Goal: Task Accomplishment & Management: Manage account settings

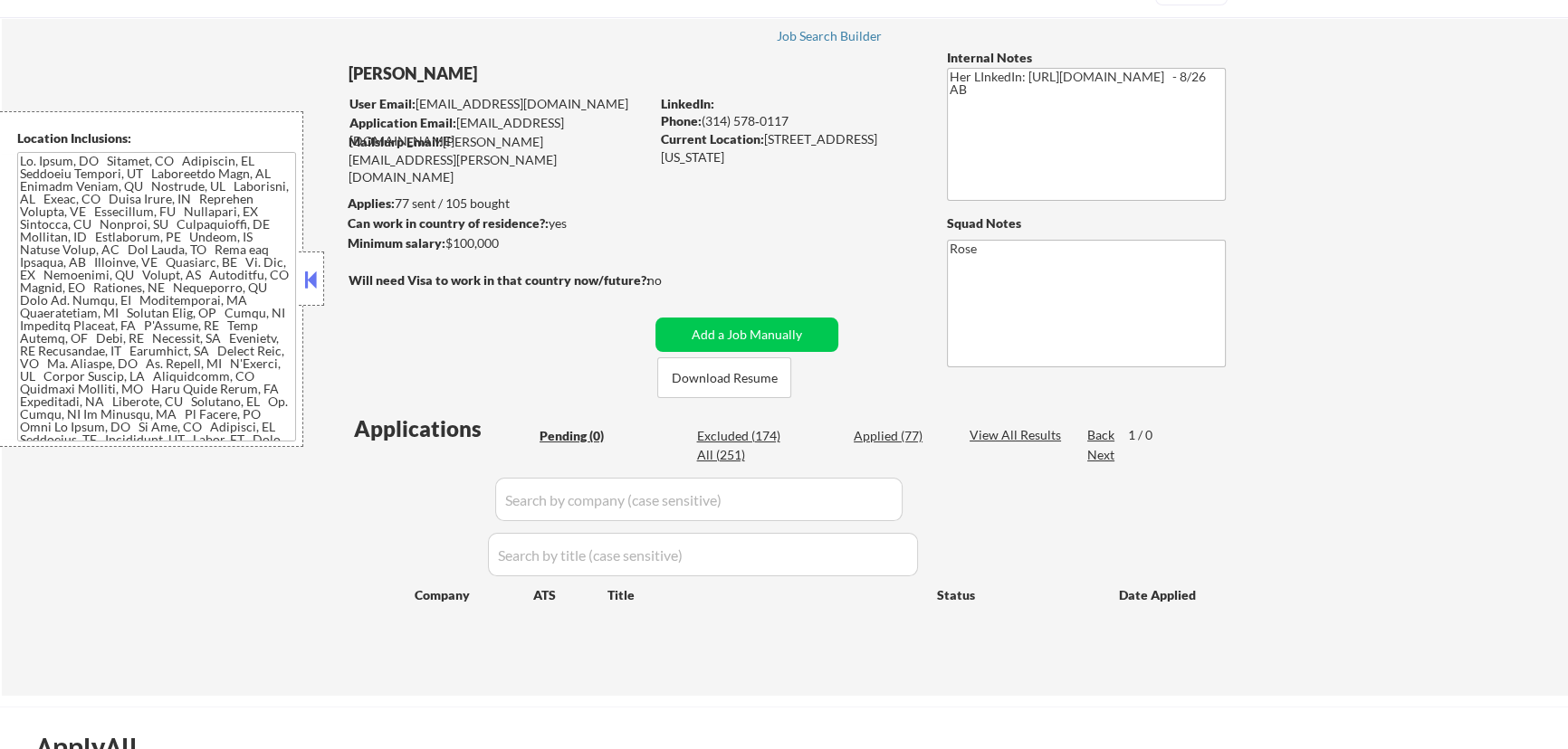
scroll to position [82, 0]
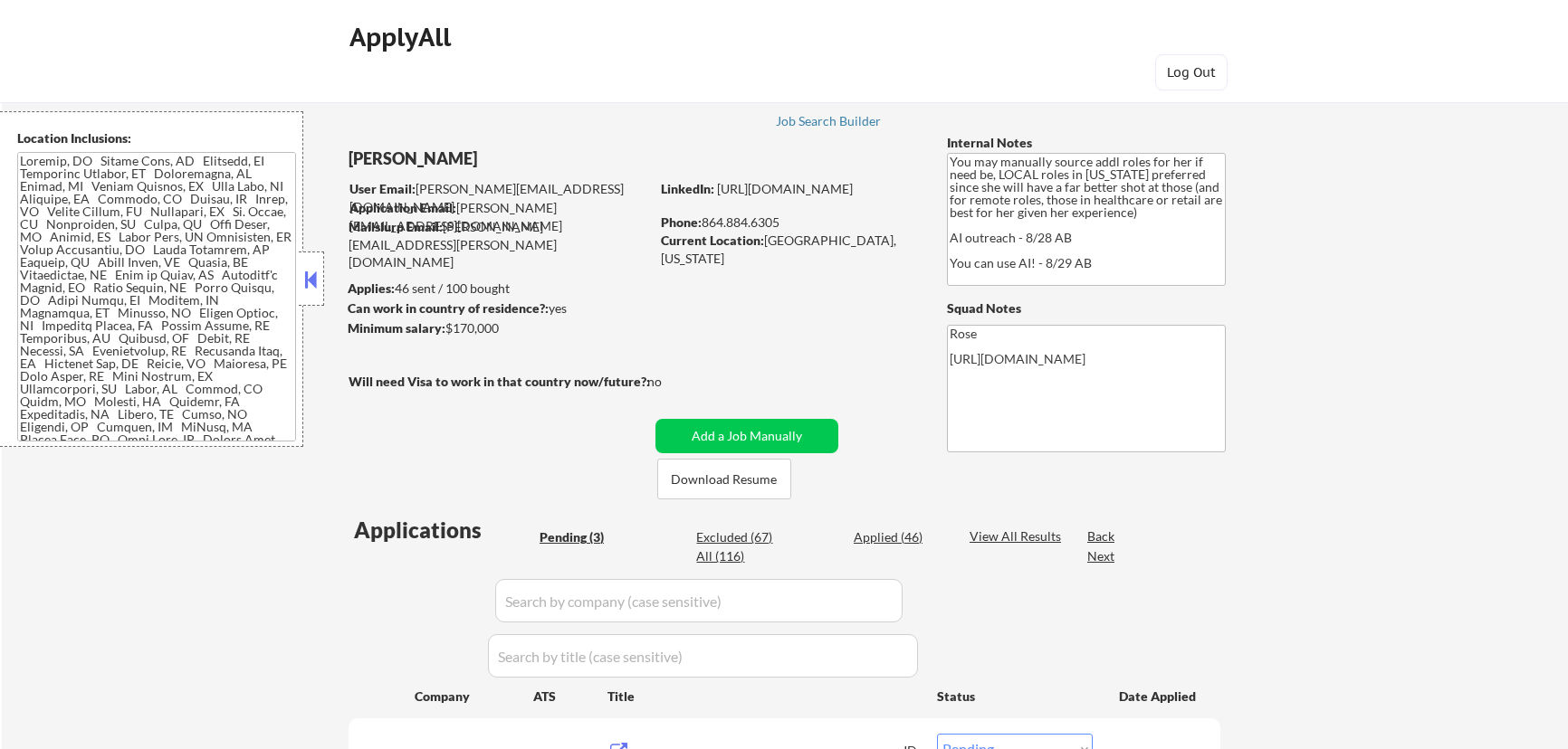
select select ""pending""
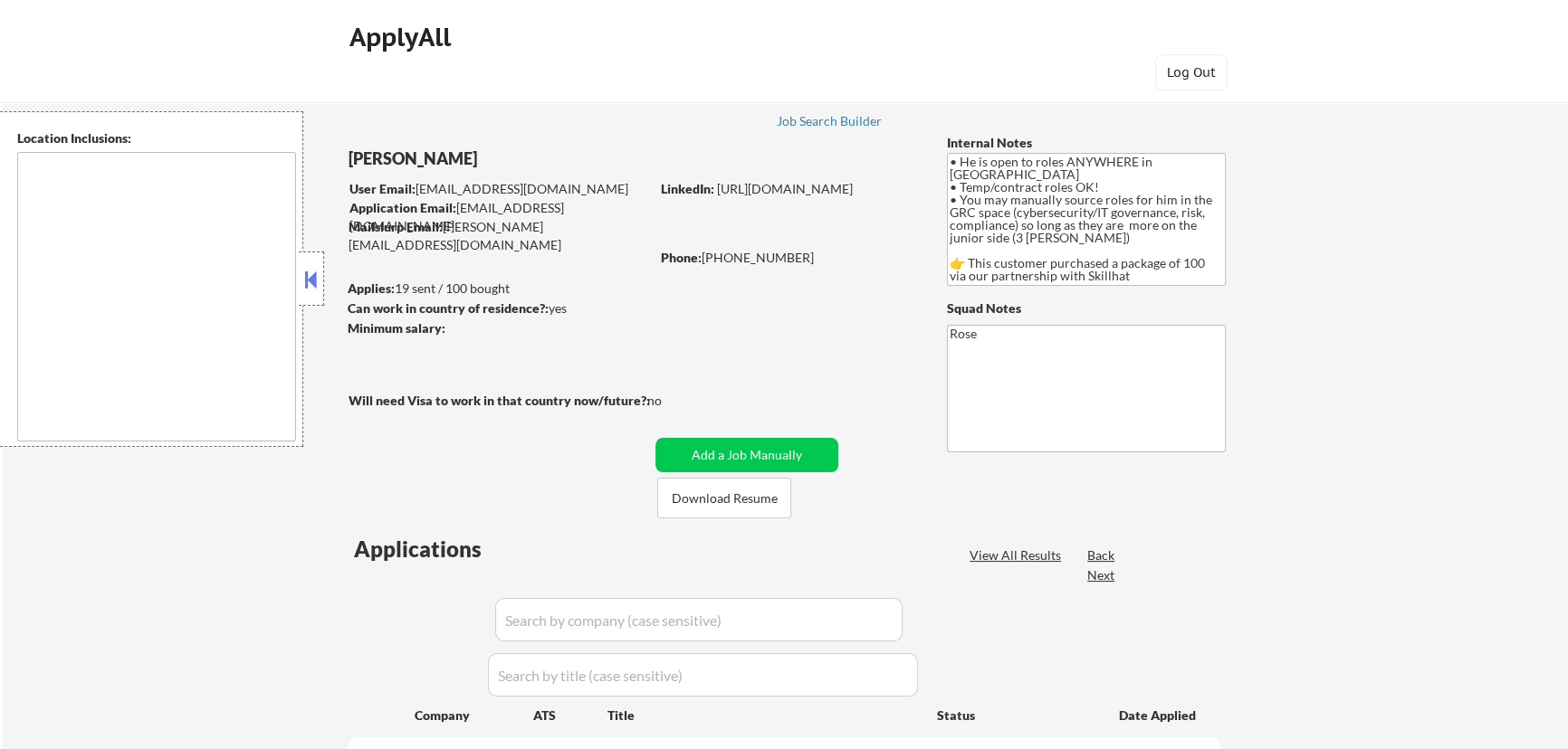
select select ""pending""
type textarea "country: CA"
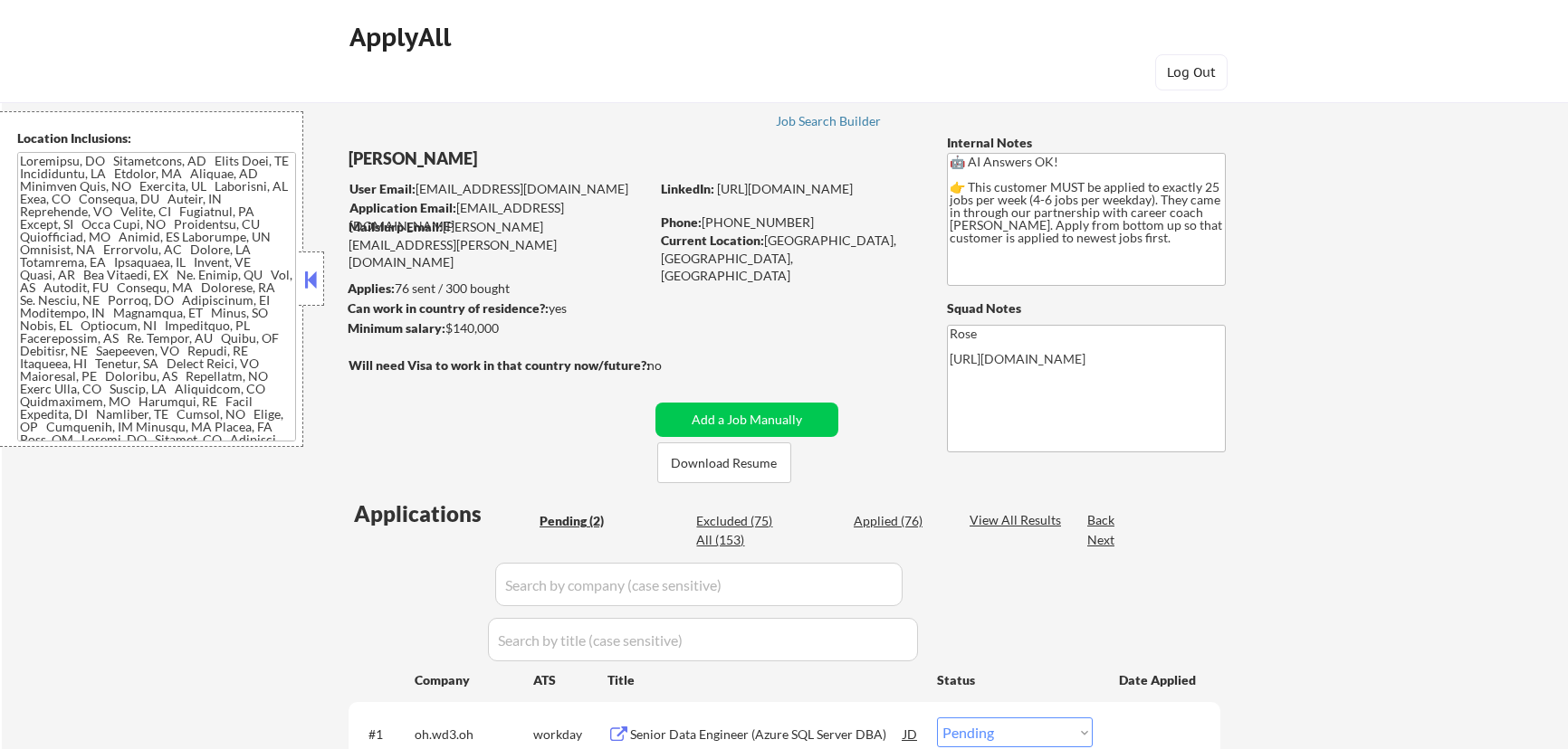
select select ""pending""
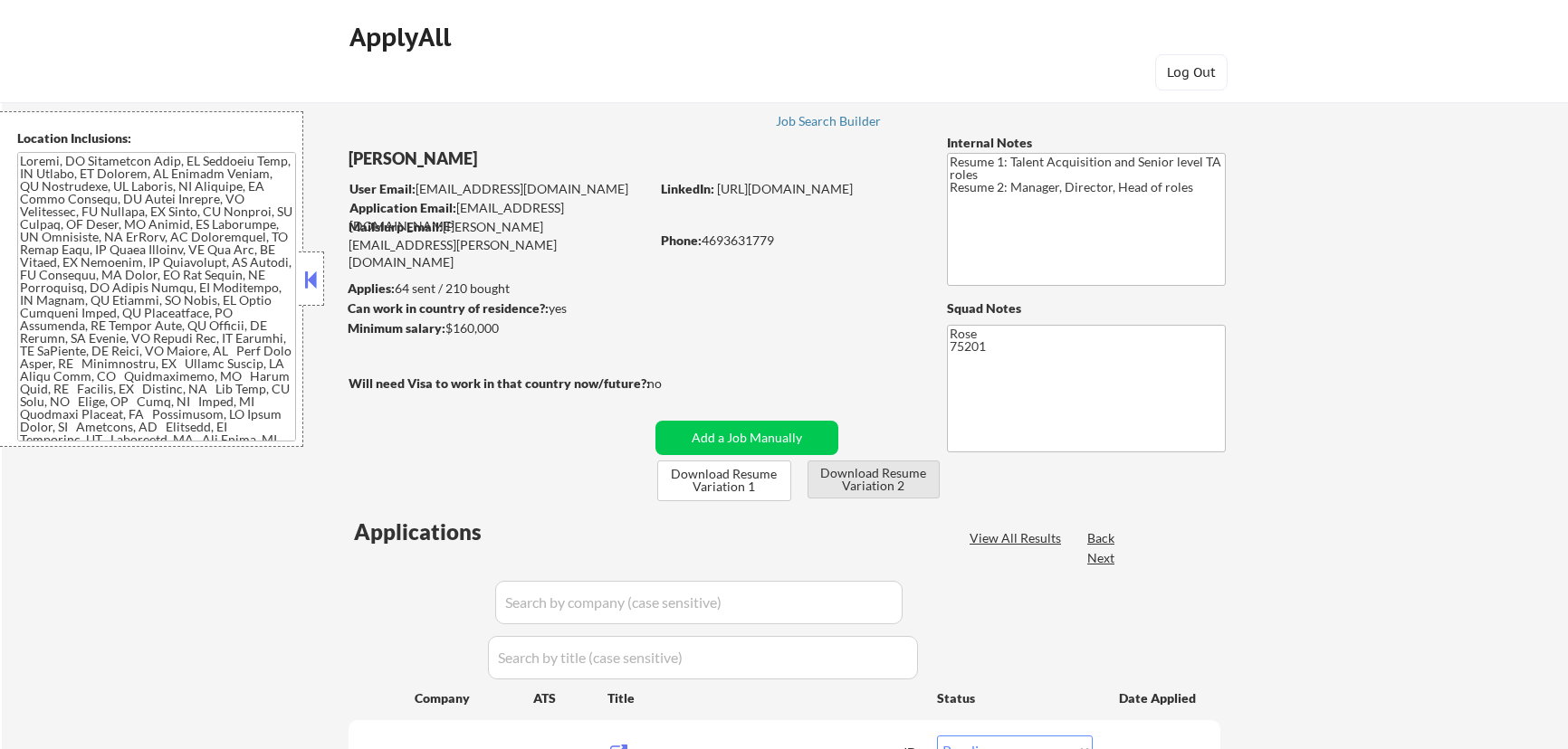
select select ""pending""
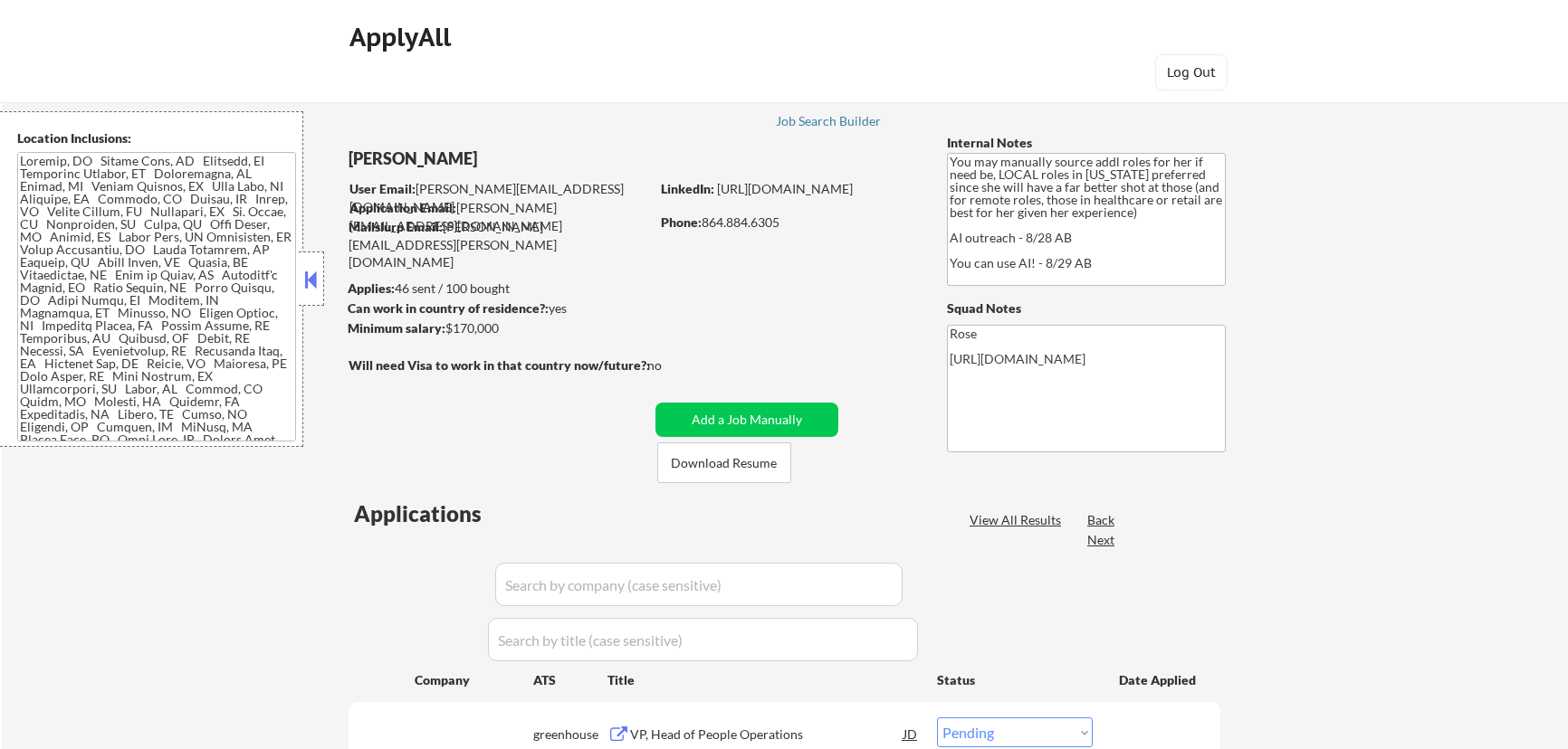
select select ""pending""
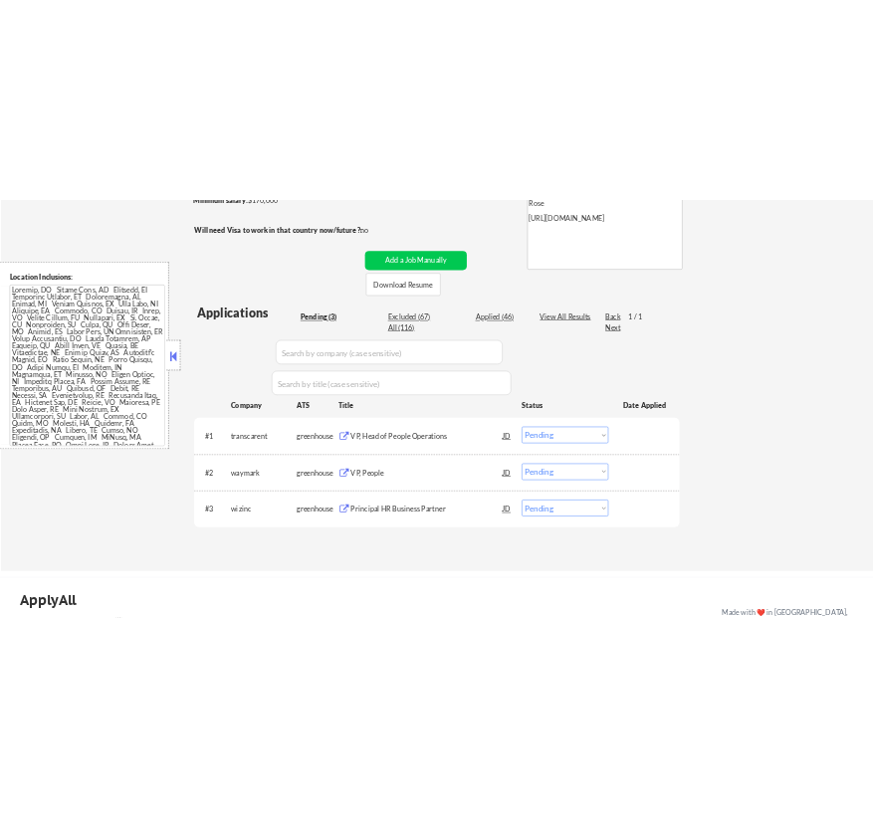
scroll to position [361, 0]
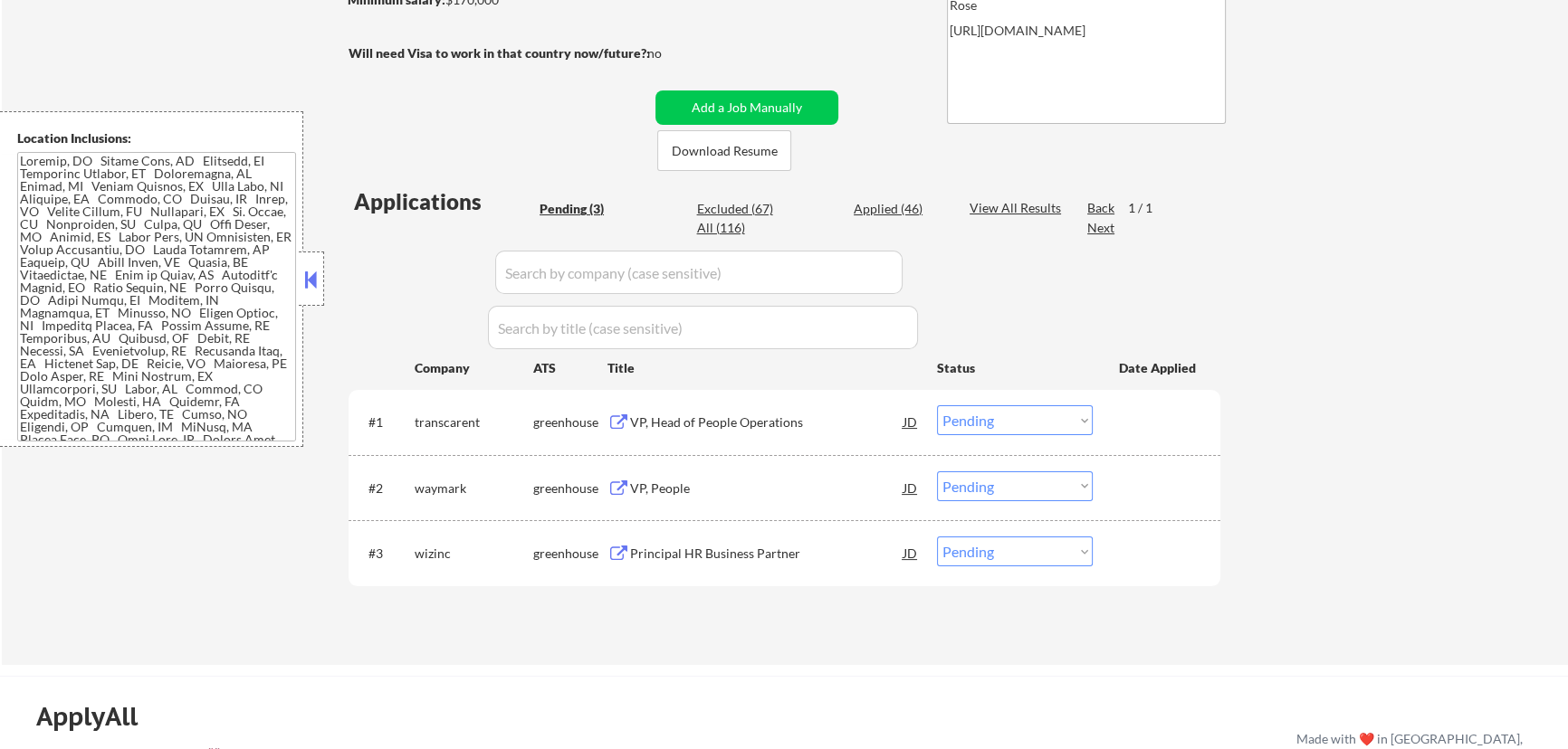
click at [739, 426] on div "VP, Head of People Operations" at bounding box center [767, 423] width 274 height 18
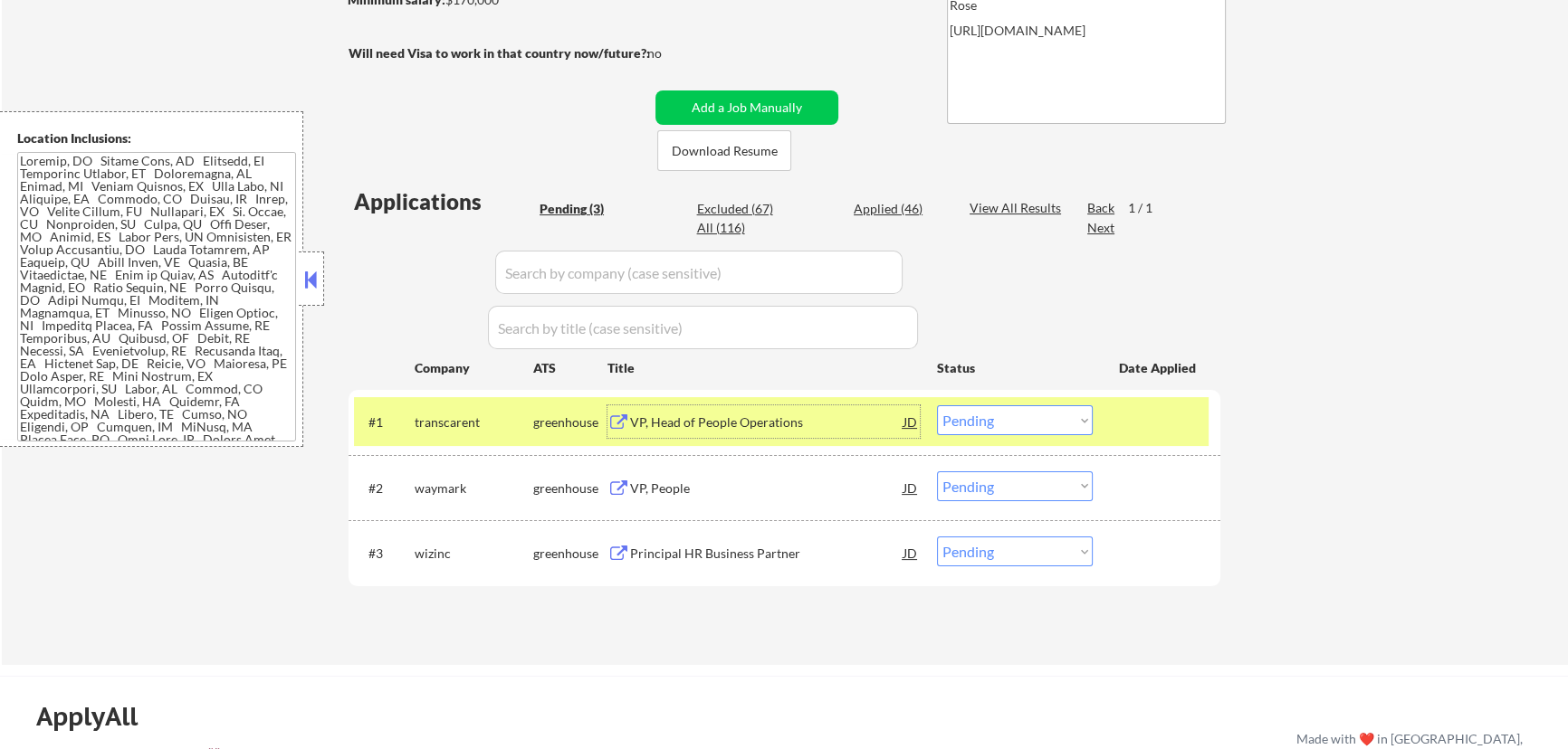
select select ""pending""
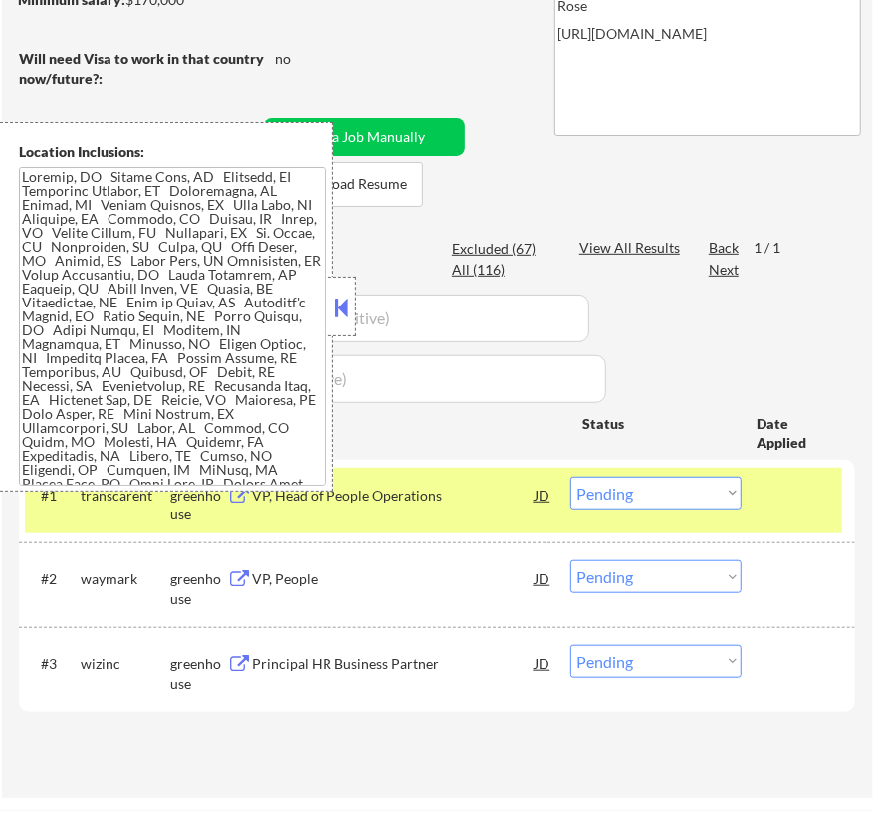
click at [676, 494] on select "Choose an option... Pending Applied Excluded (Questions) Excluded (Expired) Exc…" at bounding box center [655, 493] width 171 height 33
click at [570, 477] on select "Choose an option... Pending Applied Excluded (Questions) Excluded (Expired) Exc…" at bounding box center [655, 493] width 171 height 33
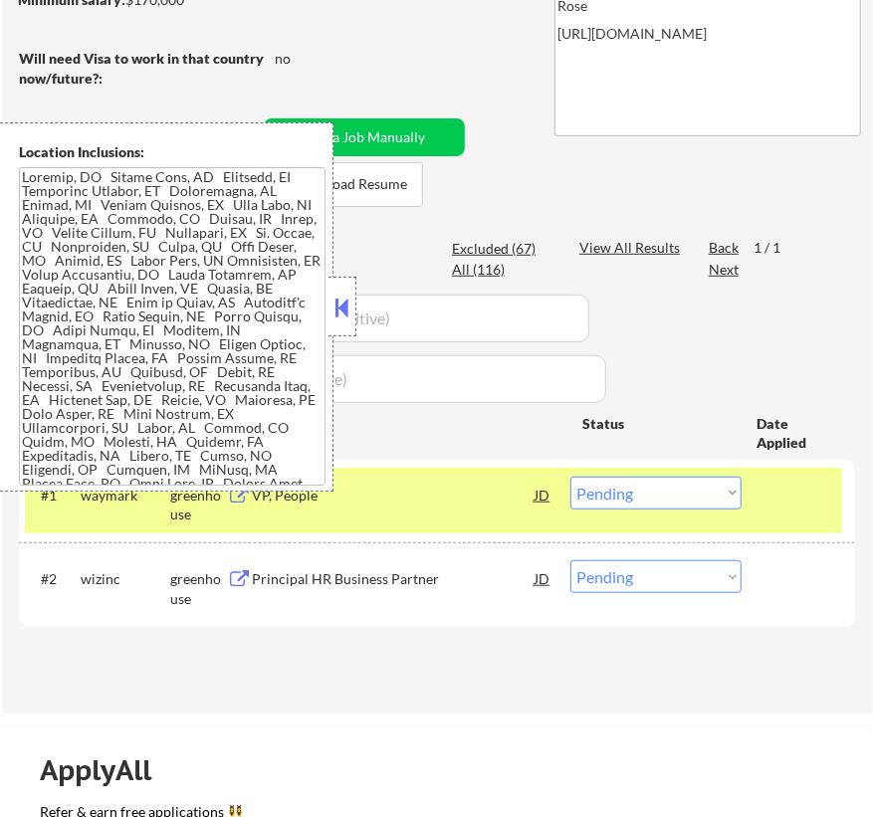
click at [338, 299] on button at bounding box center [342, 308] width 22 height 30
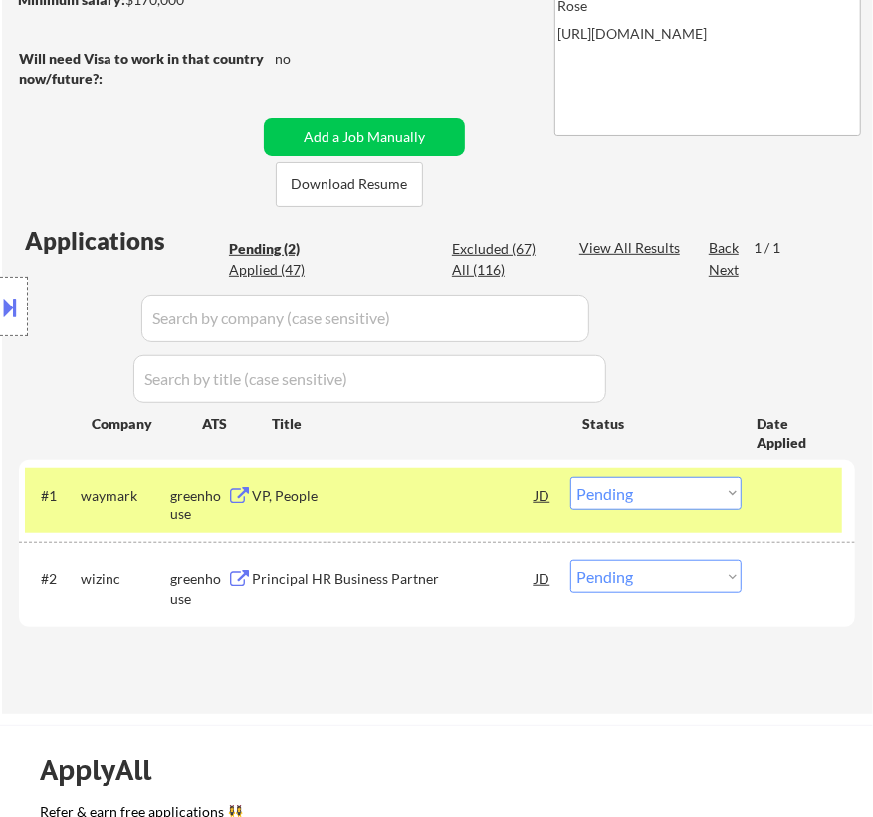
click at [410, 510] on div "VP, People" at bounding box center [393, 495] width 283 height 36
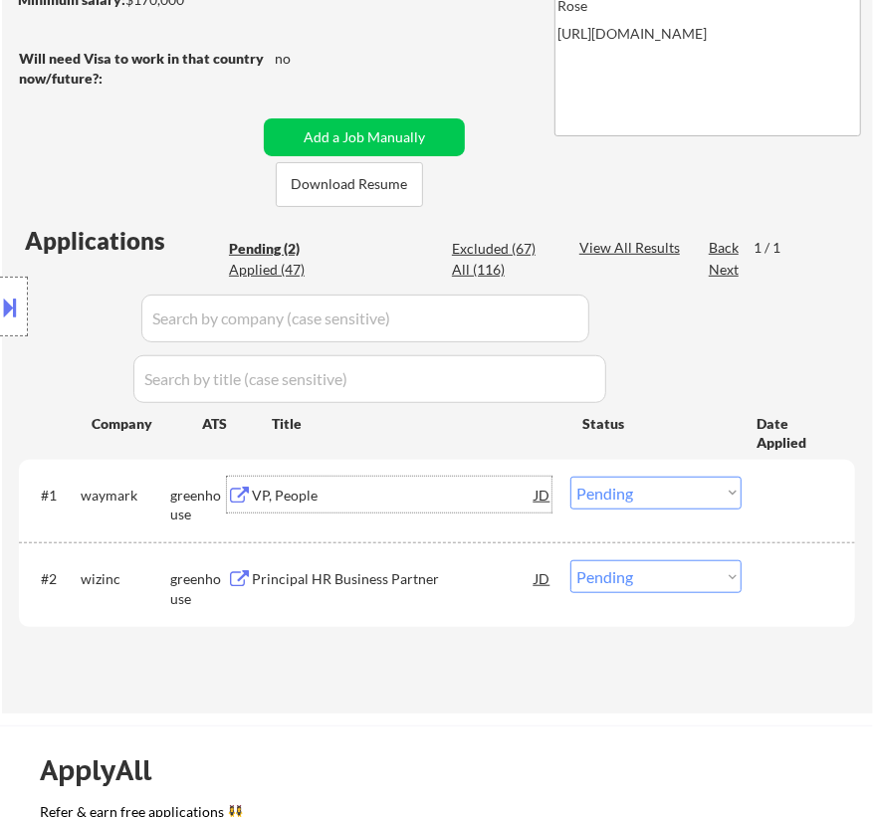
click at [657, 490] on select "Choose an option... Pending Applied Excluded (Questions) Excluded (Expired) Exc…" at bounding box center [655, 493] width 171 height 33
click at [570, 477] on select "Choose an option... Pending Applied Excluded (Questions) Excluded (Expired) Exc…" at bounding box center [655, 493] width 171 height 33
select select ""pending""
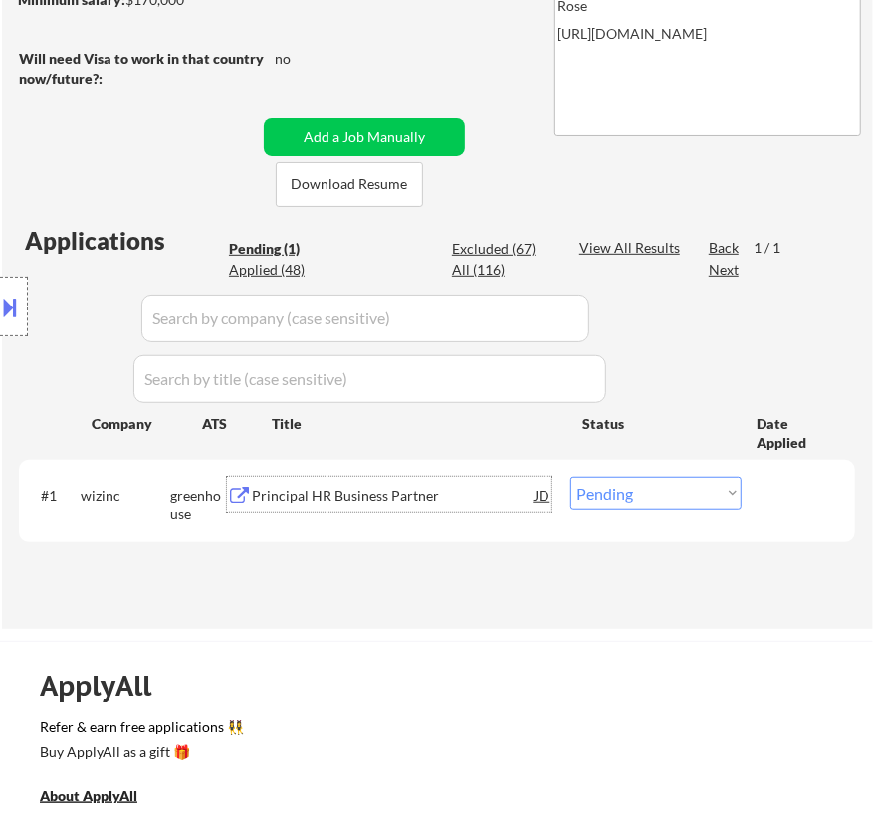
click at [462, 502] on div "Principal HR Business Partner" at bounding box center [393, 496] width 283 height 20
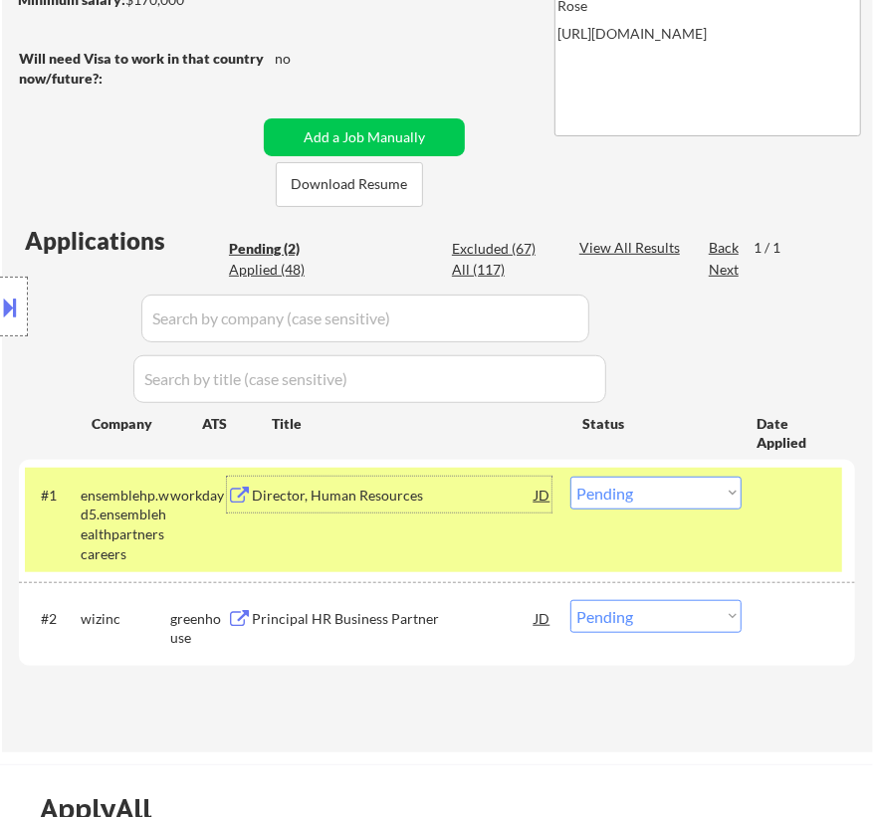
click at [687, 491] on select "Choose an option... Pending Applied Excluded (Questions) Excluded (Expired) Exc…" at bounding box center [655, 493] width 171 height 33
click at [407, 653] on div "#2 wizinc greenhouse Principal HR Business Partner JD Choose an option... Pendi…" at bounding box center [433, 624] width 817 height 66
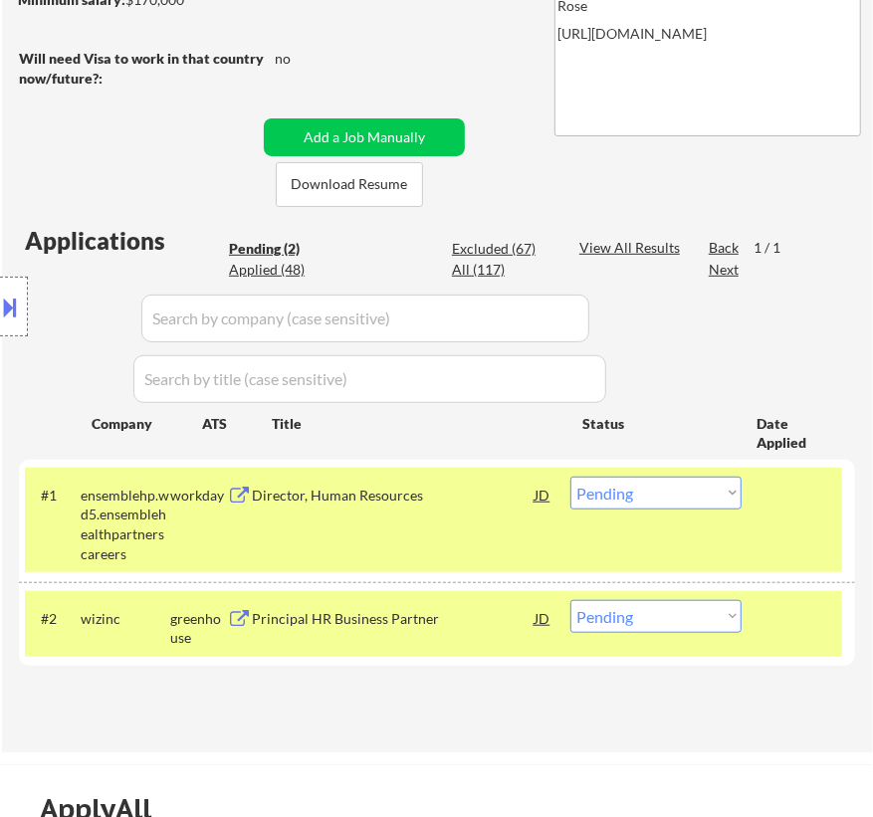
click at [633, 622] on select "Choose an option... Pending Applied Excluded (Questions) Excluded (Expired) Exc…" at bounding box center [655, 616] width 171 height 33
select select ""applied""
click at [570, 600] on select "Choose an option... Pending Applied Excluded (Questions) Excluded (Expired) Exc…" at bounding box center [655, 616] width 171 height 33
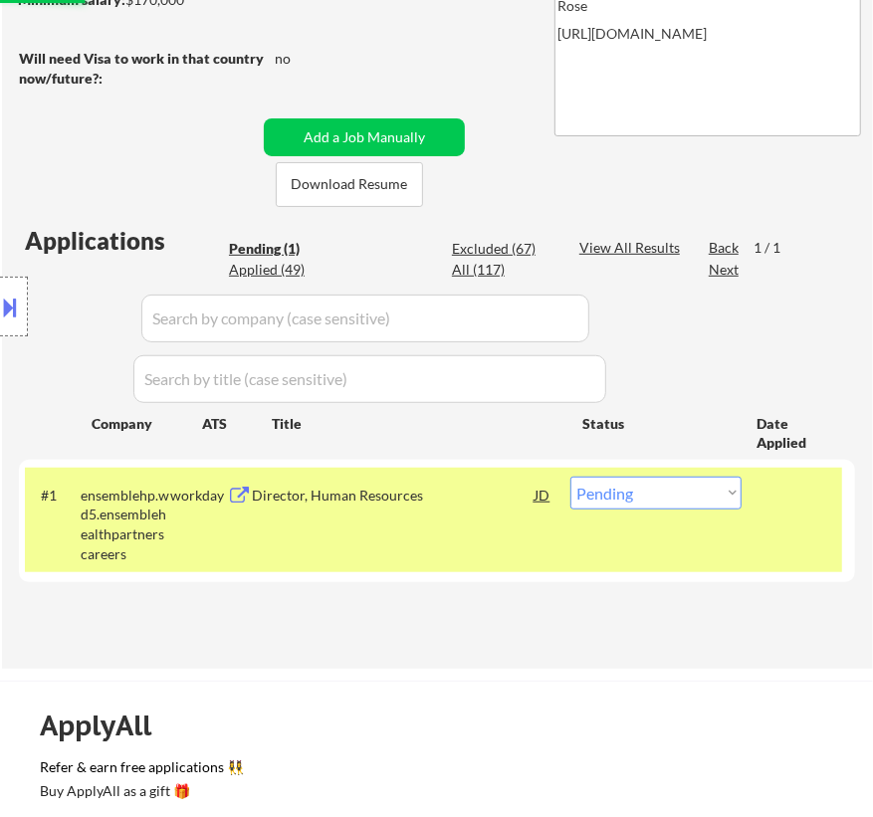
click at [436, 496] on div "Director, Human Resources" at bounding box center [393, 496] width 283 height 20
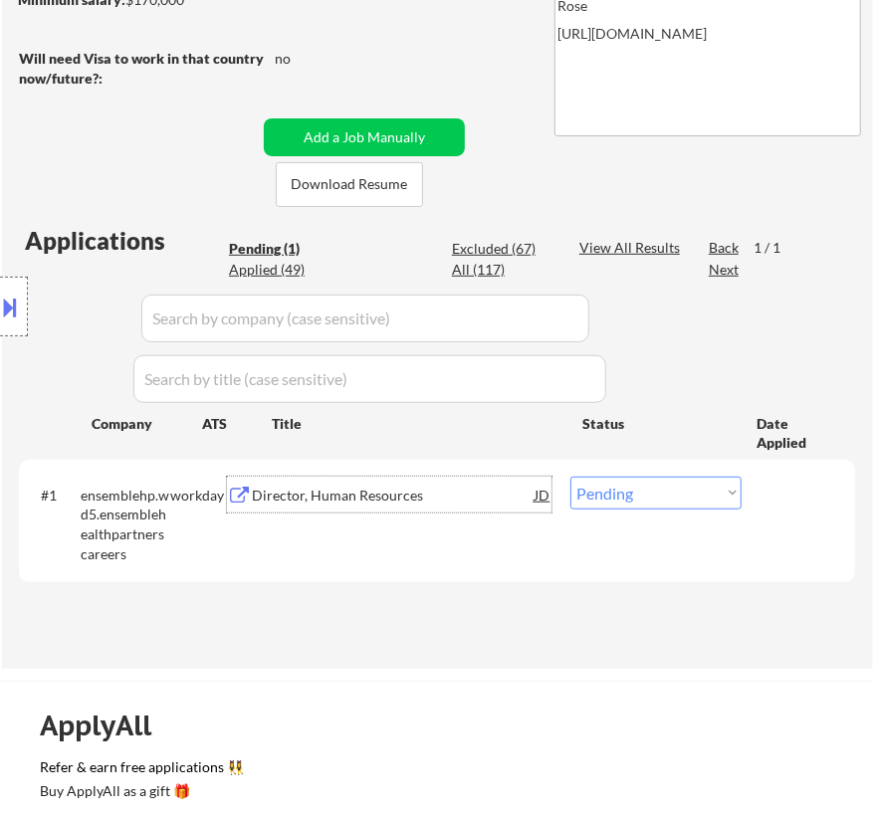
click at [644, 491] on select "Choose an option... Pending Applied Excluded (Questions) Excluded (Expired) Exc…" at bounding box center [655, 493] width 171 height 33
select select ""excluded__salary_""
click at [570, 477] on select "Choose an option... Pending Applied Excluded (Questions) Excluded (Expired) Exc…" at bounding box center [655, 493] width 171 height 33
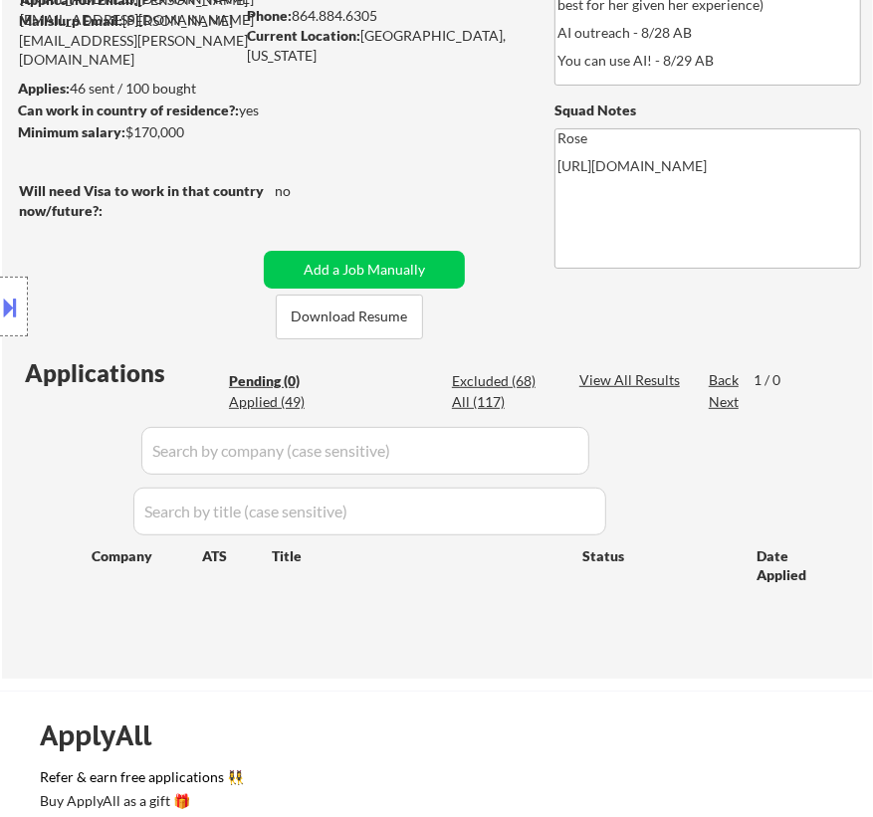
scroll to position [271, 0]
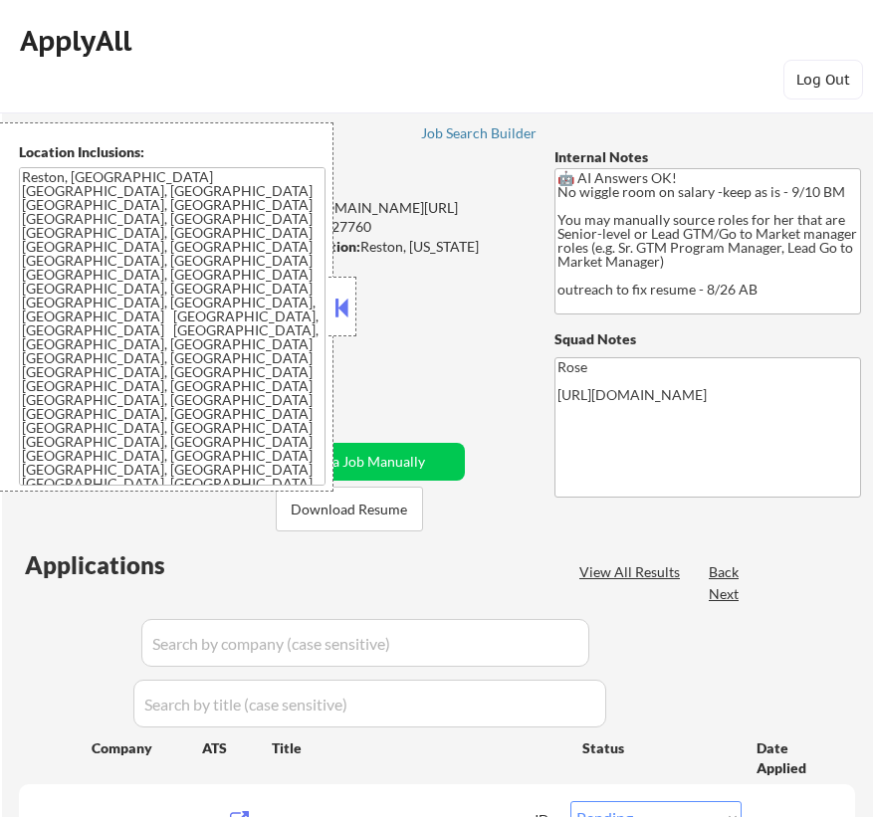
select select ""pending""
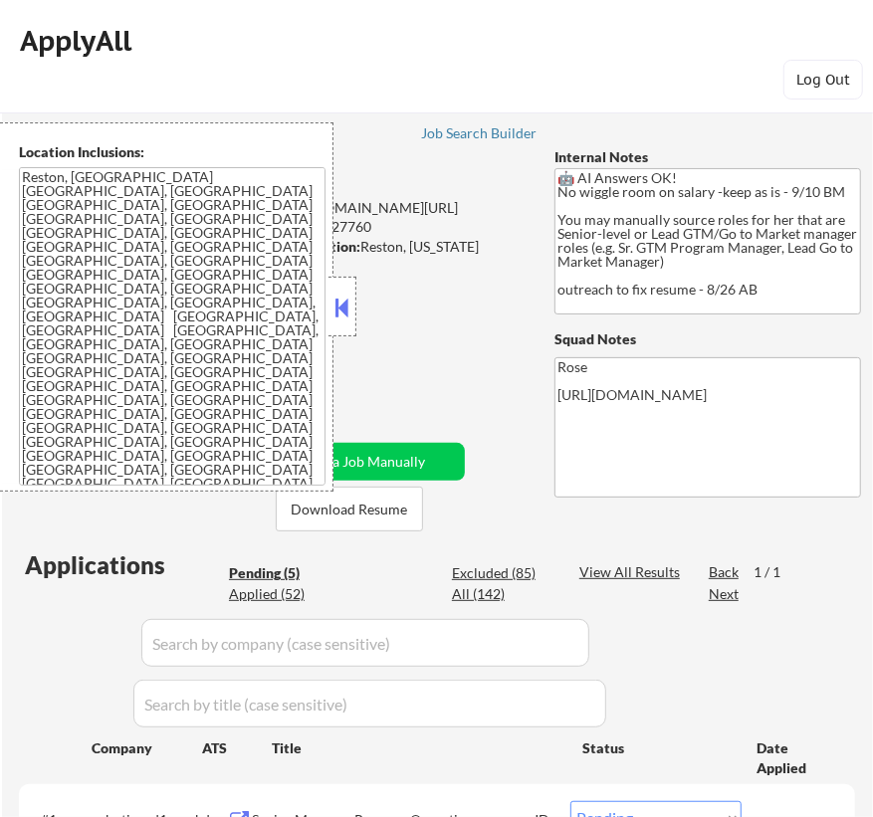
click at [341, 306] on button at bounding box center [342, 308] width 22 height 30
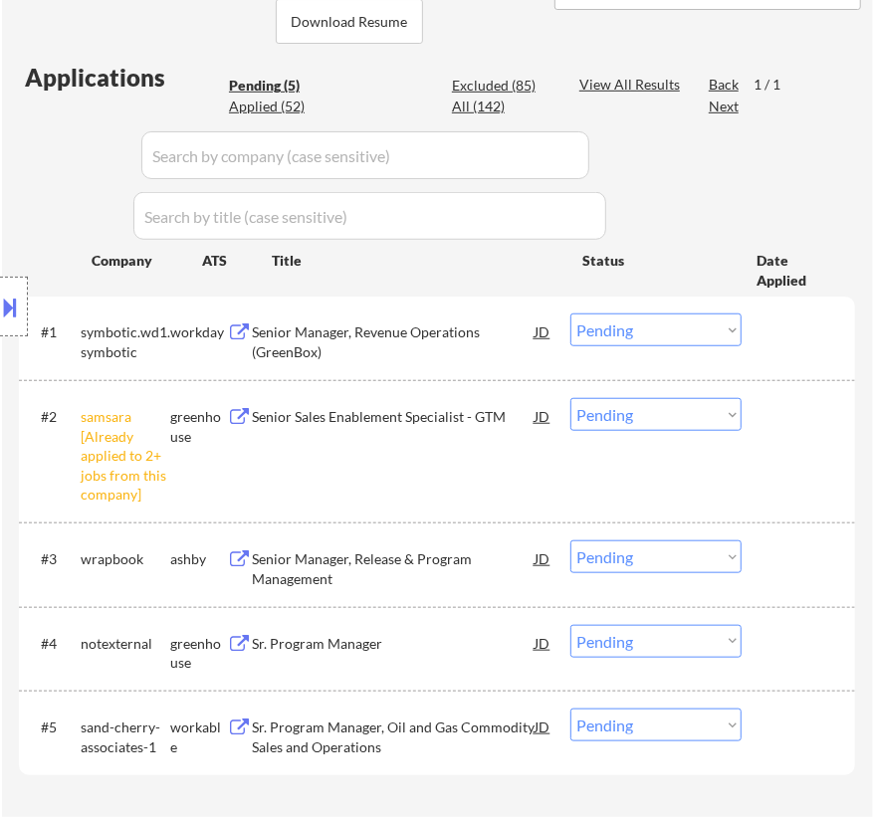
scroll to position [633, 0]
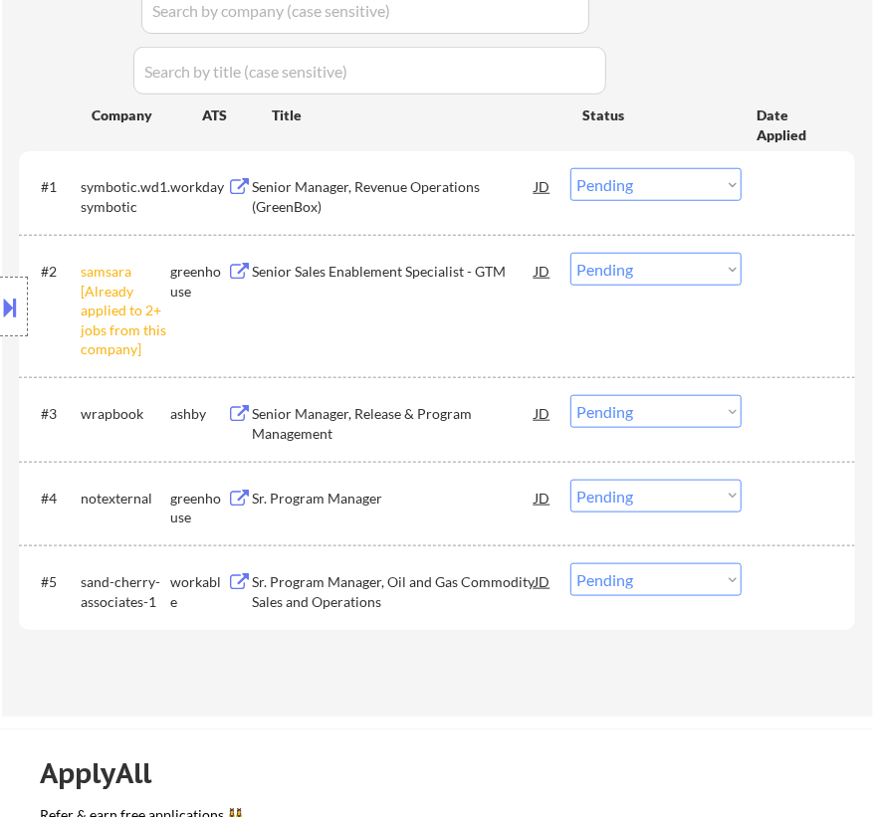
click at [684, 266] on select "Choose an option... Pending Applied Excluded (Questions) Excluded (Expired) Exc…" at bounding box center [655, 269] width 171 height 33
click at [570, 253] on select "Choose an option... Pending Applied Excluded (Questions) Excluded (Expired) Exc…" at bounding box center [655, 269] width 171 height 33
select select ""pending""
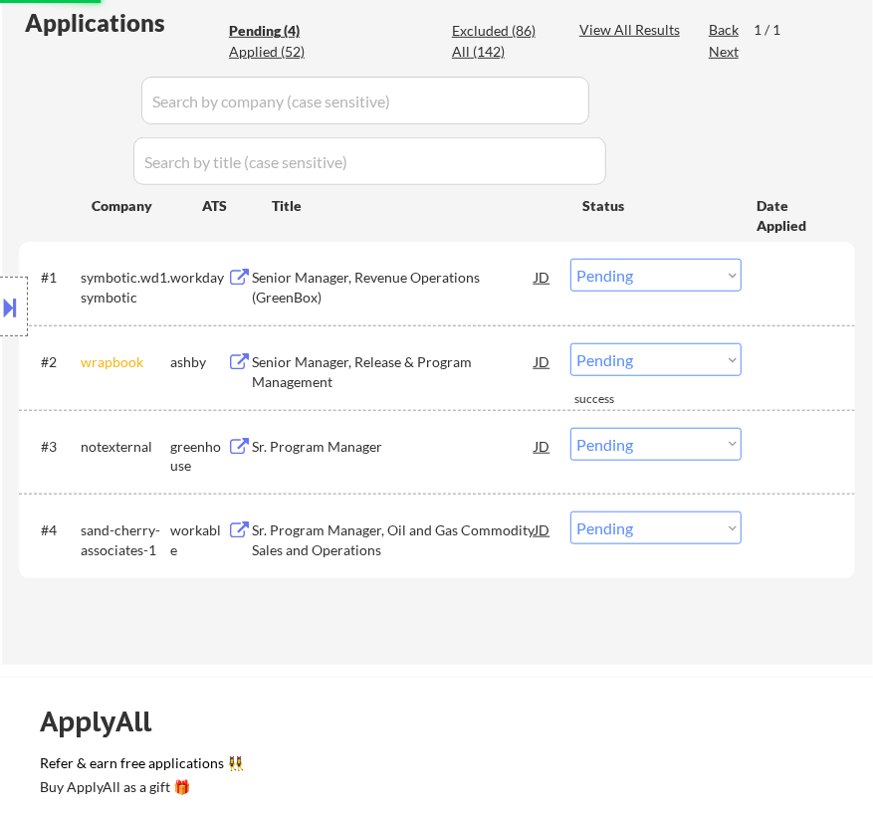
scroll to position [452, 0]
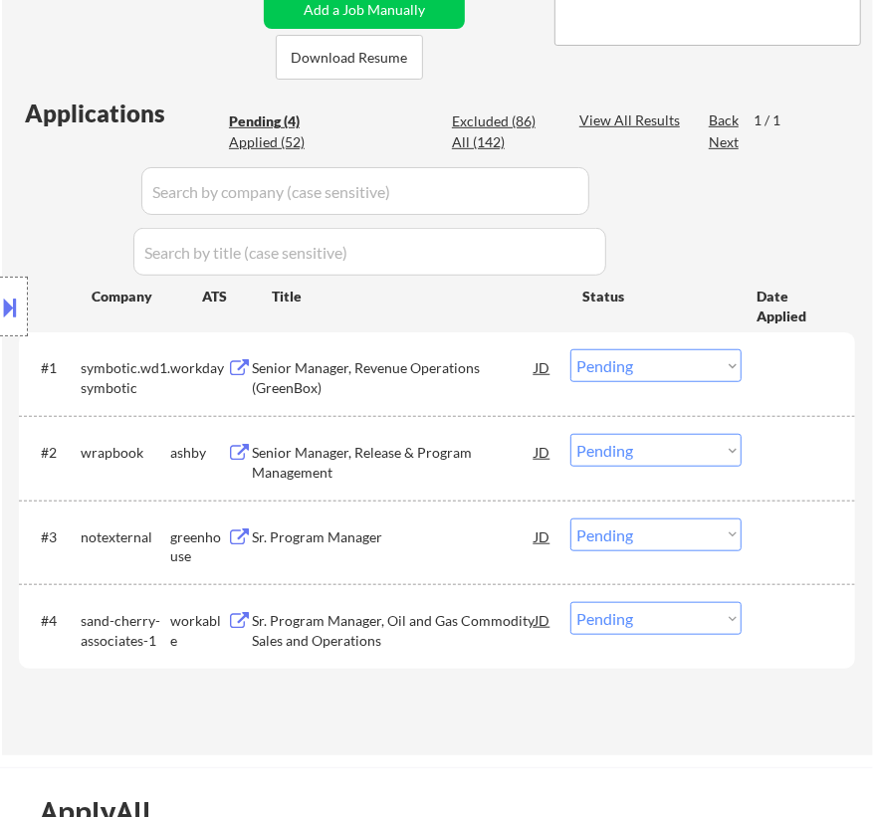
click at [486, 365] on div "Senior Manager, Revenue Operations (GreenBox)" at bounding box center [393, 377] width 283 height 39
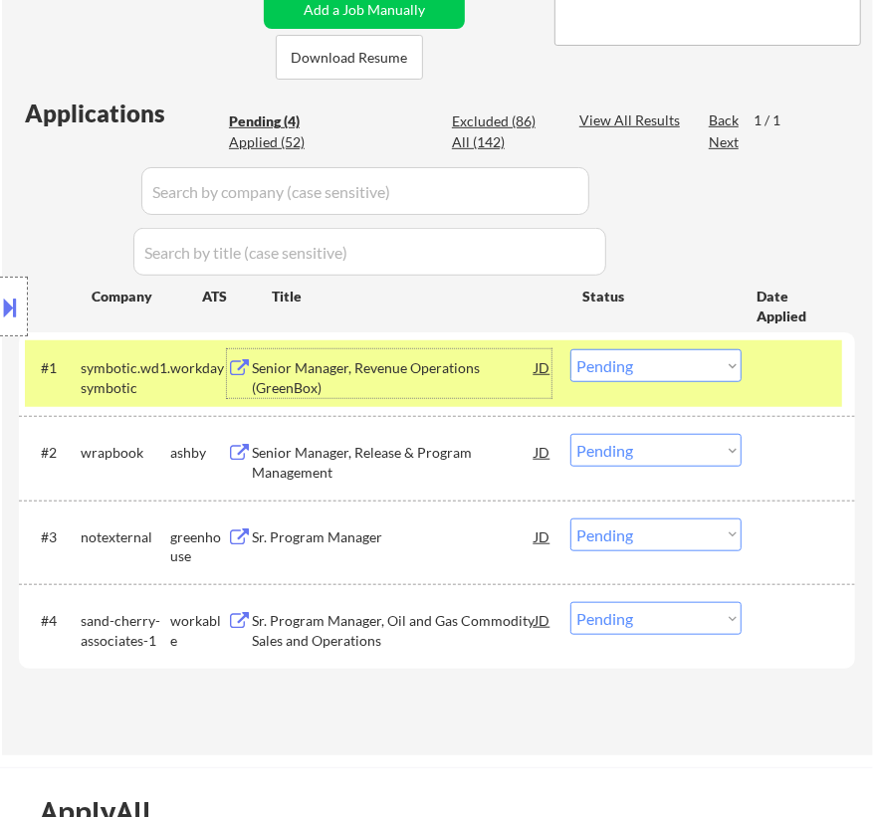
click at [720, 368] on select "Choose an option... Pending Applied Excluded (Questions) Excluded (Expired) Exc…" at bounding box center [655, 365] width 171 height 33
click at [570, 349] on select "Choose an option... Pending Applied Excluded (Questions) Excluded (Expired) Exc…" at bounding box center [655, 365] width 171 height 33
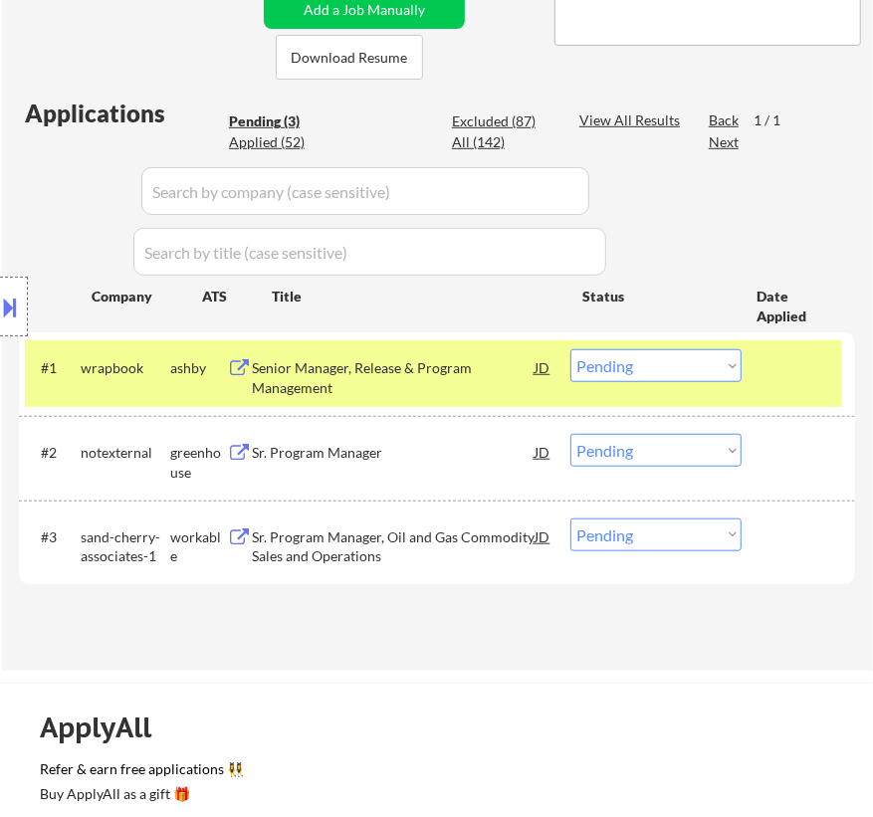
click at [492, 379] on div "Senior Manager, Release & Program Management" at bounding box center [393, 377] width 283 height 39
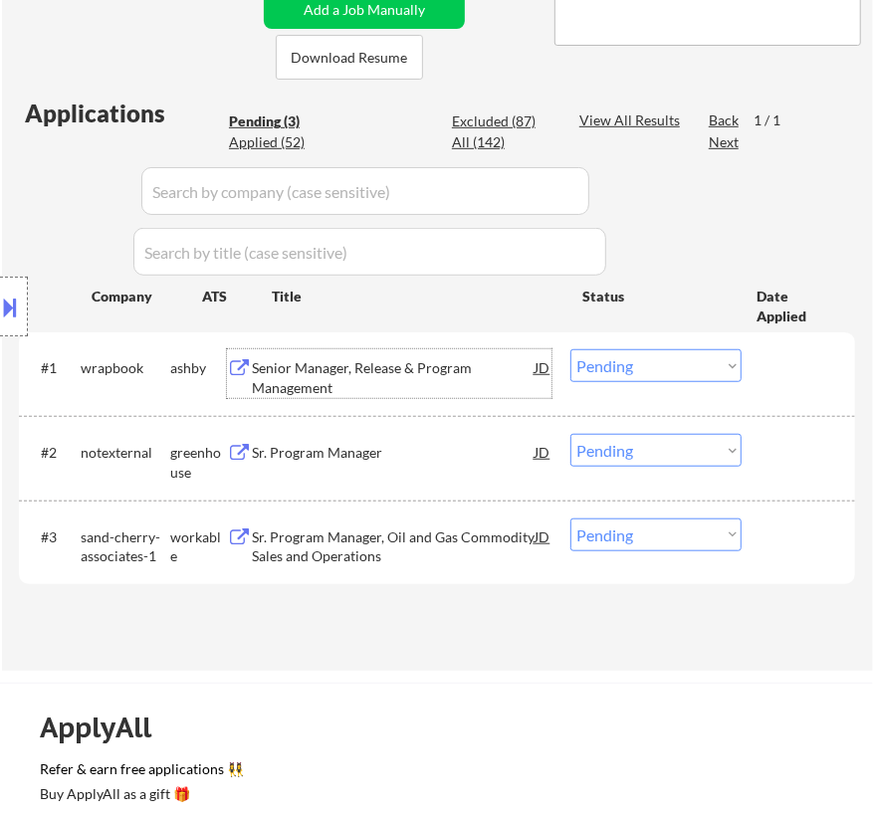
click at [656, 366] on select "Choose an option... Pending Applied Excluded (Questions) Excluded (Expired) Exc…" at bounding box center [655, 365] width 171 height 33
click at [570, 349] on select "Choose an option... Pending Applied Excluded (Questions) Excluded (Expired) Exc…" at bounding box center [655, 365] width 171 height 33
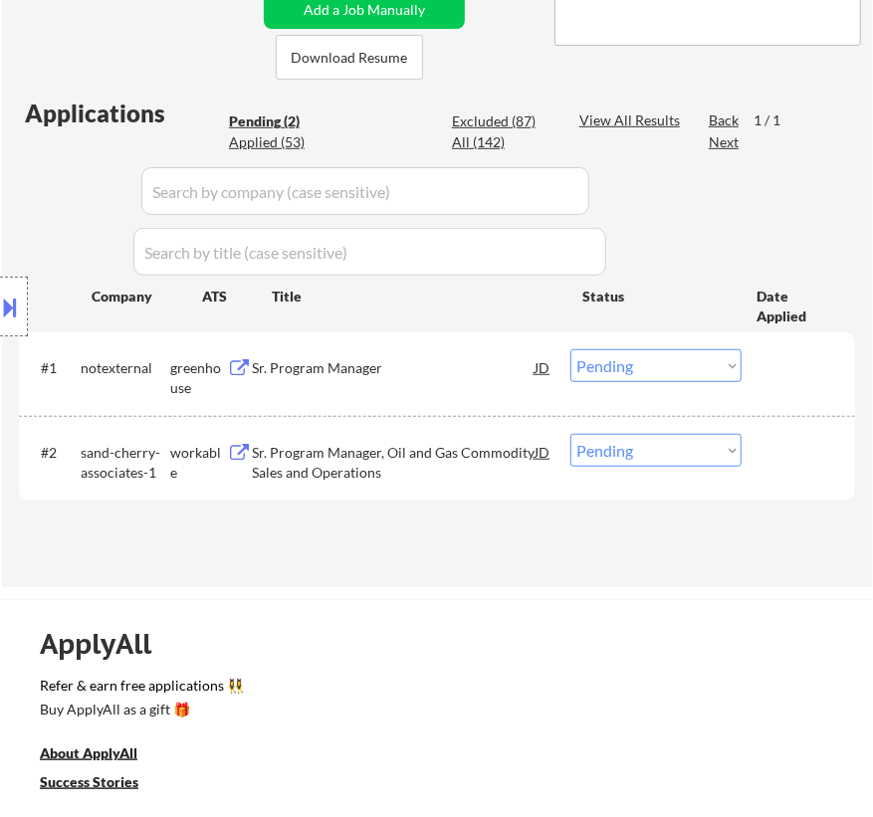
click at [458, 364] on div "Sr. Program Manager" at bounding box center [393, 368] width 283 height 20
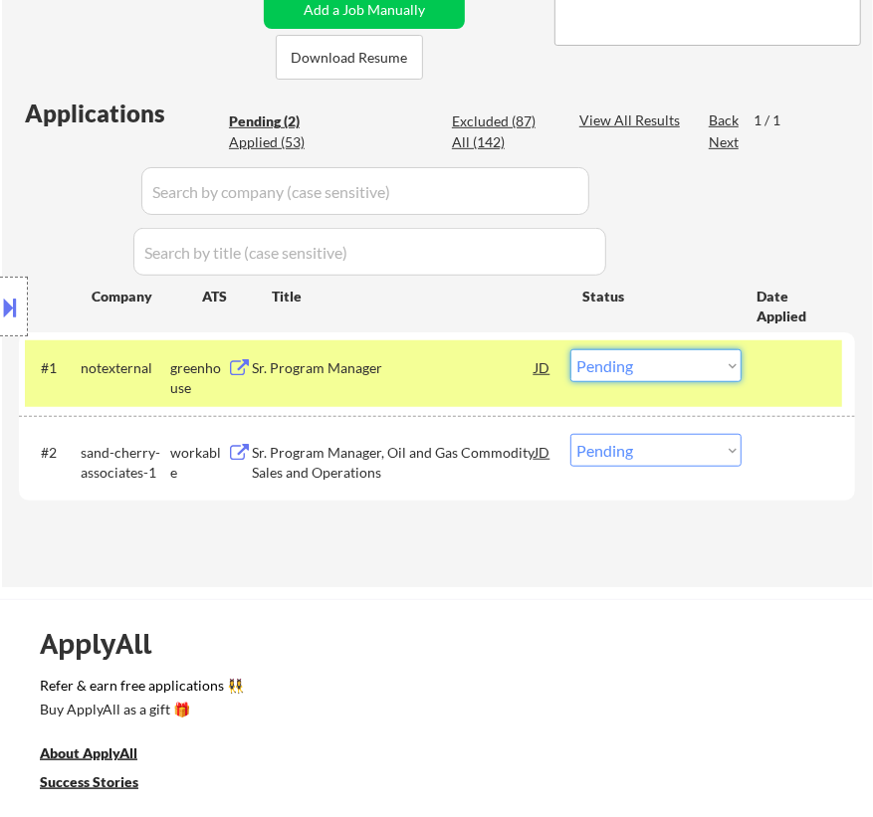
click at [605, 364] on select "Choose an option... Pending Applied Excluded (Questions) Excluded (Expired) Exc…" at bounding box center [655, 365] width 171 height 33
click at [570, 349] on select "Choose an option... Pending Applied Excluded (Questions) Excluded (Expired) Exc…" at bounding box center [655, 365] width 171 height 33
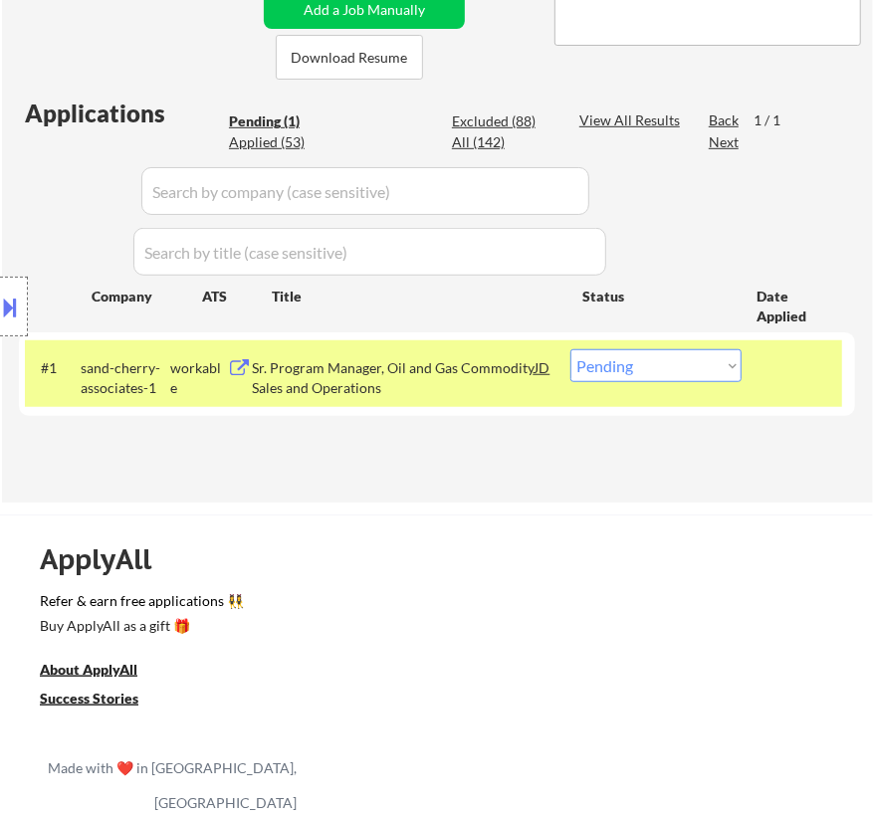
click at [461, 371] on div "Sr. Program Manager, Oil and Gas Commodity Sales and Operations" at bounding box center [393, 377] width 283 height 39
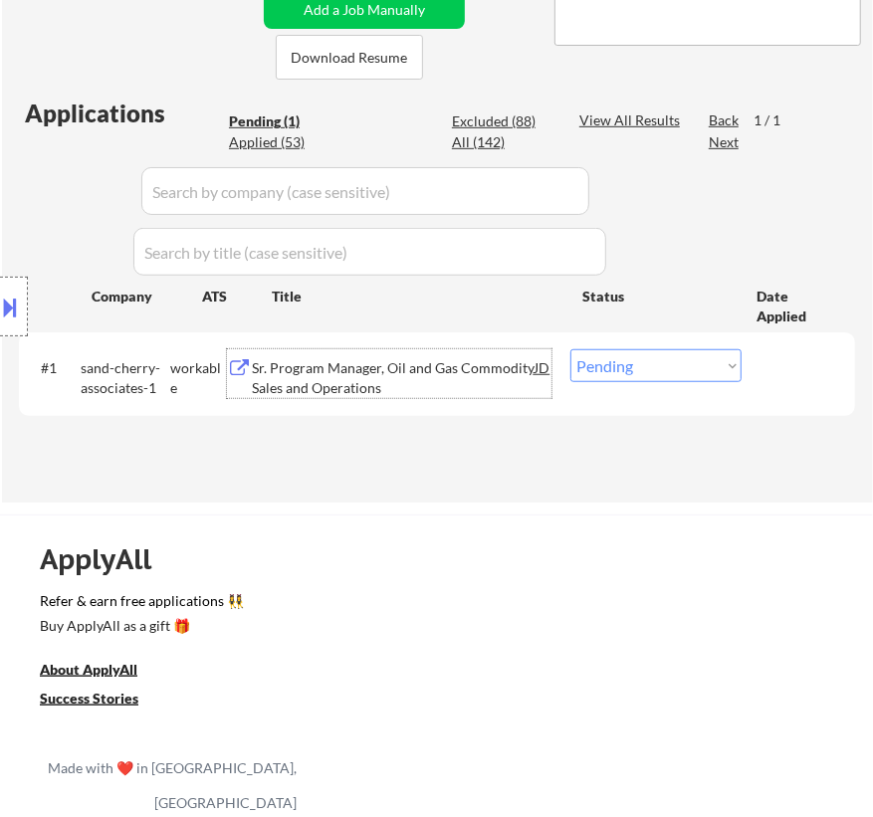
click at [609, 359] on select "Choose an option... Pending Applied Excluded (Questions) Excluded (Expired) Exc…" at bounding box center [655, 365] width 171 height 33
select select ""excluded__bad_match_""
click at [570, 349] on select "Choose an option... Pending Applied Excluded (Questions) Excluded (Expired) Exc…" at bounding box center [655, 365] width 171 height 33
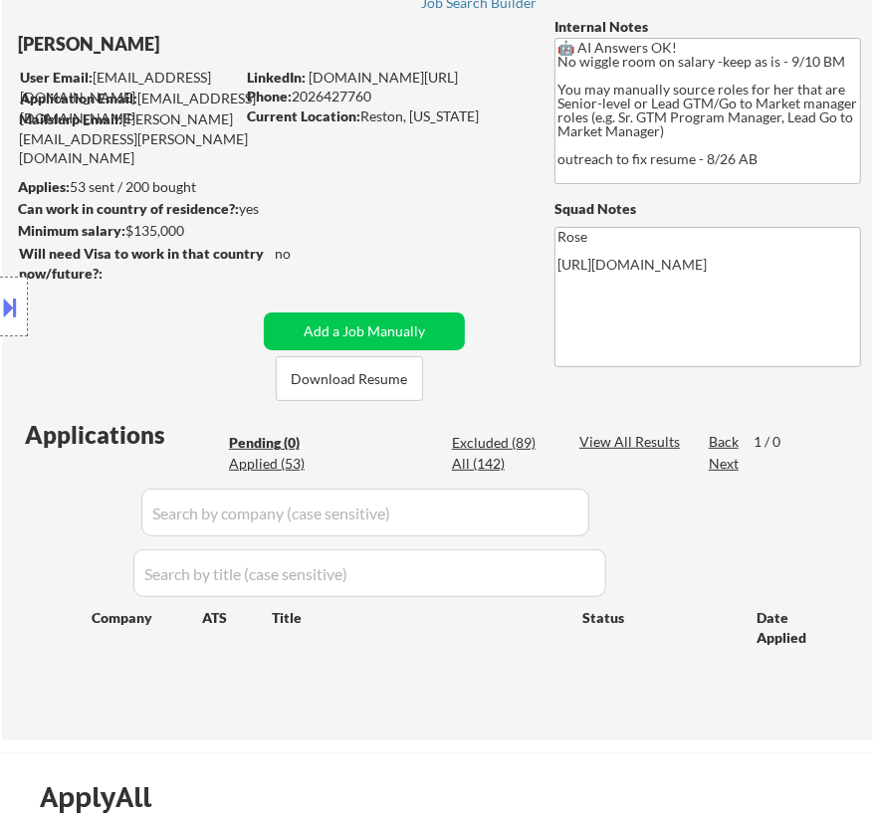
scroll to position [90, 0]
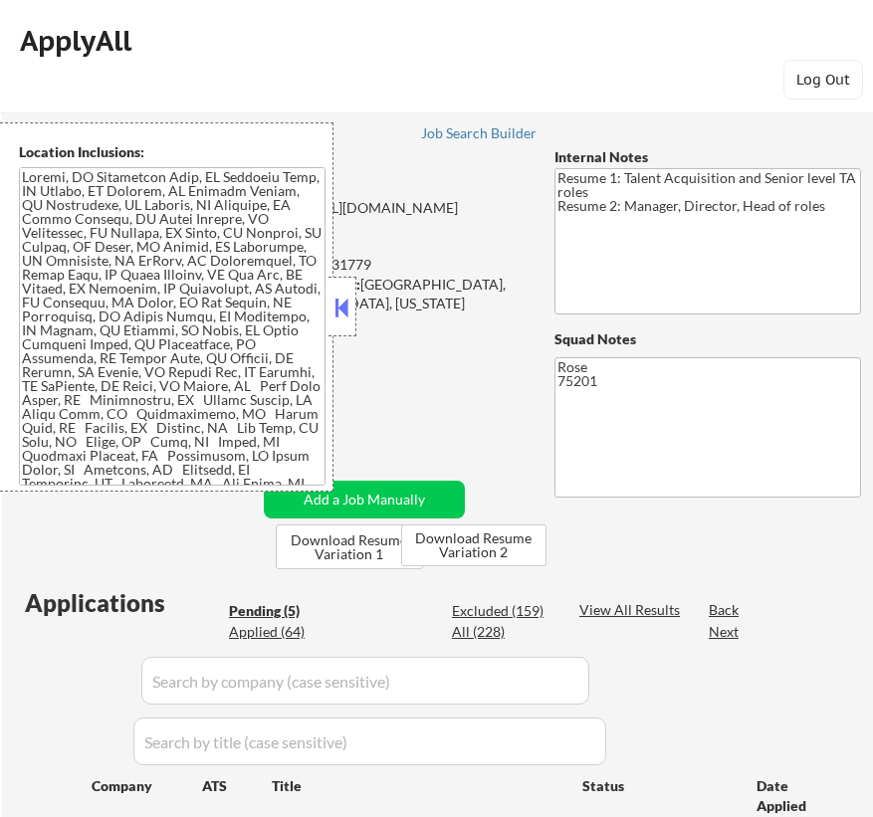
select select ""pending""
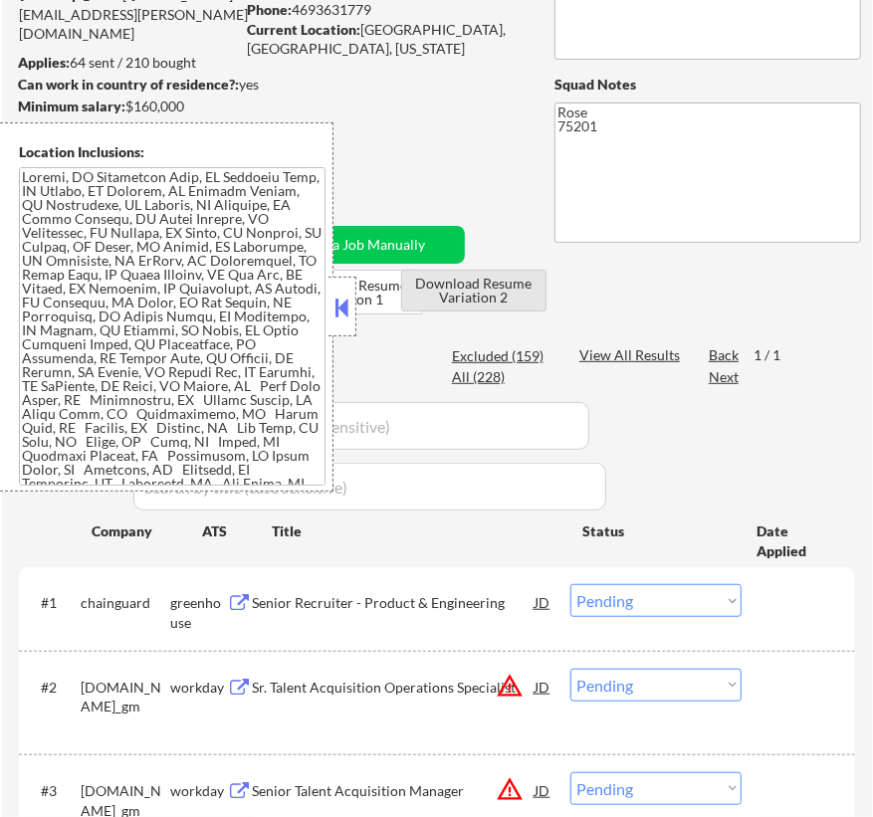
scroll to position [271, 0]
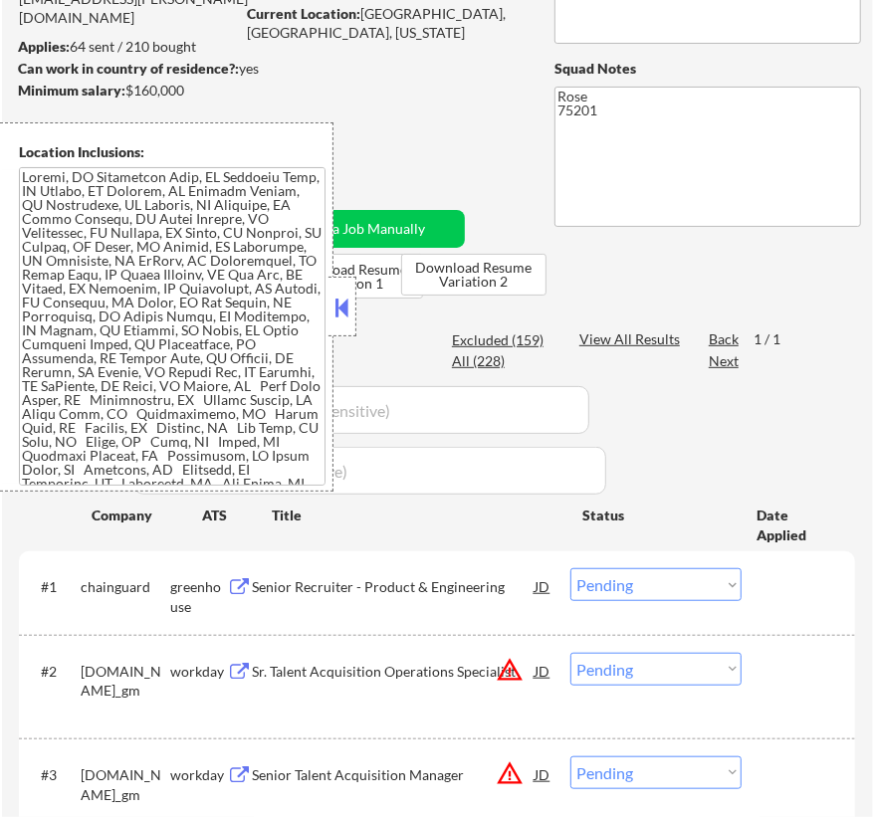
click at [347, 299] on button at bounding box center [342, 308] width 22 height 30
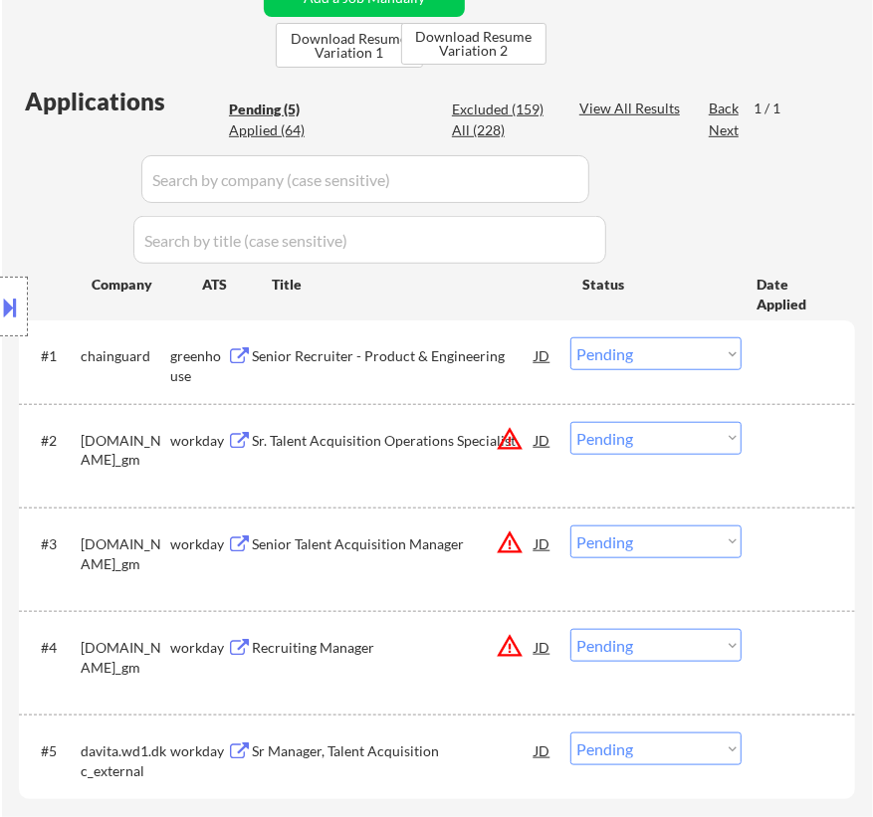
scroll to position [543, 0]
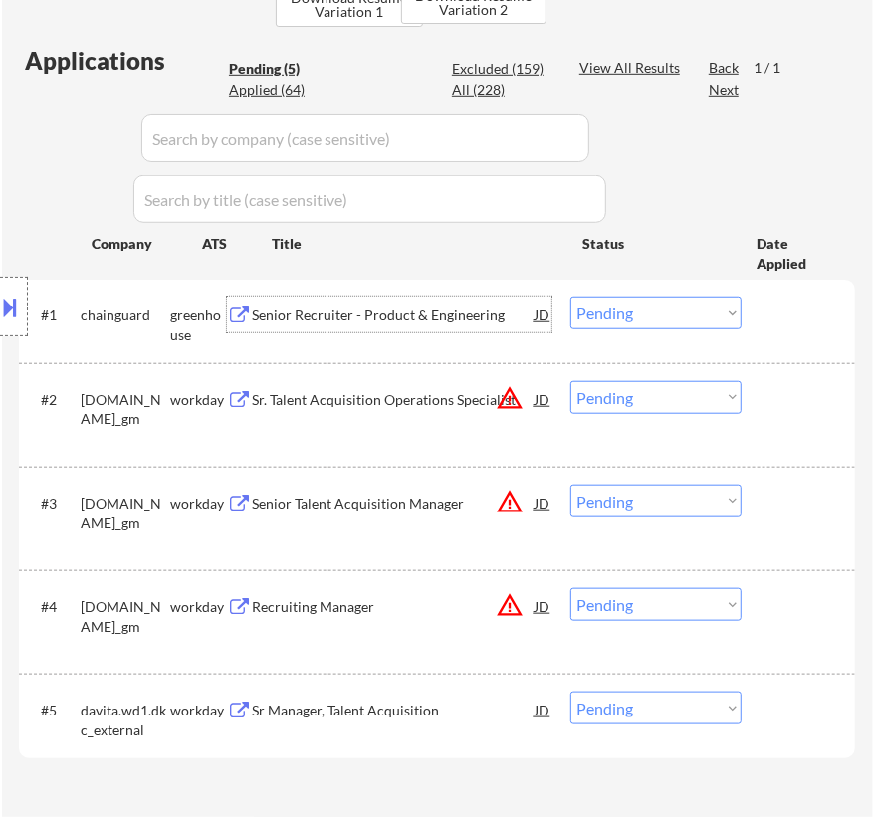
click at [446, 314] on div "Senior Recruiter - Product & Engineering" at bounding box center [393, 316] width 283 height 20
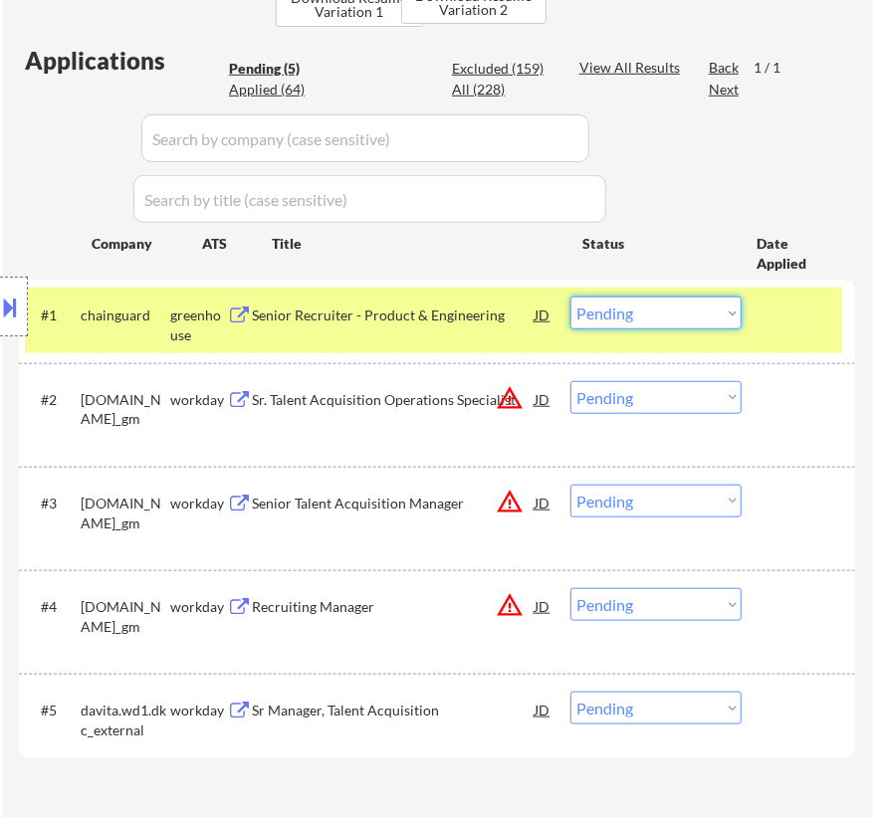
click at [633, 310] on select "Choose an option... Pending Applied Excluded (Questions) Excluded (Expired) Exc…" at bounding box center [655, 313] width 171 height 33
click at [570, 297] on select "Choose an option... Pending Applied Excluded (Questions) Excluded (Expired) Exc…" at bounding box center [655, 313] width 171 height 33
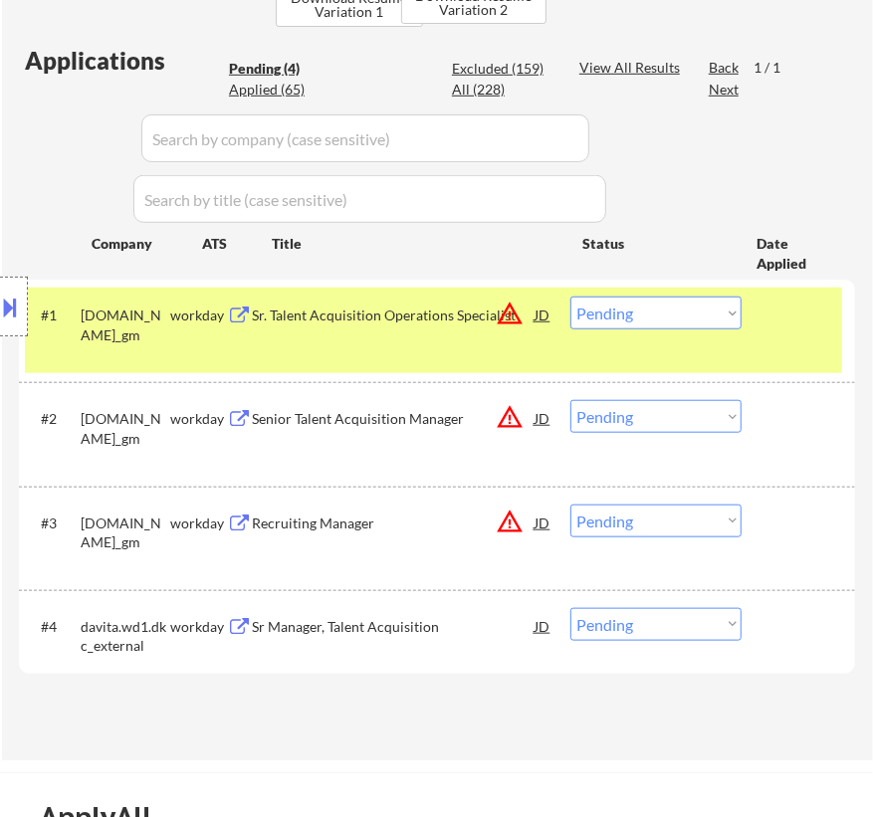
click at [418, 322] on div "Sr. Talent Acquisition Operations Specialist" at bounding box center [393, 316] width 283 height 20
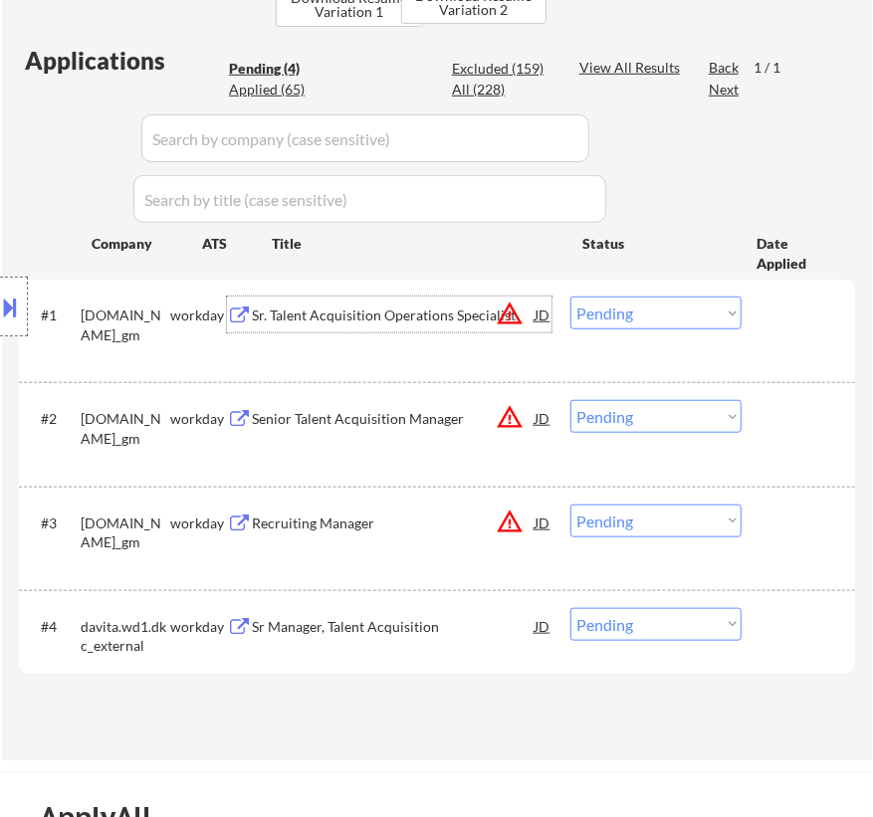
click at [704, 328] on select "Choose an option... Pending Applied Excluded (Questions) Excluded (Expired) Exc…" at bounding box center [655, 313] width 171 height 33
click at [570, 297] on select "Choose an option... Pending Applied Excluded (Questions) Excluded (Expired) Exc…" at bounding box center [655, 313] width 171 height 33
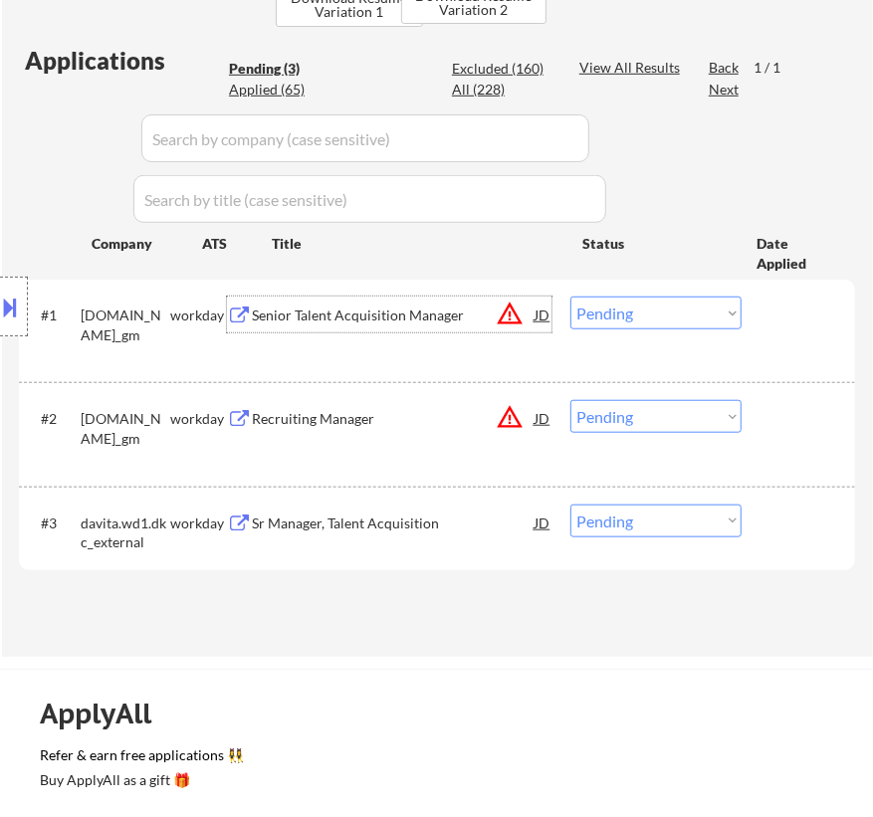
click at [462, 318] on div "Senior Talent Acquisition Manager" at bounding box center [393, 316] width 283 height 20
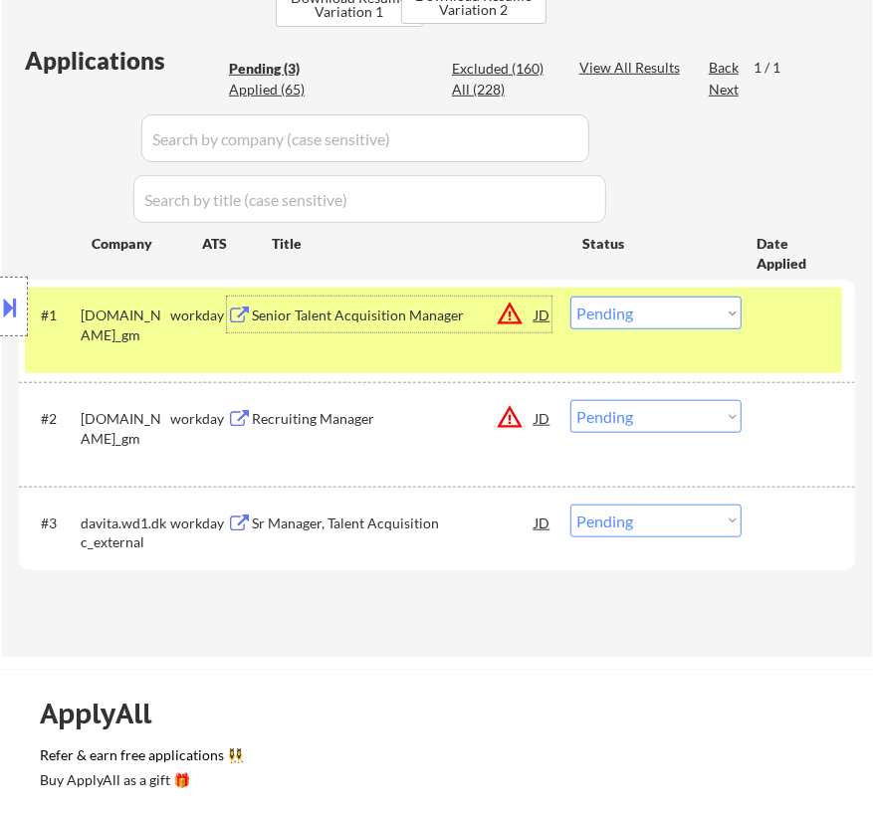
click at [645, 320] on select "Choose an option... Pending Applied Excluded (Questions) Excluded (Expired) Exc…" at bounding box center [655, 313] width 171 height 33
click at [570, 297] on select "Choose an option... Pending Applied Excluded (Questions) Excluded (Expired) Exc…" at bounding box center [655, 313] width 171 height 33
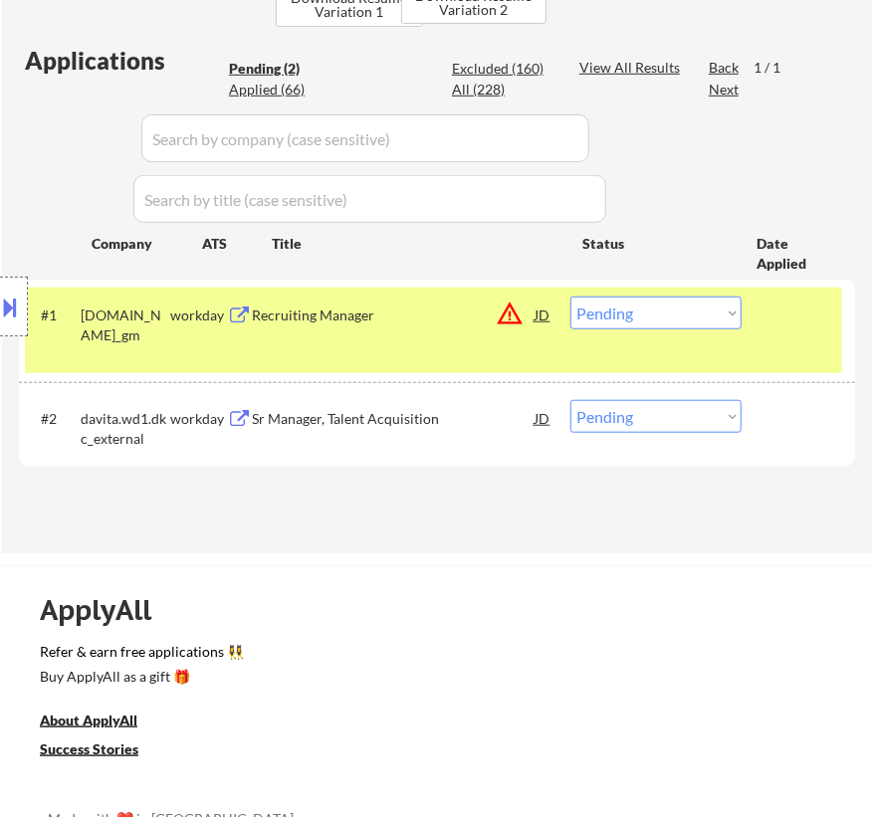
click at [430, 338] on div "#1 generalmotors.wd5.careers_gm workday Recruiting Manager JD warning_amber Cho…" at bounding box center [433, 331] width 817 height 86
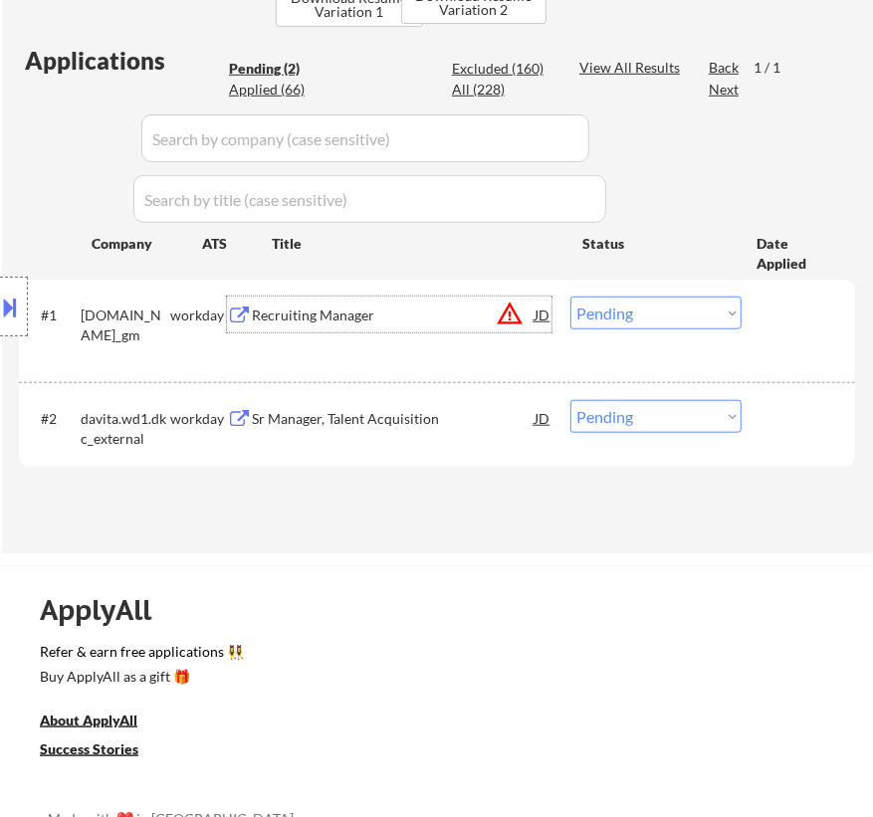
click at [424, 329] on div "Recruiting Manager" at bounding box center [393, 315] width 283 height 36
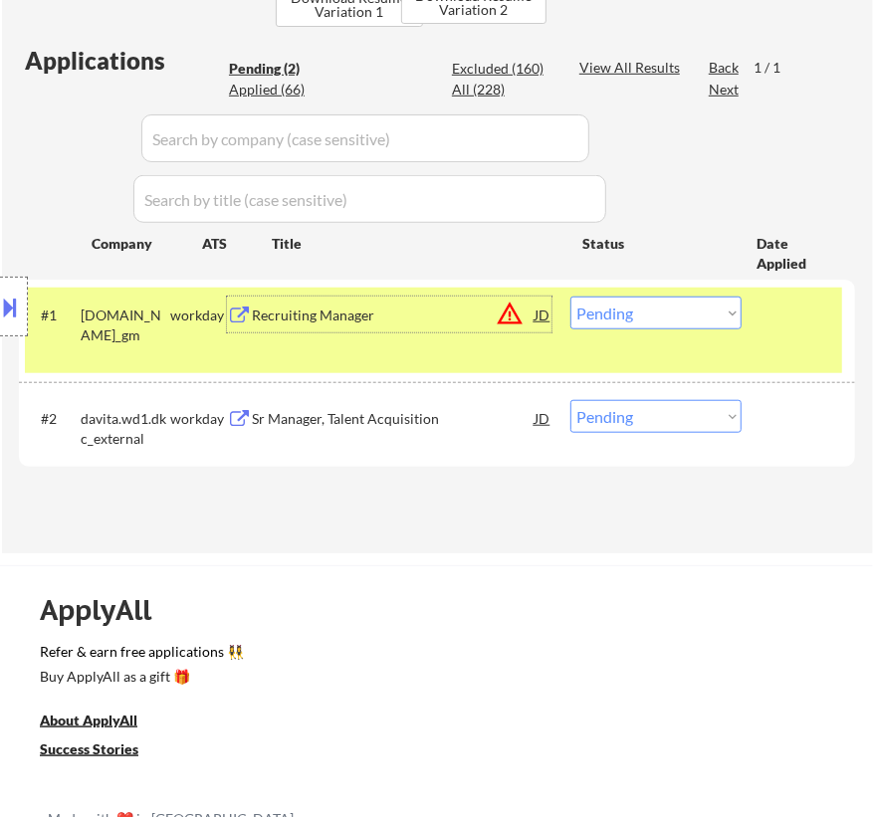
click at [644, 320] on select "Choose an option... Pending Applied Excluded (Questions) Excluded (Expired) Exc…" at bounding box center [655, 313] width 171 height 33
click at [570, 297] on select "Choose an option... Pending Applied Excluded (Questions) Excluded (Expired) Exc…" at bounding box center [655, 313] width 171 height 33
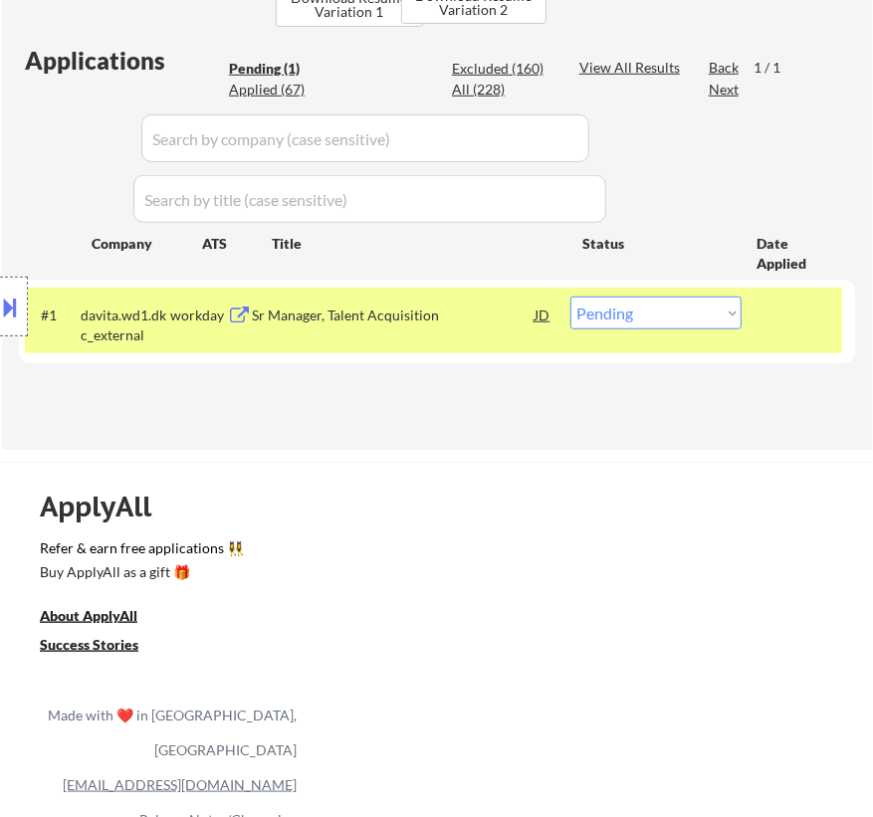
click at [475, 309] on div "Sr Manager, Talent Acquisition" at bounding box center [393, 316] width 283 height 20
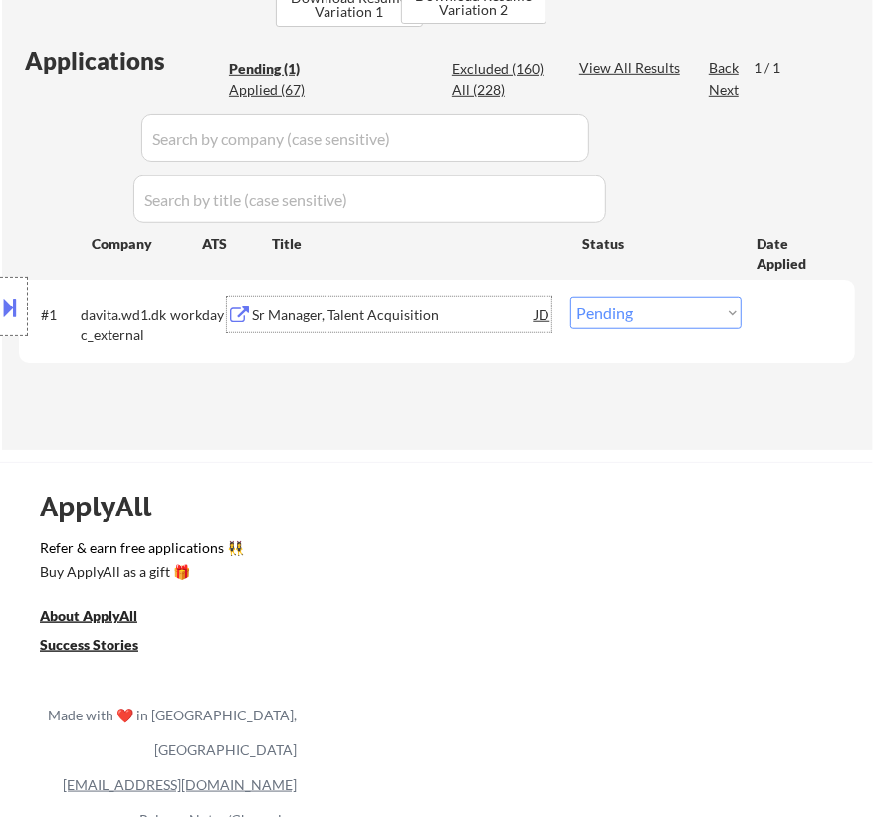
click at [9, 298] on button at bounding box center [11, 307] width 22 height 33
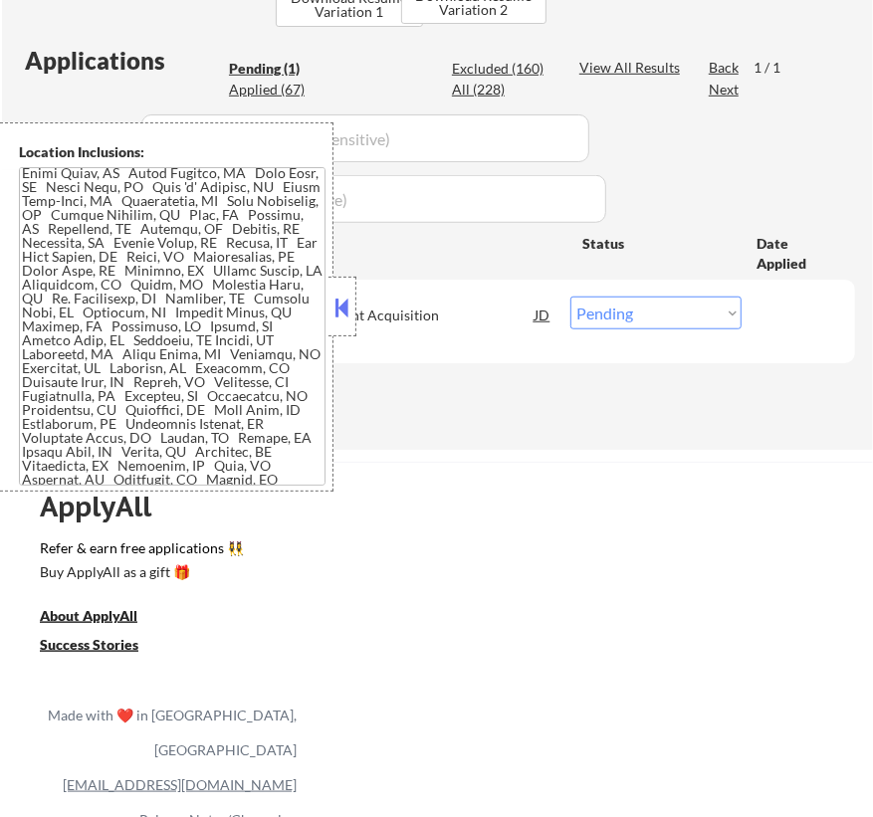
scroll to position [452, 0]
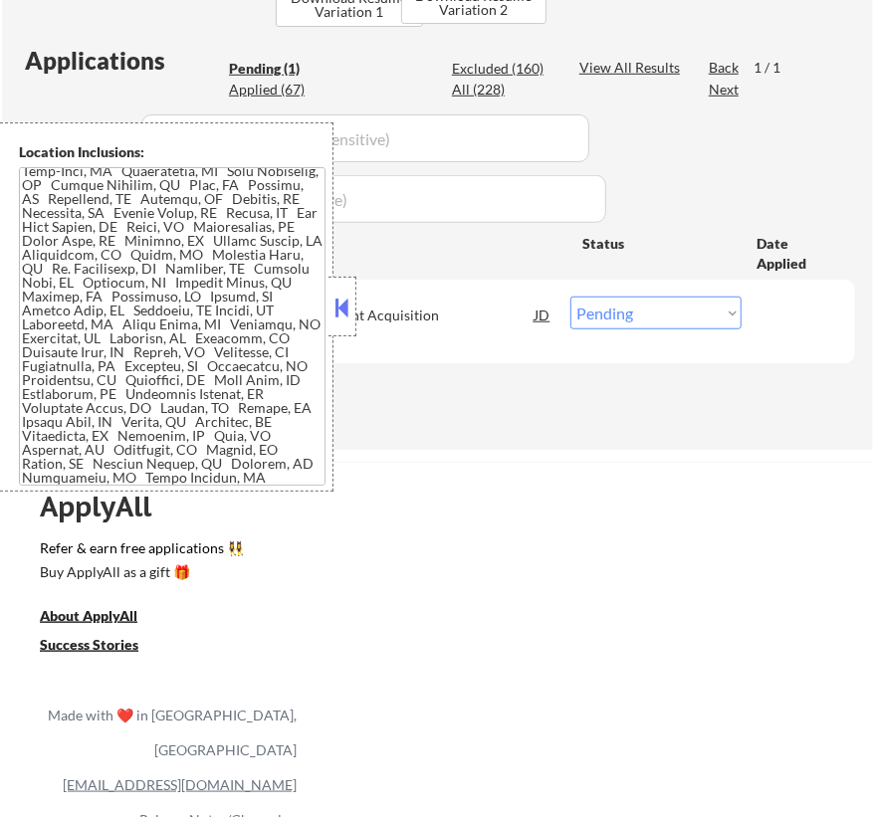
click at [349, 318] on button at bounding box center [342, 308] width 22 height 30
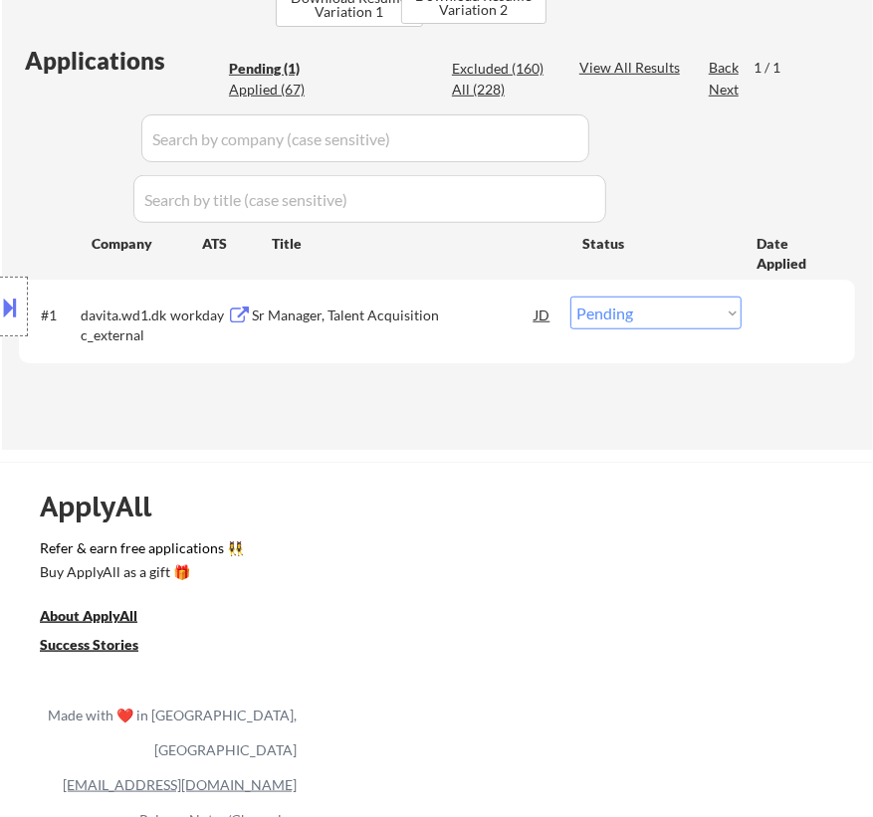
click at [697, 312] on select "Choose an option... Pending Applied Excluded (Questions) Excluded (Expired) Exc…" at bounding box center [655, 313] width 171 height 33
select select ""excluded""
click at [570, 297] on select "Choose an option... Pending Applied Excluded (Questions) Excluded (Expired) Exc…" at bounding box center [655, 313] width 171 height 33
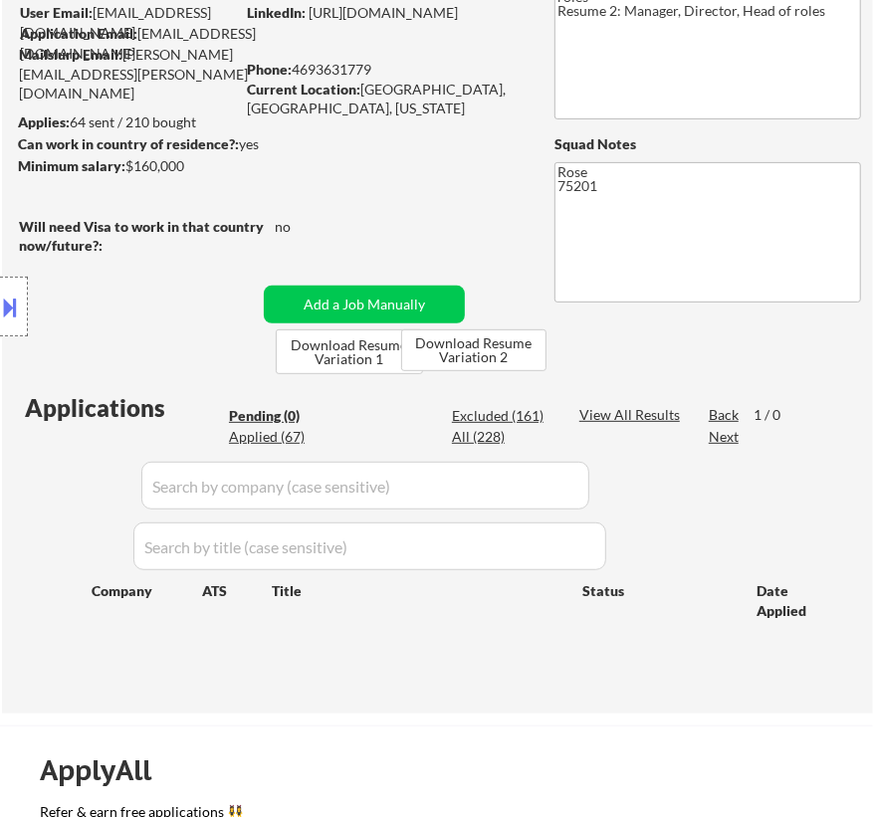
scroll to position [180, 0]
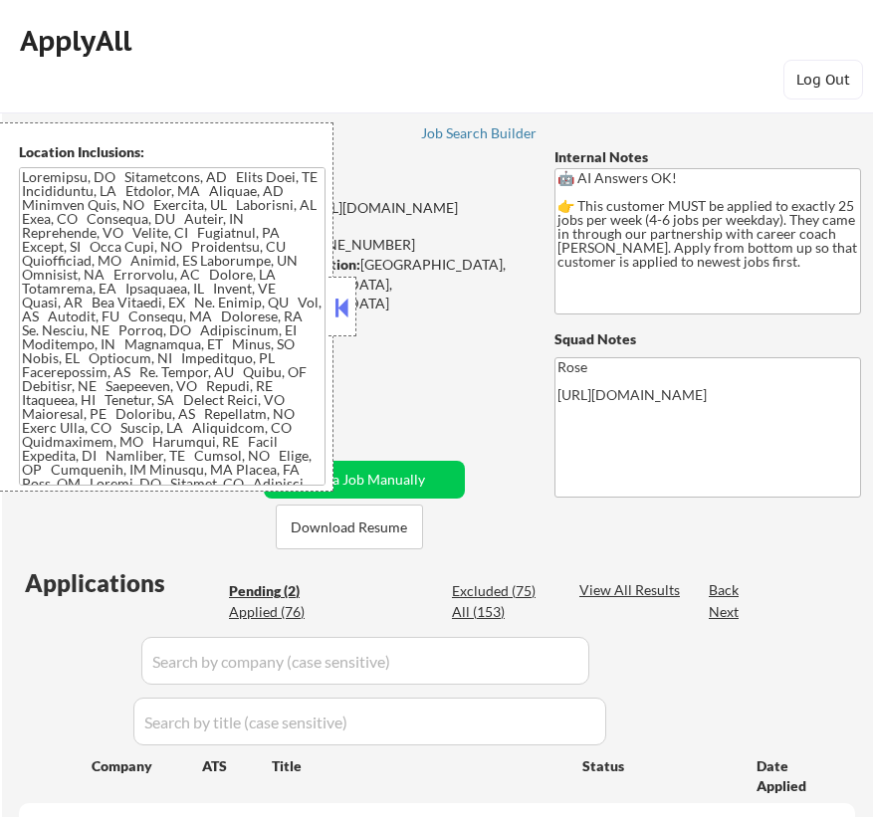
select select ""pending""
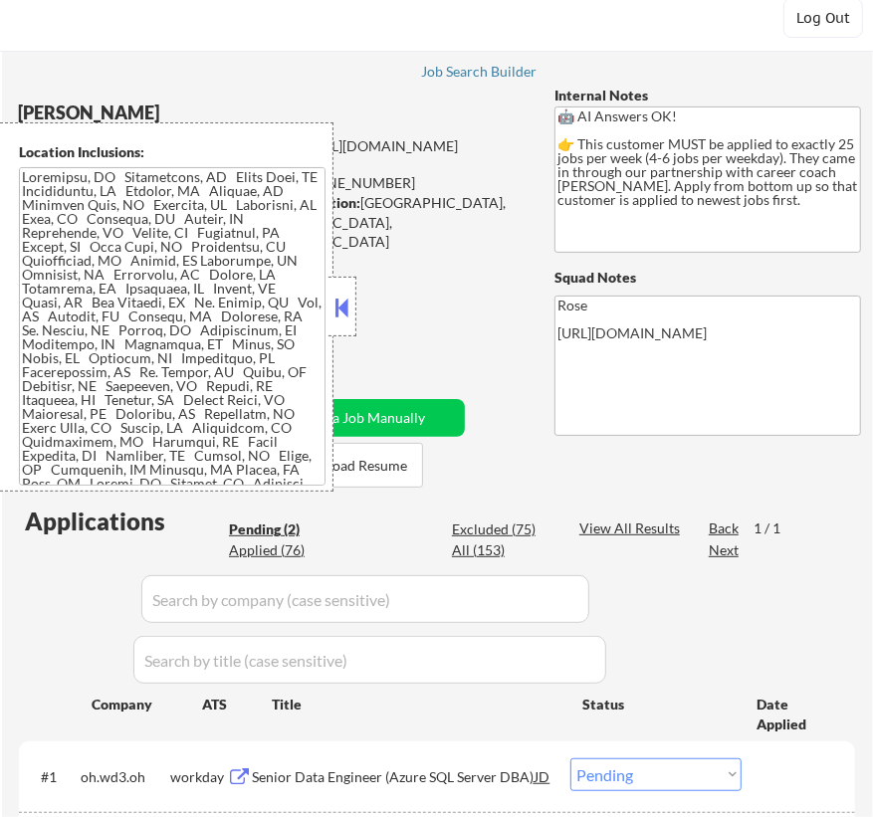
scroll to position [180, 0]
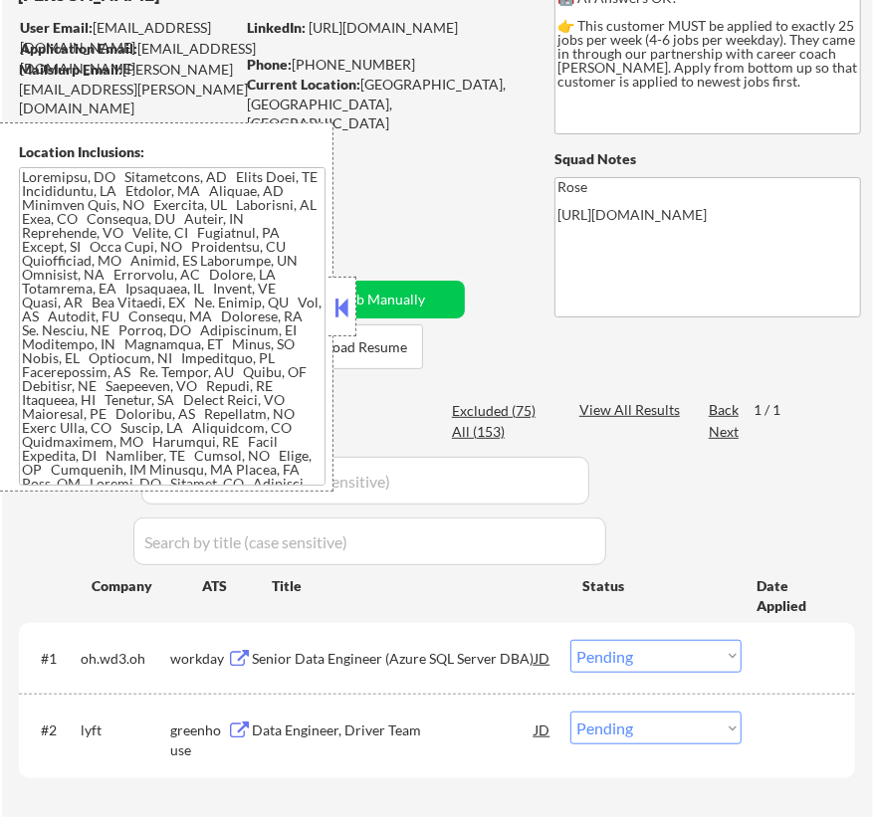
click at [342, 302] on button at bounding box center [342, 308] width 22 height 30
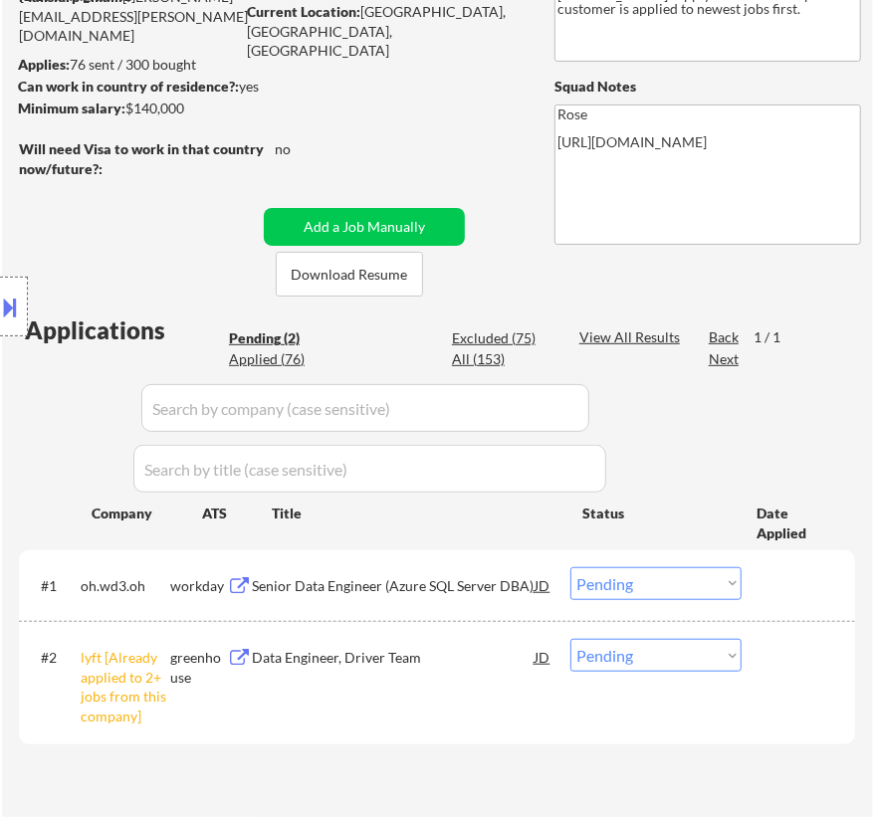
scroll to position [361, 0]
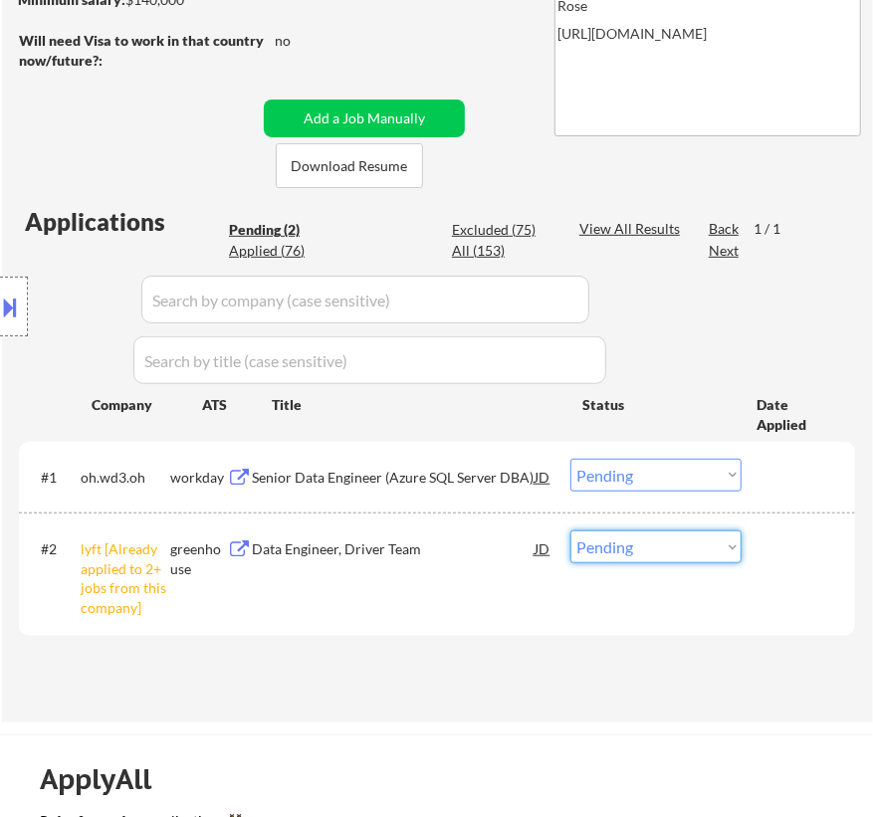
click at [664, 552] on select "Choose an option... Pending Applied Excluded (Questions) Excluded (Expired) Exc…" at bounding box center [655, 547] width 171 height 33
select select ""excluded__other_""
click at [570, 531] on select "Choose an option... Pending Applied Excluded (Questions) Excluded (Expired) Exc…" at bounding box center [655, 547] width 171 height 33
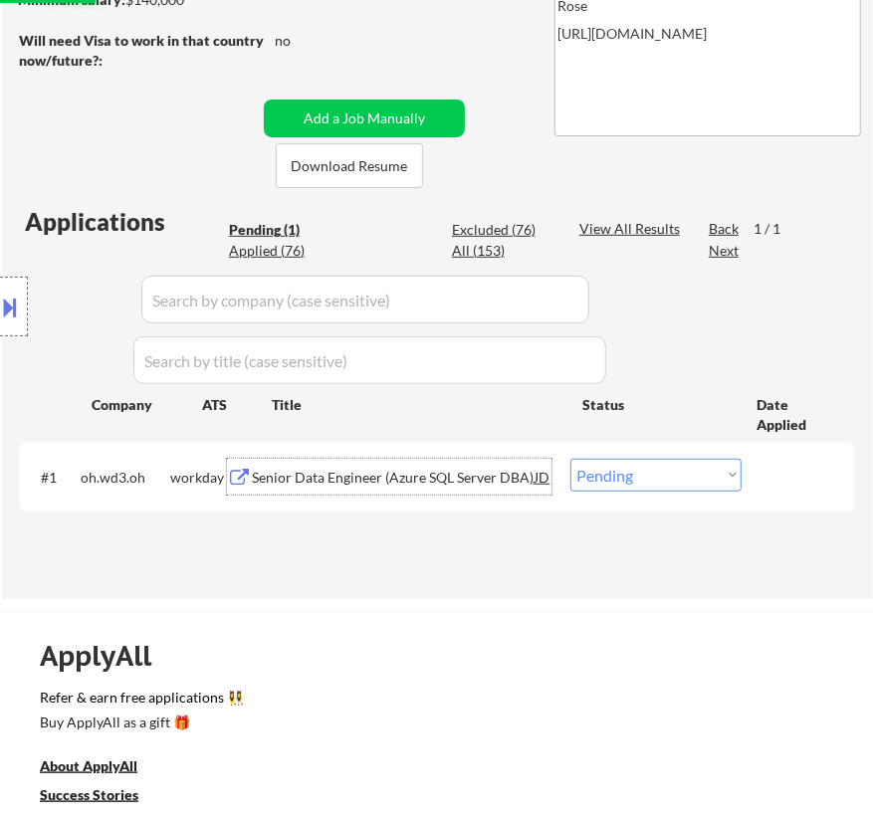
click at [436, 476] on div "Senior Data Engineer (Azure SQL Server DBA)" at bounding box center [393, 478] width 283 height 20
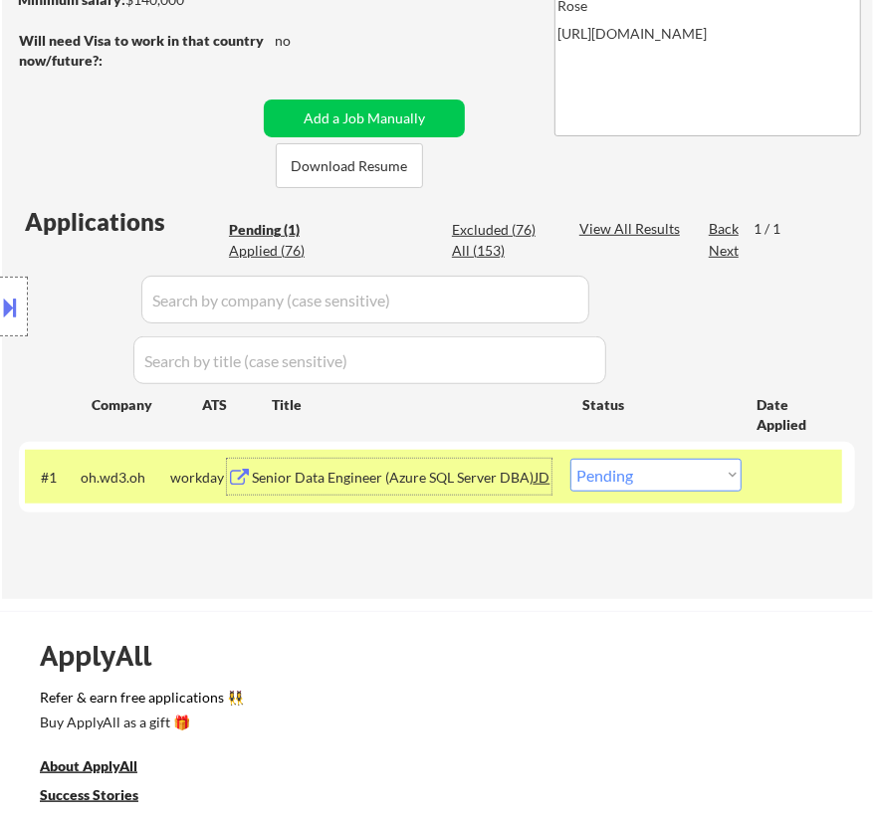
click at [8, 296] on button at bounding box center [11, 307] width 22 height 33
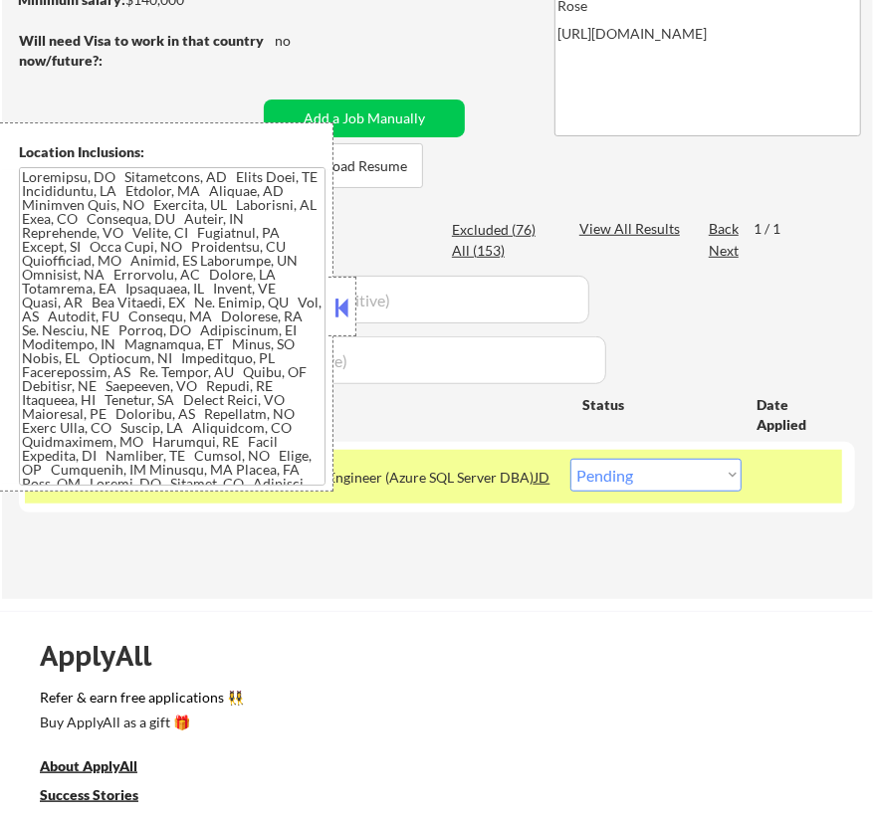
click at [337, 297] on button at bounding box center [342, 308] width 22 height 30
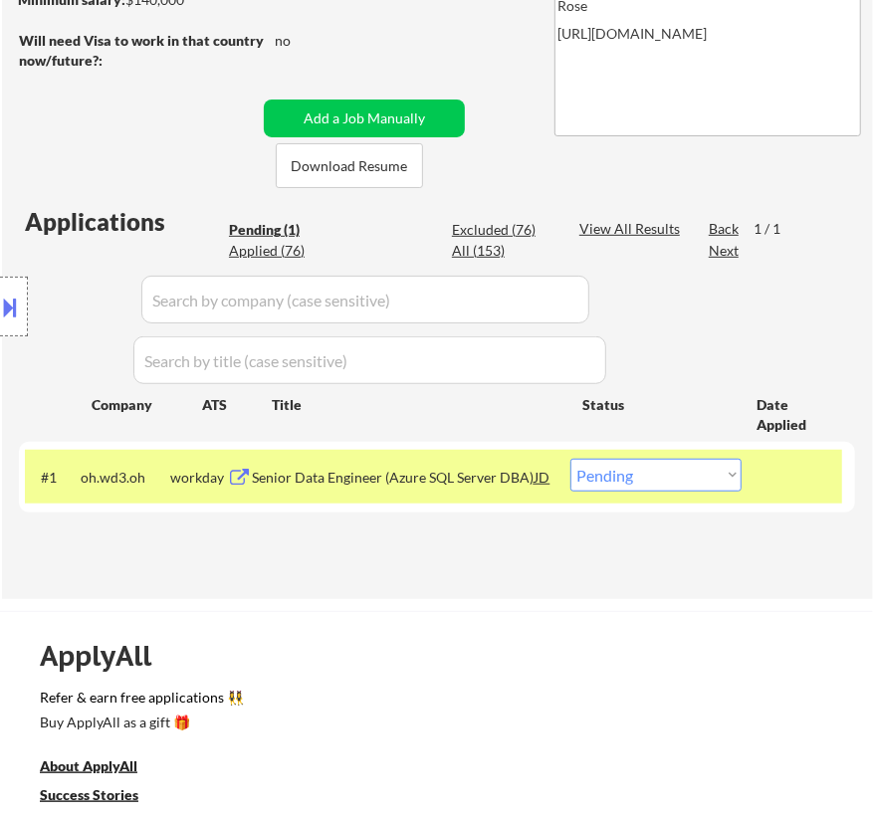
click at [637, 477] on select "Choose an option... Pending Applied Excluded (Questions) Excluded (Expired) Exc…" at bounding box center [655, 475] width 171 height 33
select select ""applied""
click at [570, 459] on select "Choose an option... Pending Applied Excluded (Questions) Excluded (Expired) Exc…" at bounding box center [655, 475] width 171 height 33
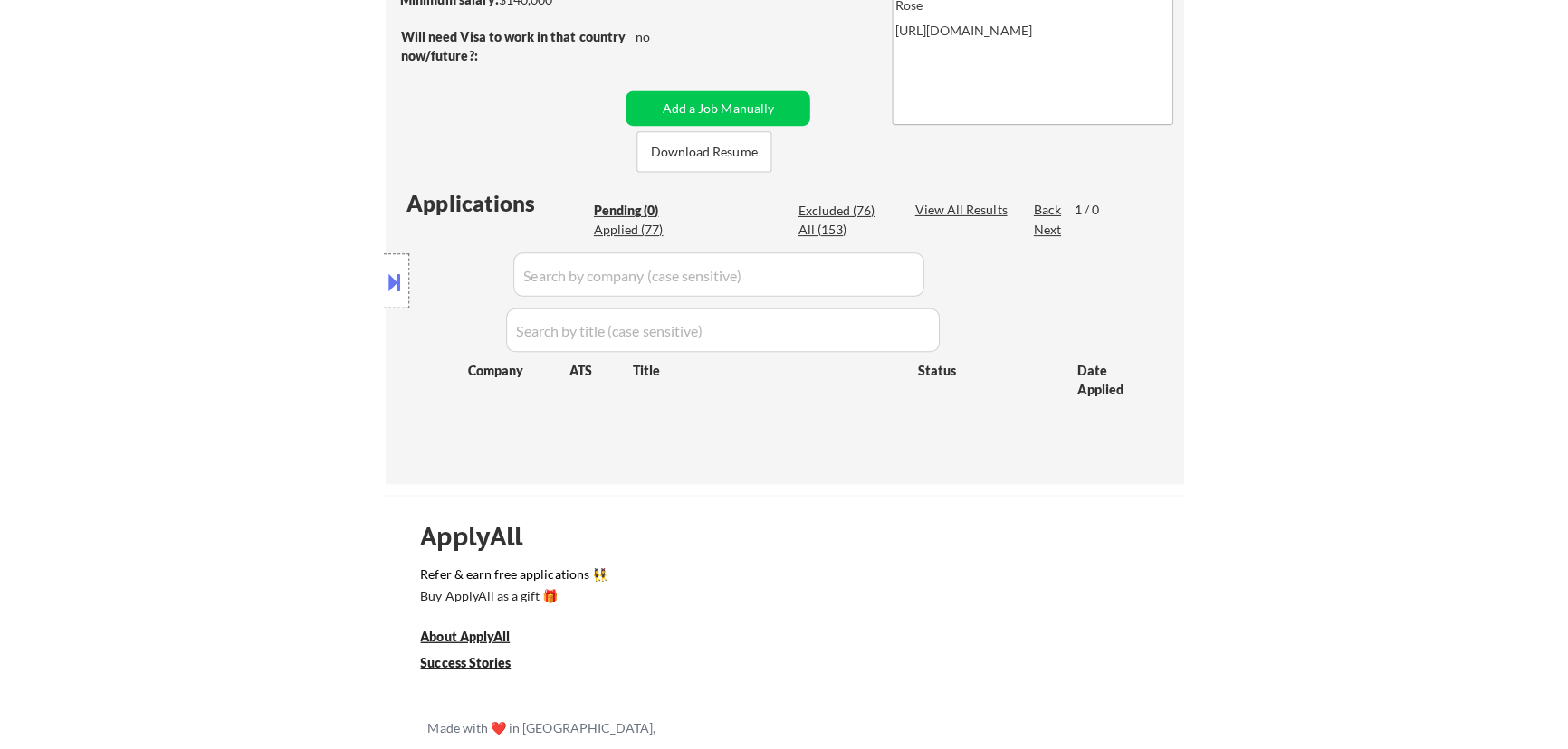
scroll to position [246, 0]
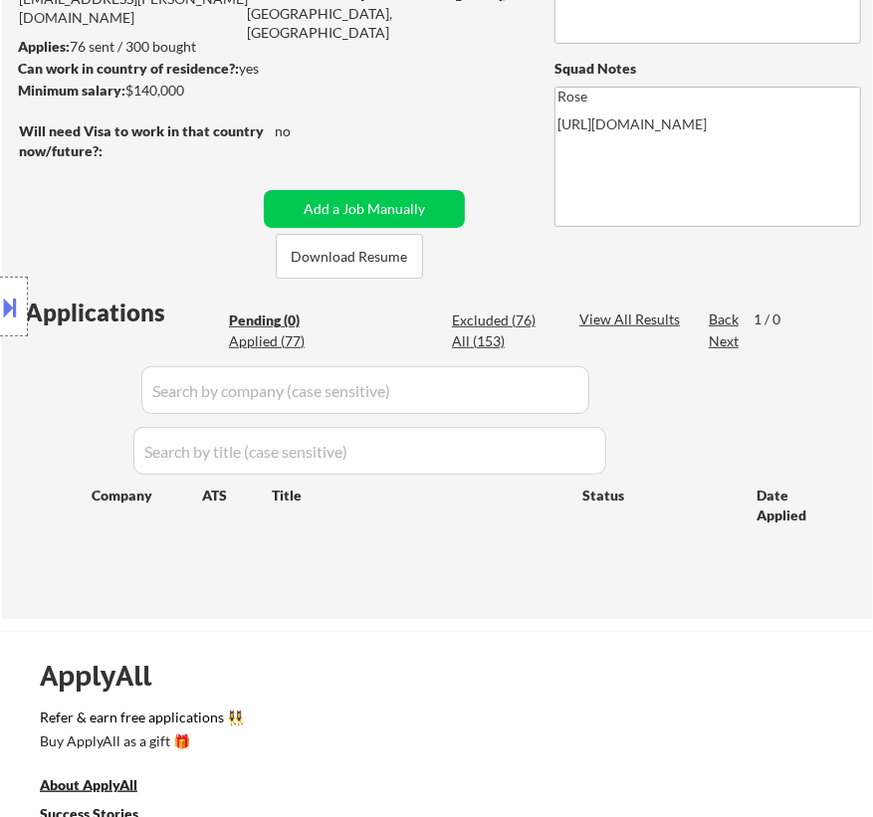
click at [290, 340] on div "Location Inclusions:" at bounding box center [178, 306] width 356 height 369
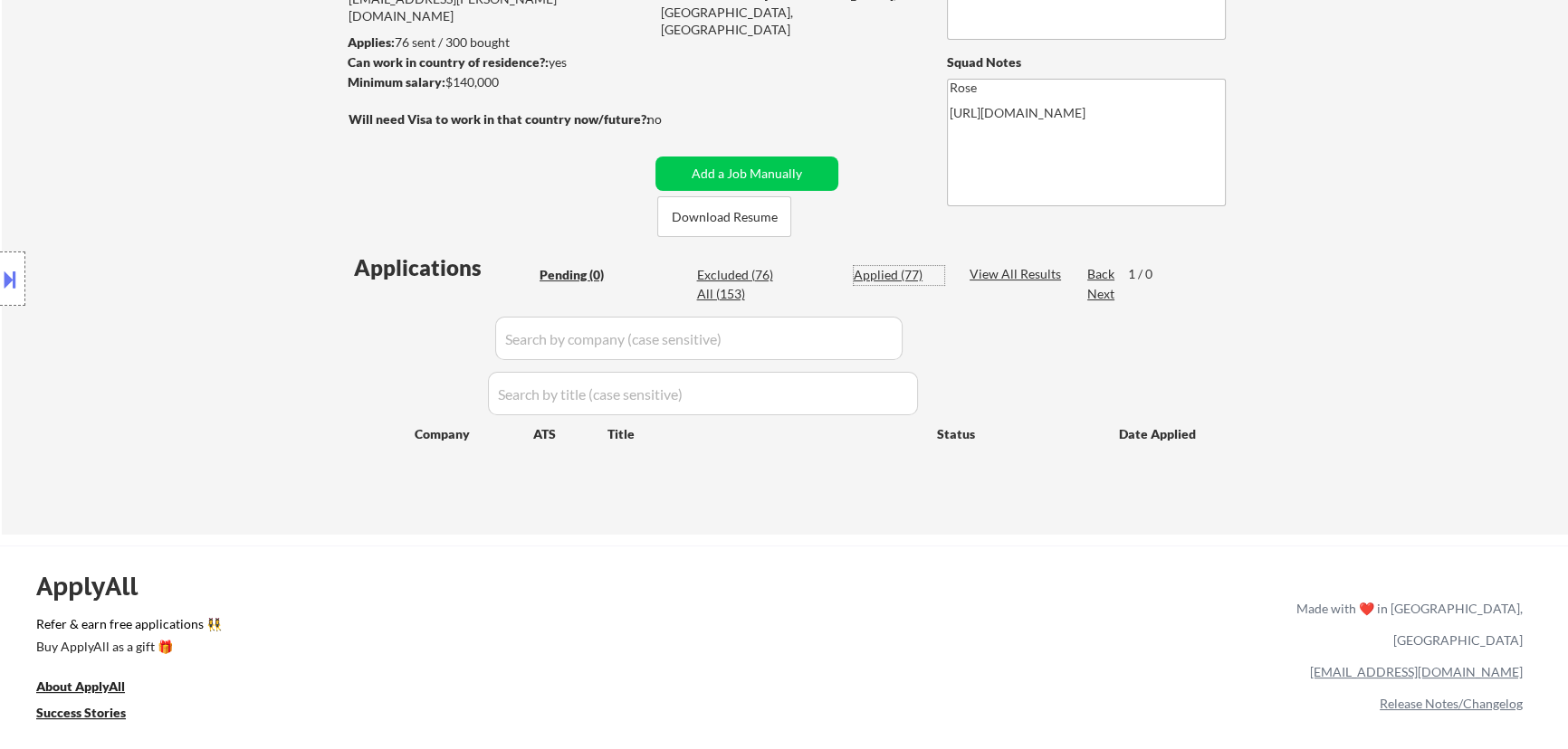
click at [793, 274] on div "Applied (77)" at bounding box center [900, 275] width 91 height 18
select select ""applied""
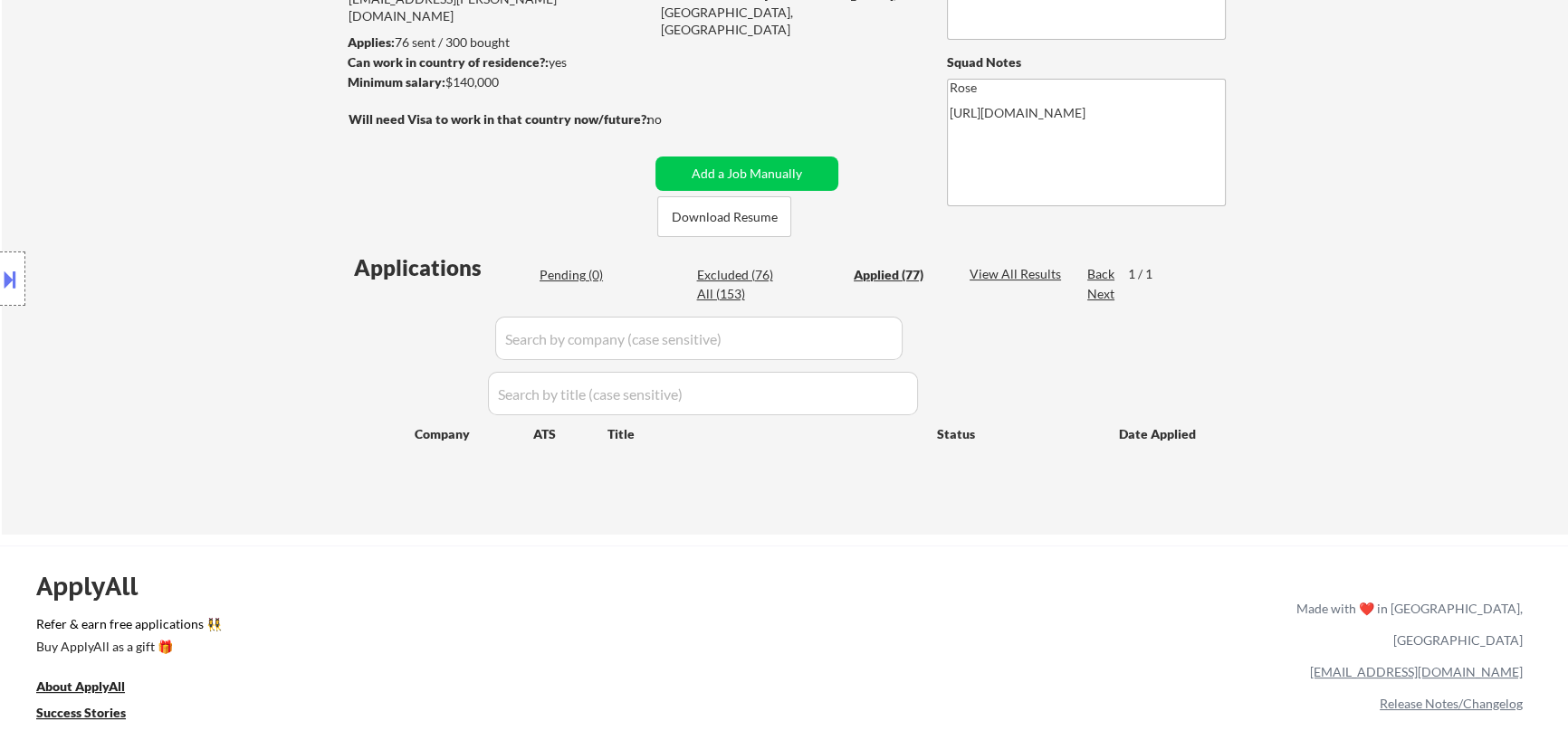
select select ""applied""
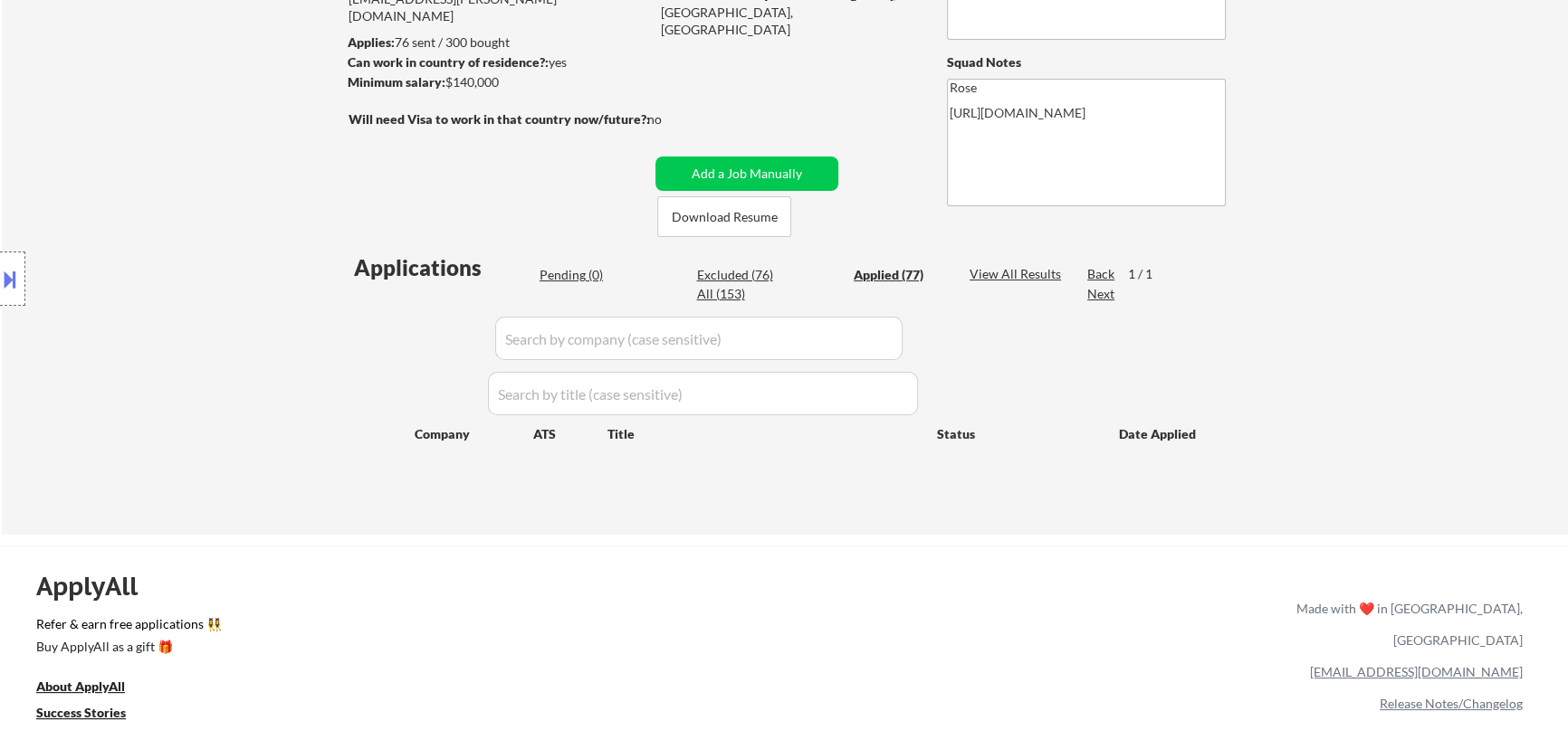
select select ""applied""
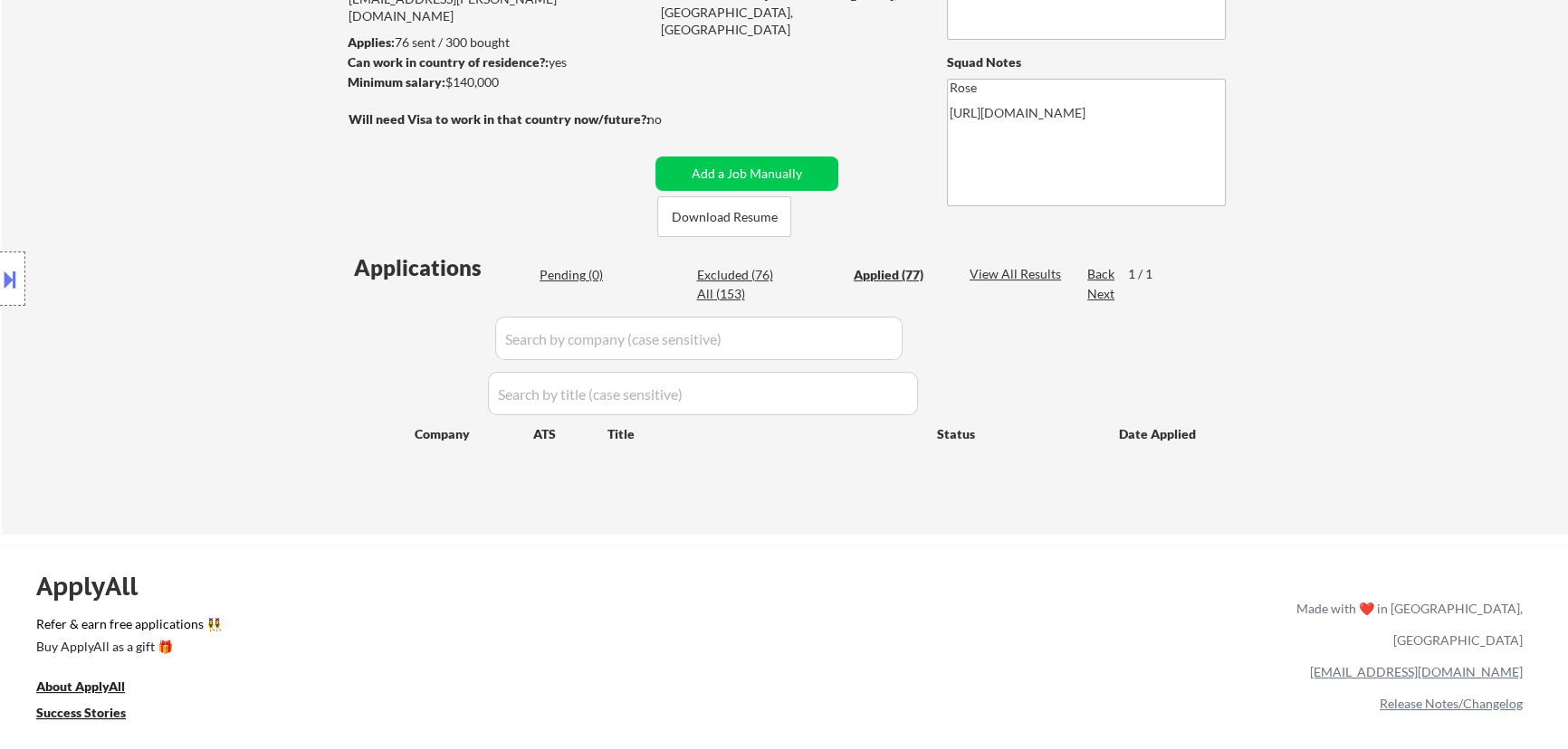
select select ""applied""
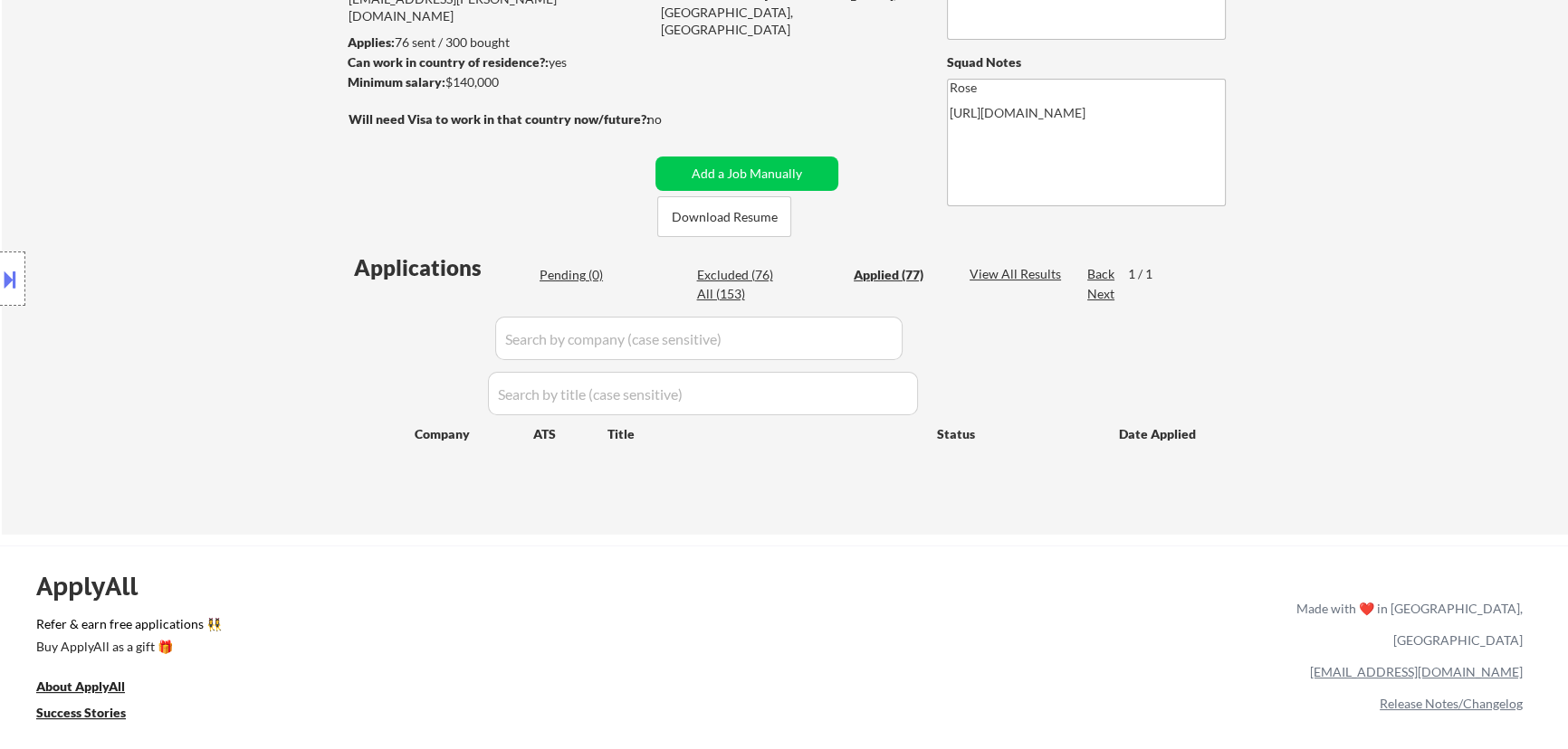
select select ""applied""
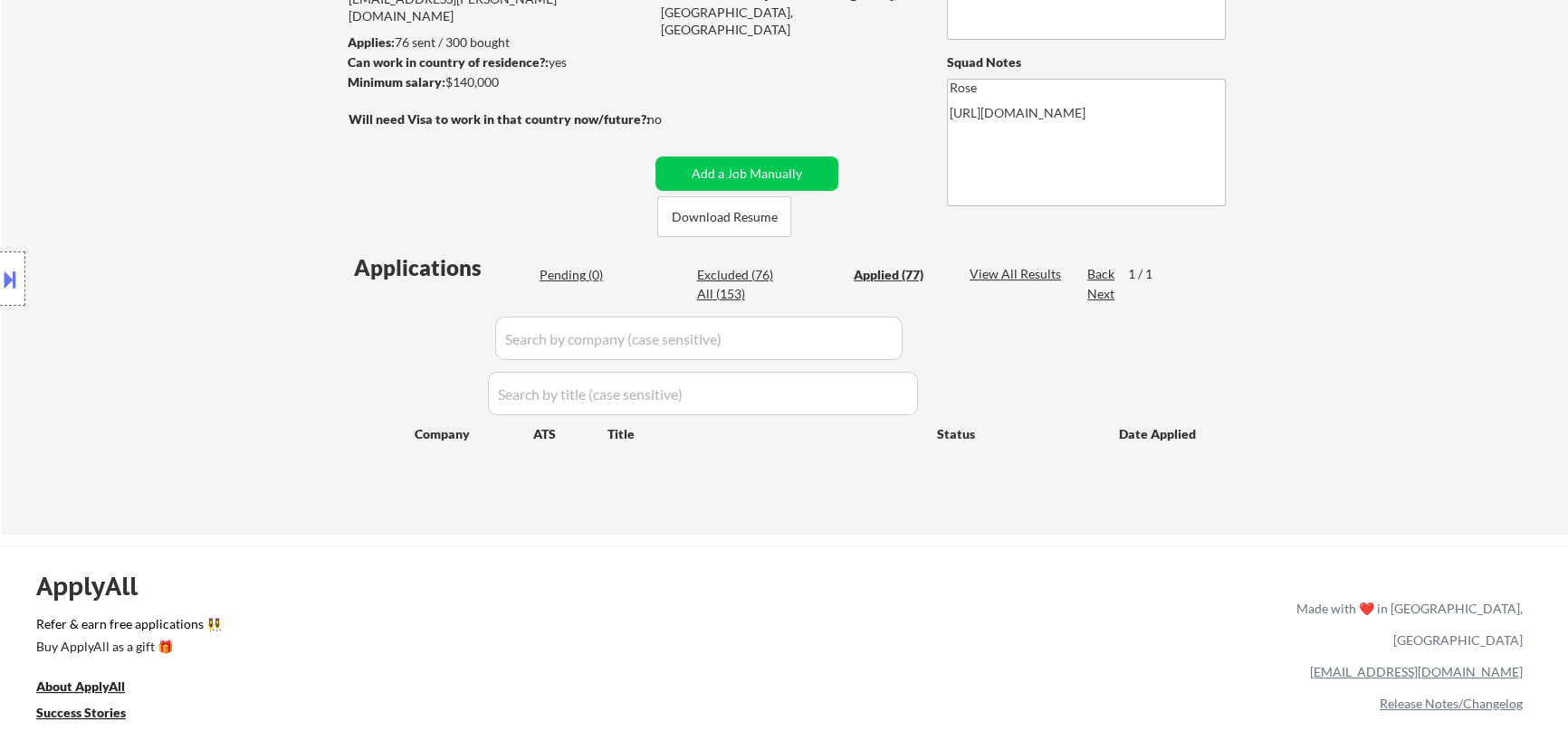
select select ""applied""
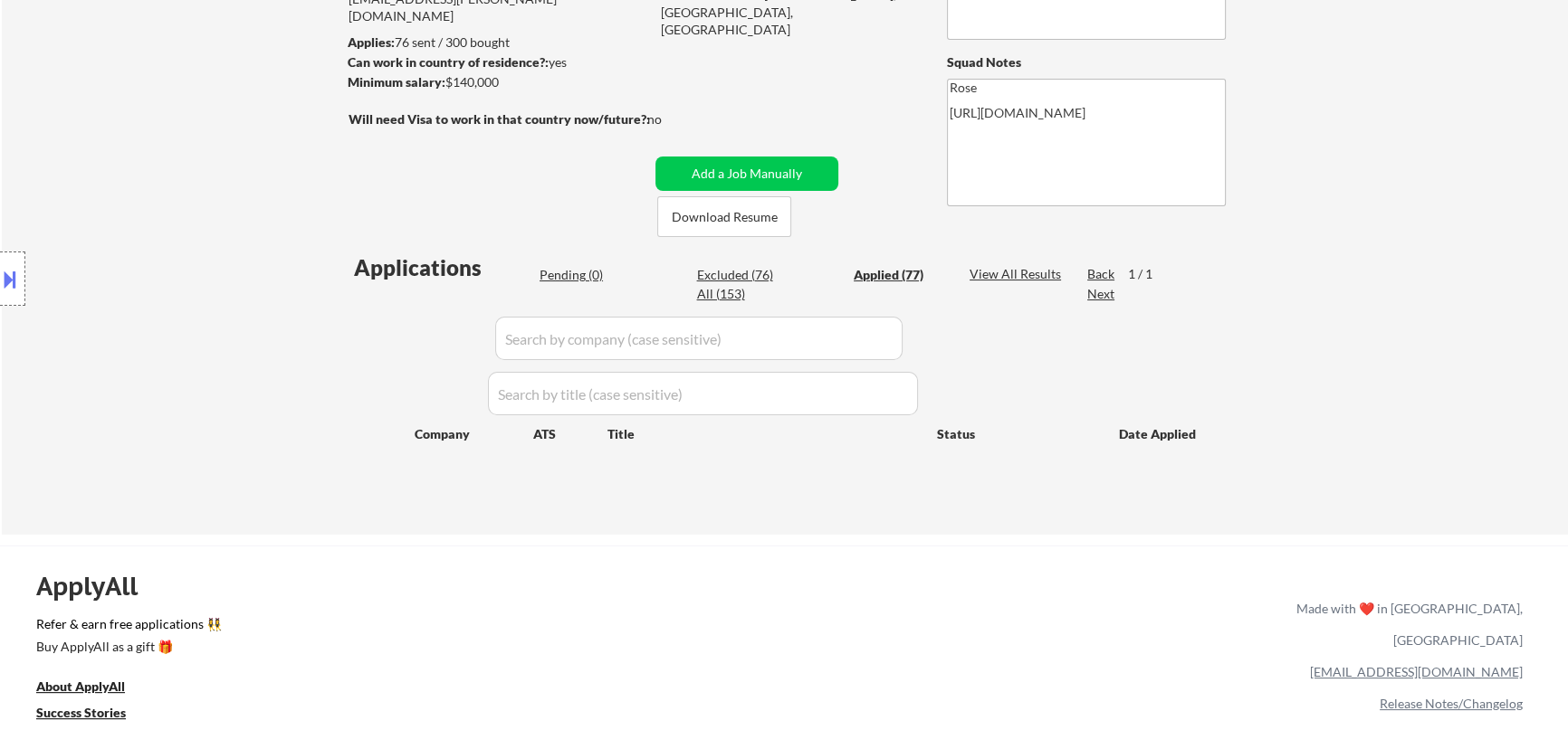
select select ""applied""
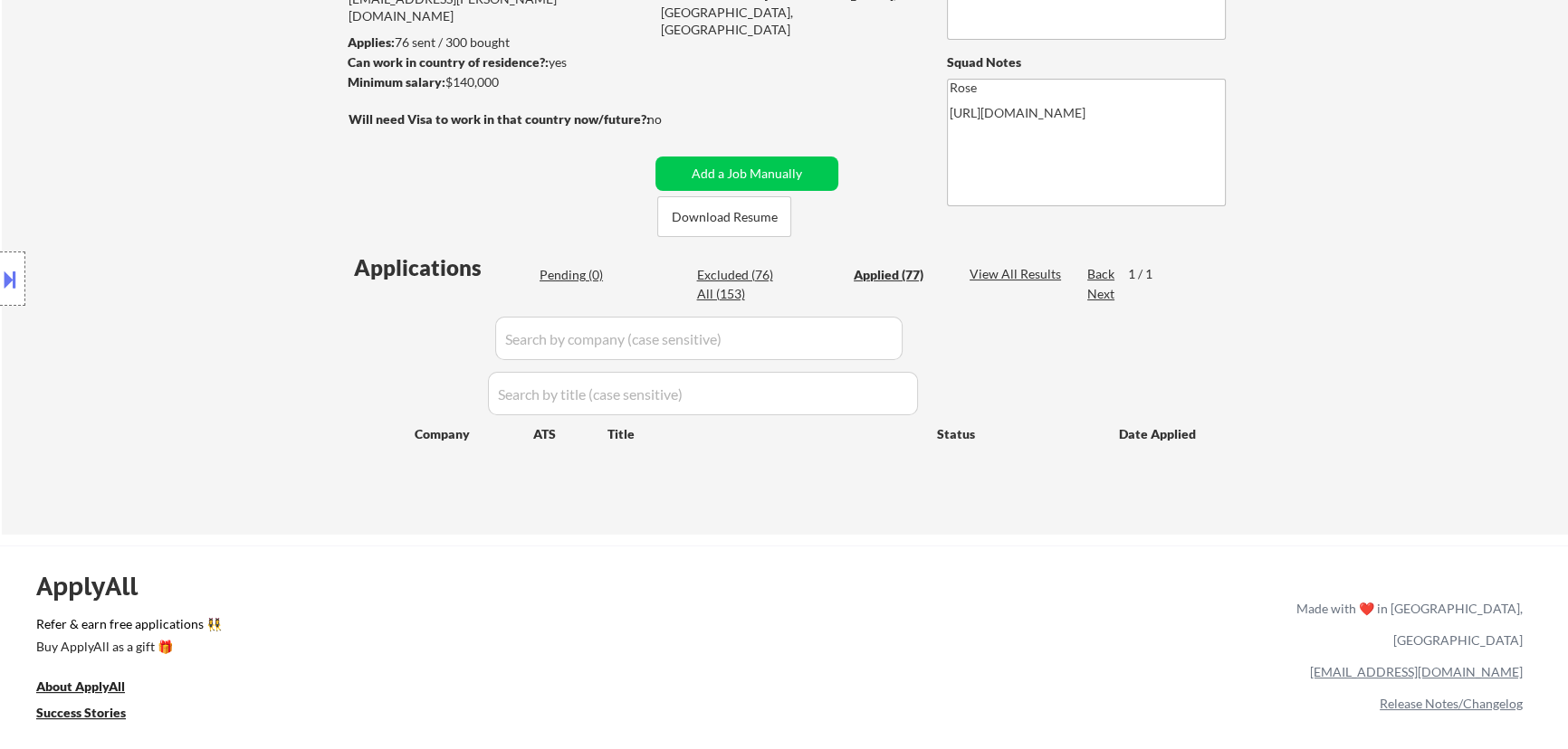
select select ""applied""
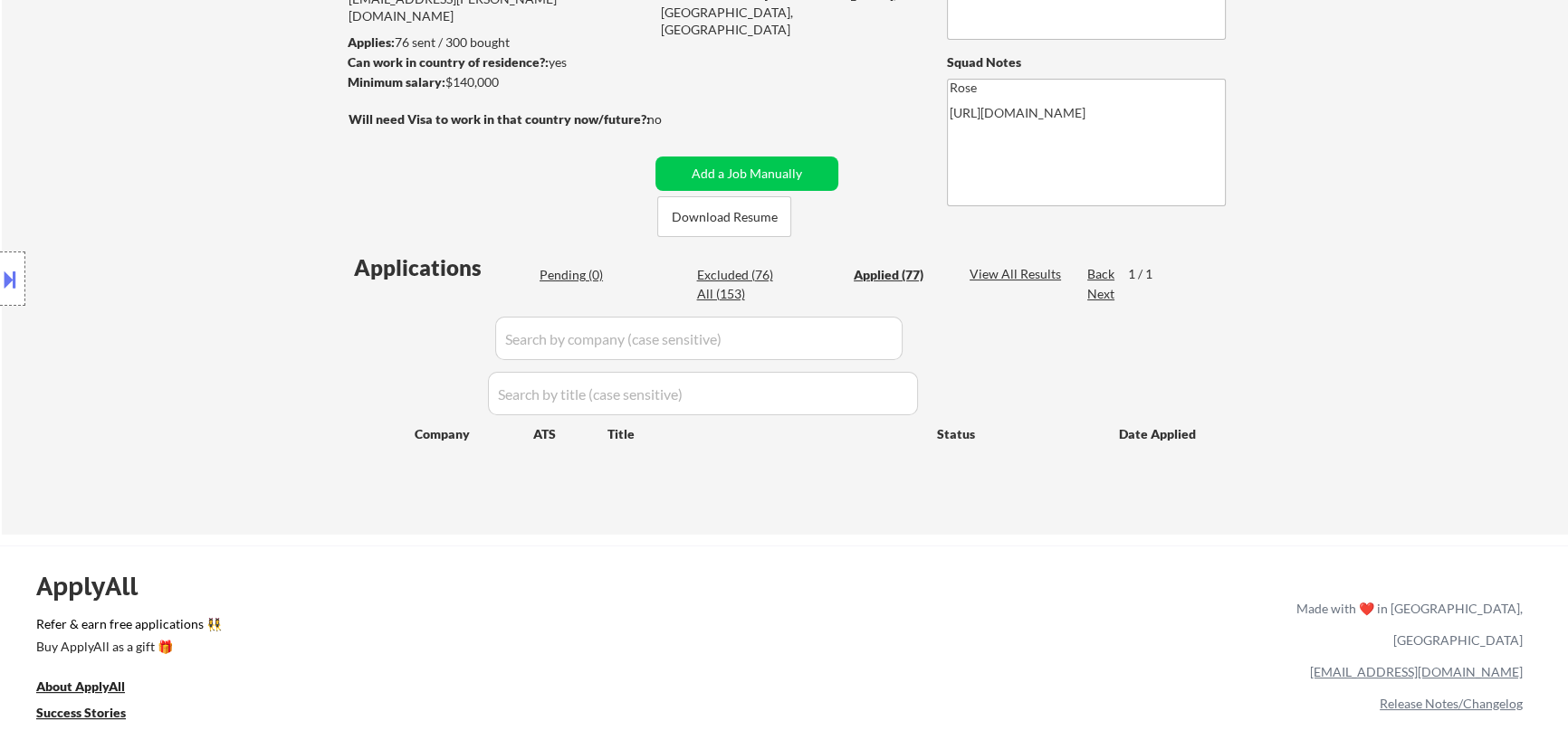
select select ""applied""
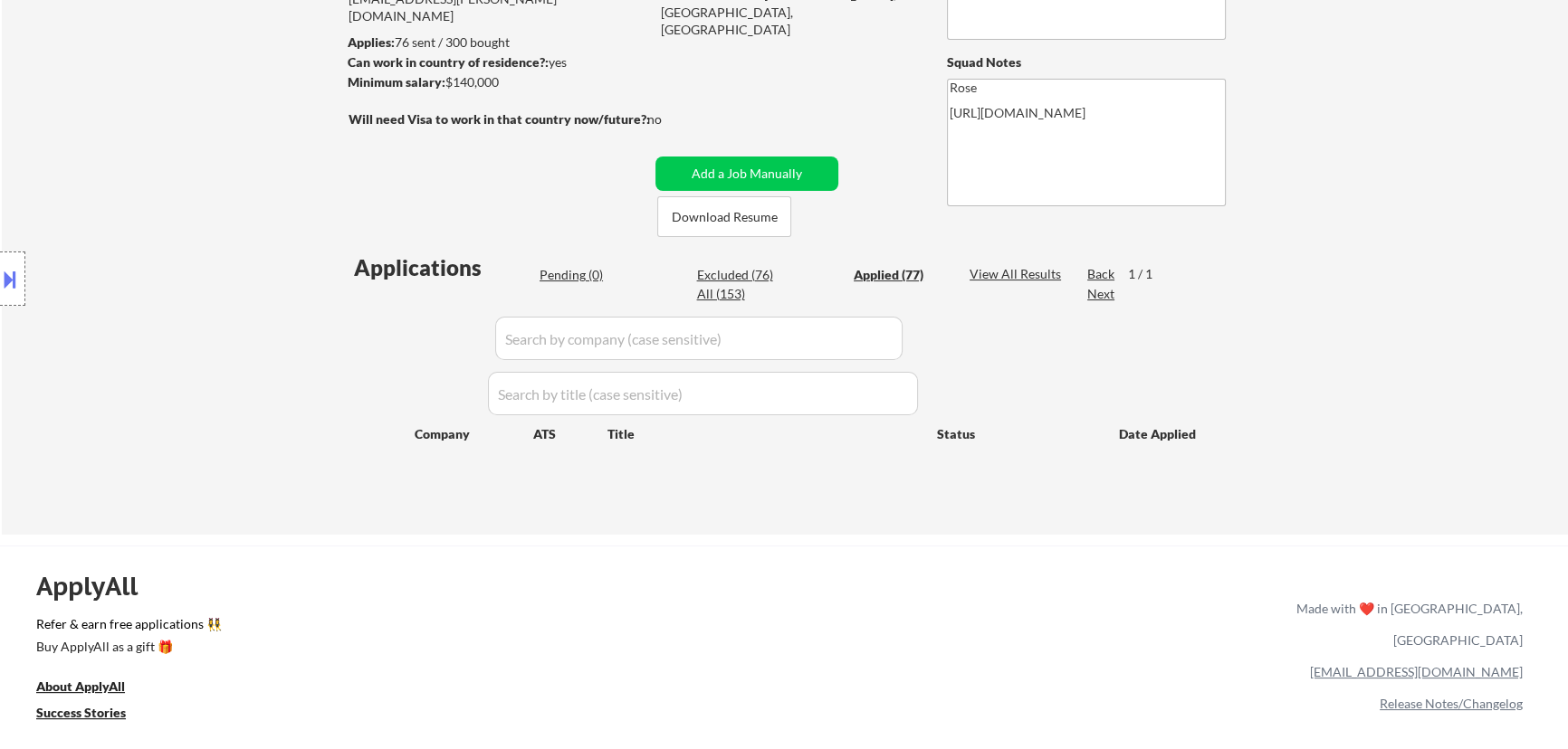
select select ""applied""
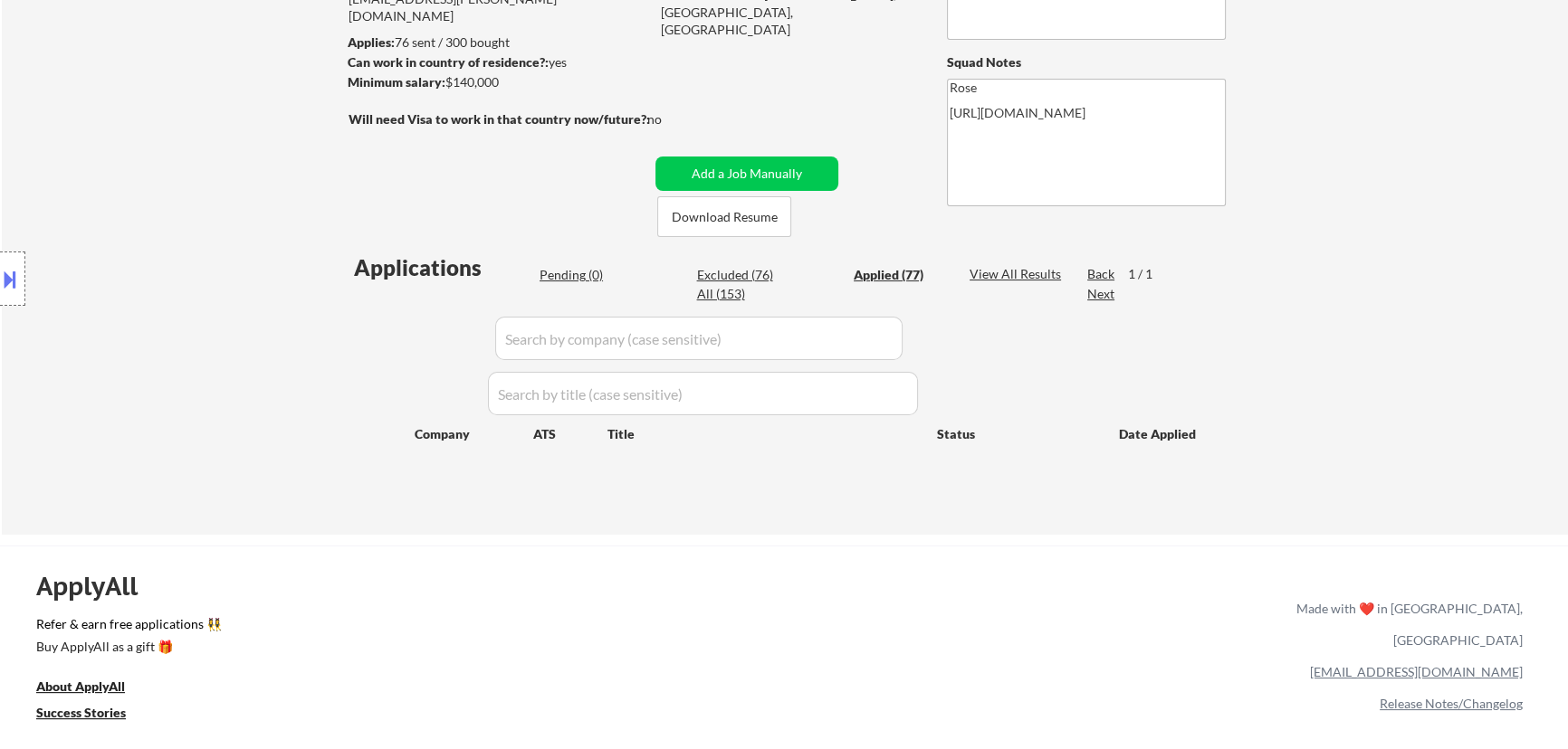
select select ""applied""
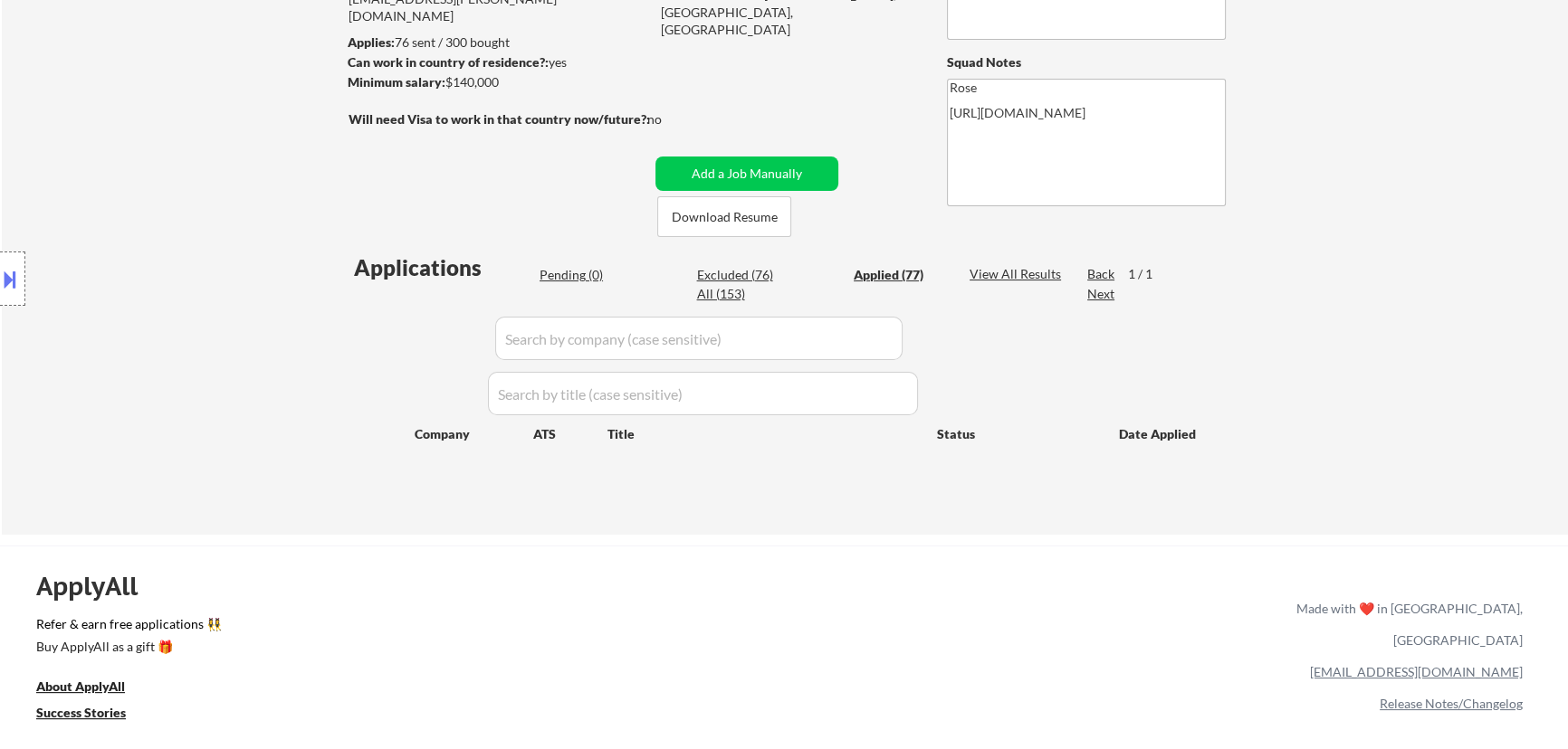
select select ""applied""
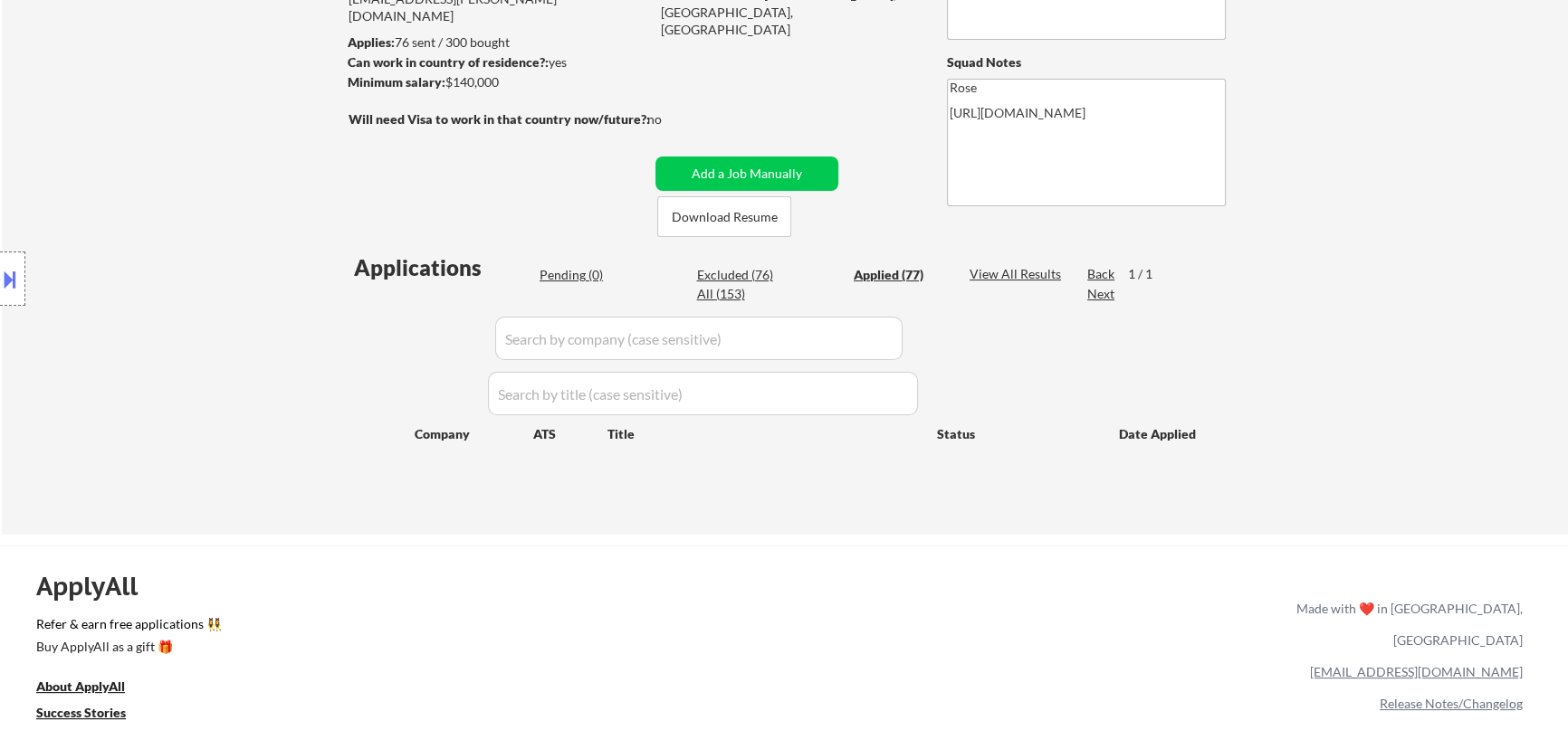
select select ""applied""
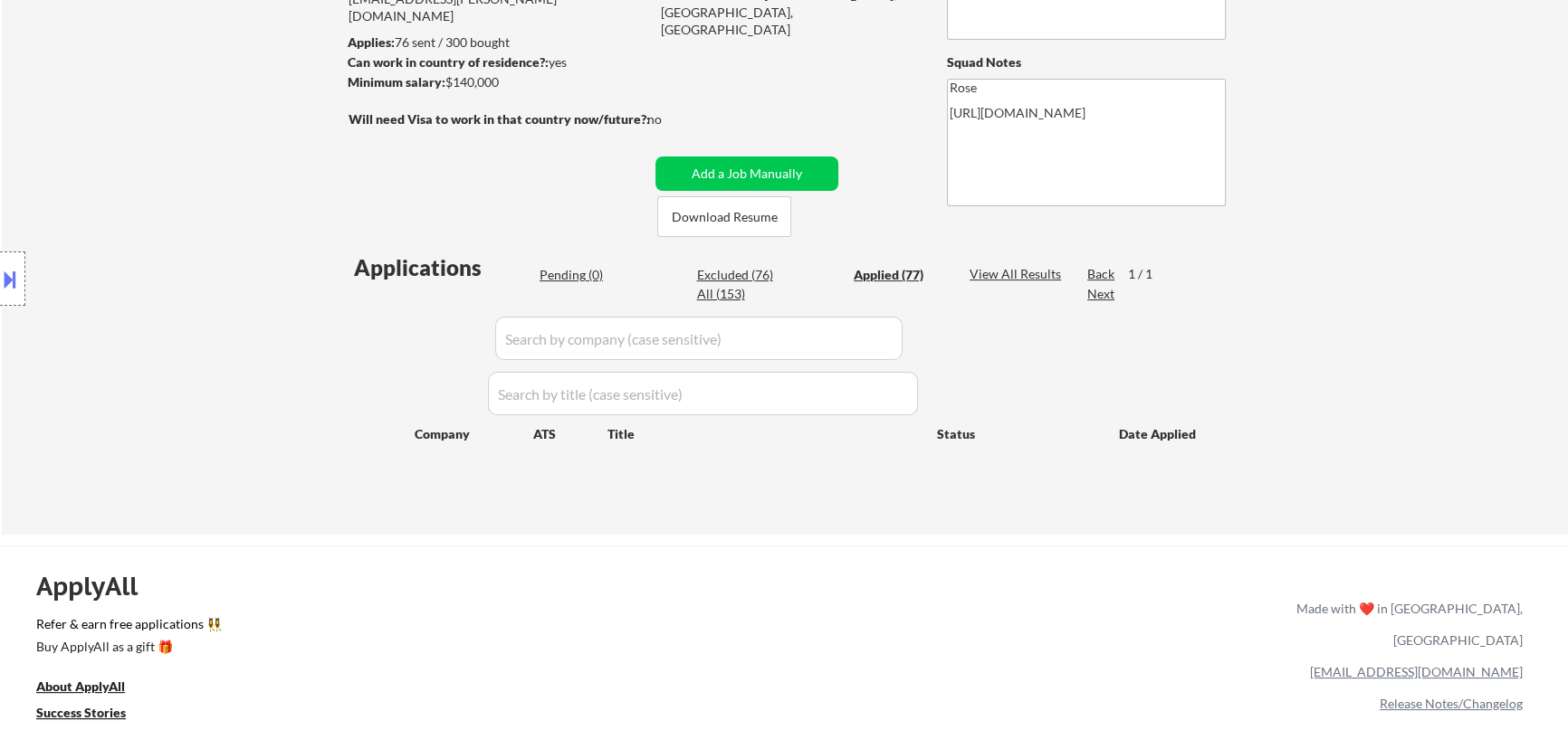
select select ""applied""
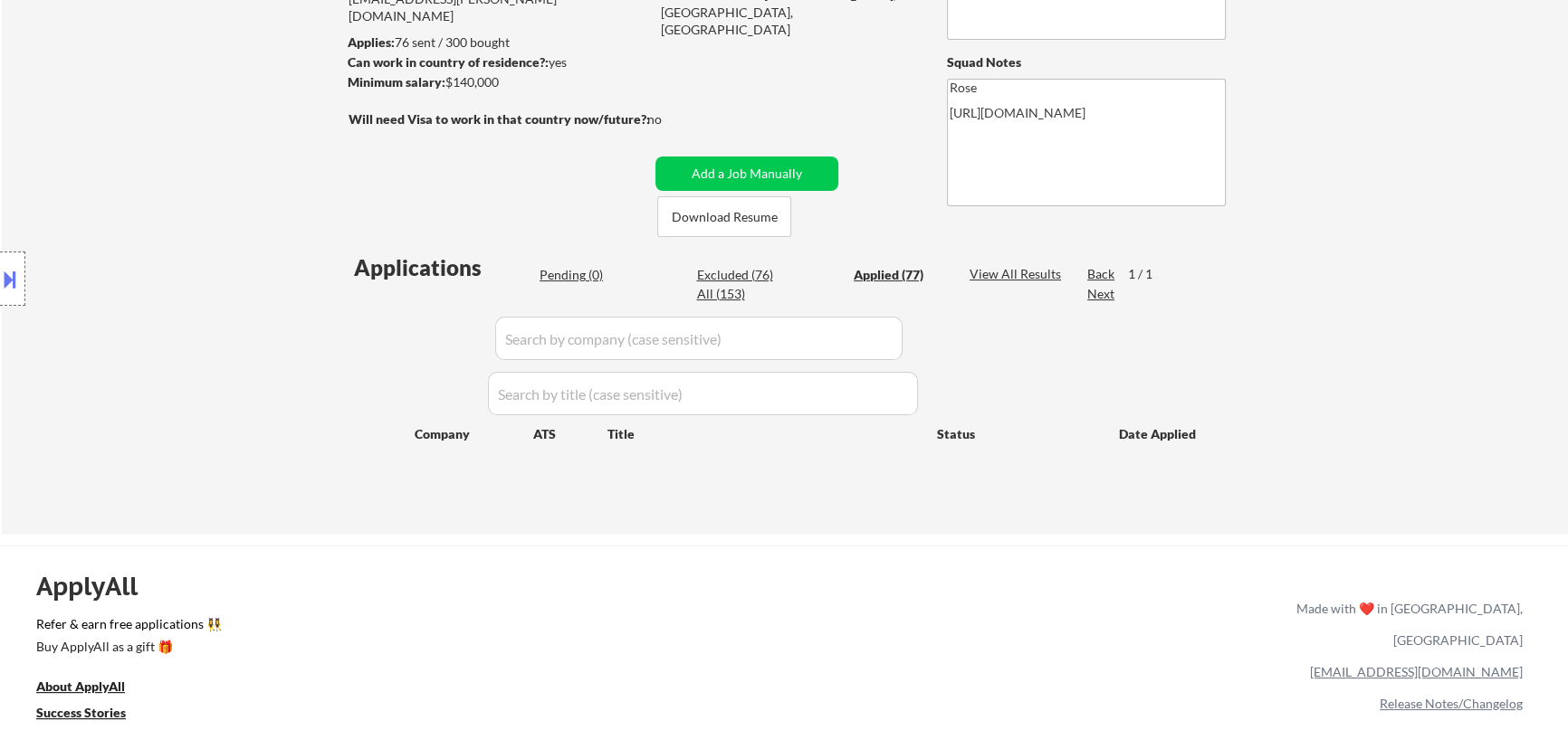
select select ""applied""
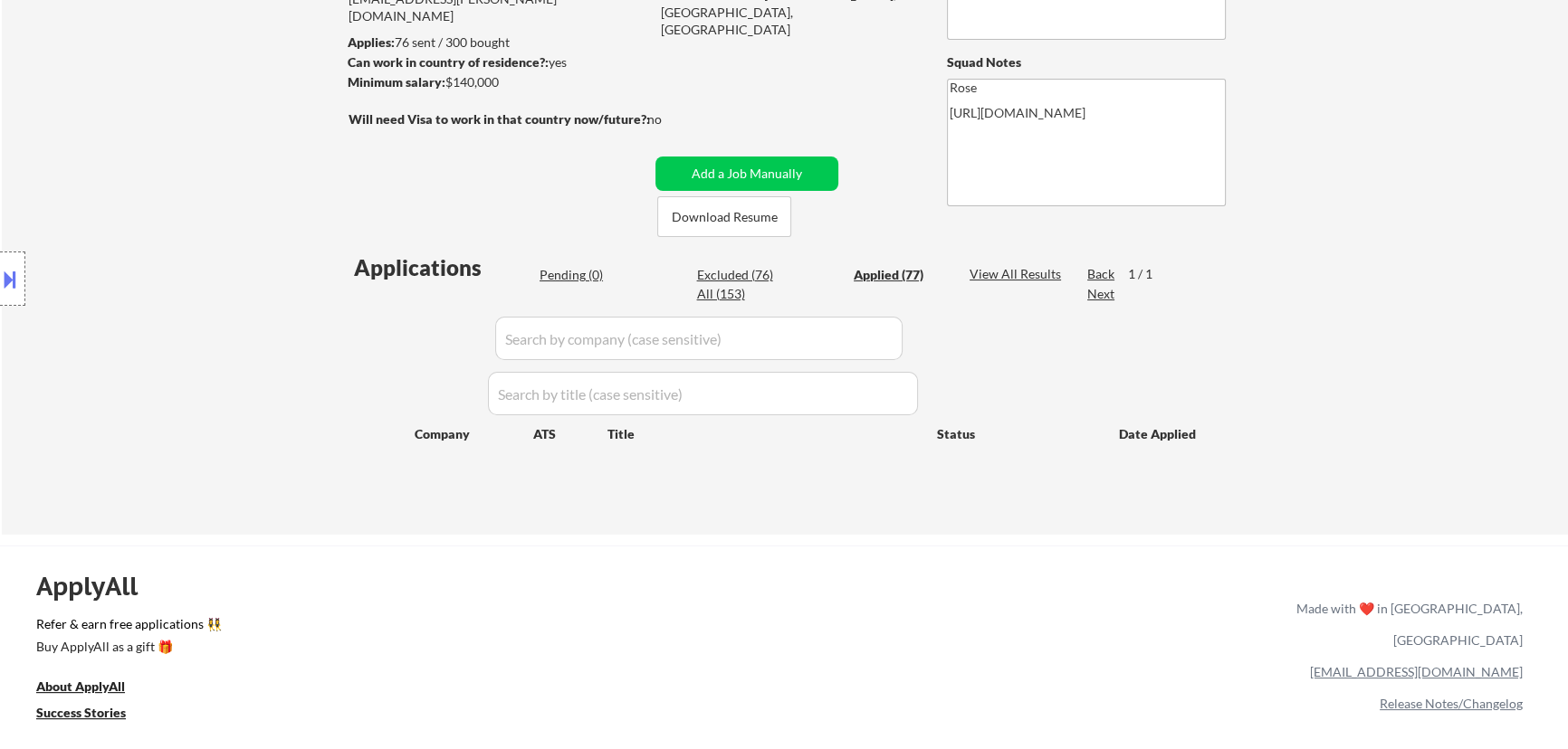
select select ""applied""
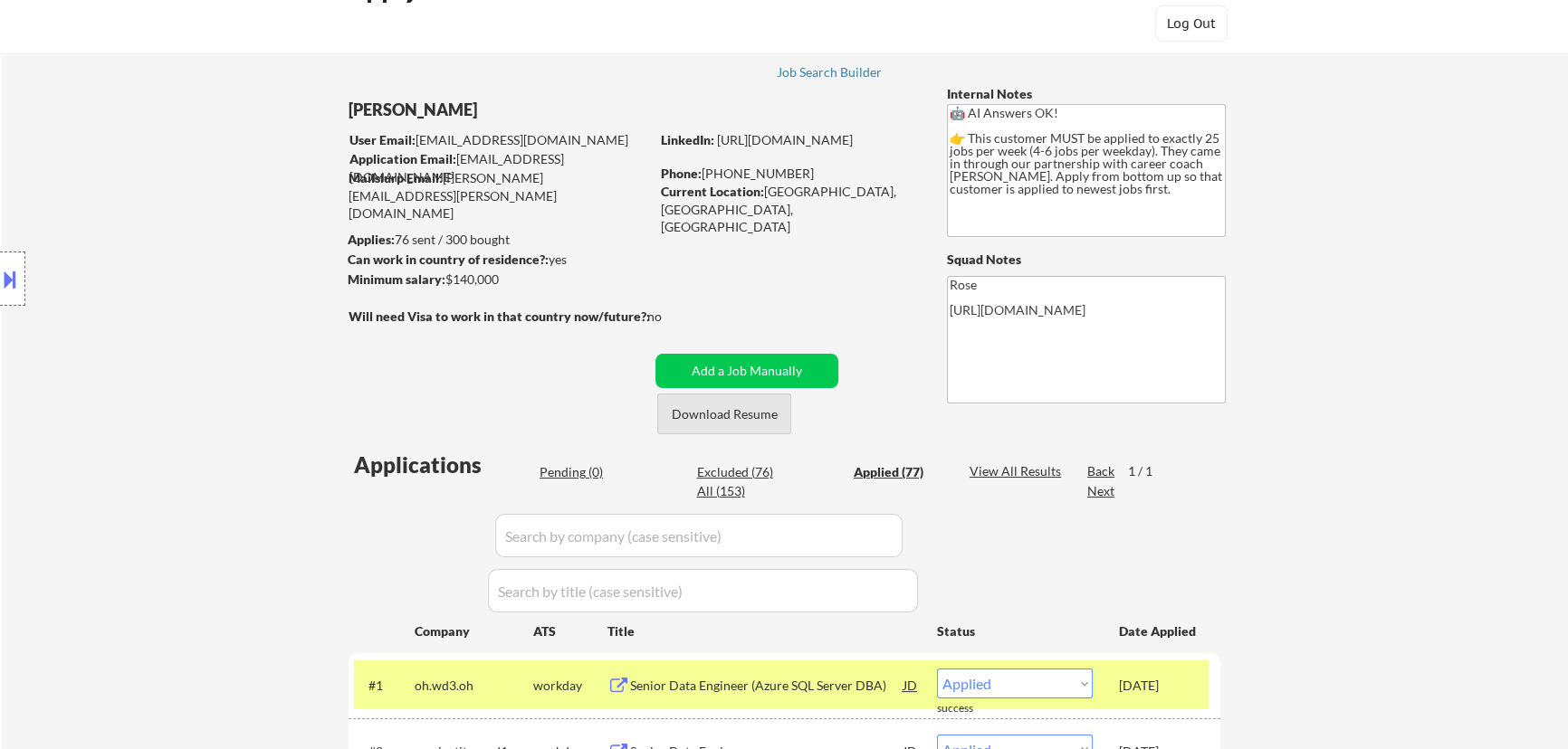
scroll to position [0, 0]
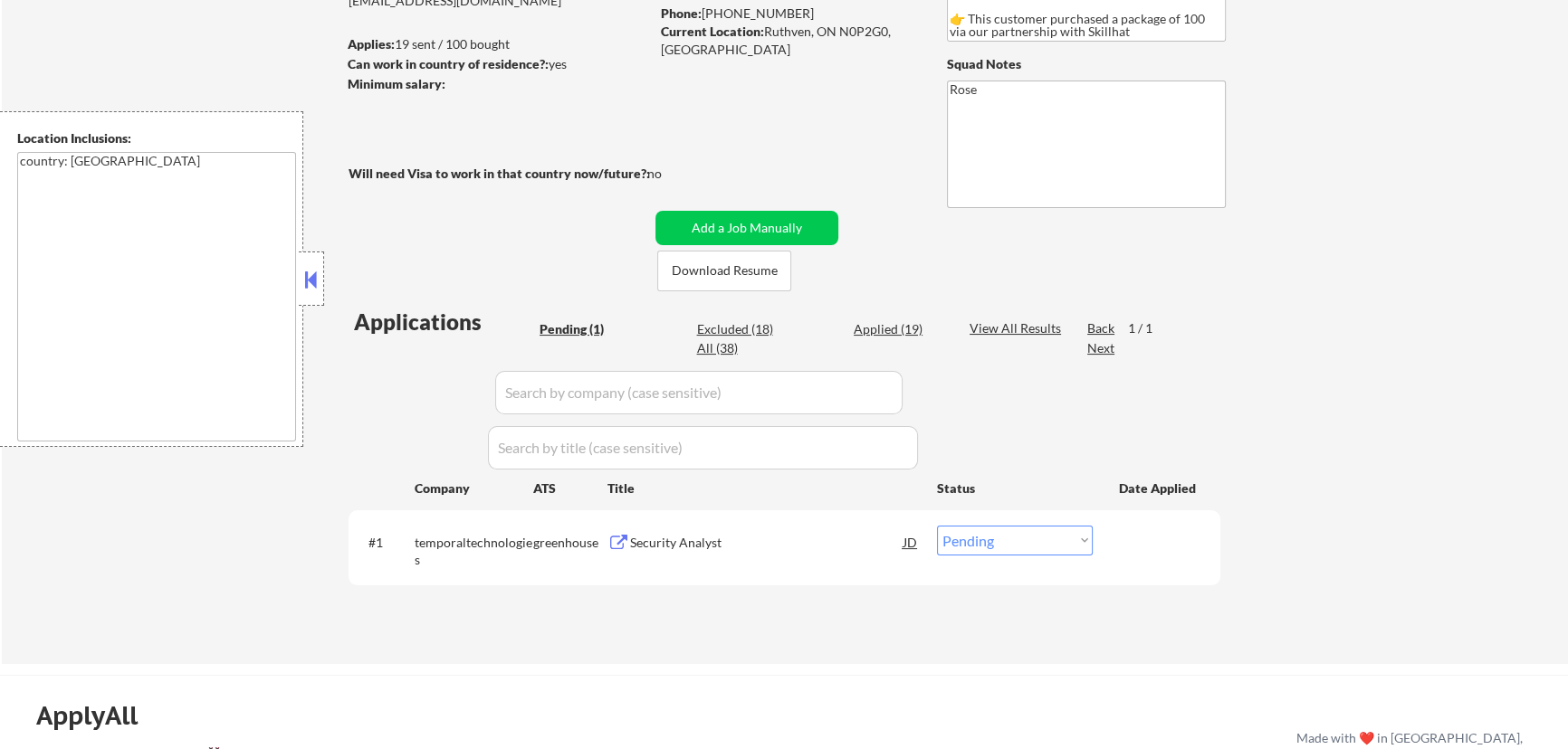
scroll to position [246, 0]
click at [727, 550] on div "Security Analyst" at bounding box center [767, 540] width 274 height 33
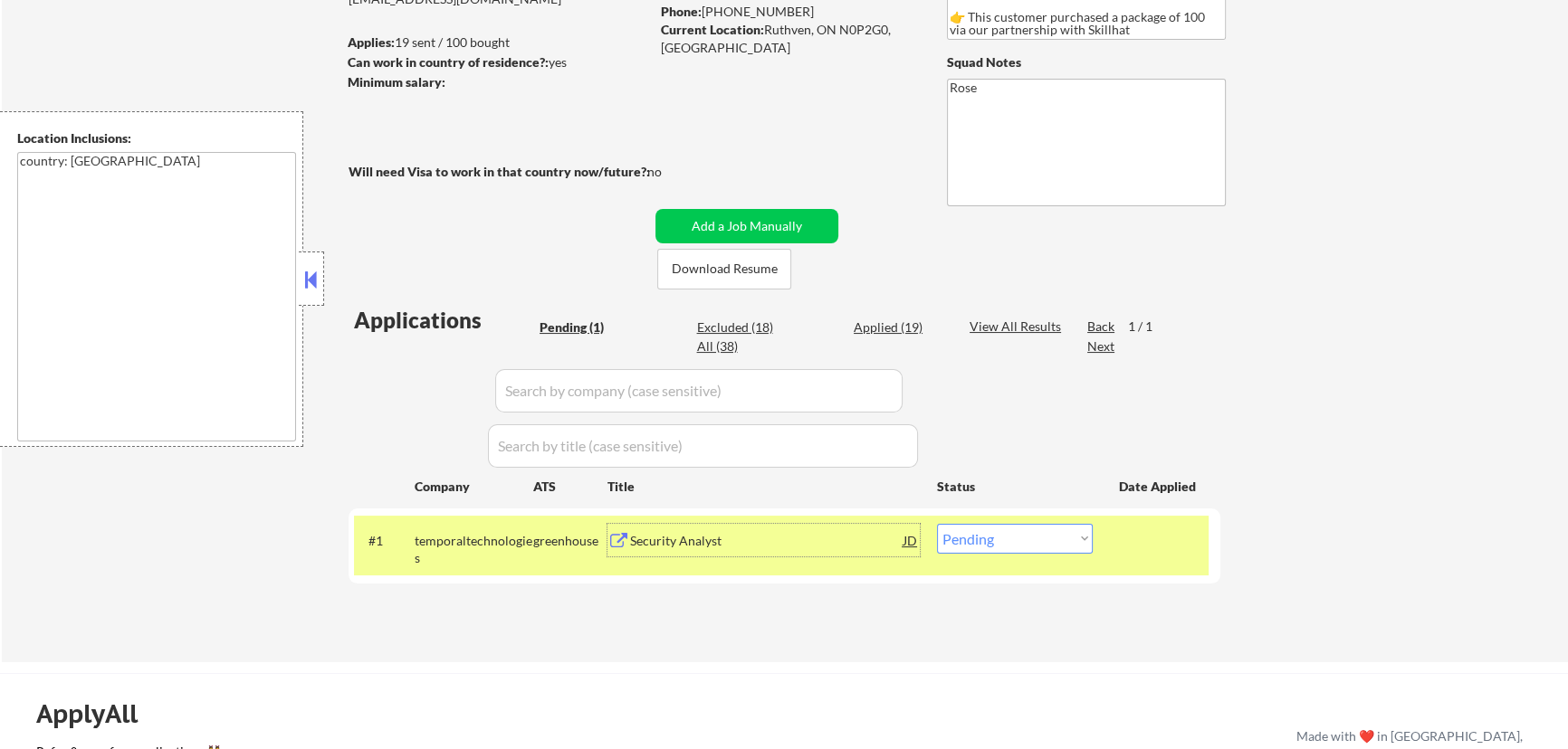
click at [878, 325] on div "Applied (19)" at bounding box center [900, 327] width 91 height 18
select select ""applied""
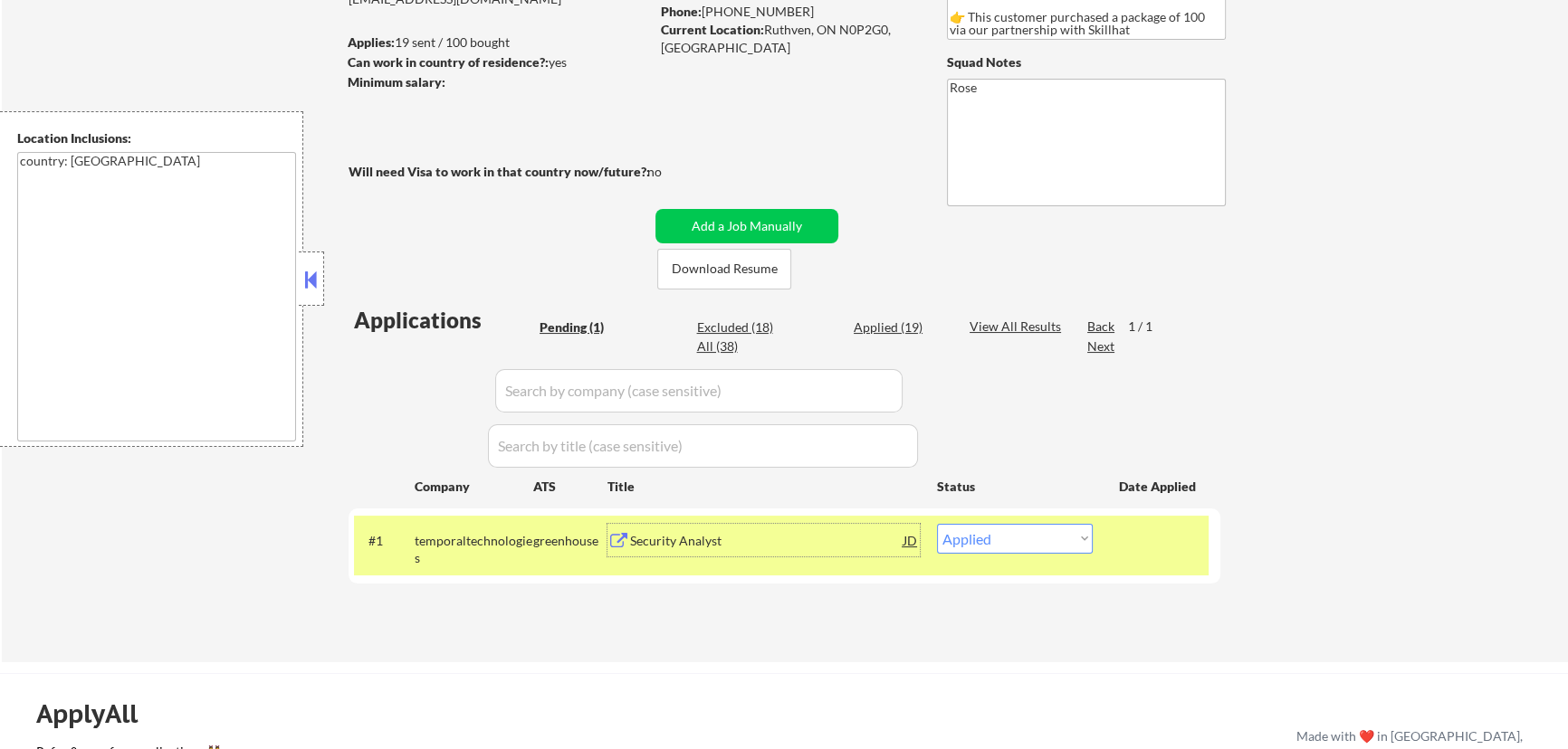
select select ""applied""
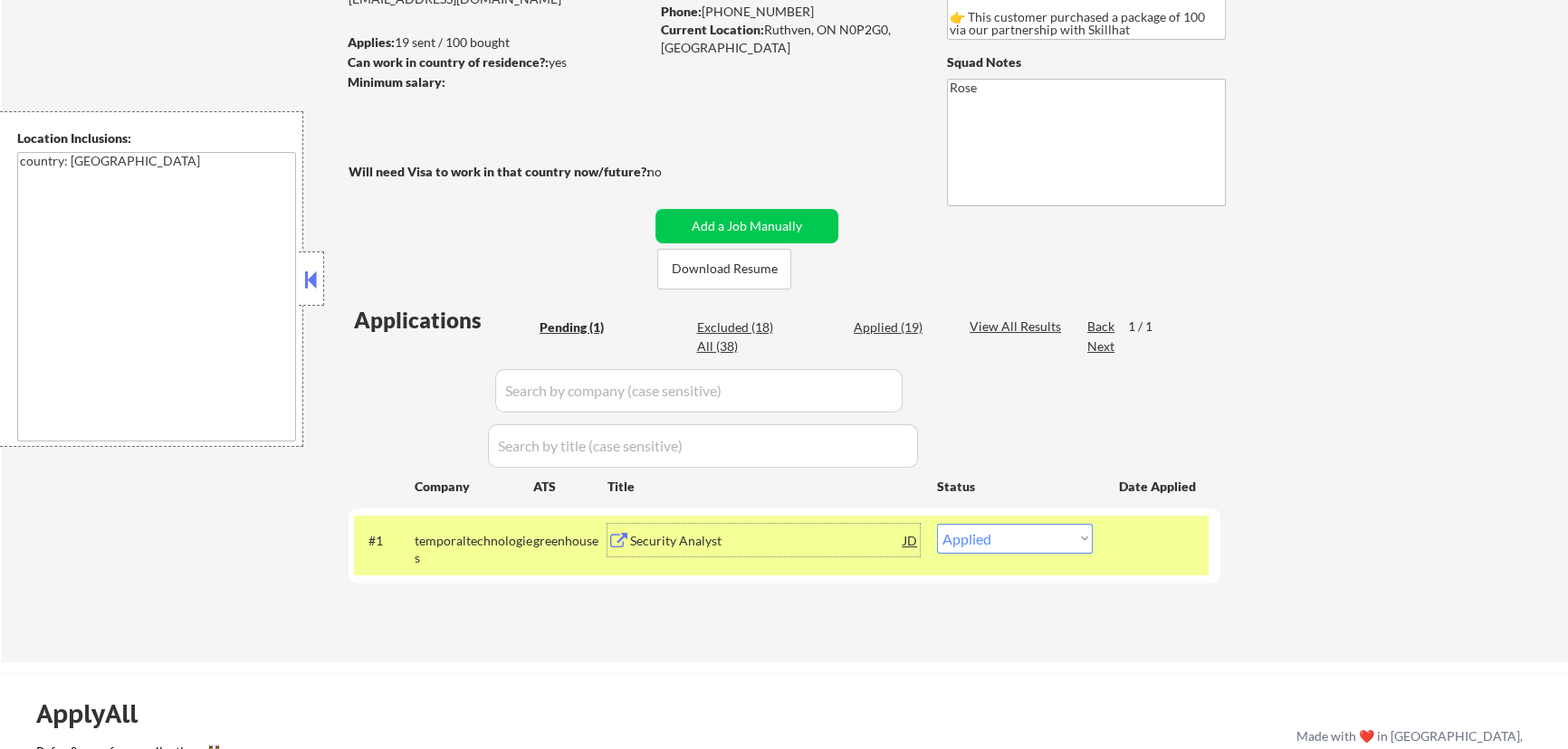
select select ""applied""
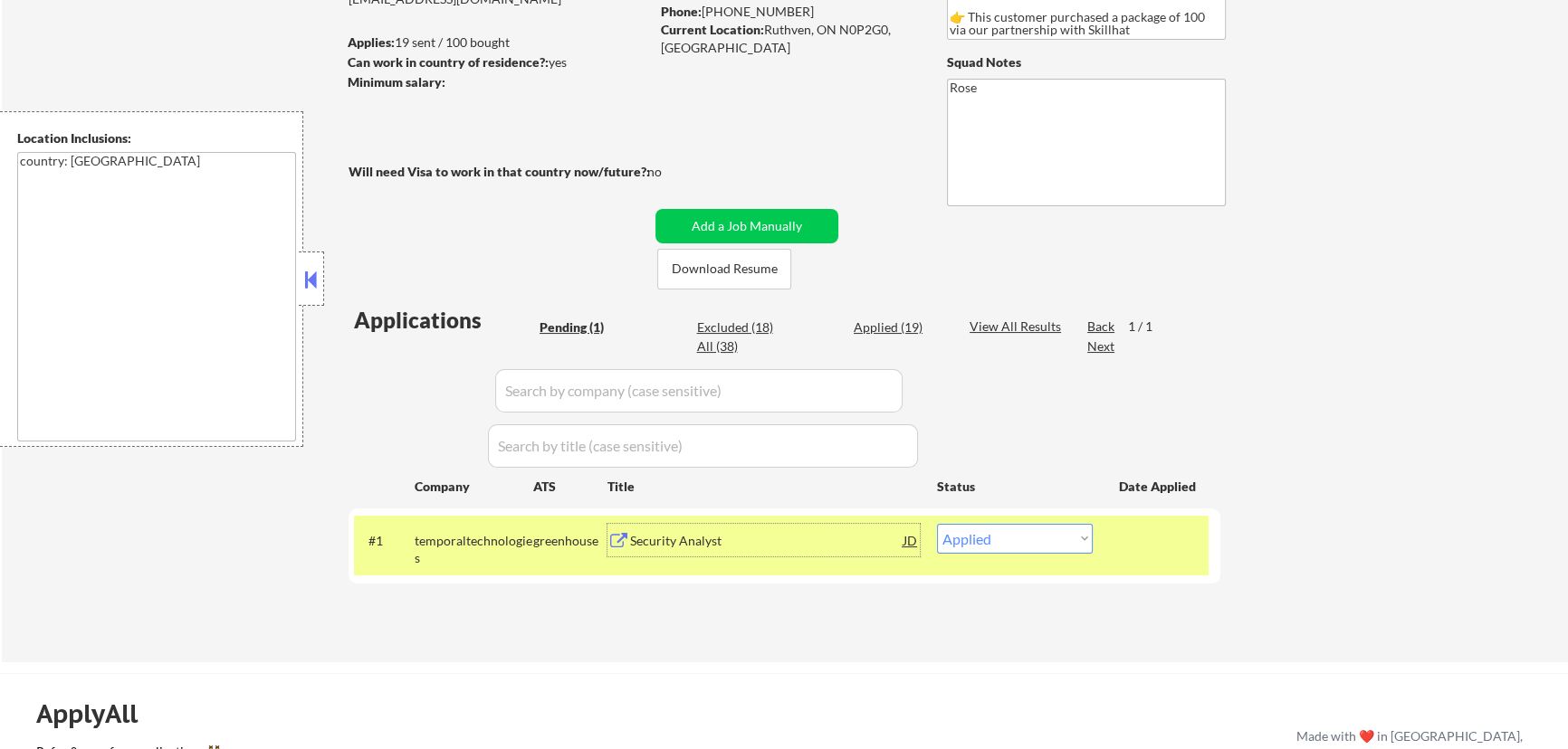
select select ""applied""
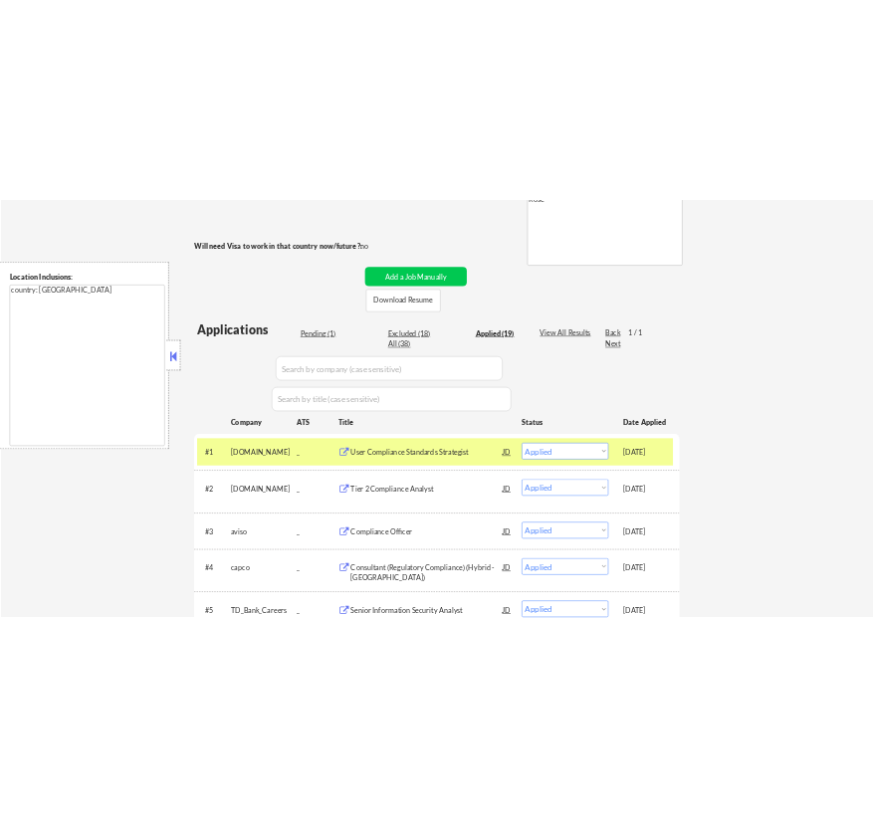
scroll to position [361, 0]
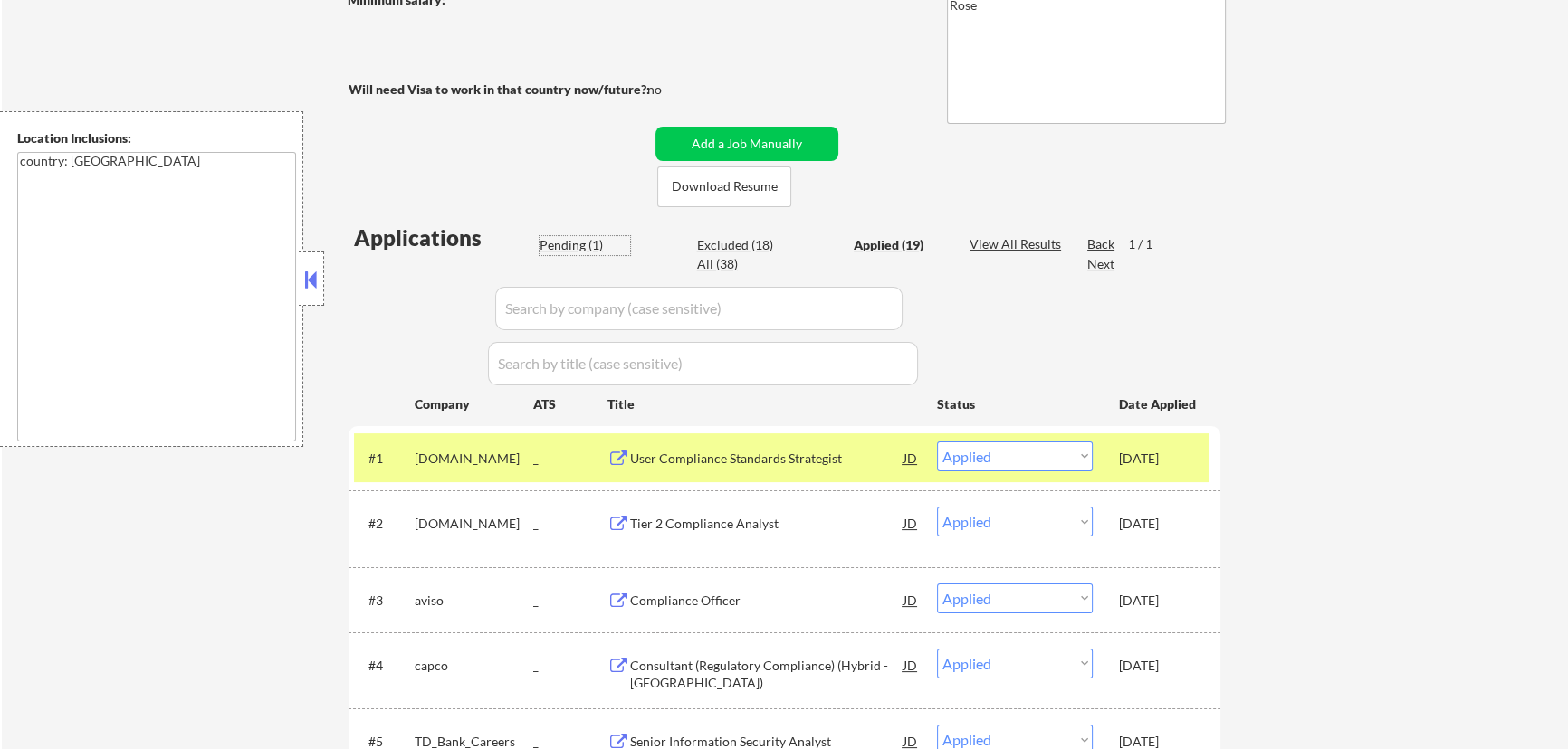
click at [561, 243] on div "Pending (1)" at bounding box center [585, 245] width 91 height 18
select select ""pending""
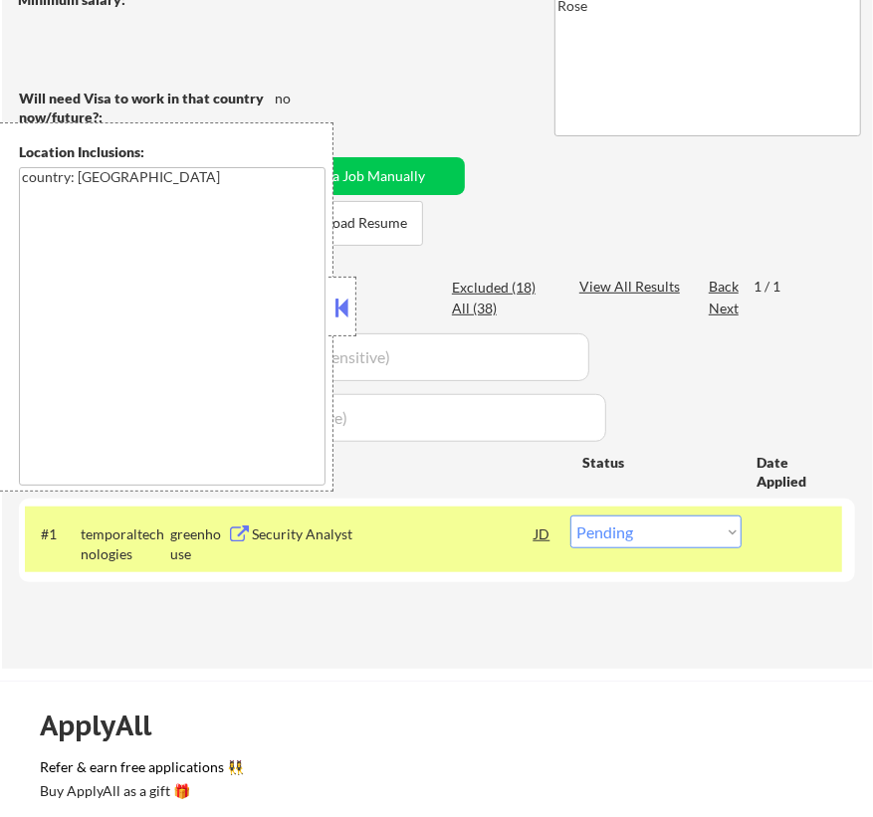
click at [660, 532] on select "Choose an option... Pending Applied Excluded (Questions) Excluded (Expired) Exc…" at bounding box center [655, 532] width 171 height 33
select select ""applied""
click at [570, 516] on select "Choose an option... Pending Applied Excluded (Questions) Excluded (Expired) Exc…" at bounding box center [655, 532] width 171 height 33
click at [341, 306] on button at bounding box center [342, 308] width 22 height 30
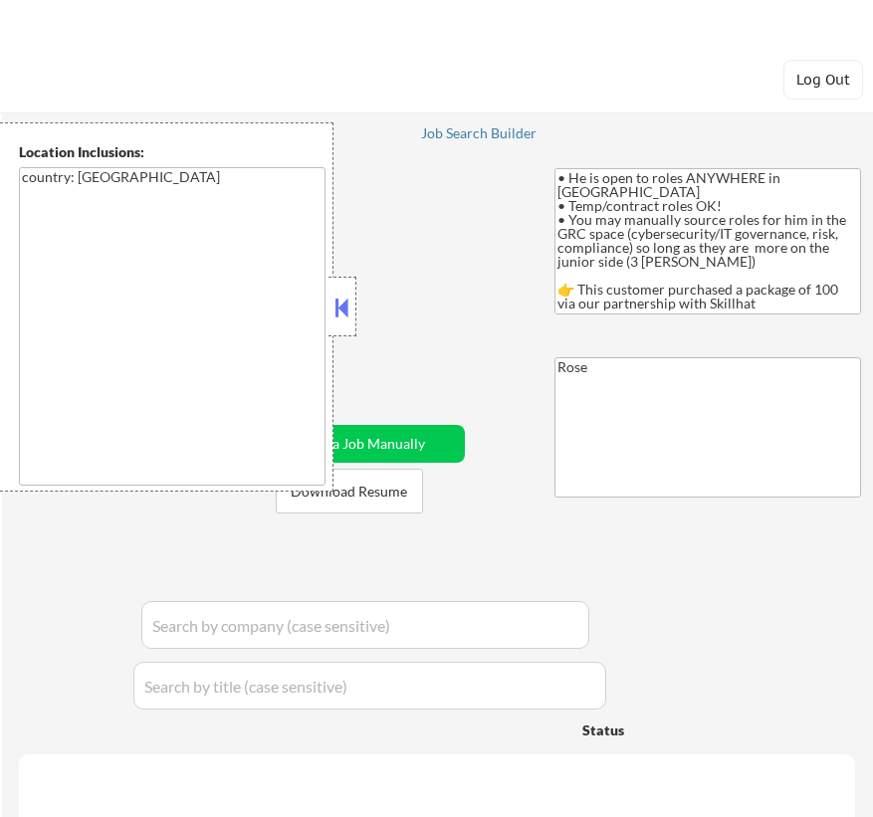
scroll to position [361, 0]
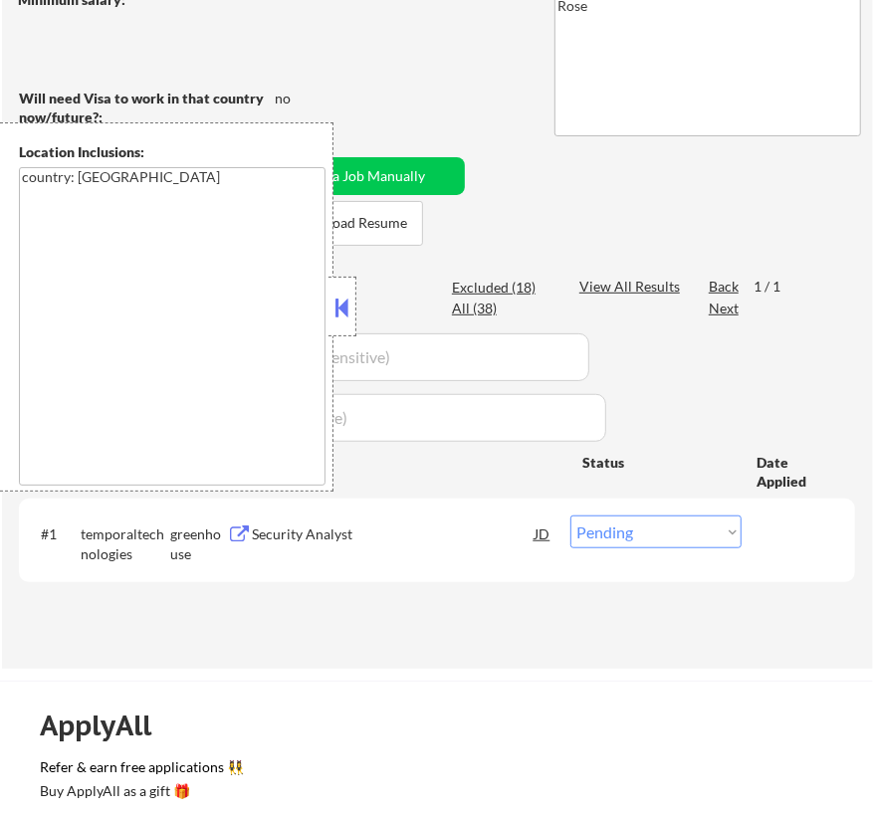
click at [344, 307] on button at bounding box center [342, 308] width 22 height 30
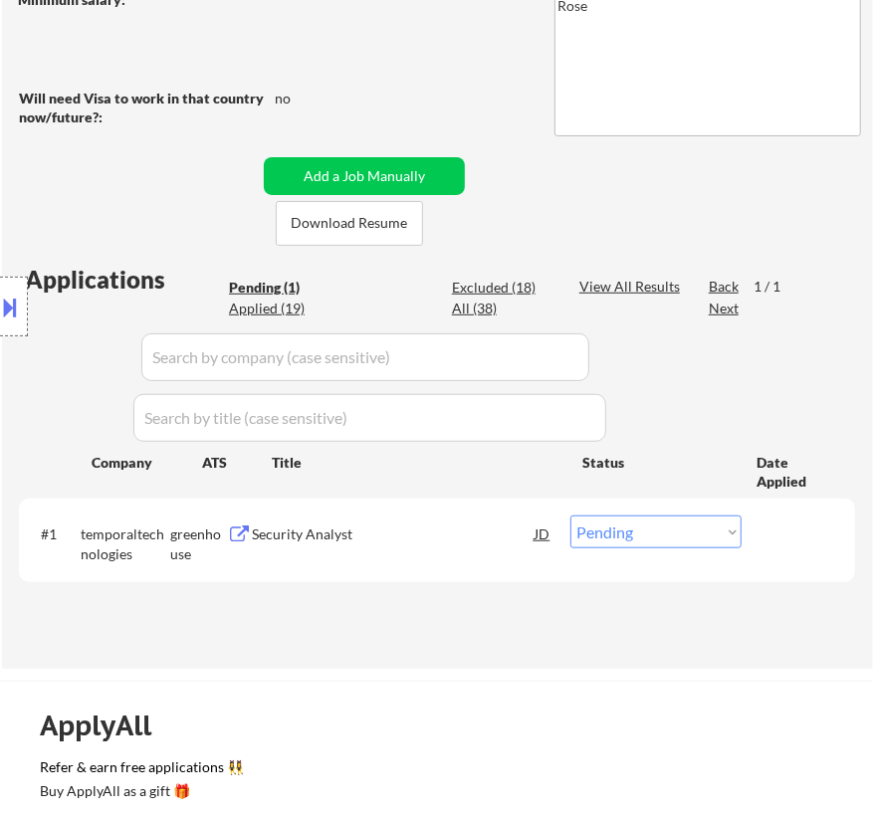
drag, startPoint x: 708, startPoint y: 532, endPoint x: 693, endPoint y: 539, distance: 16.5
click at [708, 532] on select "Choose an option... Pending Applied Excluded (Questions) Excluded (Expired) Exc…" at bounding box center [655, 532] width 171 height 33
select select ""applied""
click at [570, 516] on select "Choose an option... Pending Applied Excluded (Questions) Excluded (Expired) Exc…" at bounding box center [655, 532] width 171 height 33
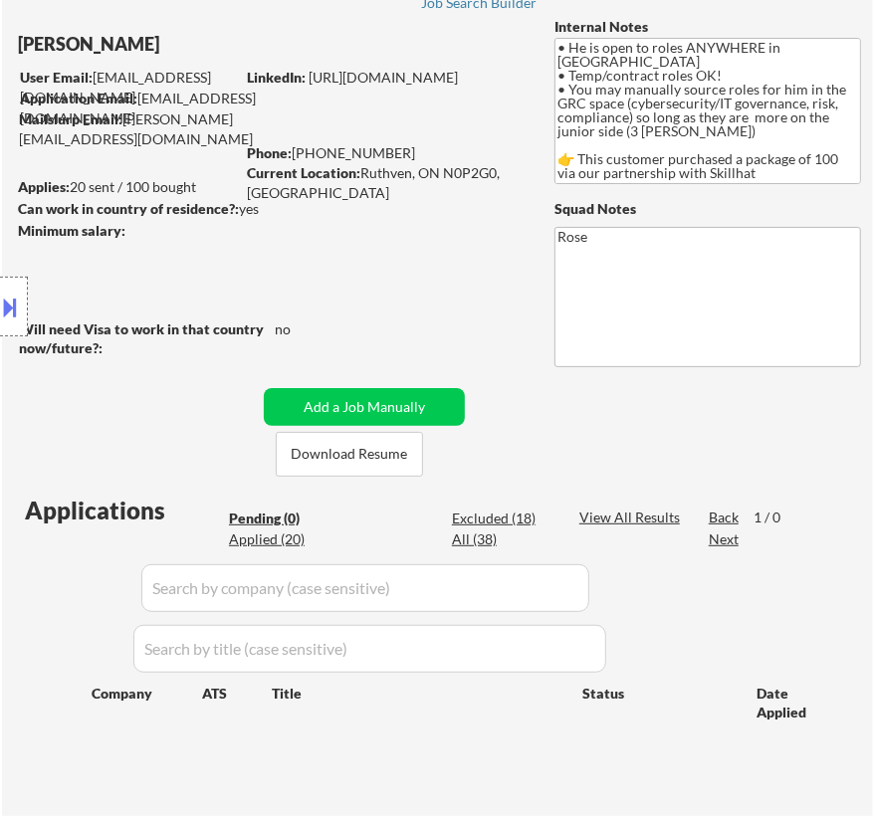
scroll to position [90, 0]
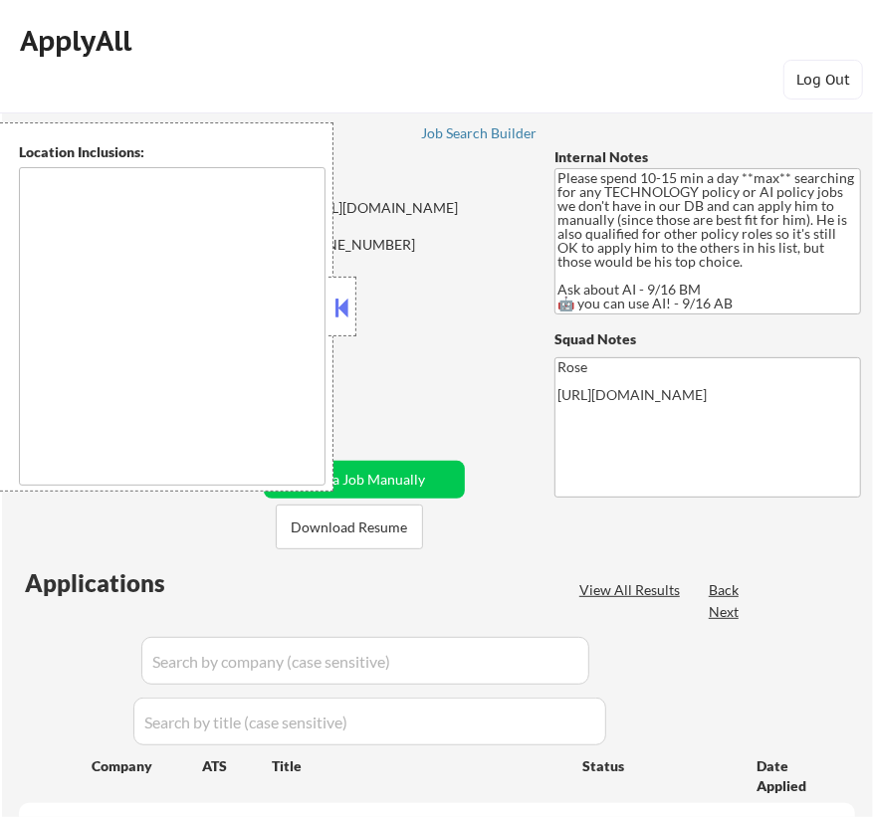
type textarea "[GEOGRAPHIC_DATA], [GEOGRAPHIC_DATA] [GEOGRAPHIC_DATA], [GEOGRAPHIC_DATA] [GEOG…"
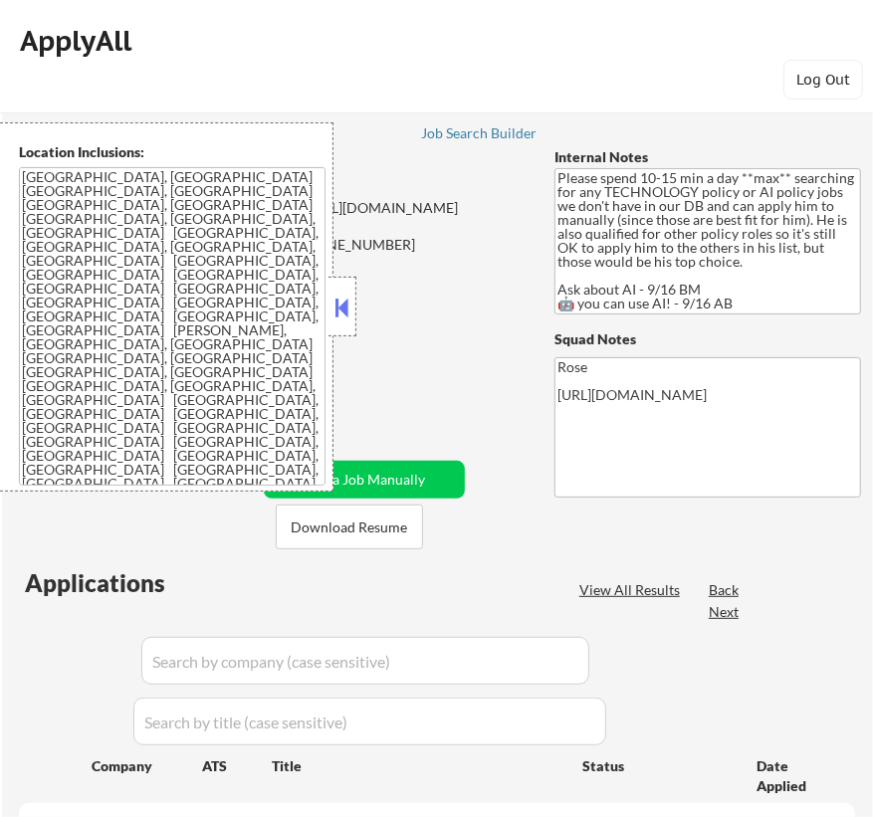
select select ""pending""
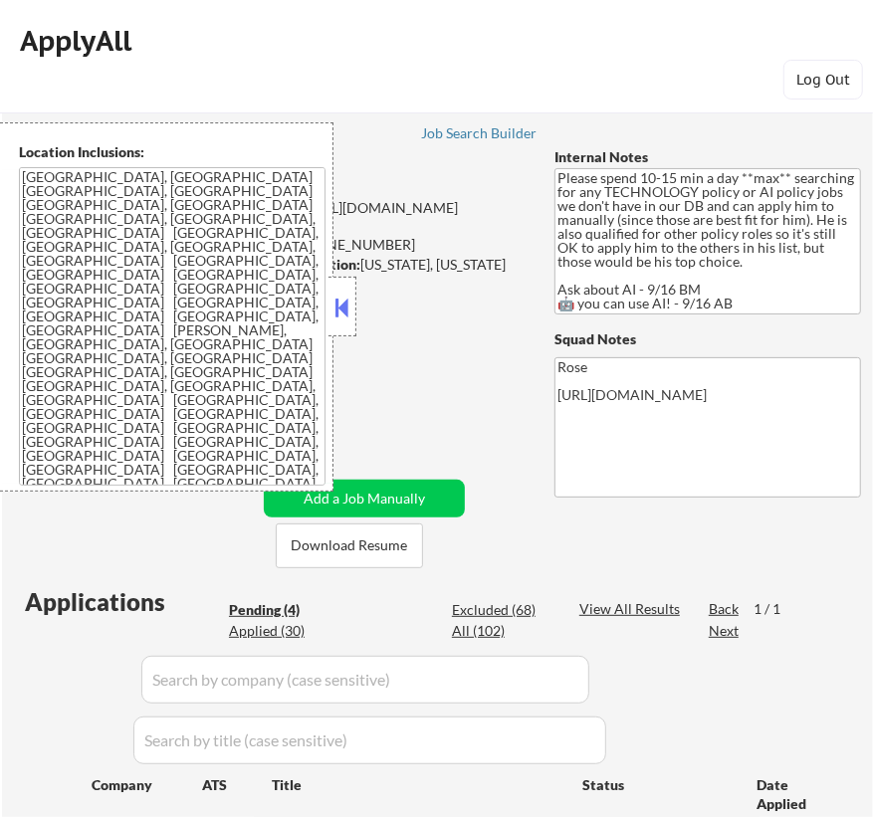
click at [335, 307] on button at bounding box center [342, 308] width 22 height 30
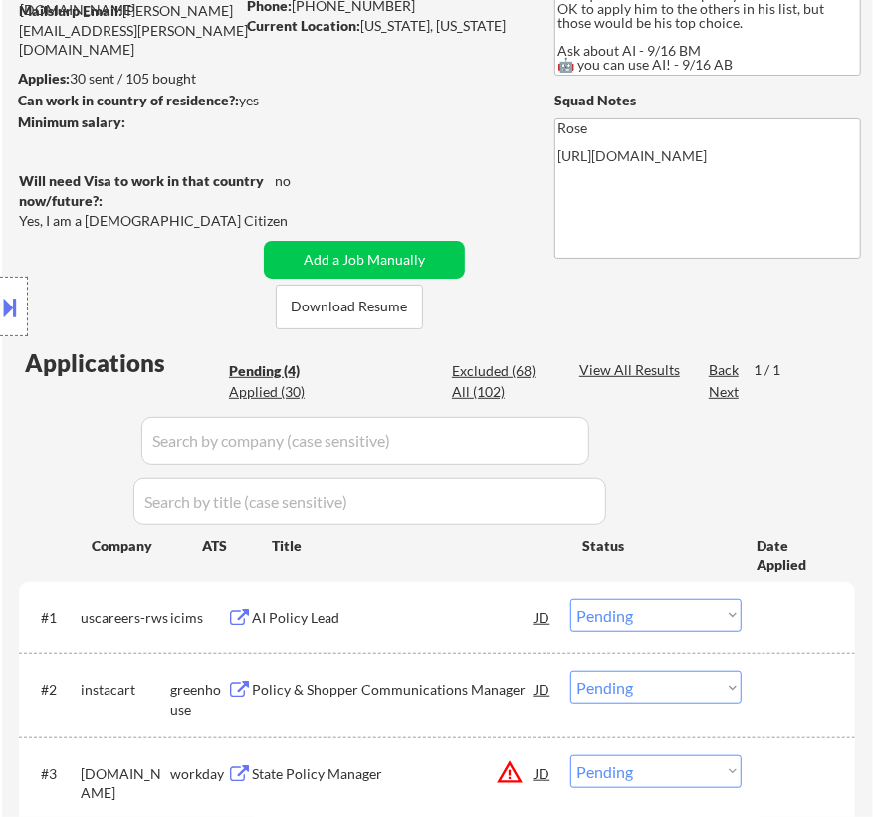
scroll to position [361, 0]
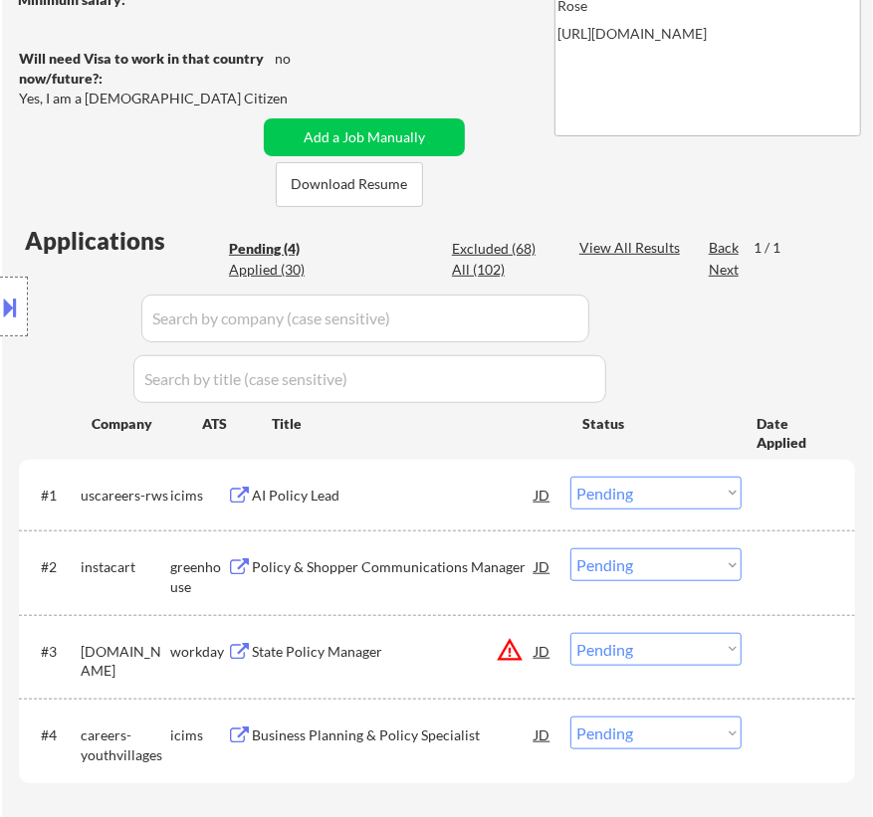
click at [494, 487] on div "AI Policy Lead" at bounding box center [393, 496] width 283 height 20
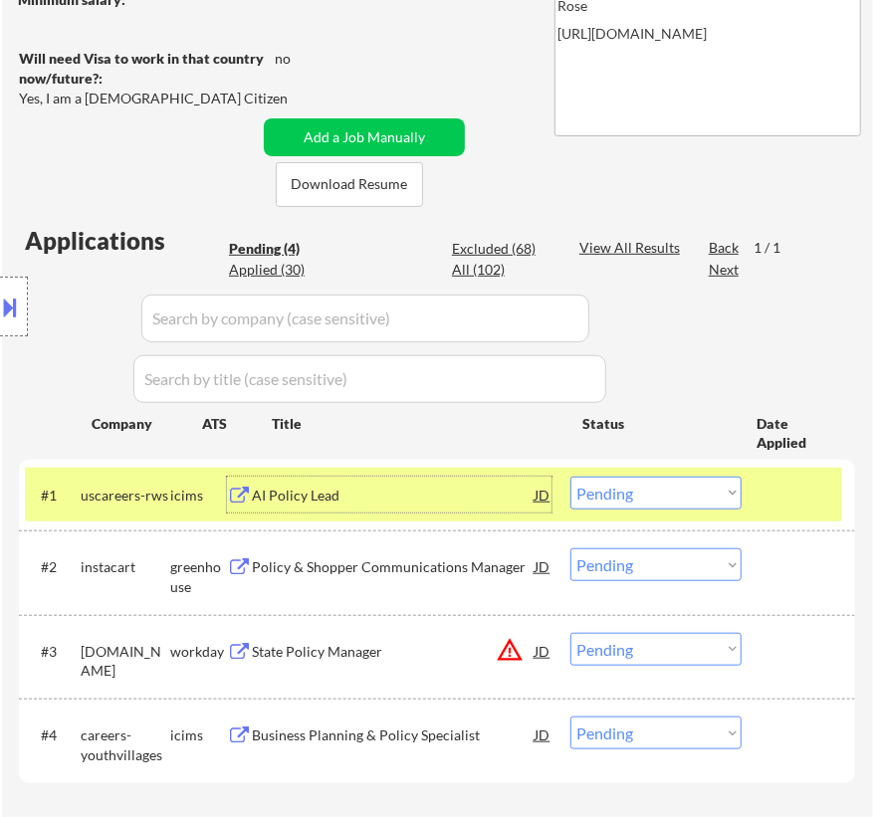
click at [708, 490] on select "Choose an option... Pending Applied Excluded (Questions) Excluded (Expired) Exc…" at bounding box center [655, 493] width 171 height 33
click at [570, 477] on select "Choose an option... Pending Applied Excluded (Questions) Excluded (Expired) Exc…" at bounding box center [655, 493] width 171 height 33
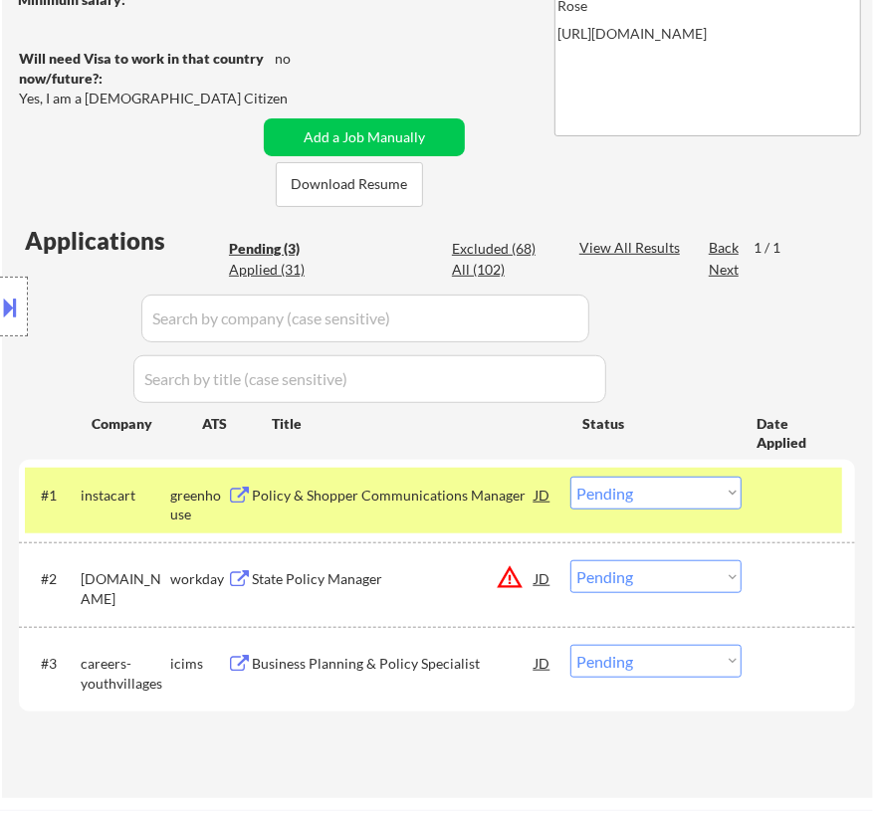
click at [467, 500] on div "Policy & Shopper Communications Manager" at bounding box center [393, 496] width 283 height 20
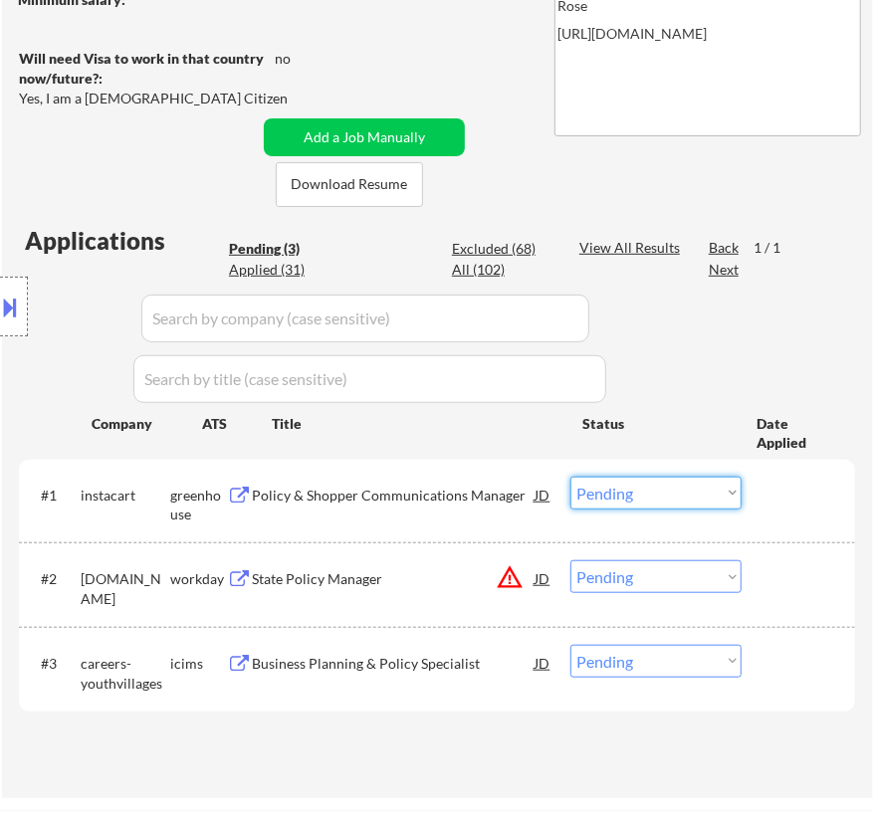
click at [649, 493] on select "Choose an option... Pending Applied Excluded (Questions) Excluded (Expired) Exc…" at bounding box center [655, 493] width 171 height 33
click at [570, 477] on select "Choose an option... Pending Applied Excluded (Questions) Excluded (Expired) Exc…" at bounding box center [655, 493] width 171 height 33
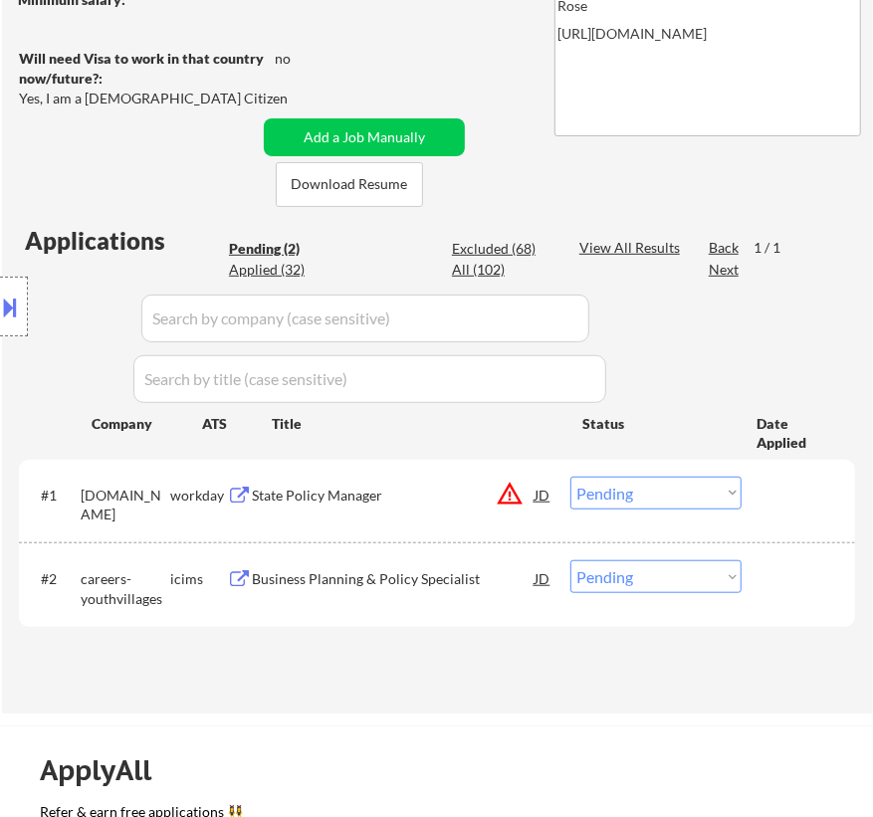
click at [400, 497] on div "State Policy Manager" at bounding box center [393, 496] width 283 height 20
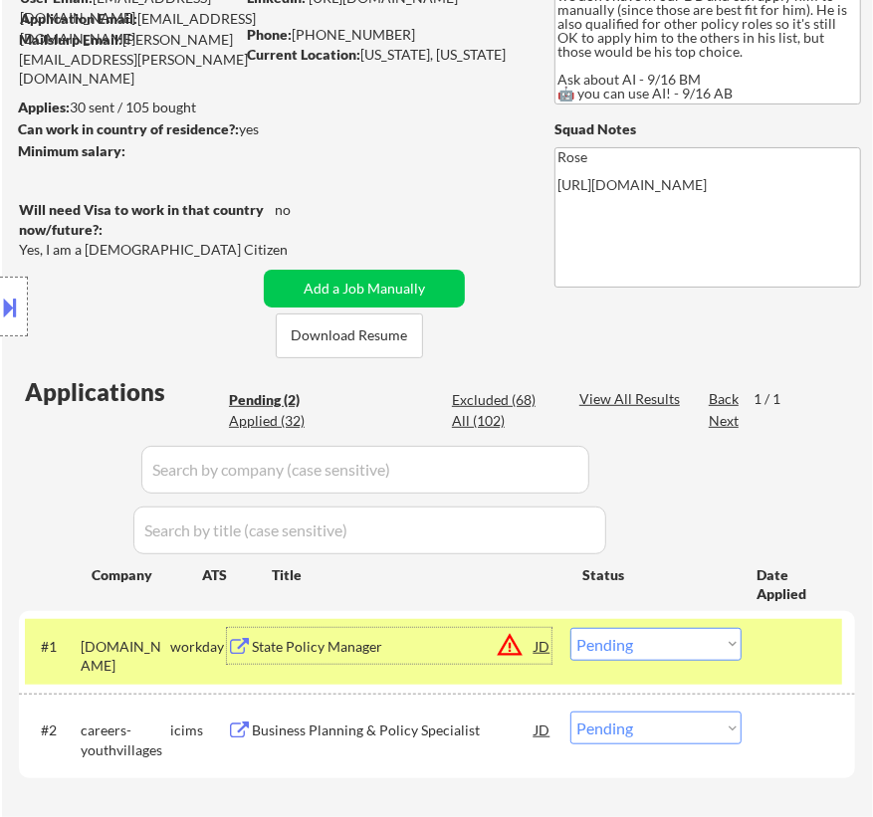
scroll to position [180, 0]
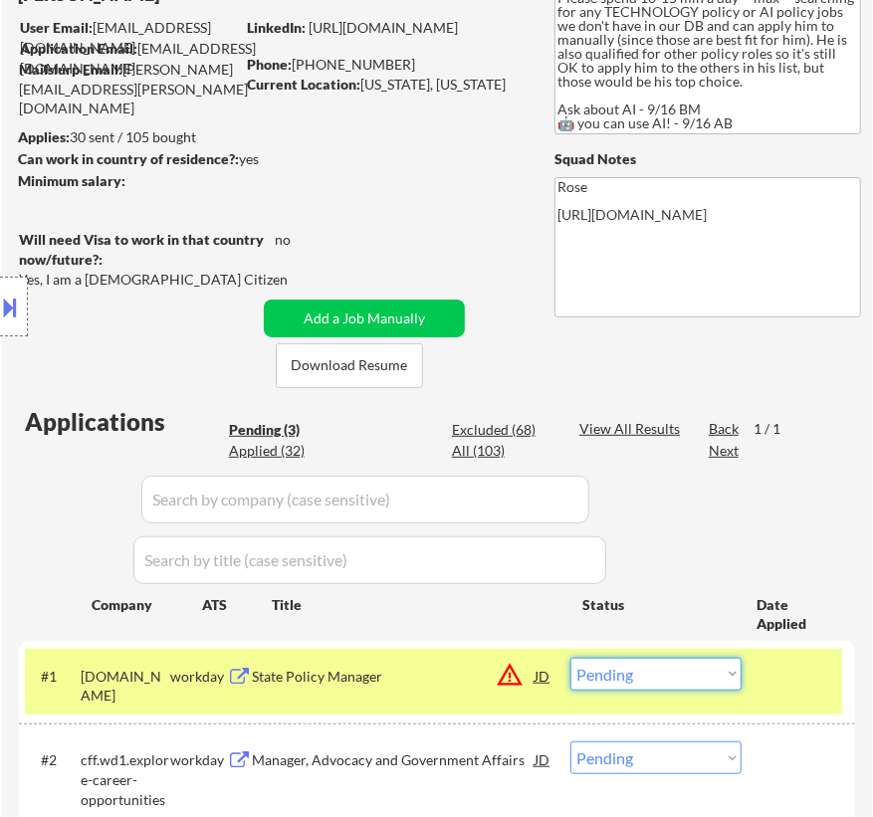
click at [667, 667] on select "Choose an option... Pending Applied Excluded (Questions) Excluded (Expired) Exc…" at bounding box center [655, 674] width 171 height 33
click at [392, 670] on div "State Policy Manager" at bounding box center [393, 677] width 283 height 20
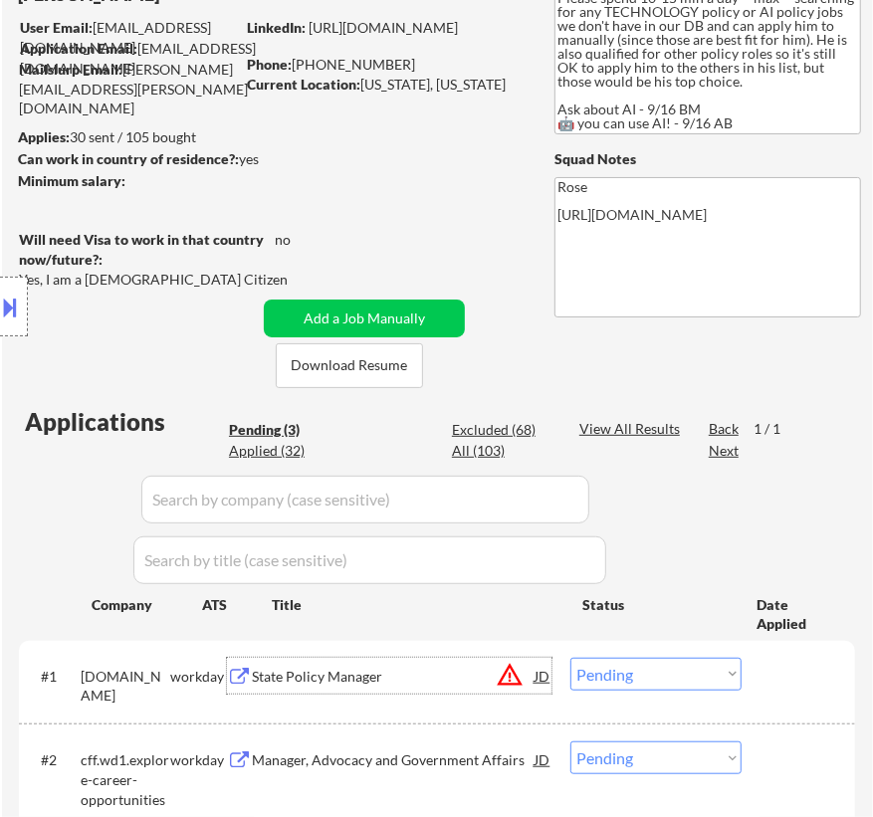
click at [13, 304] on button at bounding box center [11, 307] width 22 height 33
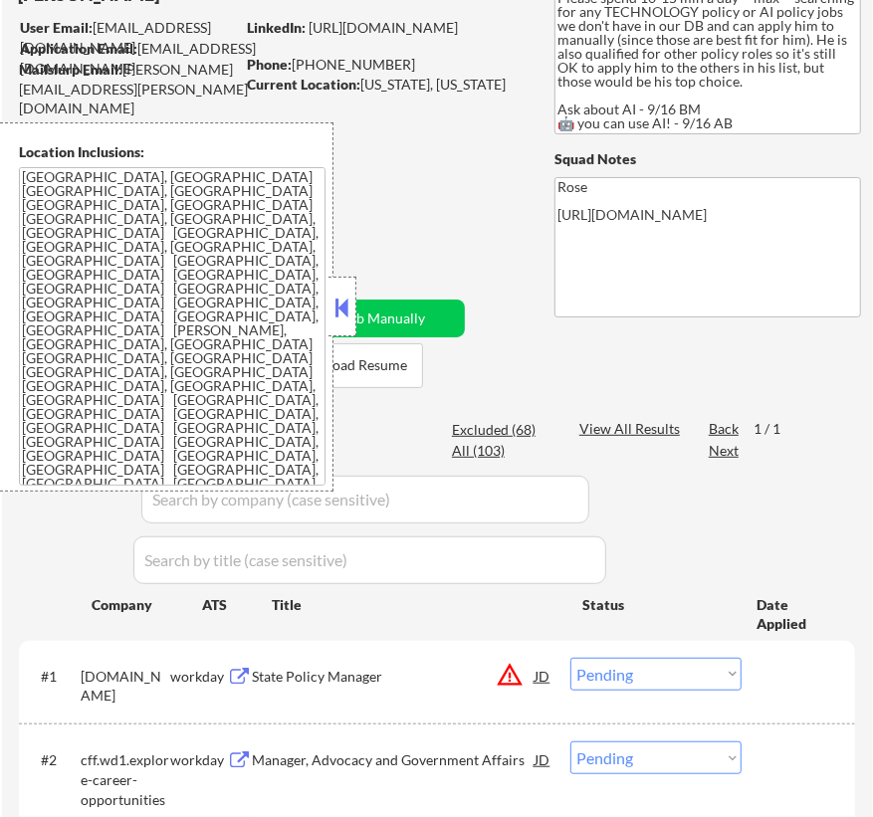
click at [345, 309] on button at bounding box center [342, 308] width 22 height 30
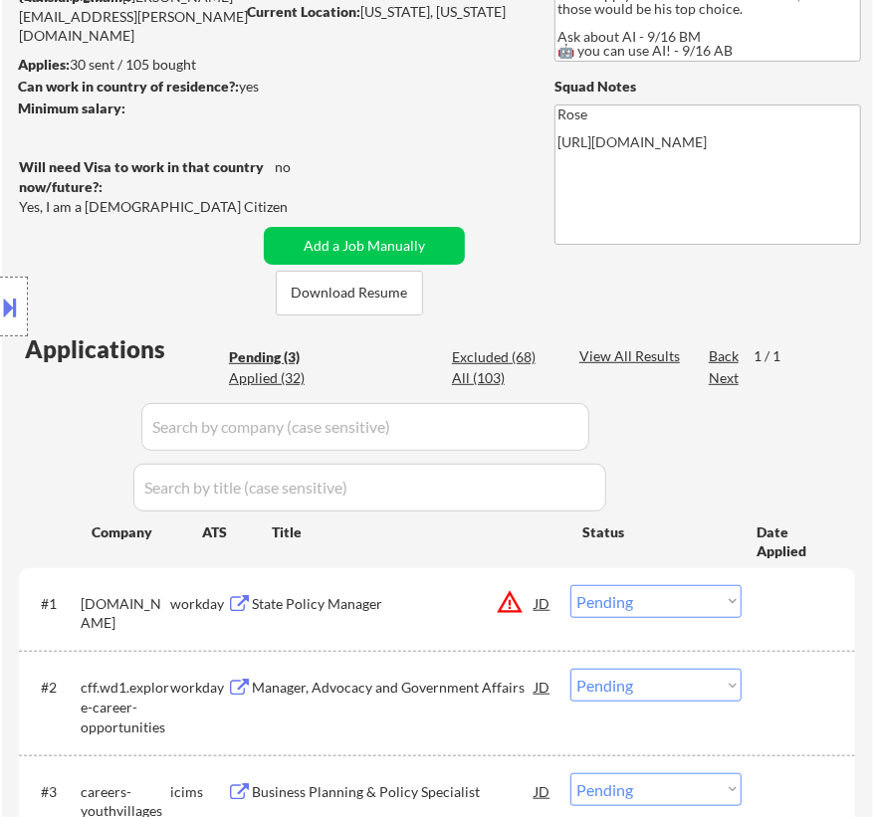
scroll to position [361, 0]
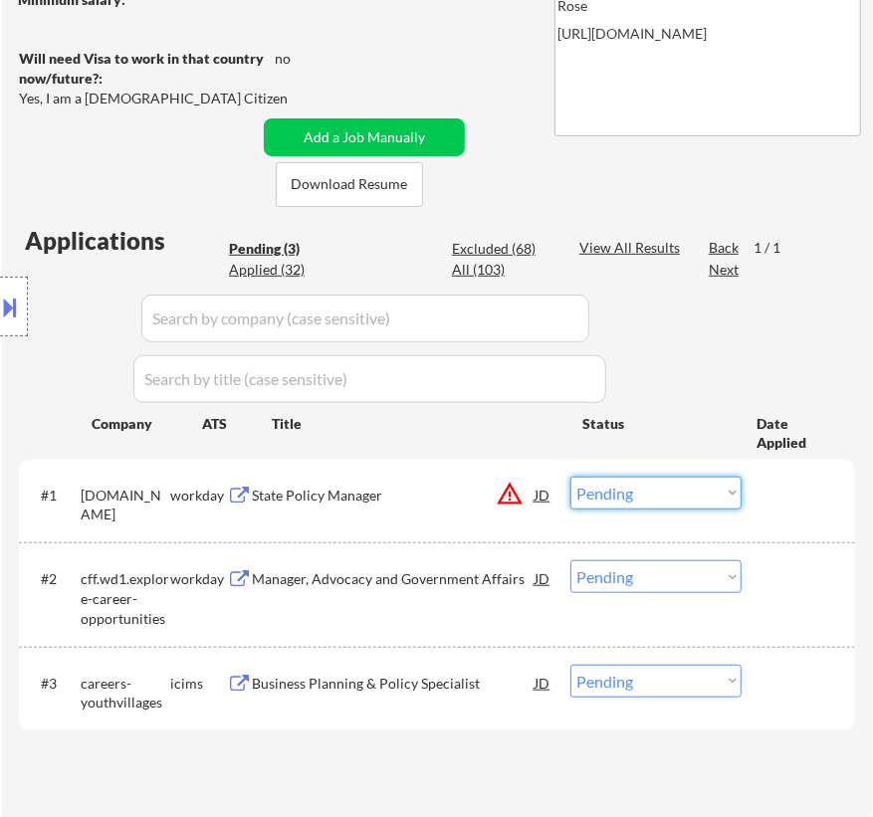
click at [653, 496] on select "Choose an option... Pending Applied Excluded (Questions) Excluded (Expired) Exc…" at bounding box center [655, 493] width 171 height 33
click at [570, 477] on select "Choose an option... Pending Applied Excluded (Questions) Excluded (Expired) Exc…" at bounding box center [655, 493] width 171 height 33
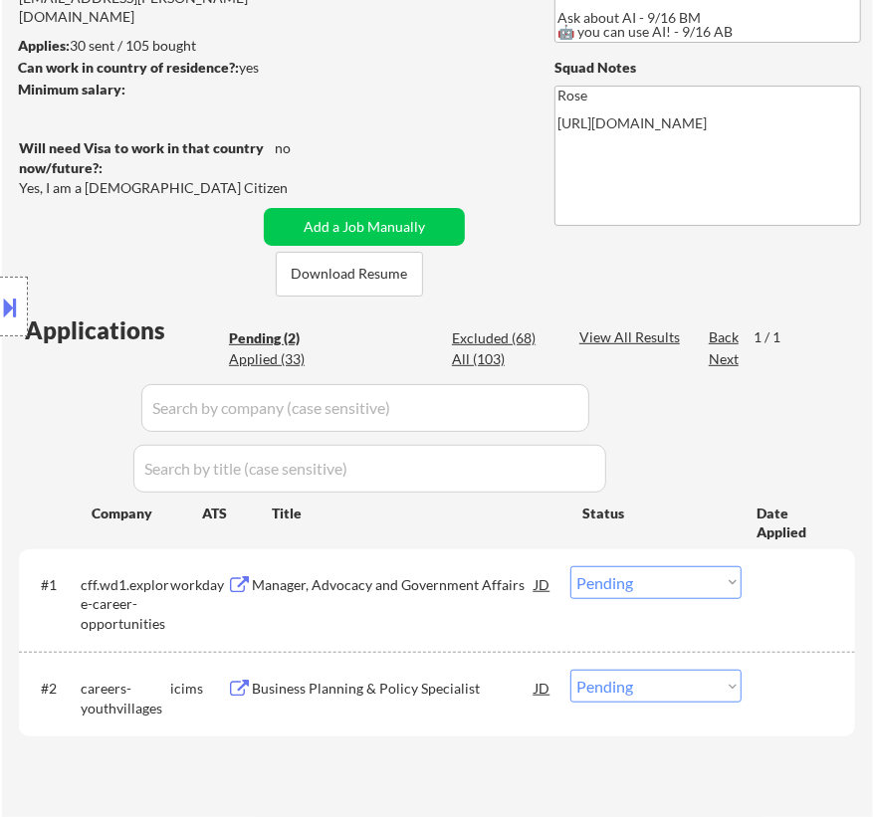
scroll to position [271, 0]
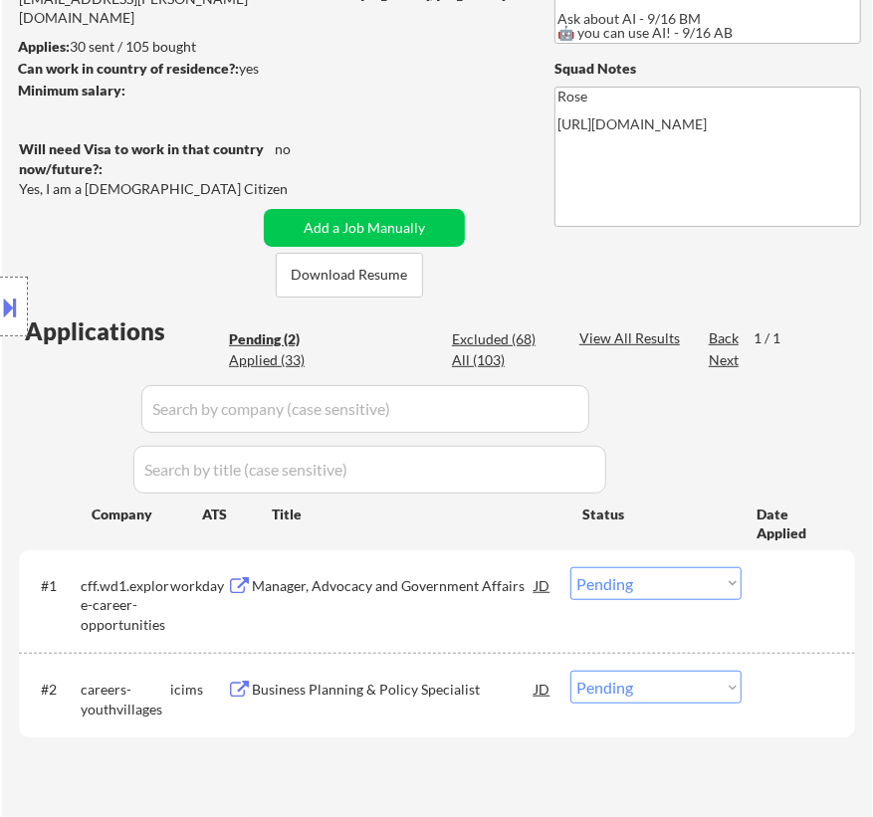
click at [498, 581] on div "Manager, Advocacy and Government Affairs" at bounding box center [393, 586] width 283 height 20
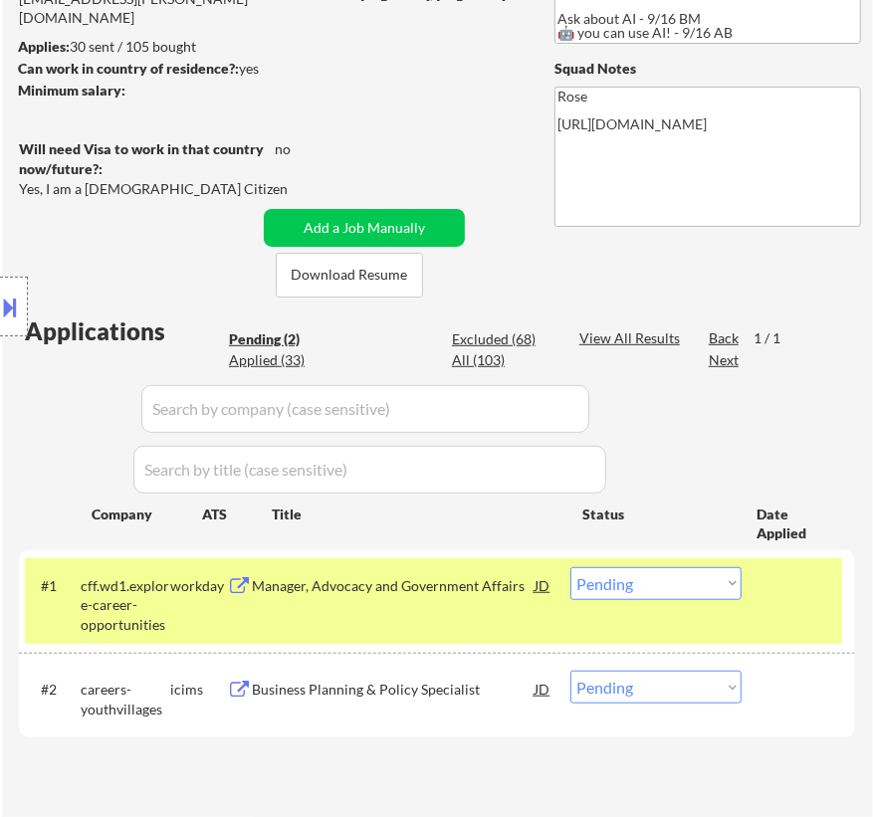
click at [16, 302] on button at bounding box center [11, 307] width 22 height 33
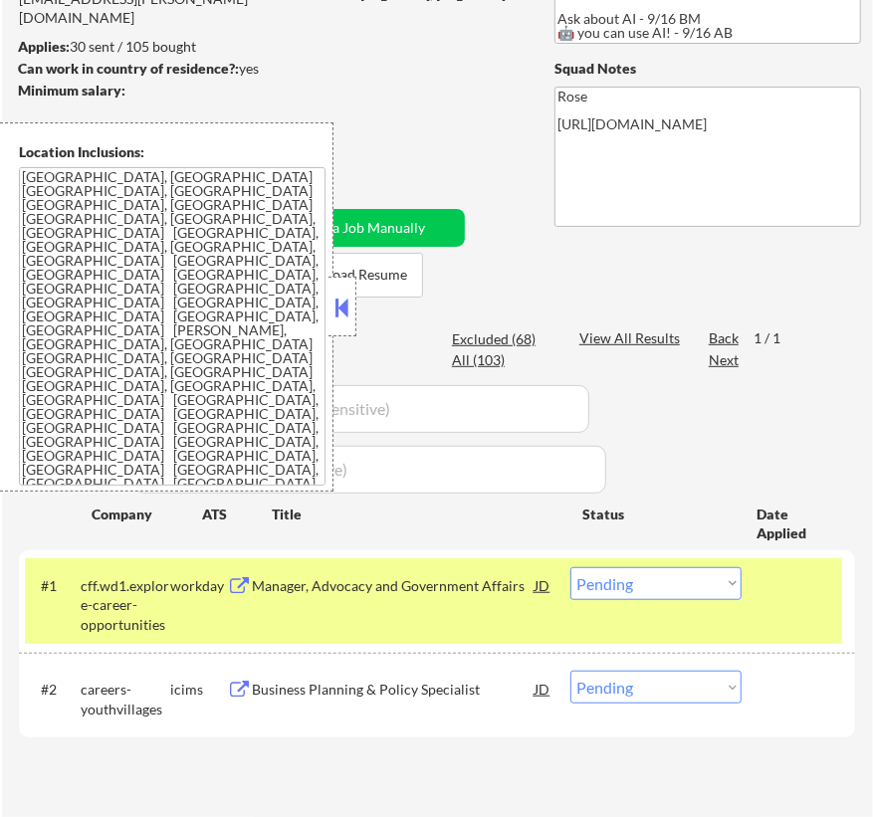
click at [346, 307] on button at bounding box center [342, 308] width 22 height 30
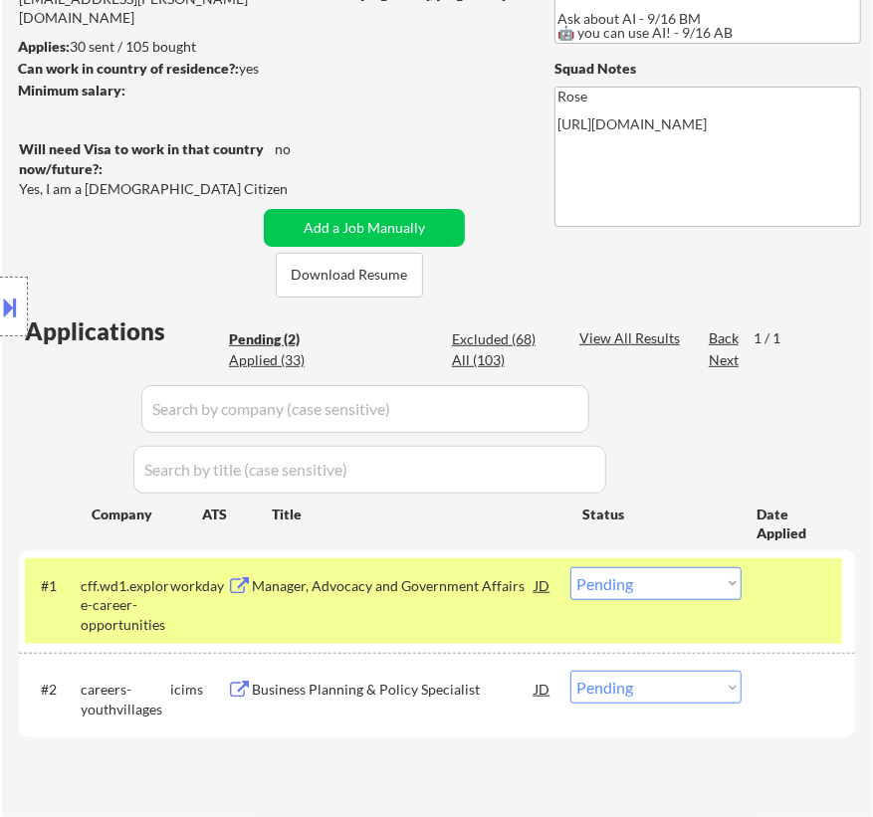
drag, startPoint x: 653, startPoint y: 582, endPoint x: 653, endPoint y: 594, distance: 11.9
click at [653, 582] on select "Choose an option... Pending Applied Excluded (Questions) Excluded (Expired) Exc…" at bounding box center [655, 583] width 171 height 33
click at [570, 567] on select "Choose an option... Pending Applied Excluded (Questions) Excluded (Expired) Exc…" at bounding box center [655, 583] width 171 height 33
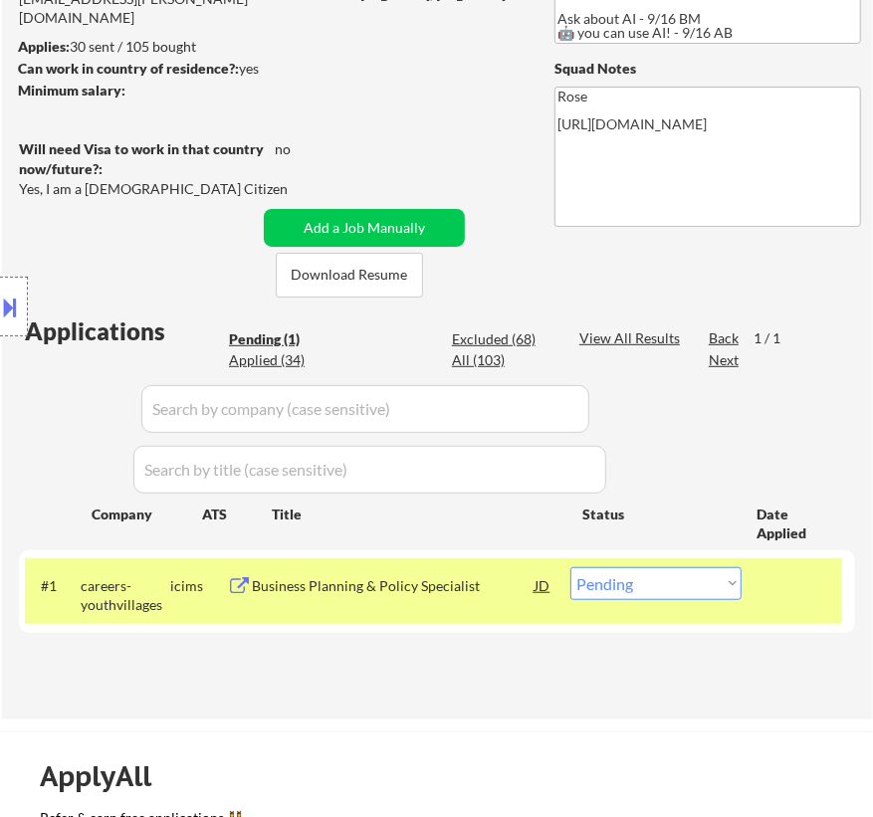
click at [477, 587] on div "Business Planning & Policy Specialist" at bounding box center [393, 586] width 283 height 20
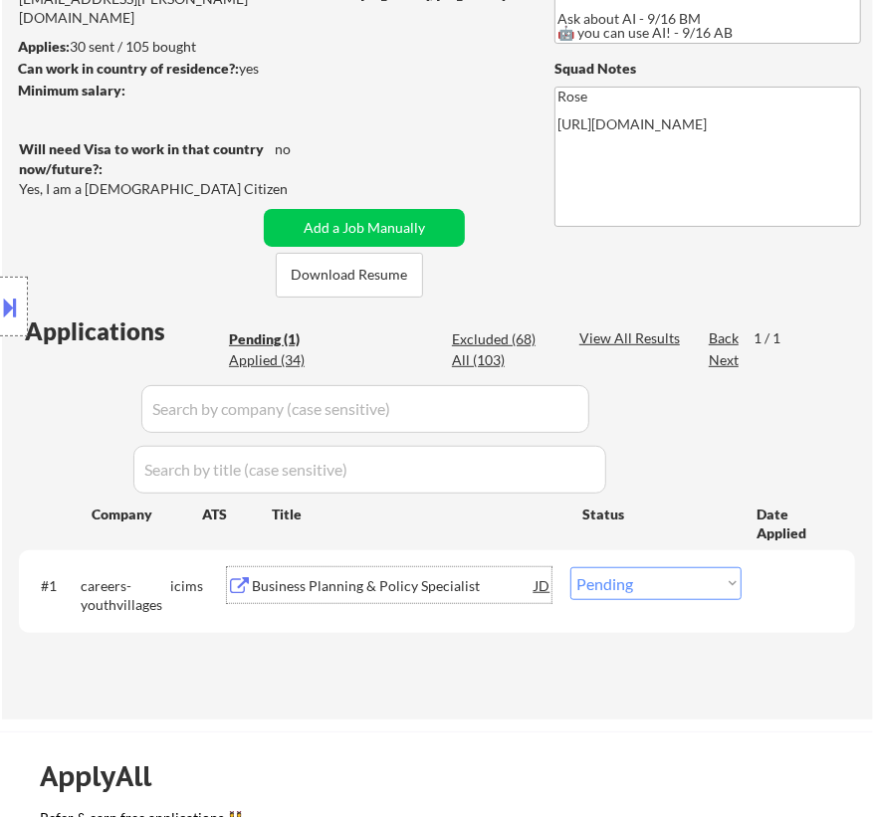
click at [678, 577] on select "Choose an option... Pending Applied Excluded (Questions) Excluded (Expired) Exc…" at bounding box center [655, 583] width 171 height 33
select select ""excluded__bad_match_""
click at [570, 567] on select "Choose an option... Pending Applied Excluded (Questions) Excluded (Expired) Exc…" at bounding box center [655, 583] width 171 height 33
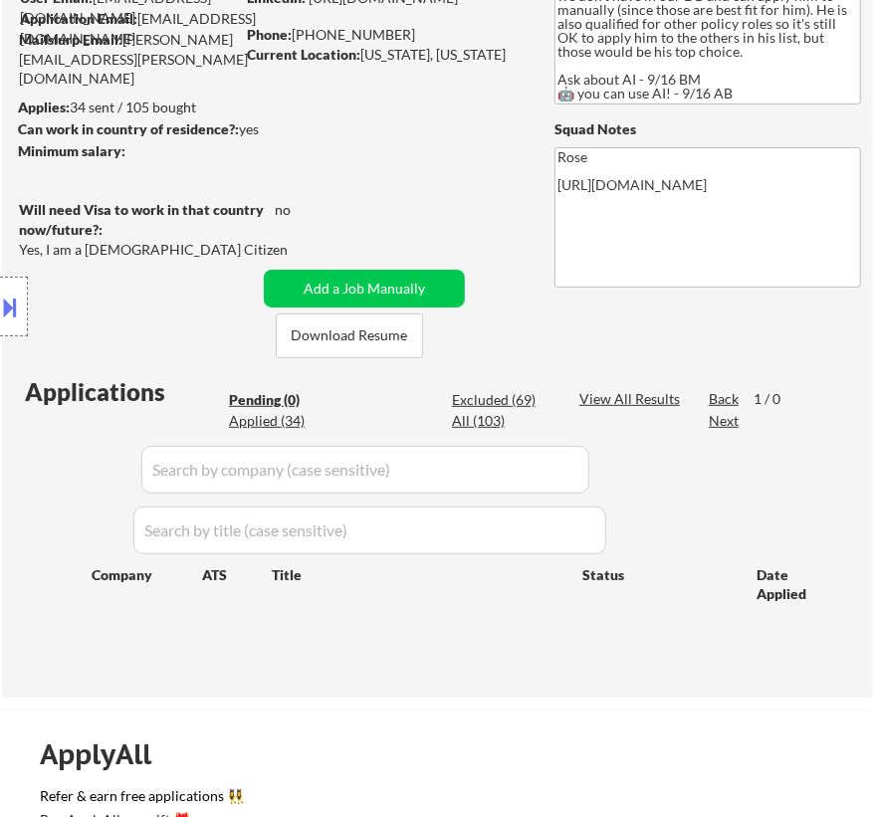
scroll to position [180, 0]
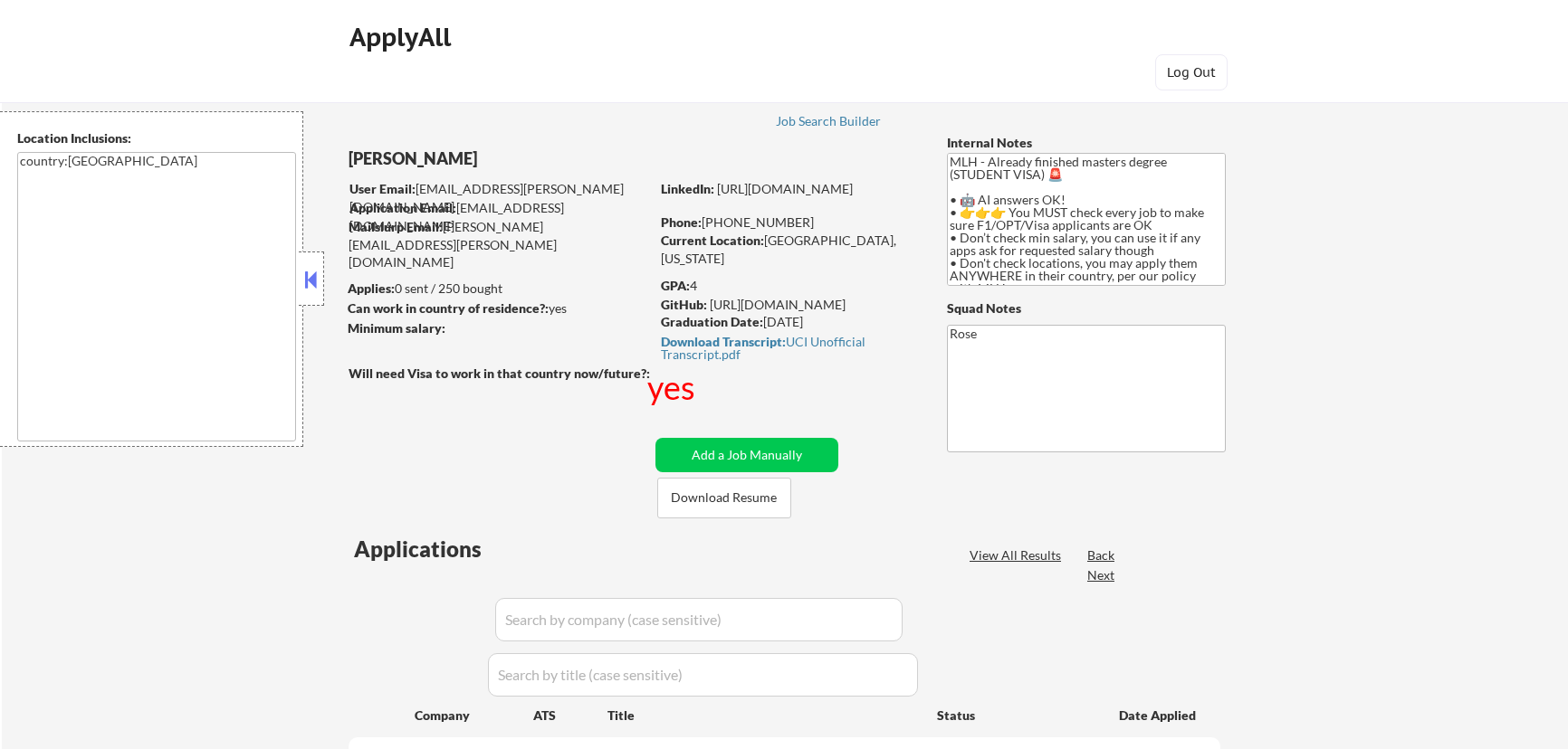
select select ""pending""
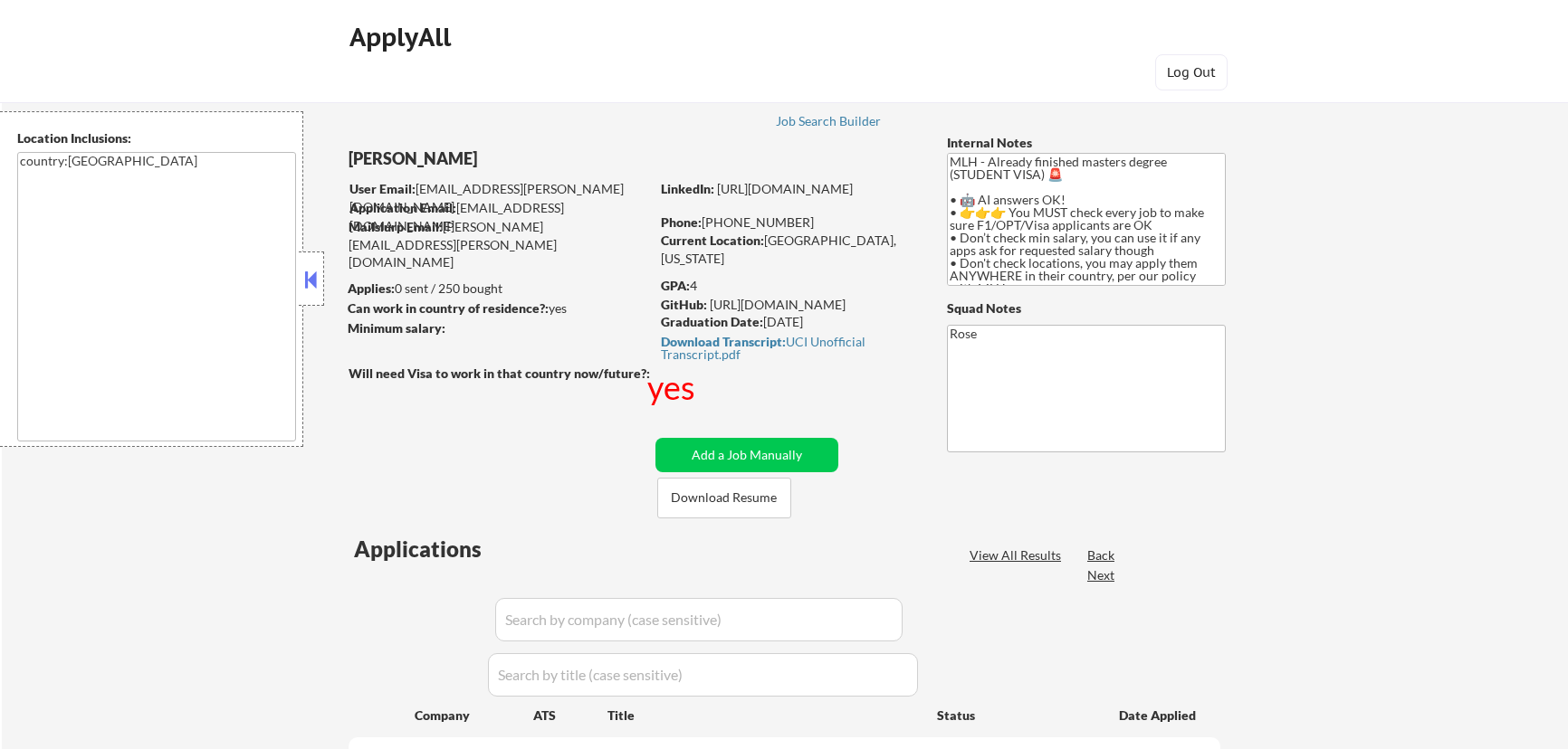
select select ""pending""
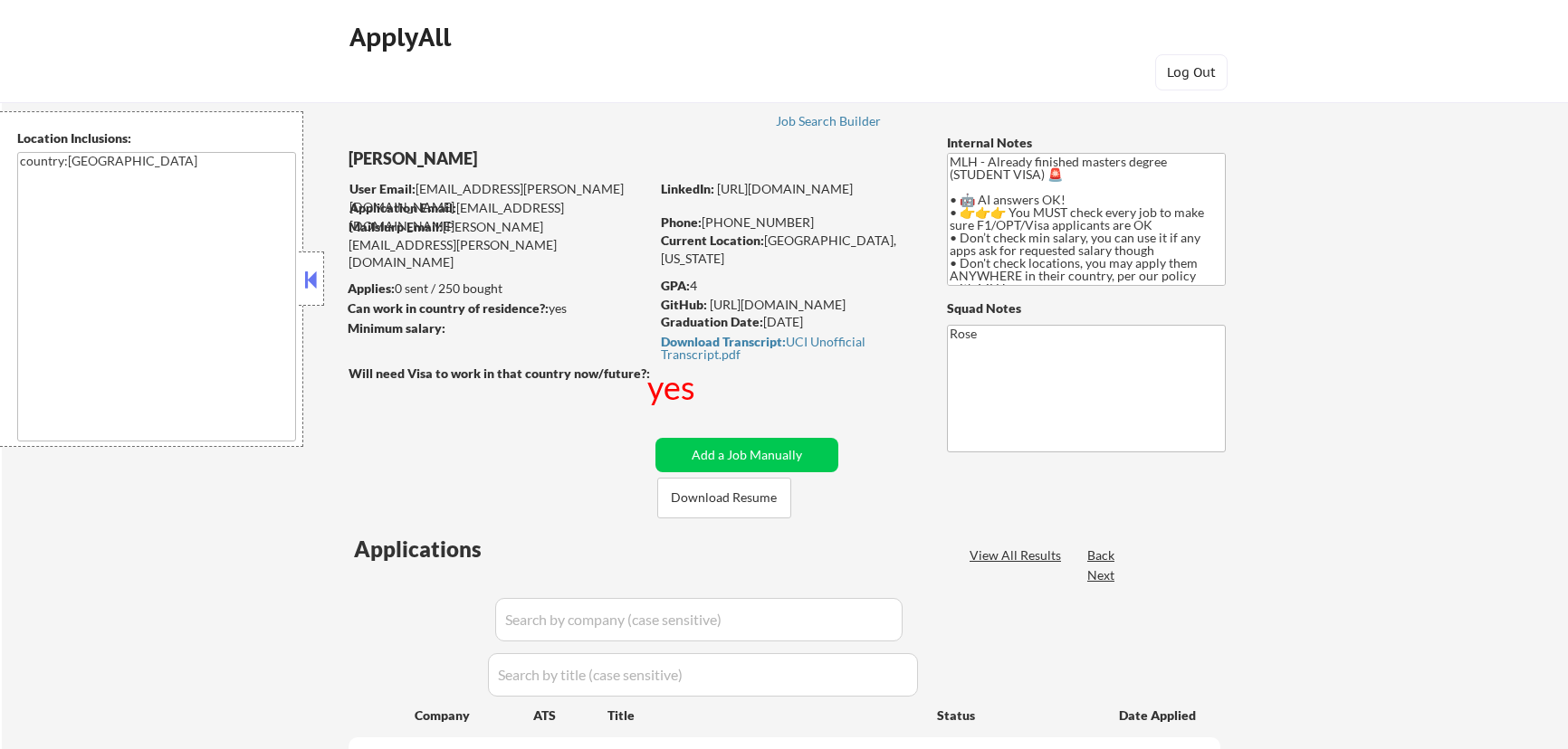
select select ""pending""
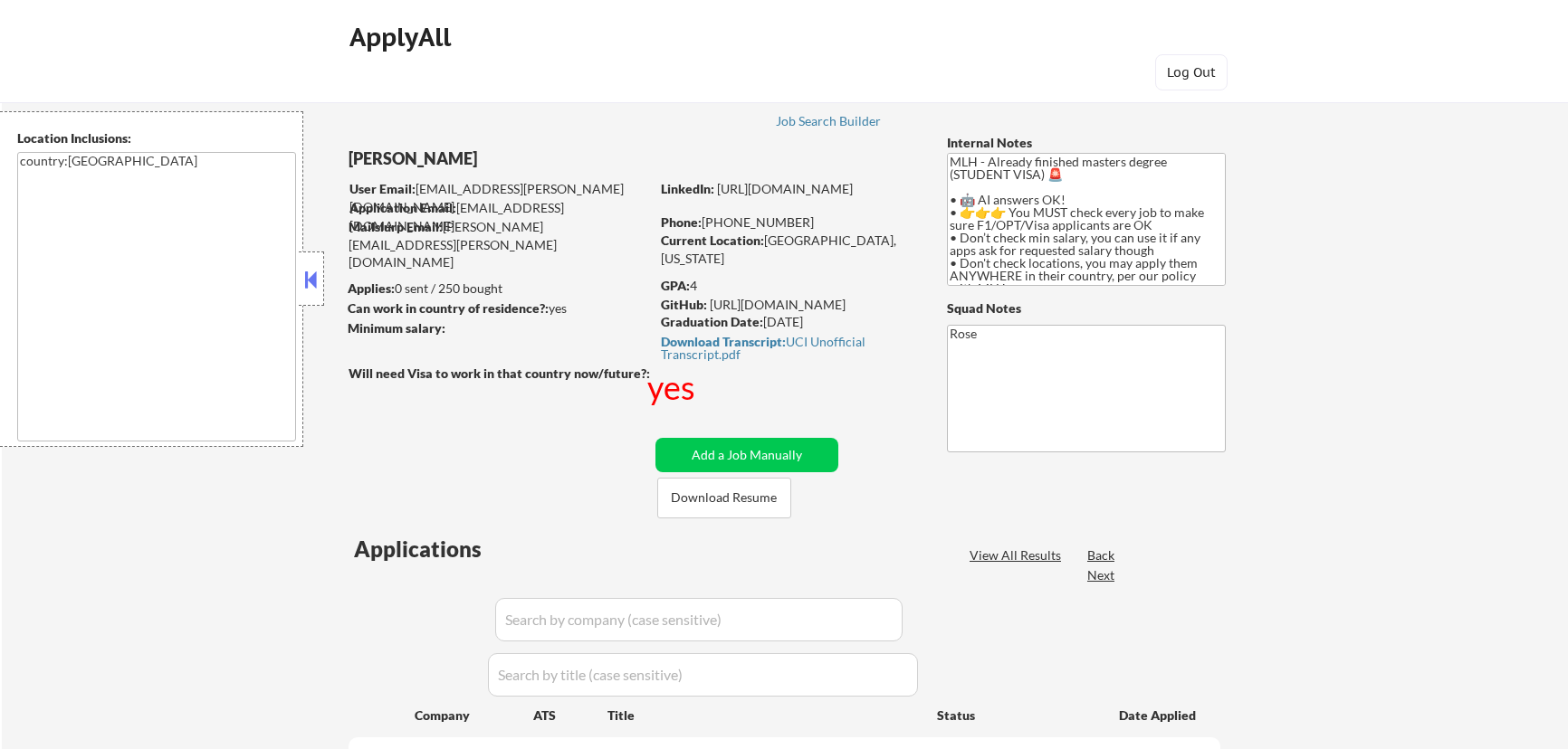
select select ""pending""
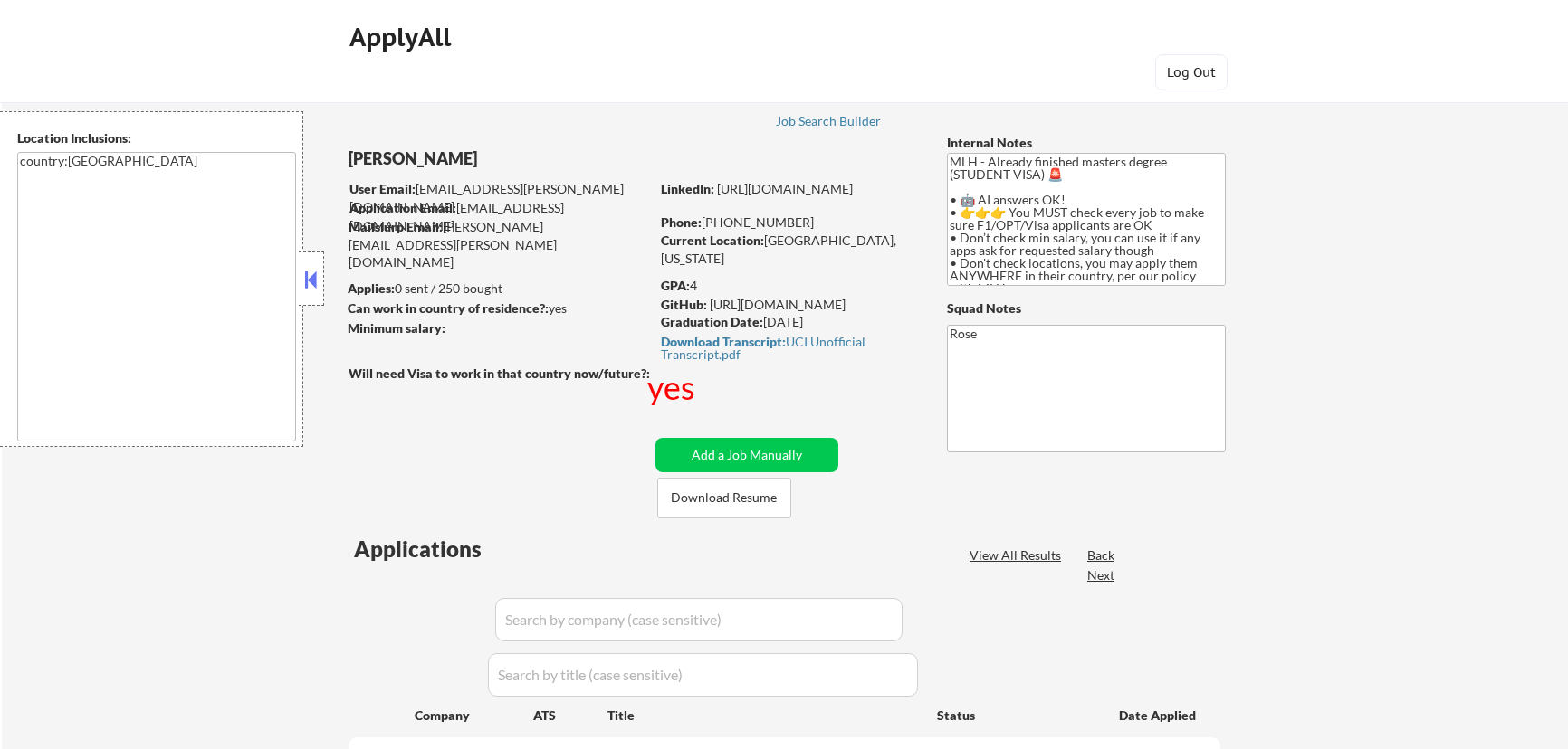
select select ""pending""
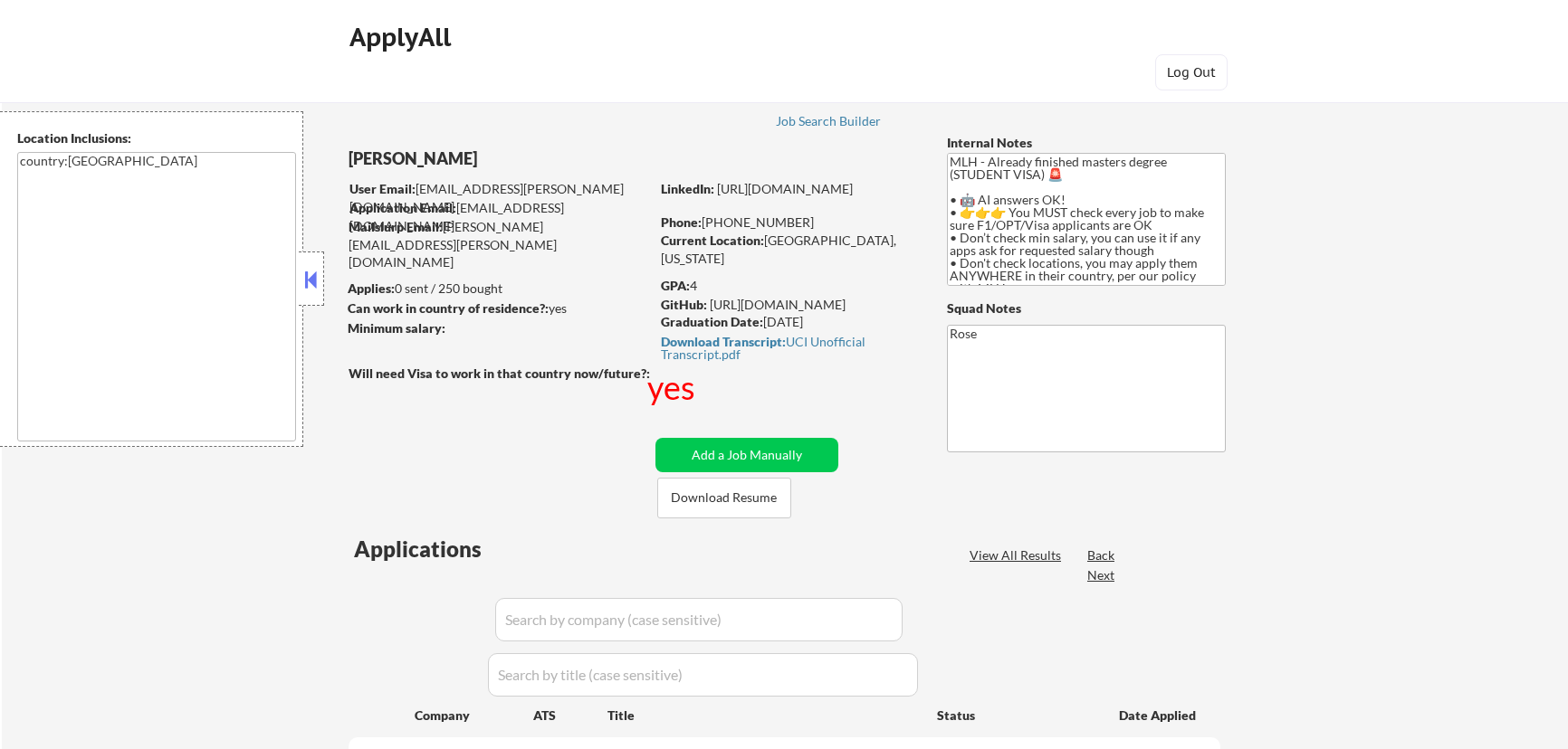
select select ""pending""
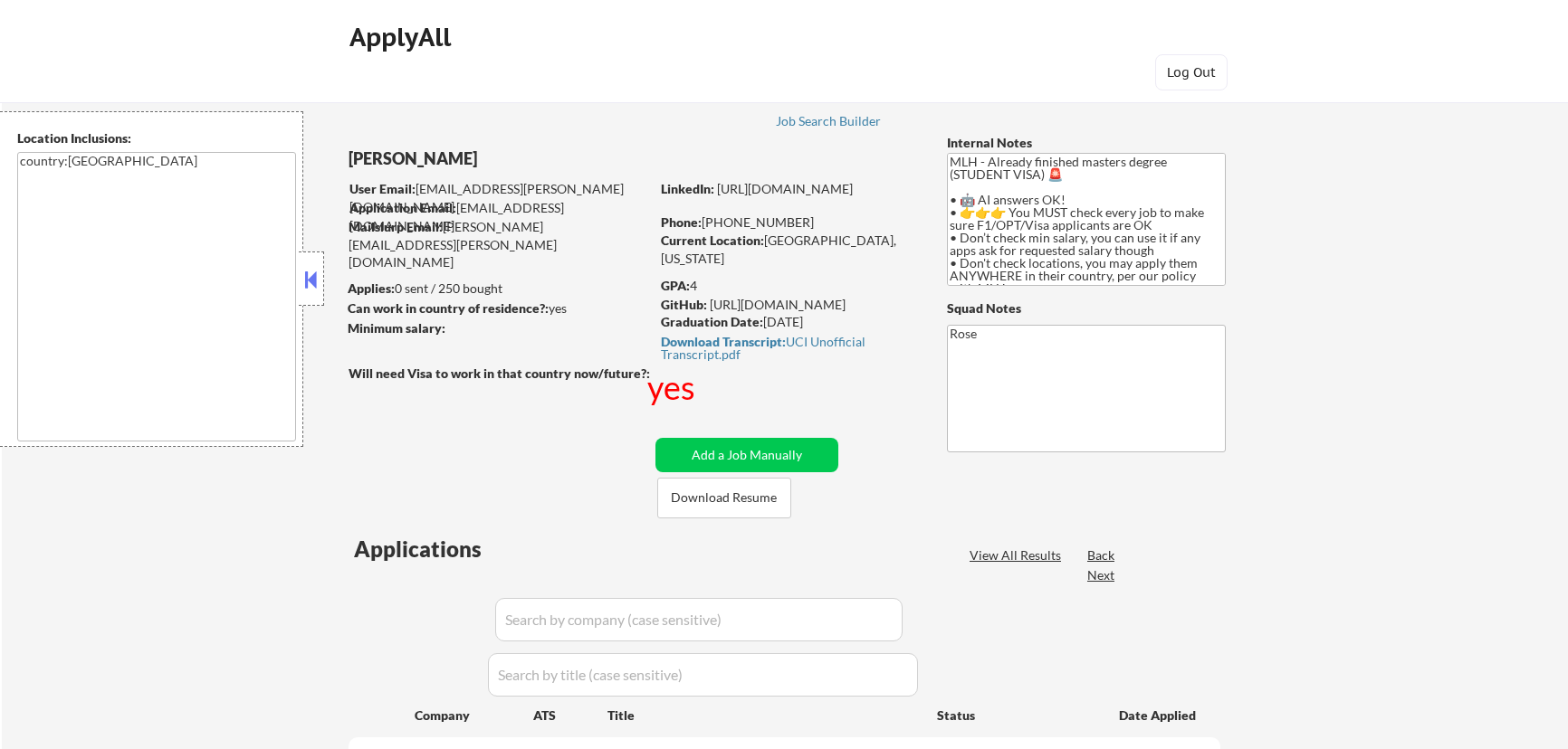
select select ""pending""
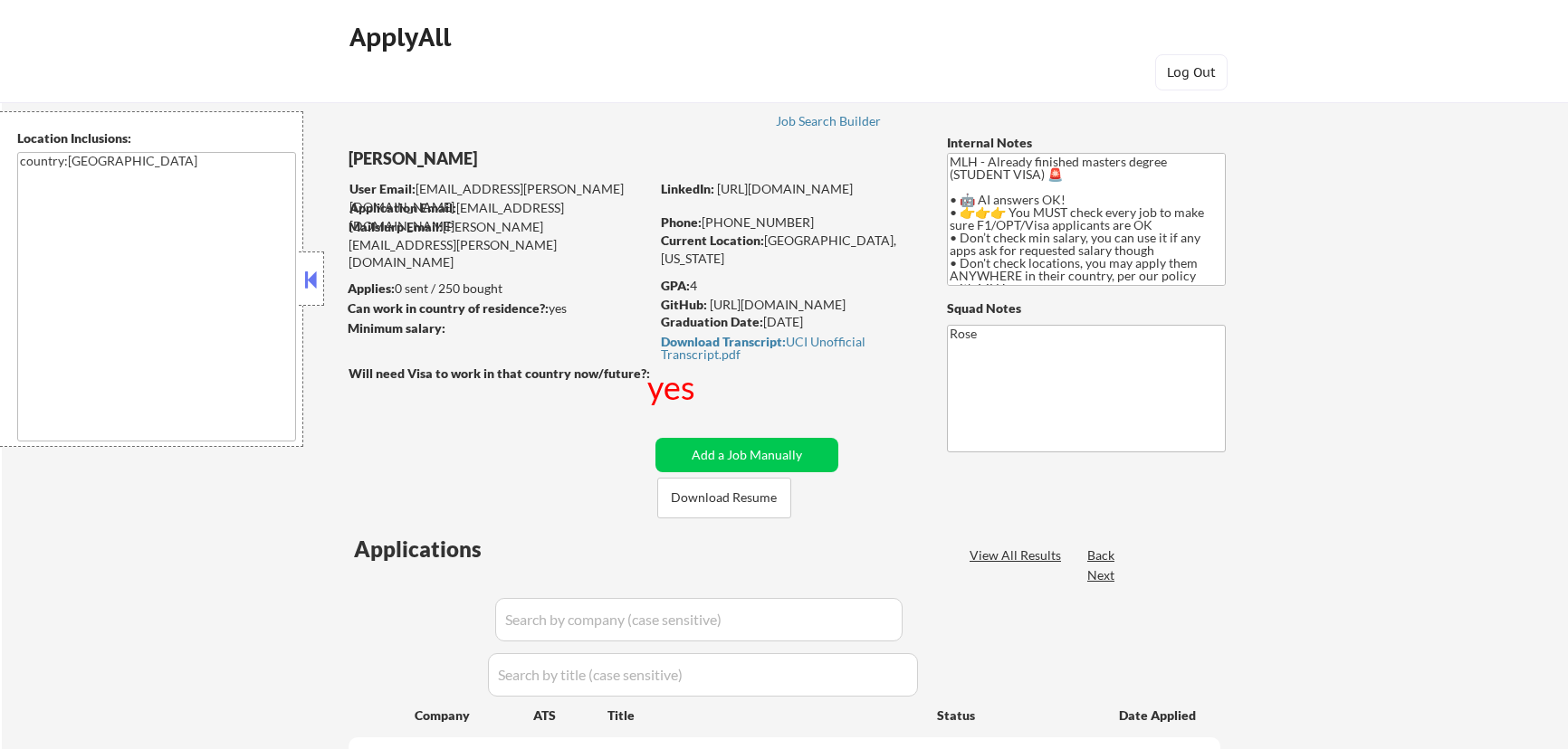
select select ""pending""
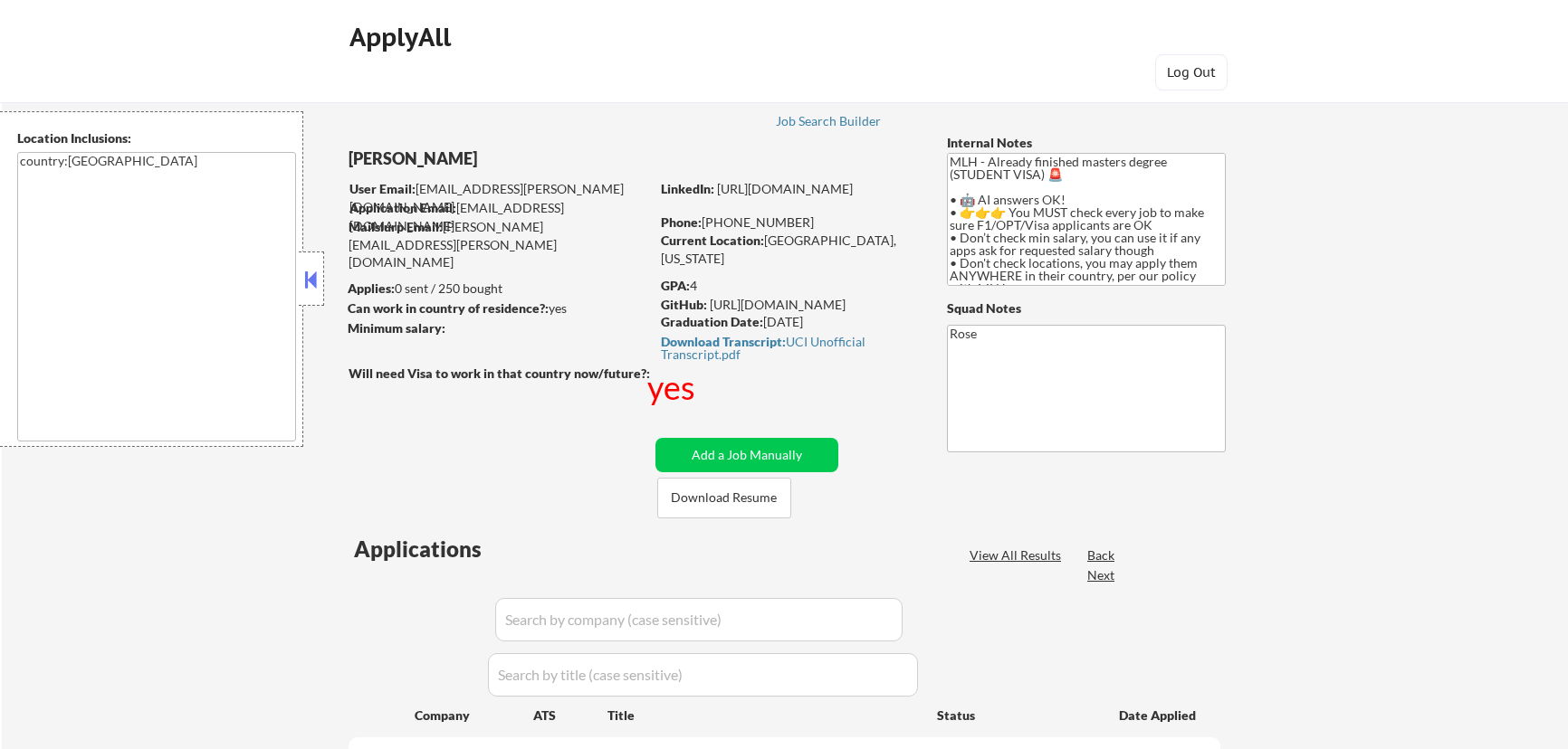
select select ""pending""
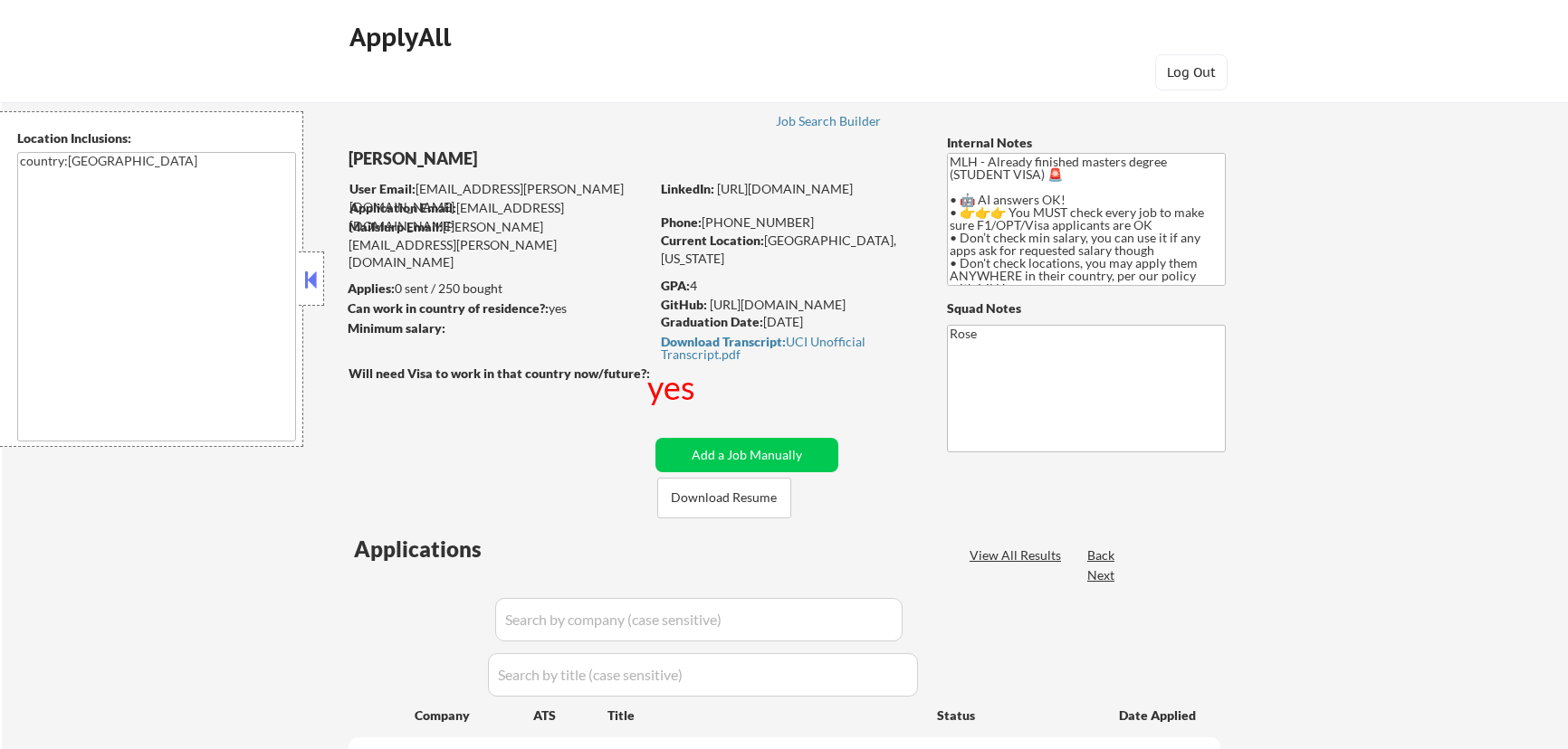
select select ""pending""
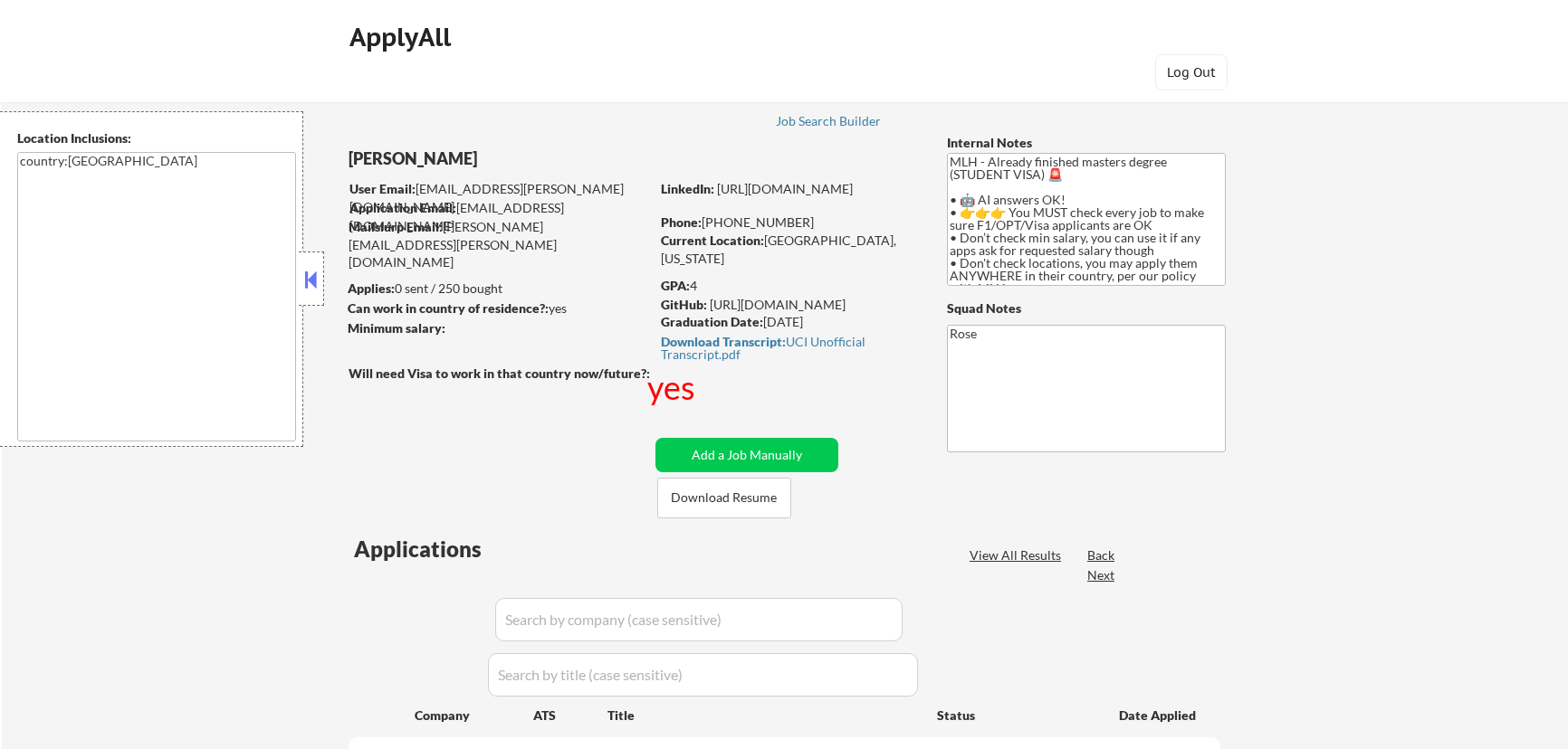
select select ""pending""
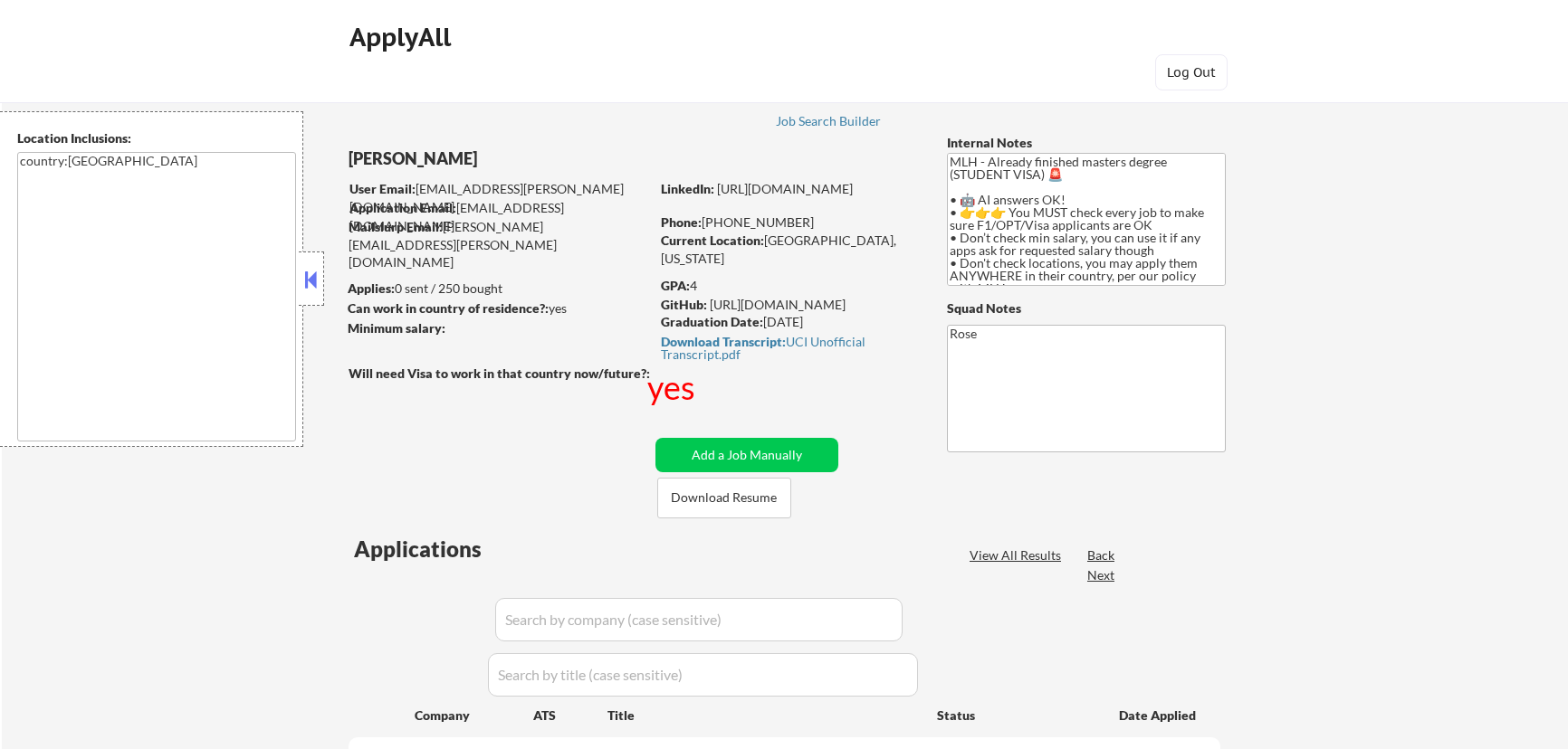
select select ""pending""
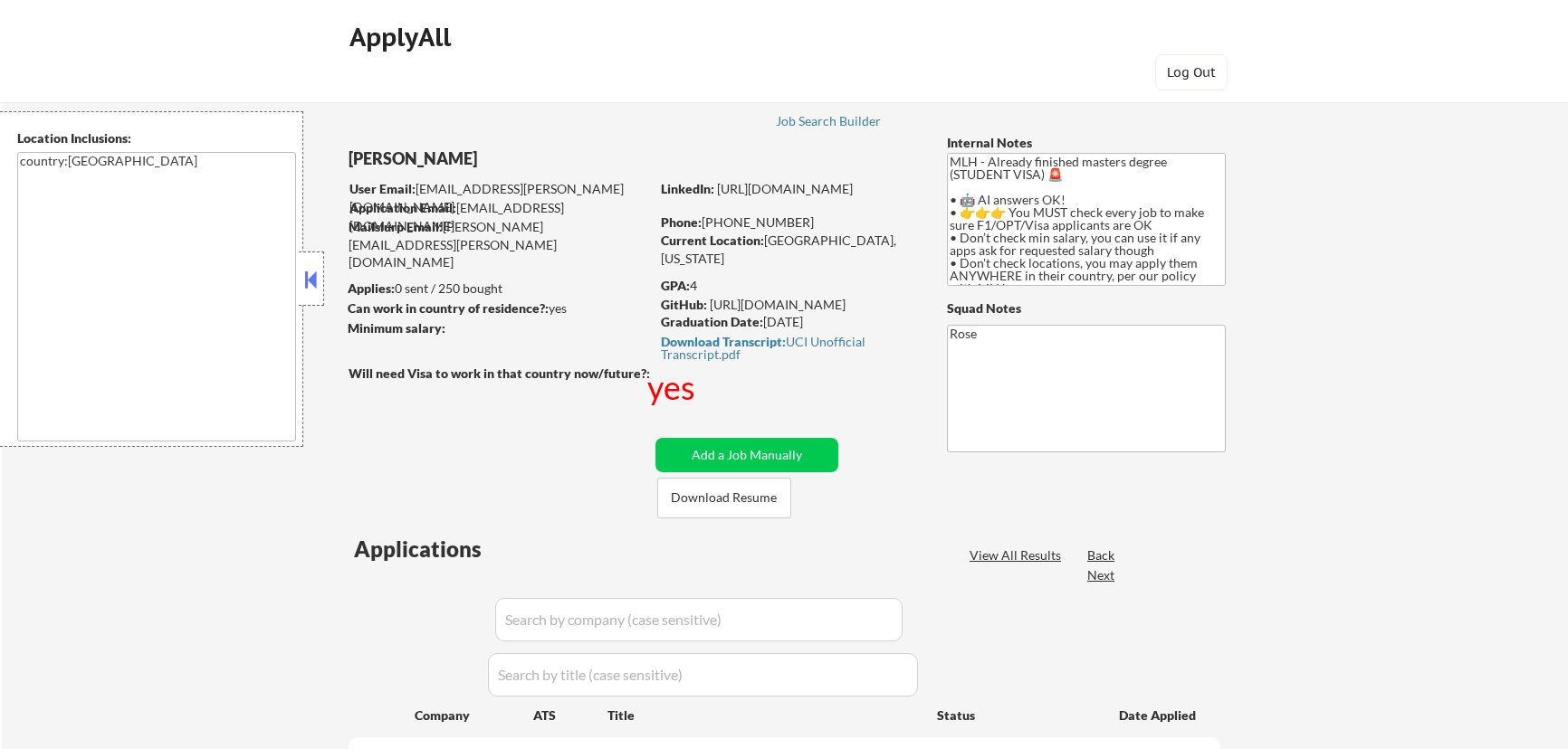
select select ""pending""
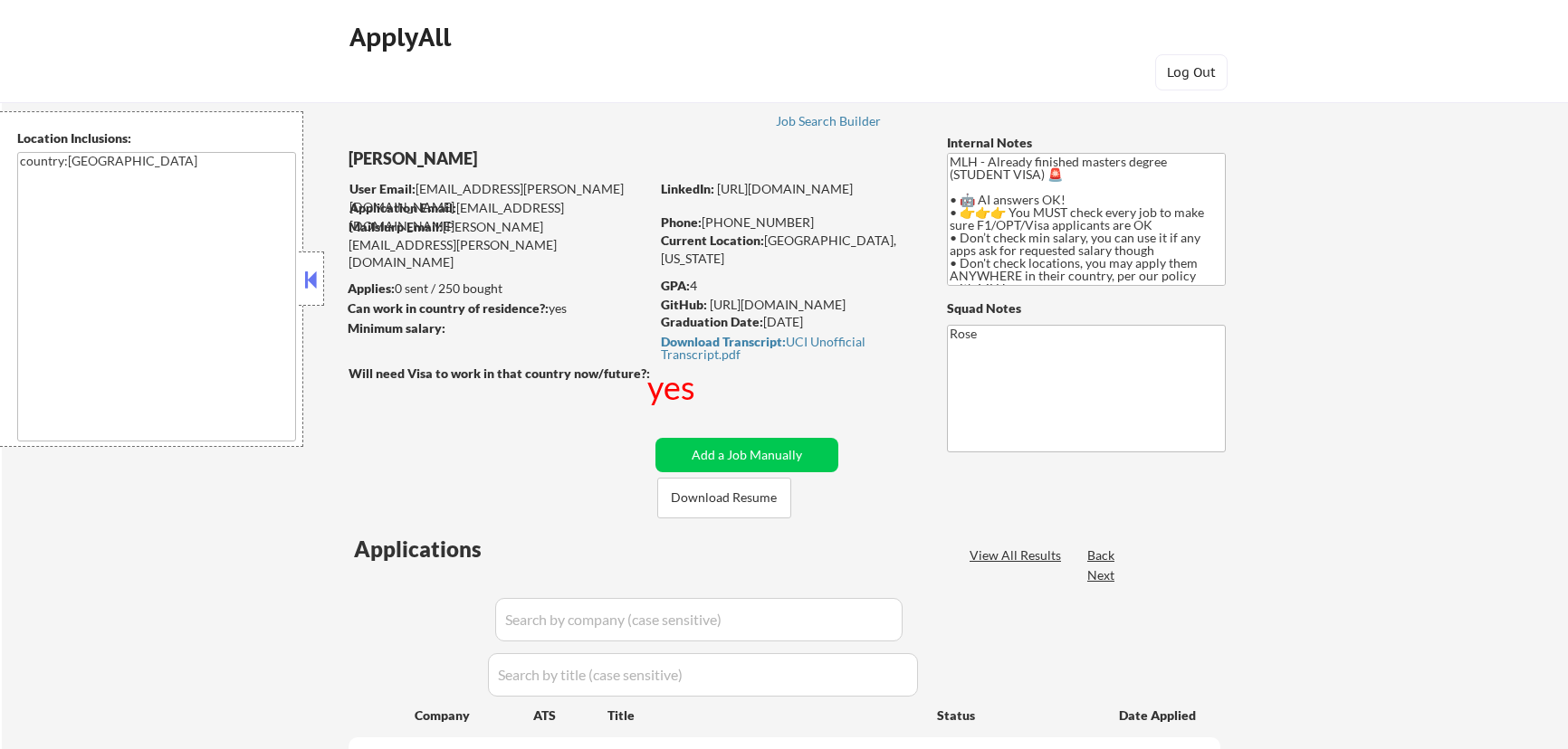
select select ""pending""
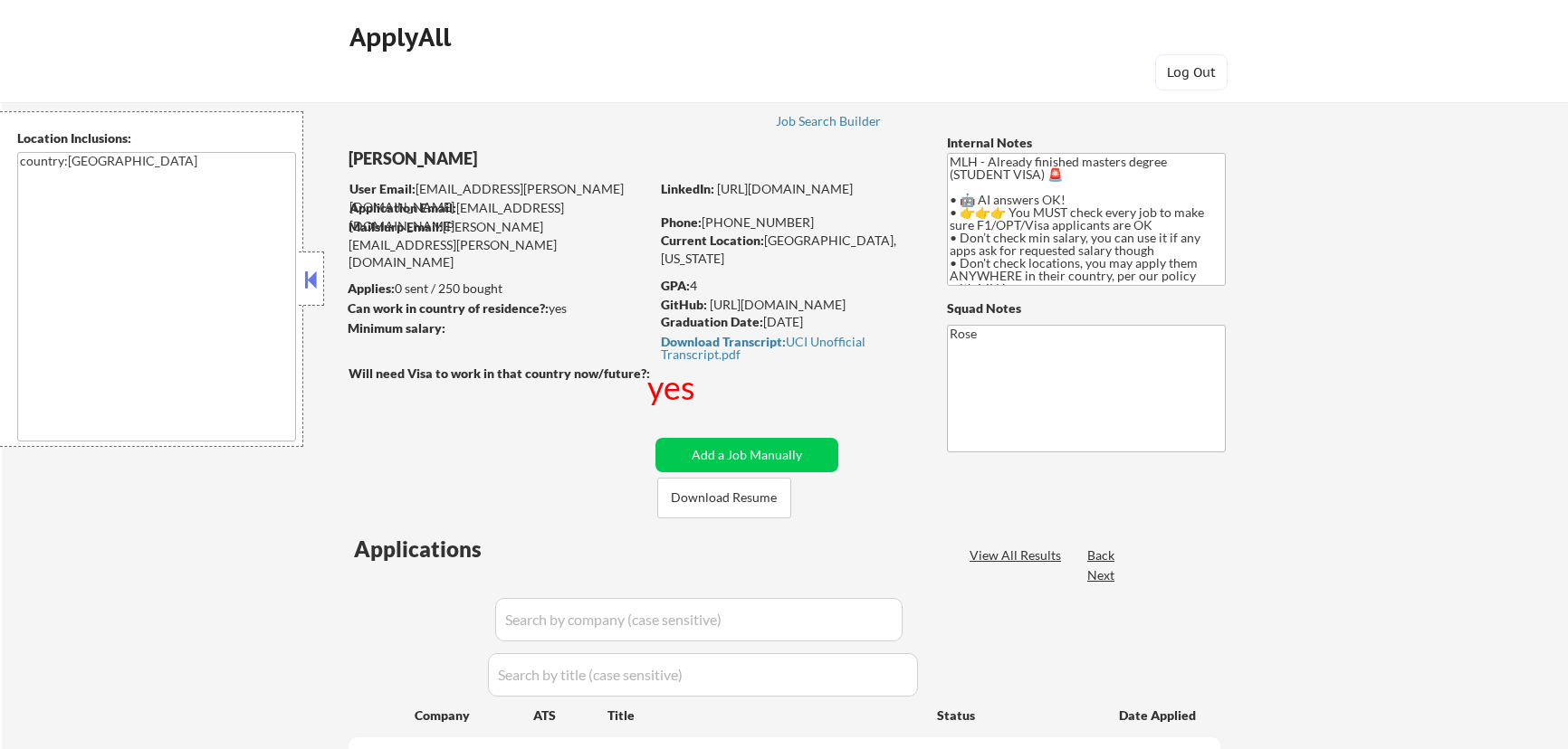
select select ""pending""
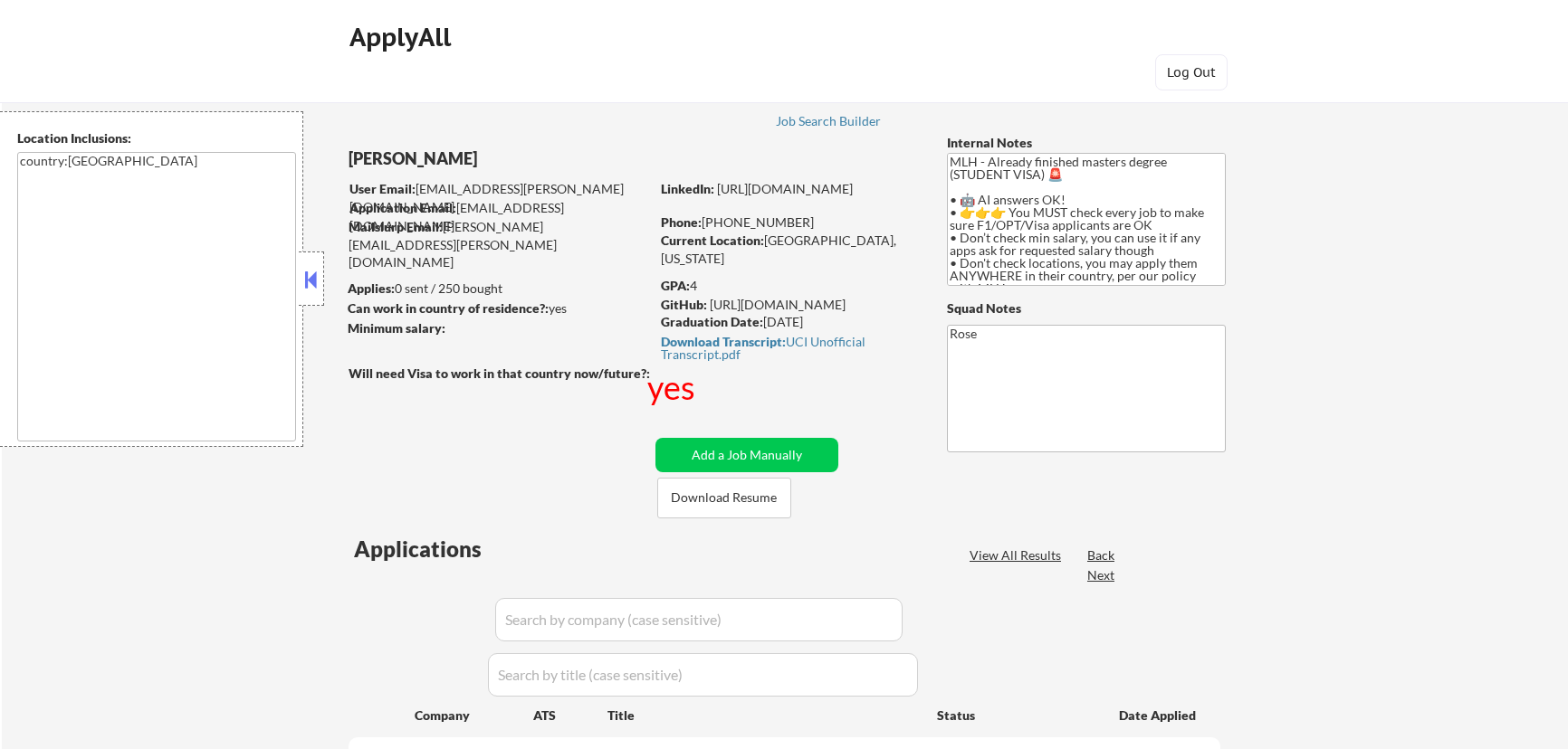
select select ""pending""
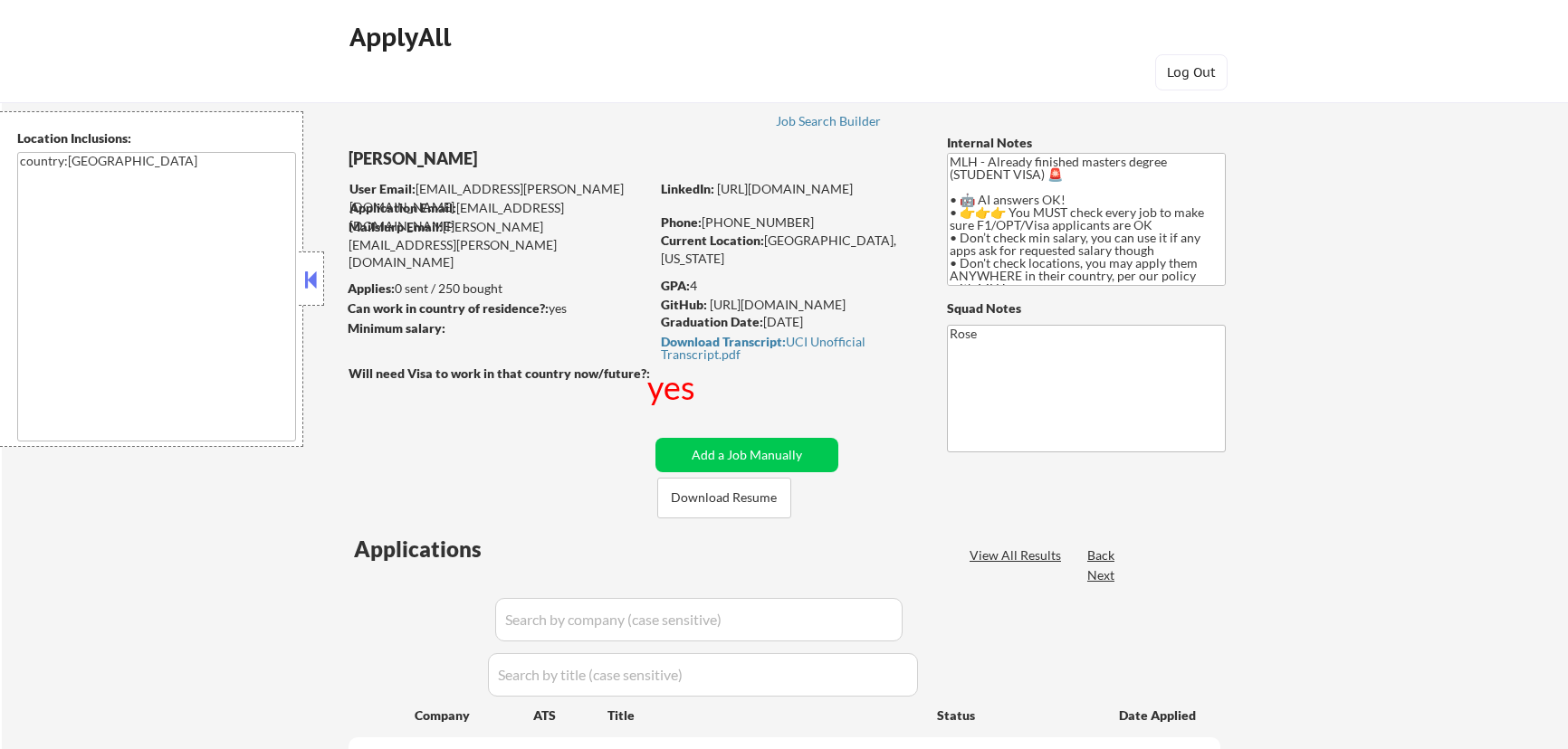
select select ""pending""
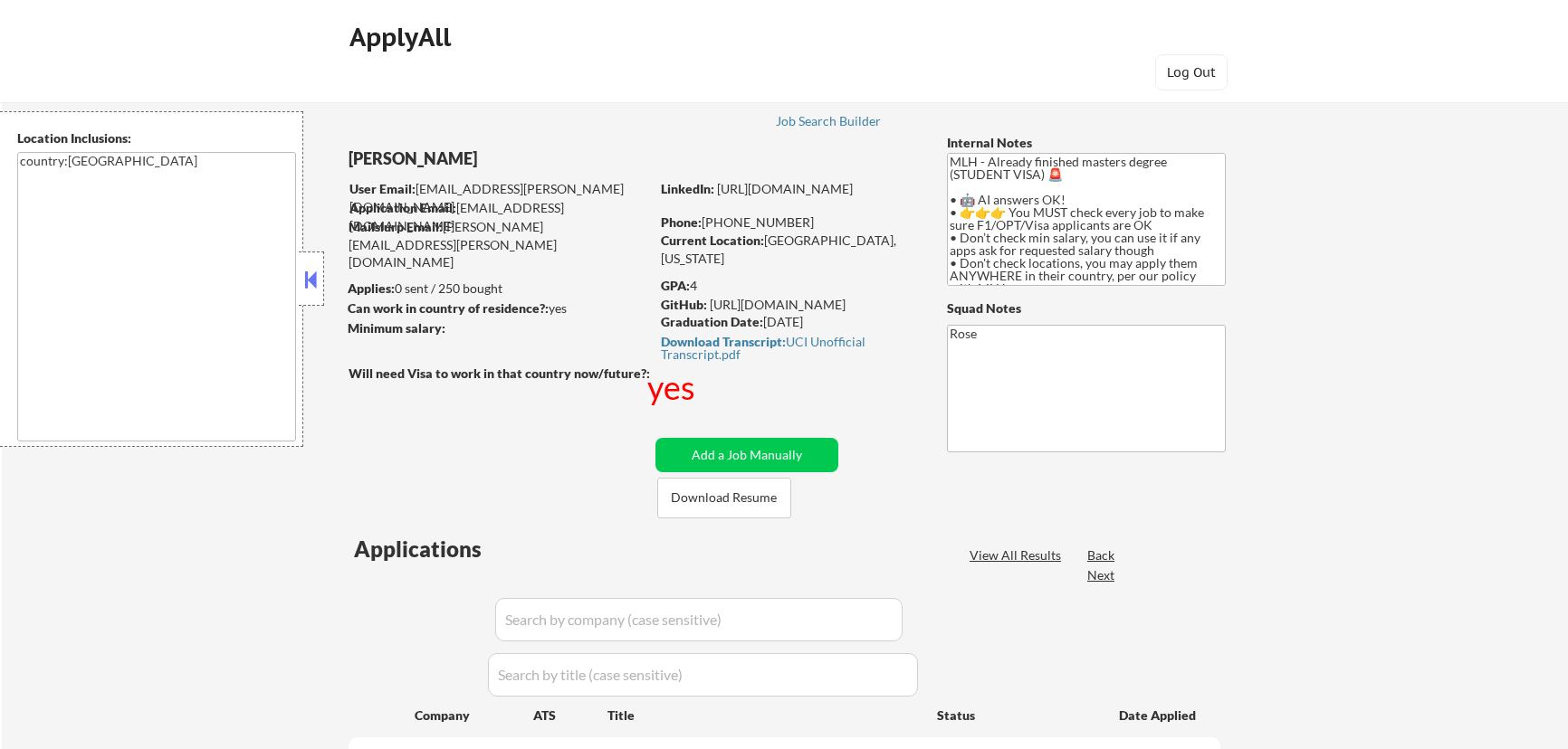
select select ""pending""
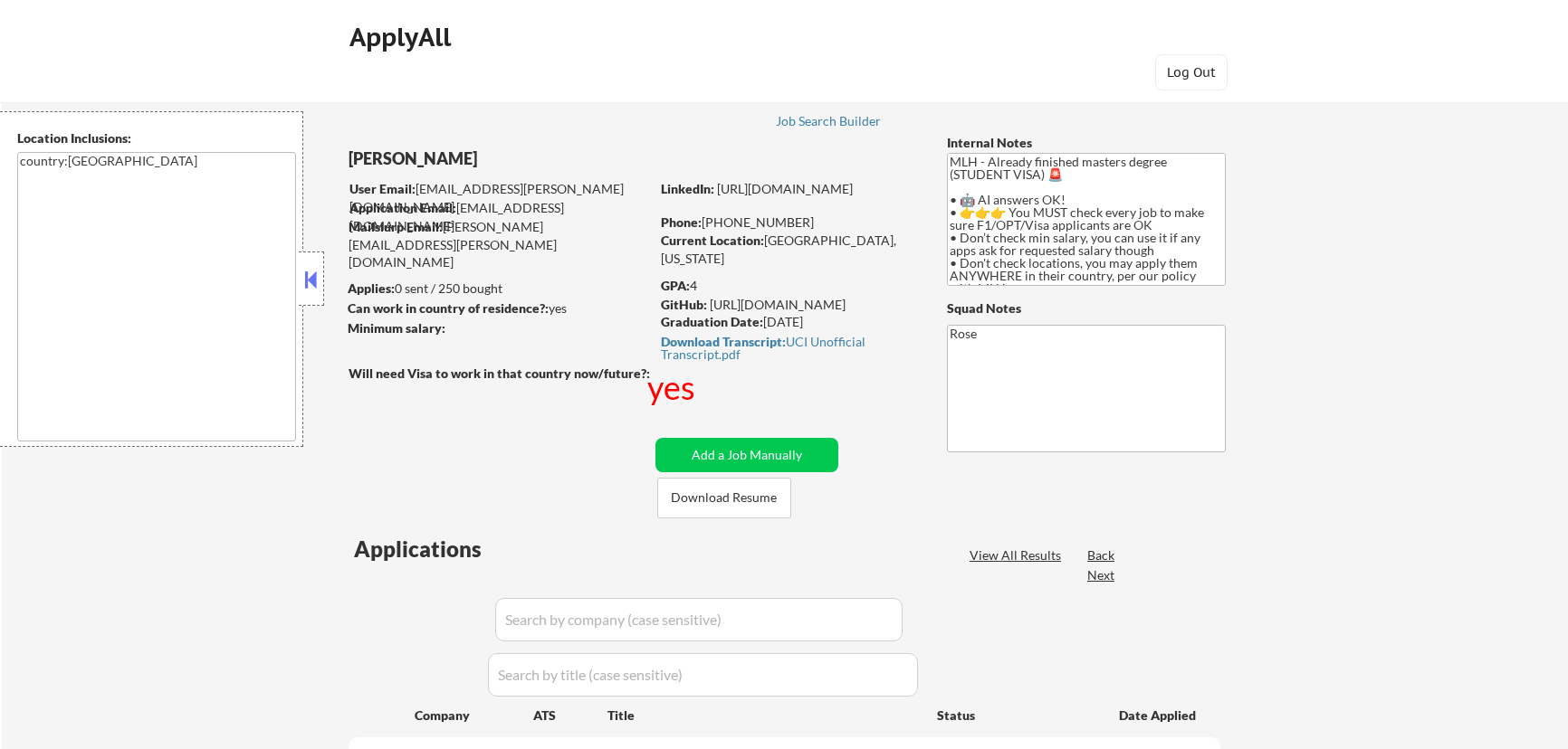
select select ""pending""
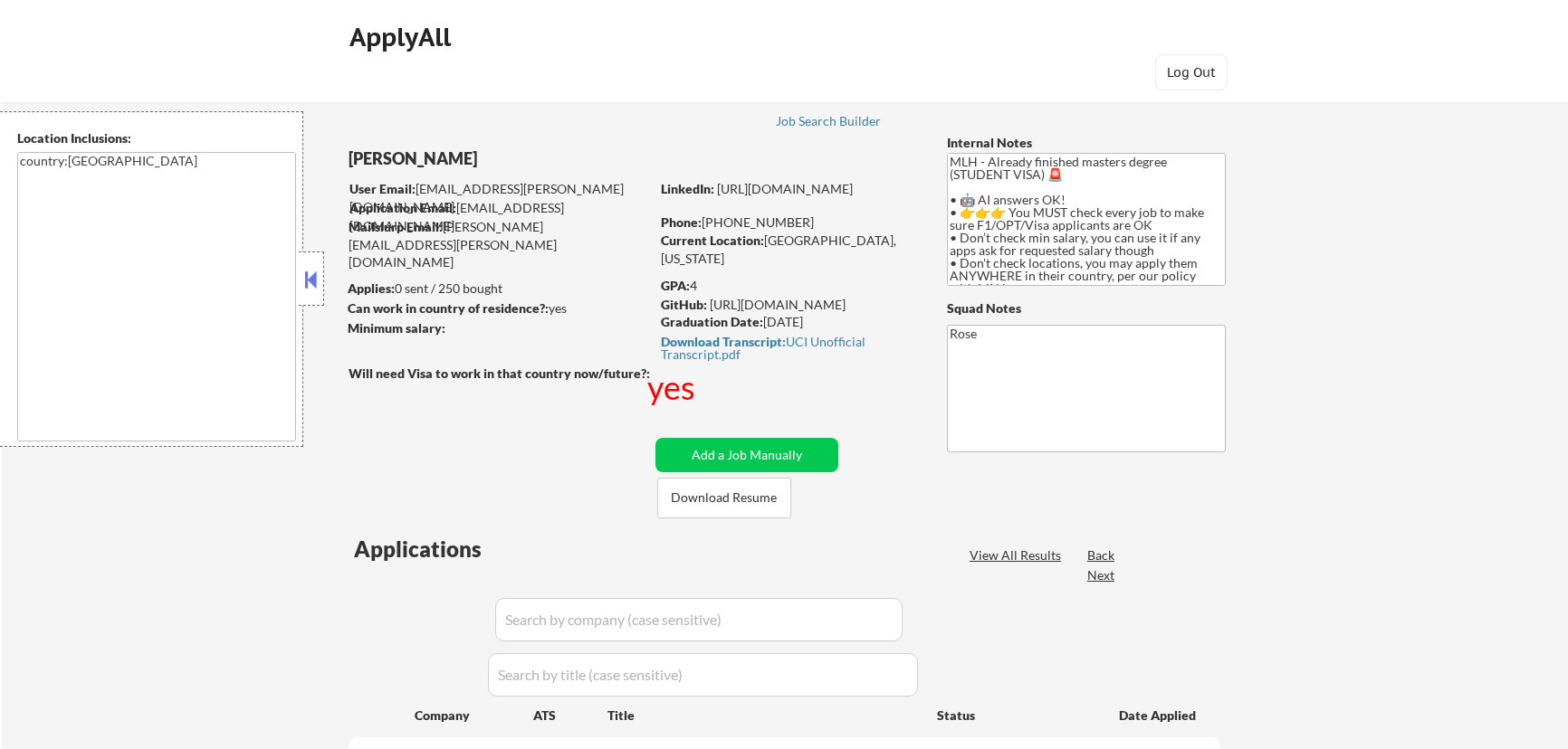
select select ""pending""
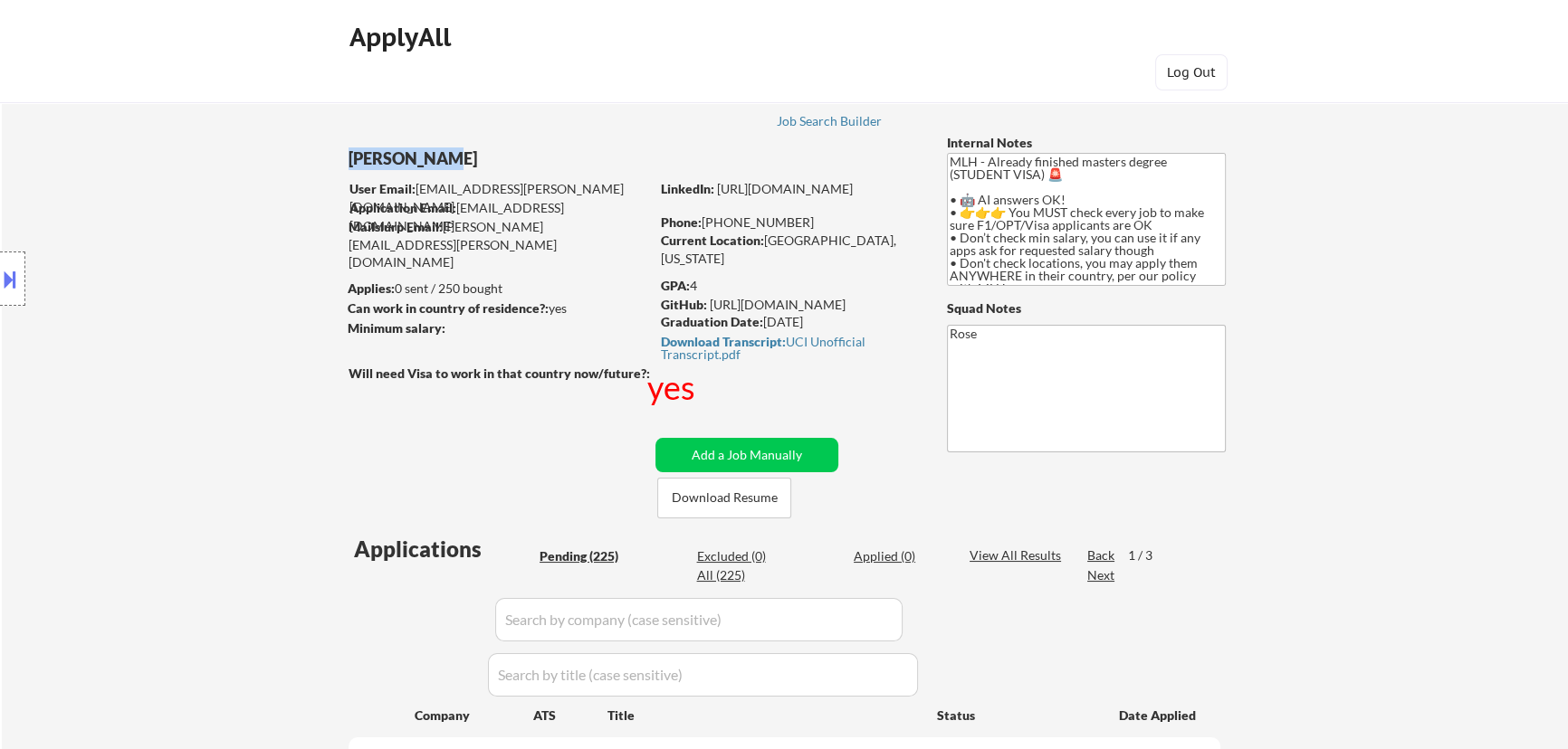
drag, startPoint x: 444, startPoint y: 162, endPoint x: 336, endPoint y: 173, distance: 108.6
copy div "[PERSON_NAME]"
drag, startPoint x: 763, startPoint y: 318, endPoint x: 851, endPoint y: 318, distance: 88.0
click at [851, 318] on div "Graduation Date: [DATE]" at bounding box center [789, 322] width 256 height 18
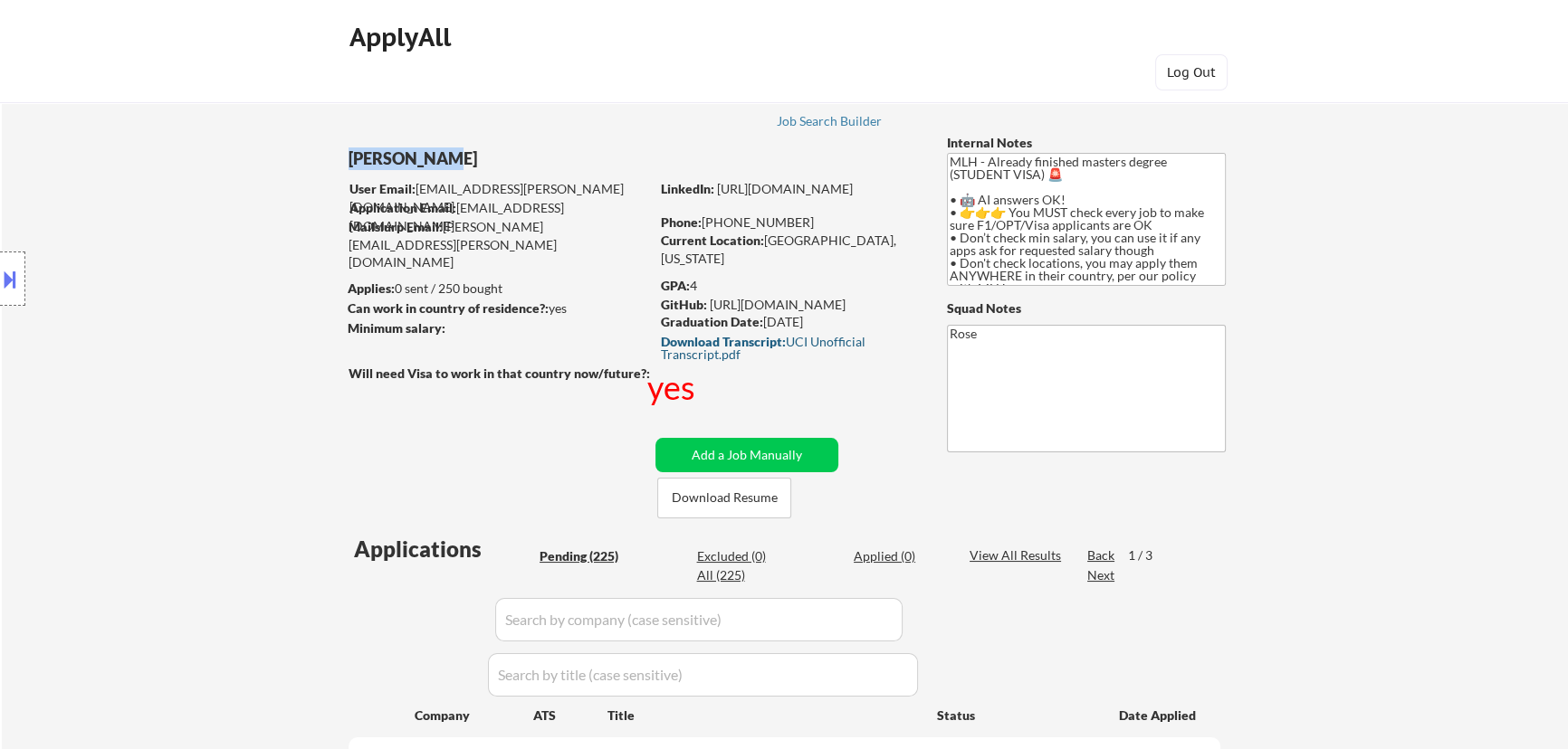
copy div "[DATE]"
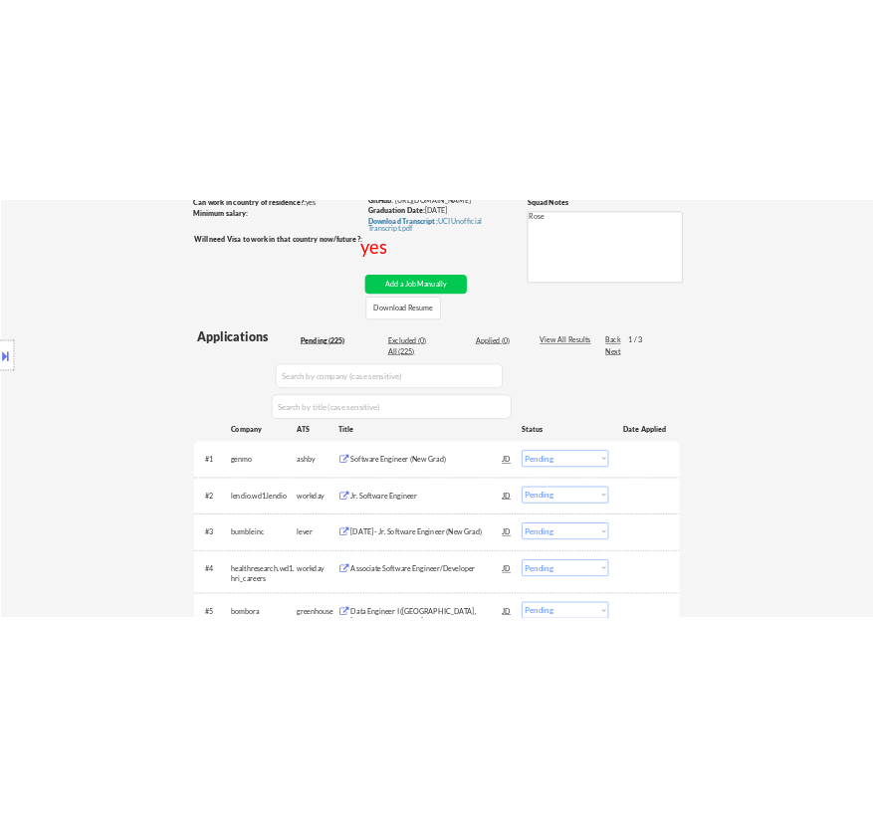
scroll to position [361, 0]
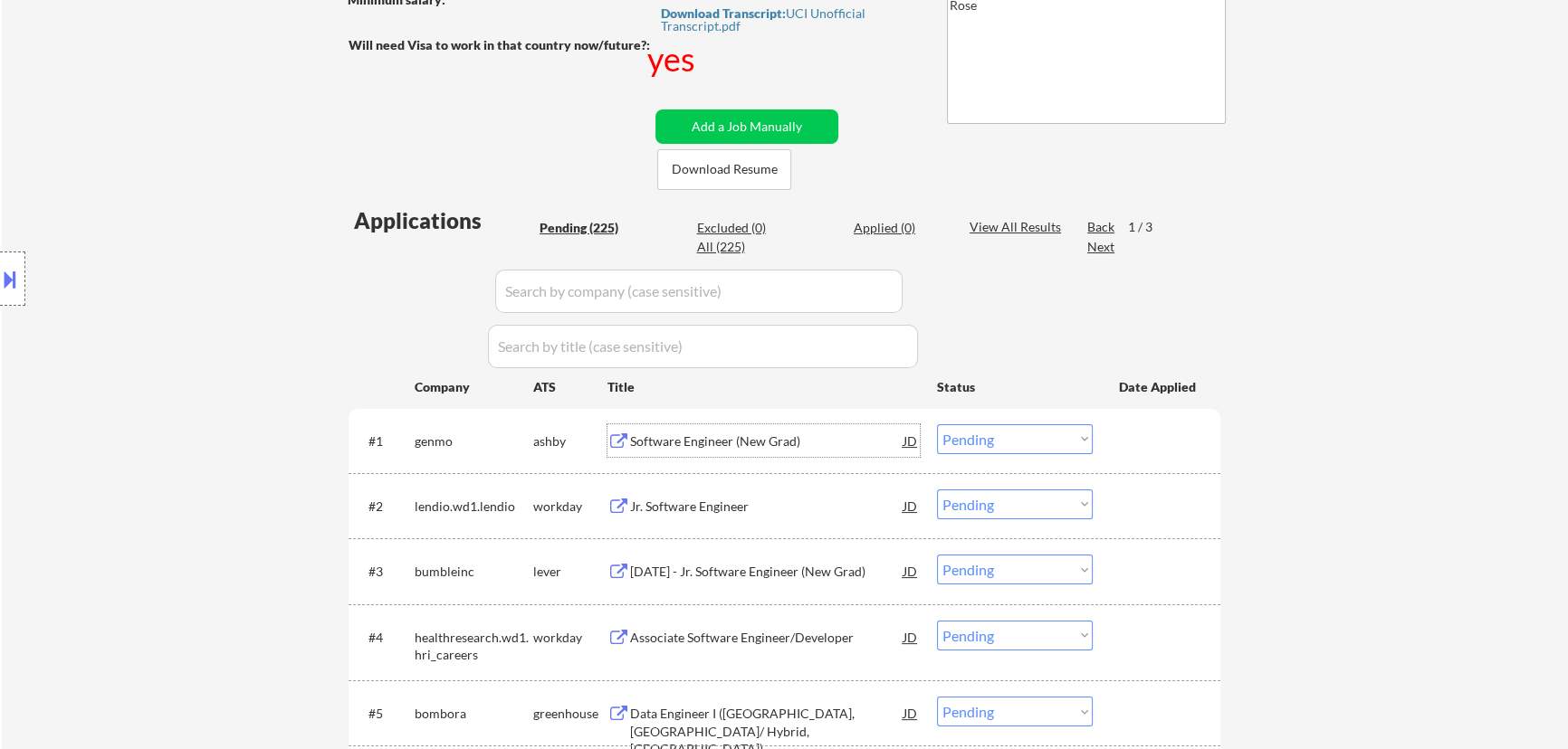
click at [786, 440] on div "Software Engineer (New Grad)" at bounding box center [767, 442] width 274 height 18
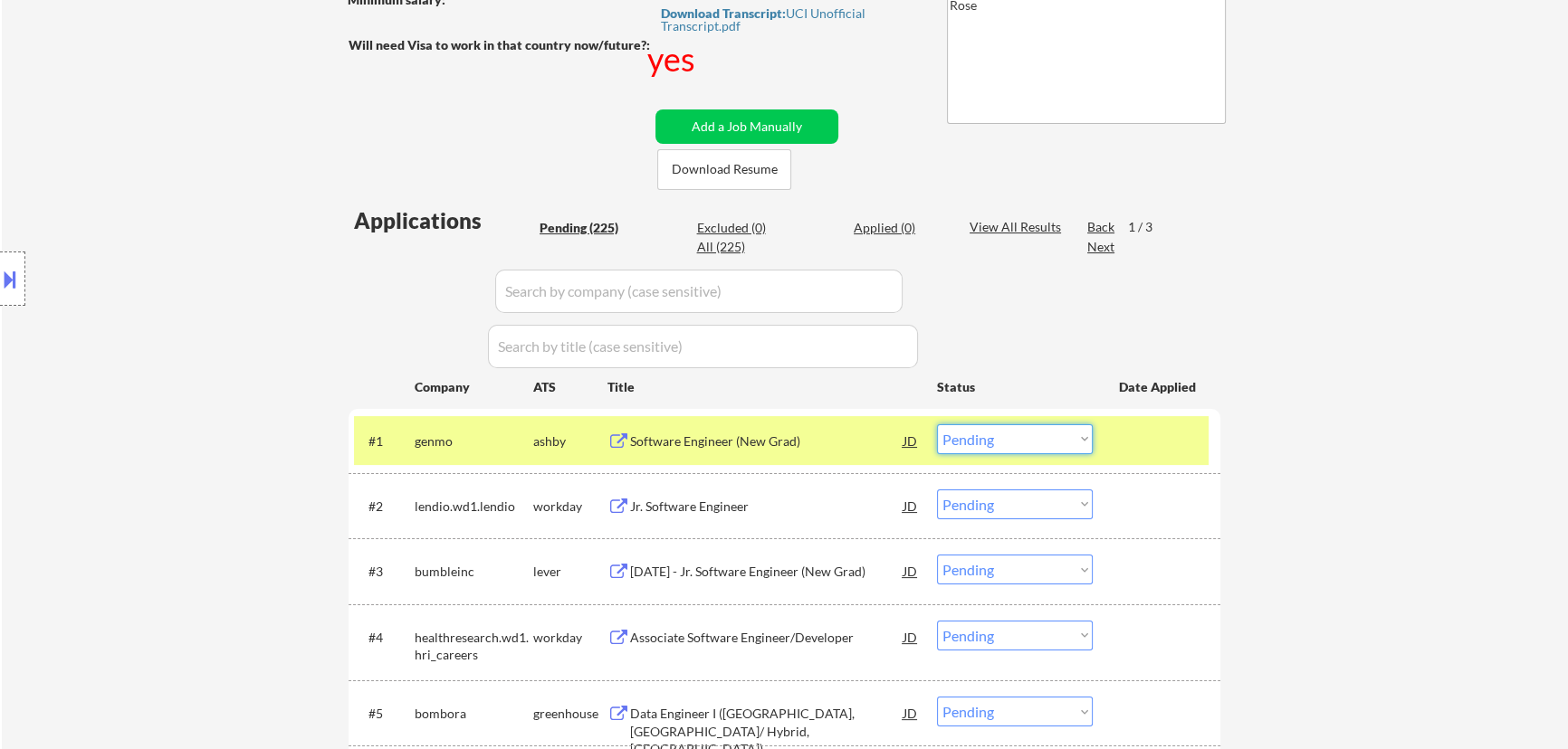
click at [1051, 434] on select "Choose an option... Pending Applied Excluded (Questions) Excluded (Expired) Exc…" at bounding box center [1014, 439] width 156 height 30
click at [937, 424] on select "Choose an option... Pending Applied Excluded (Questions) Excluded (Expired) Exc…" at bounding box center [1014, 439] width 156 height 30
select select ""pending""
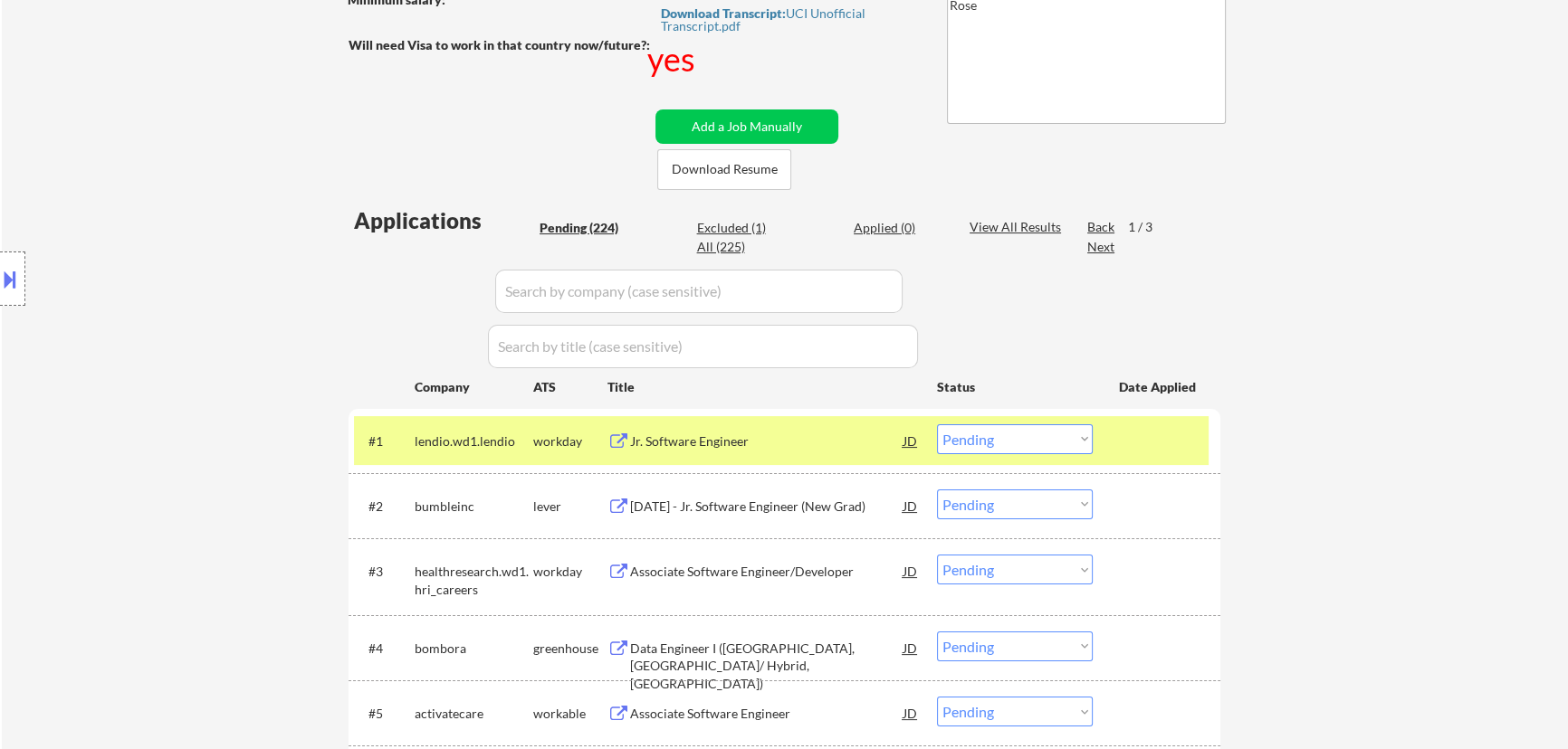
click at [1146, 439] on div at bounding box center [1159, 441] width 80 height 33
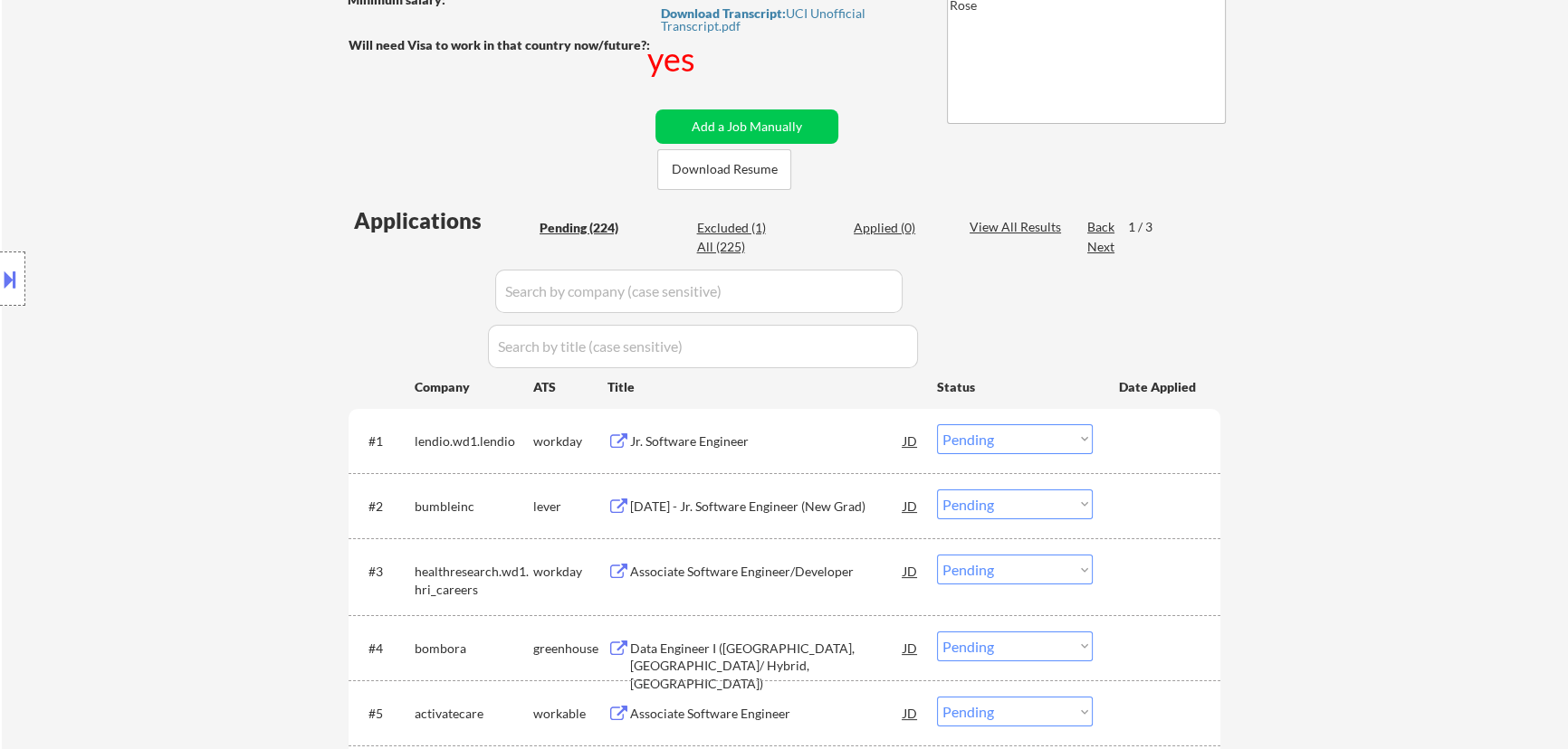
click at [787, 498] on div "[DATE] - Jr. Software Engineer (New Grad)" at bounding box center [767, 507] width 274 height 18
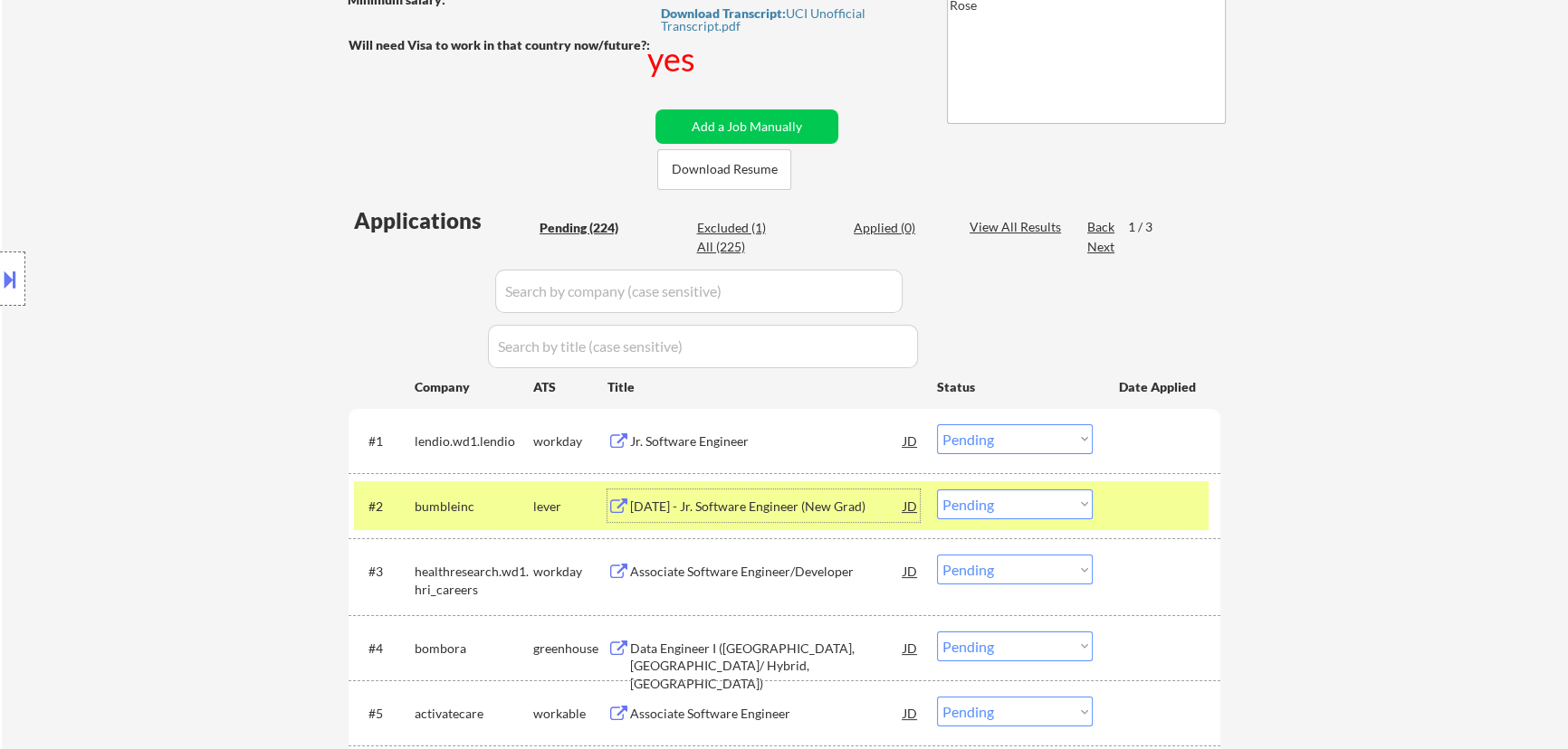
select select ""pending""
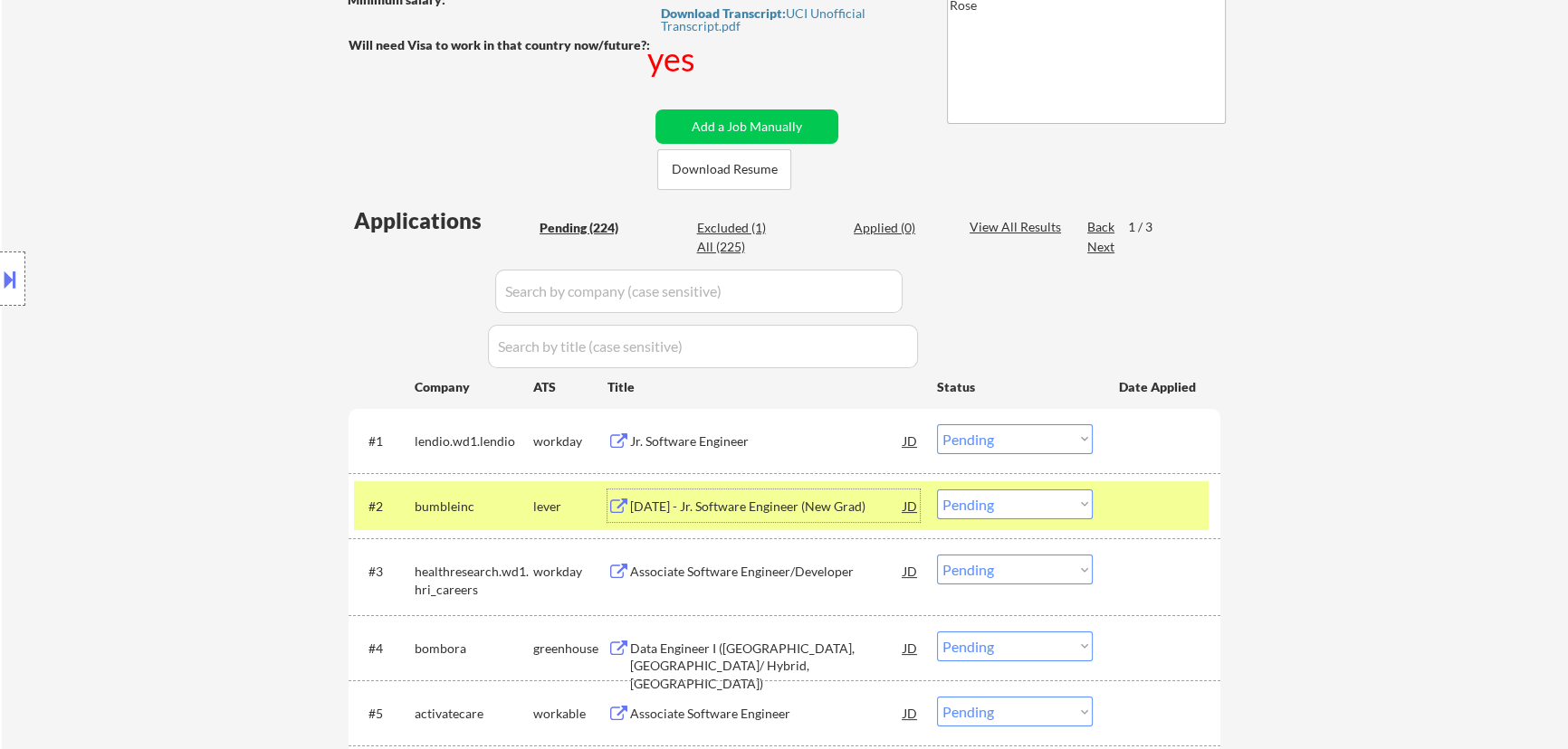
select select ""pending""
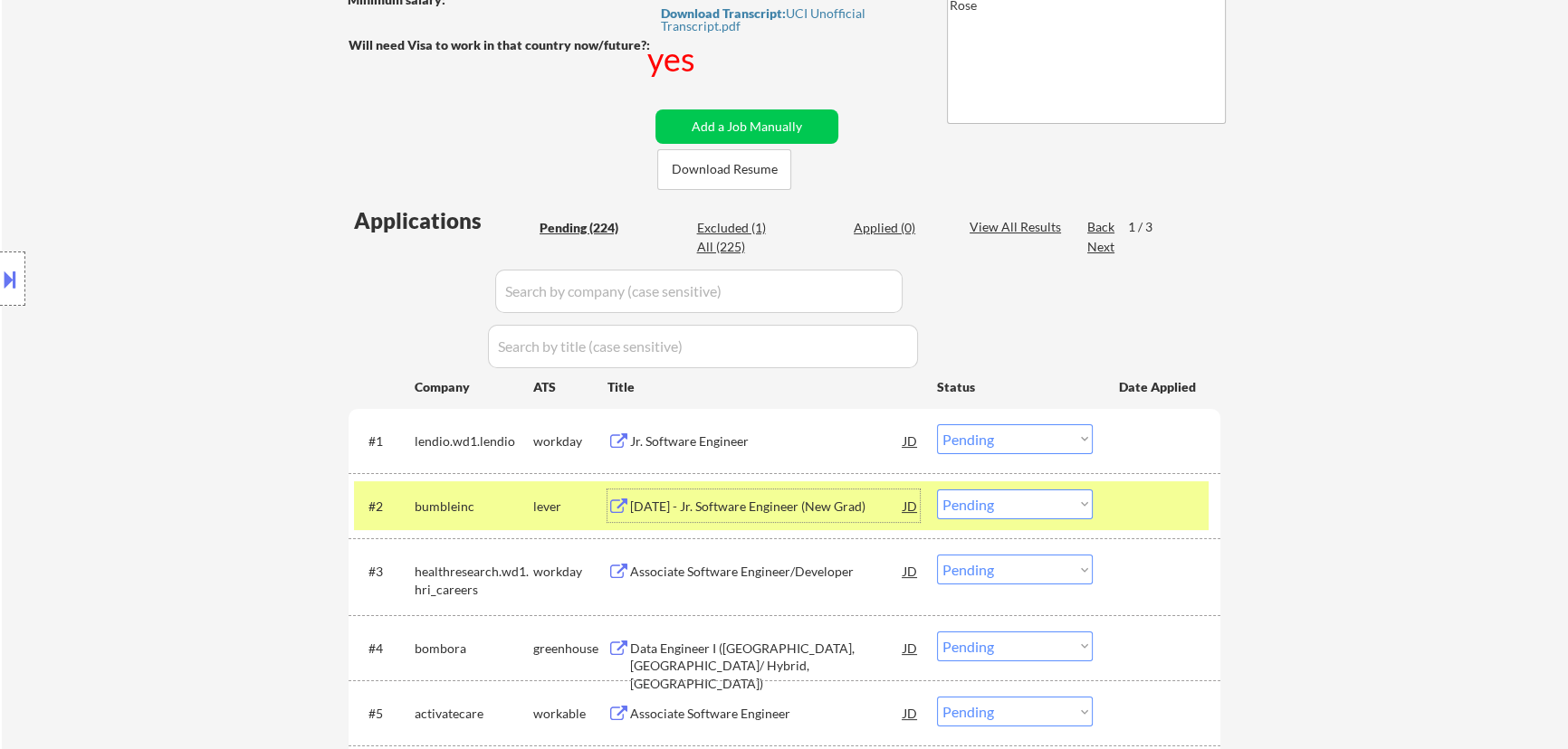
select select ""pending""
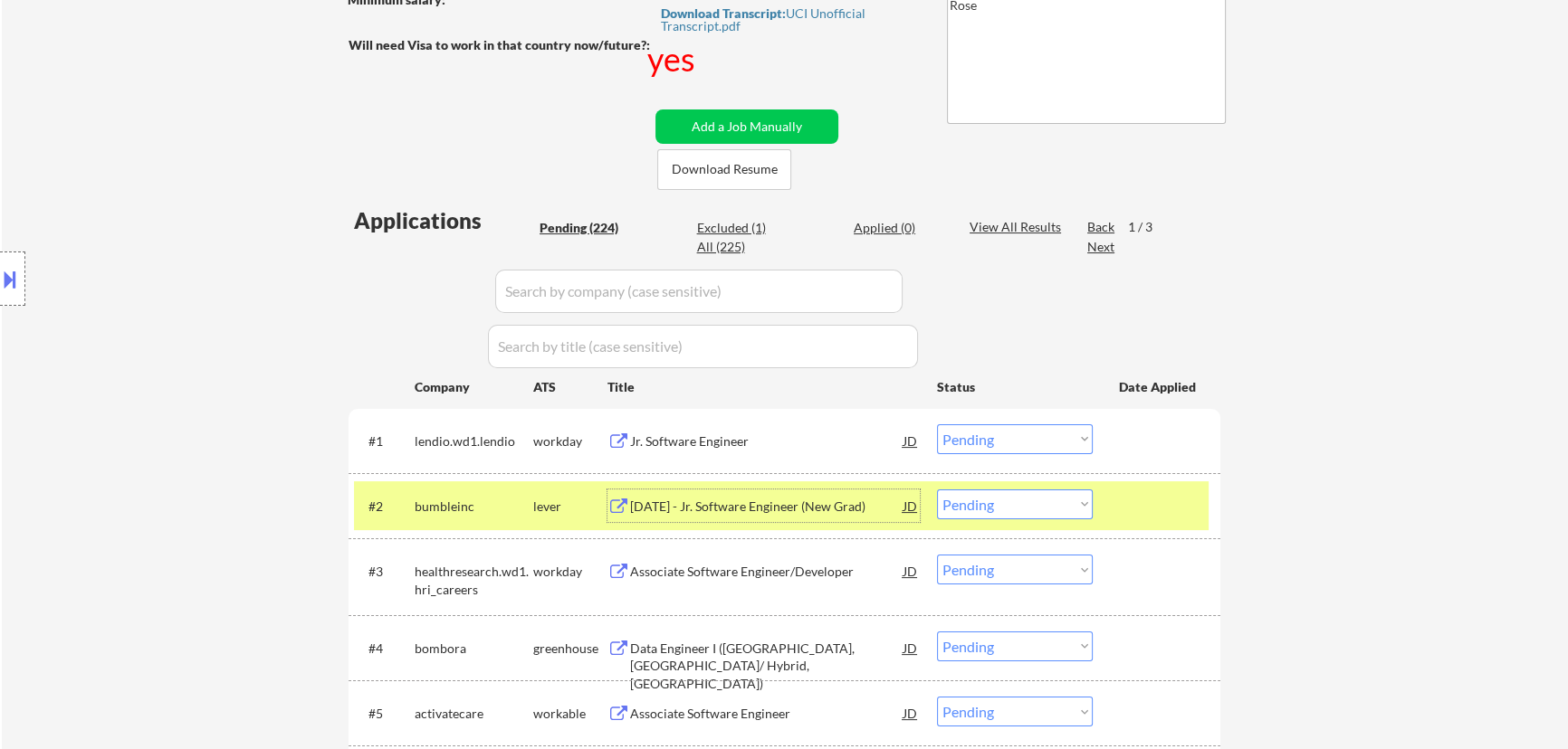
select select ""pending""
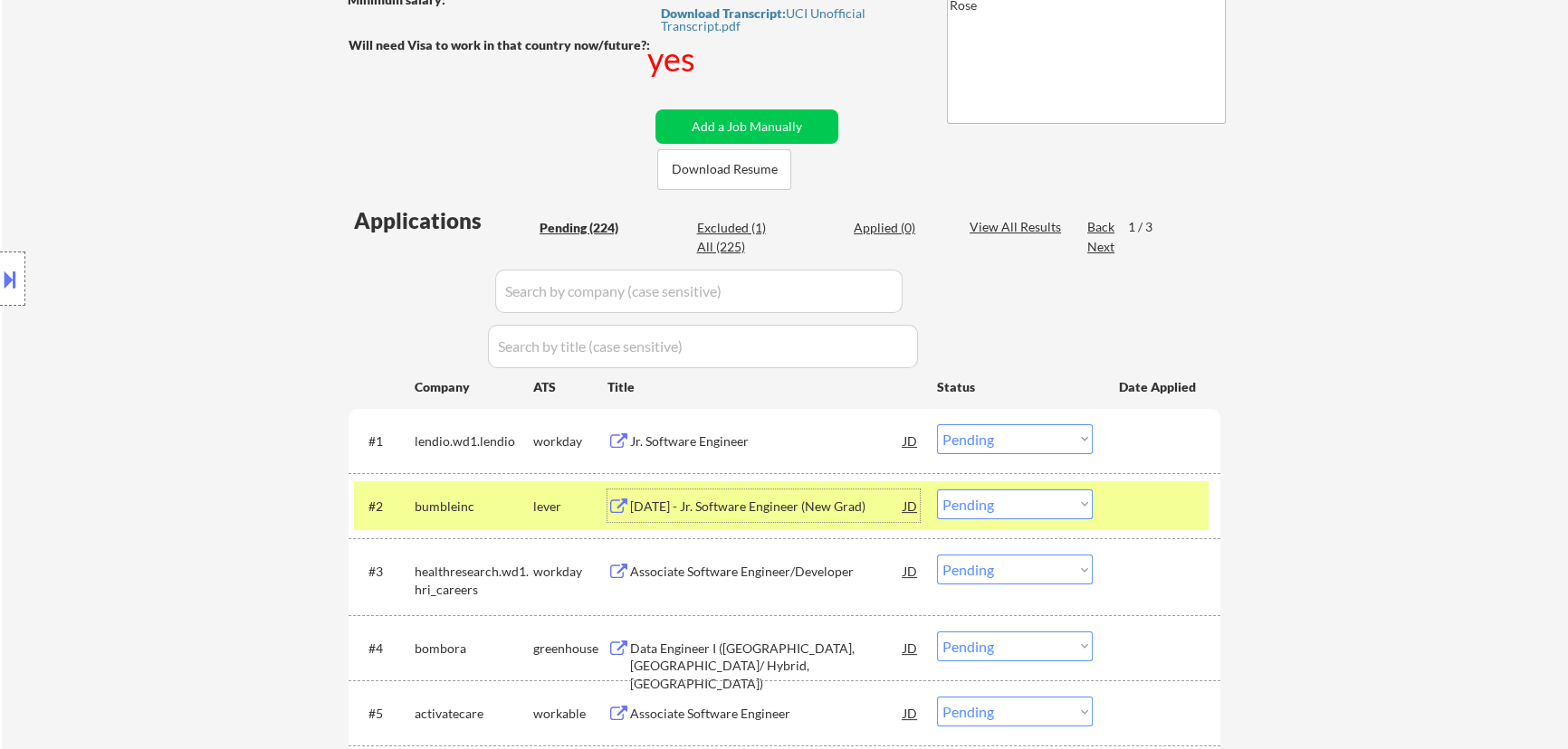
select select ""pending""
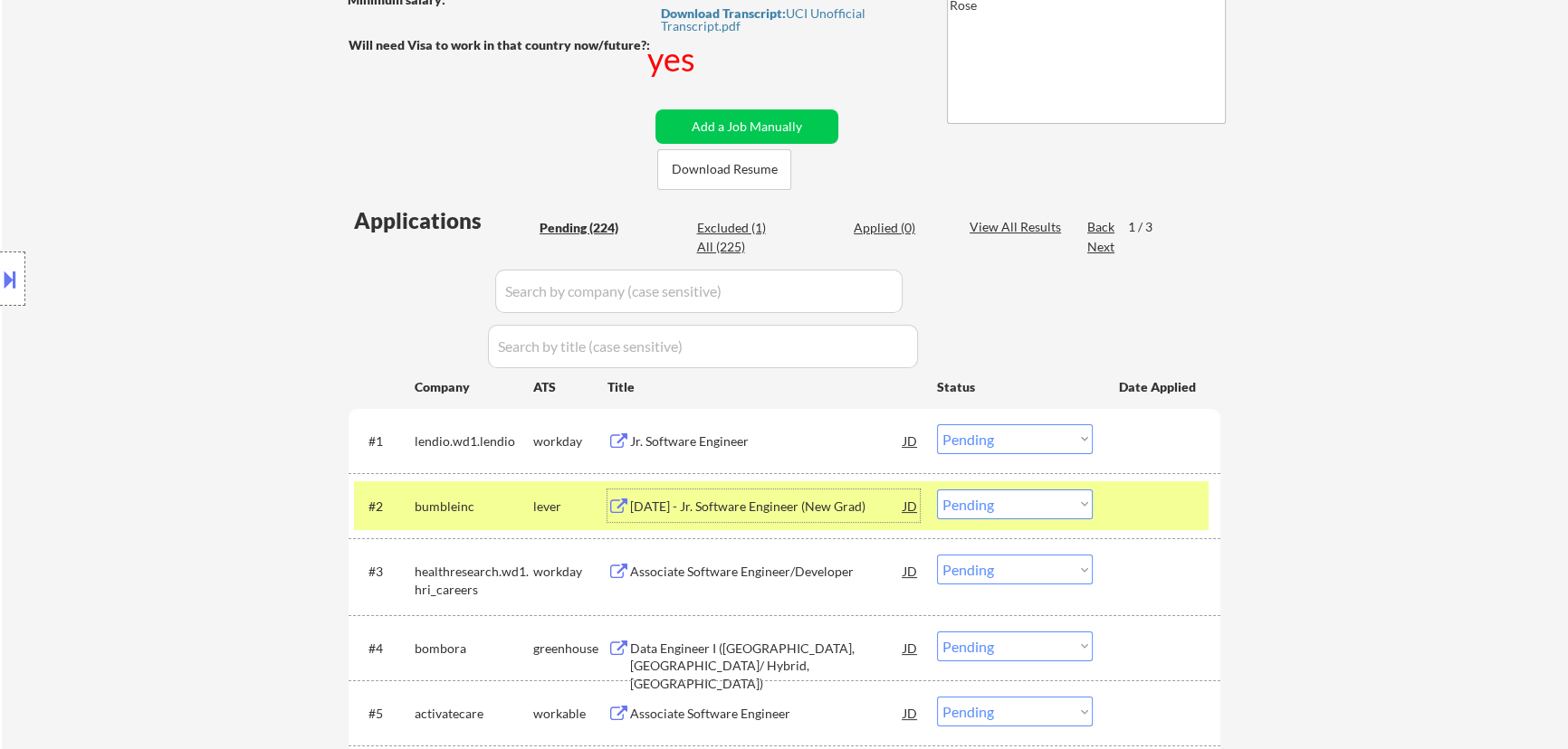
select select ""pending""
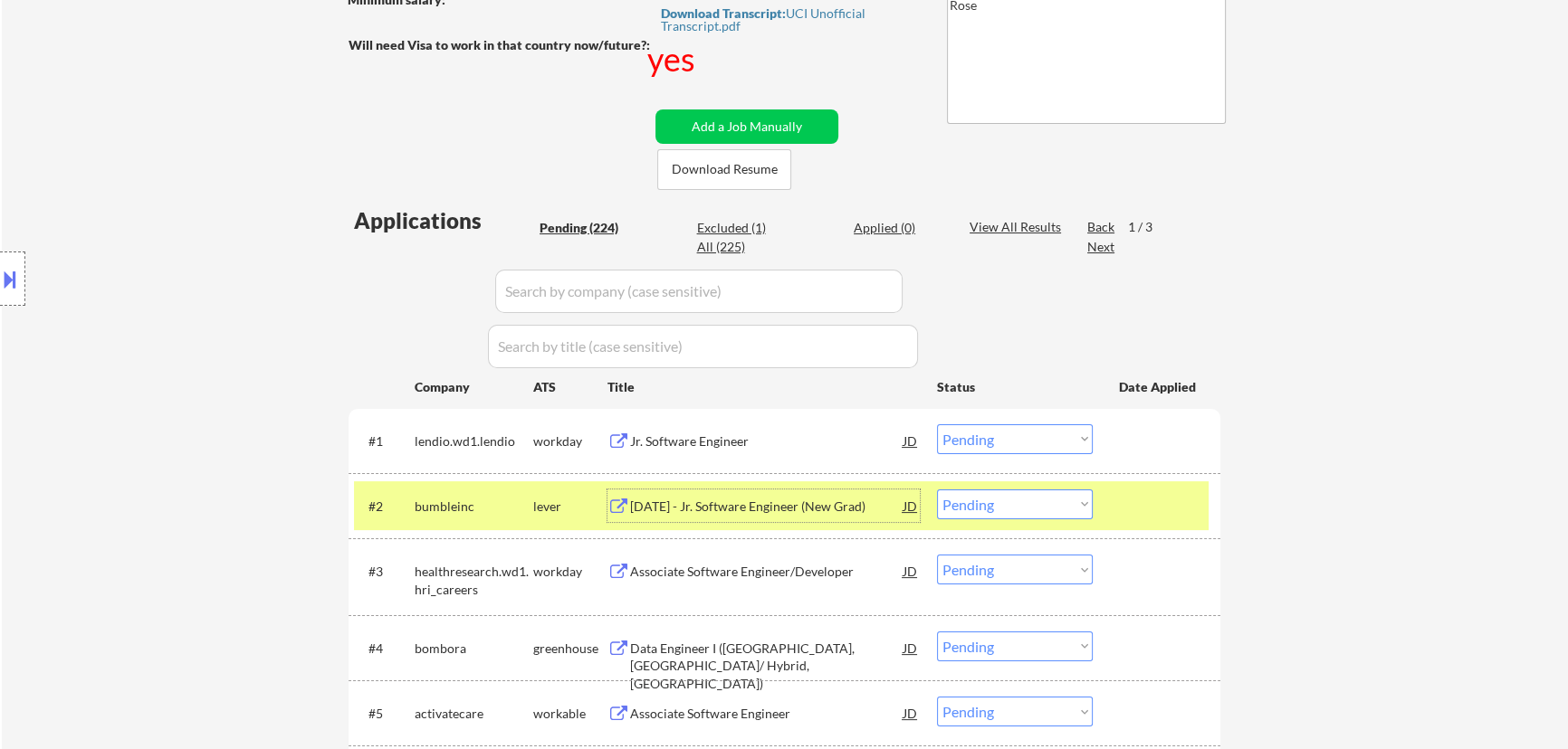
select select ""pending""
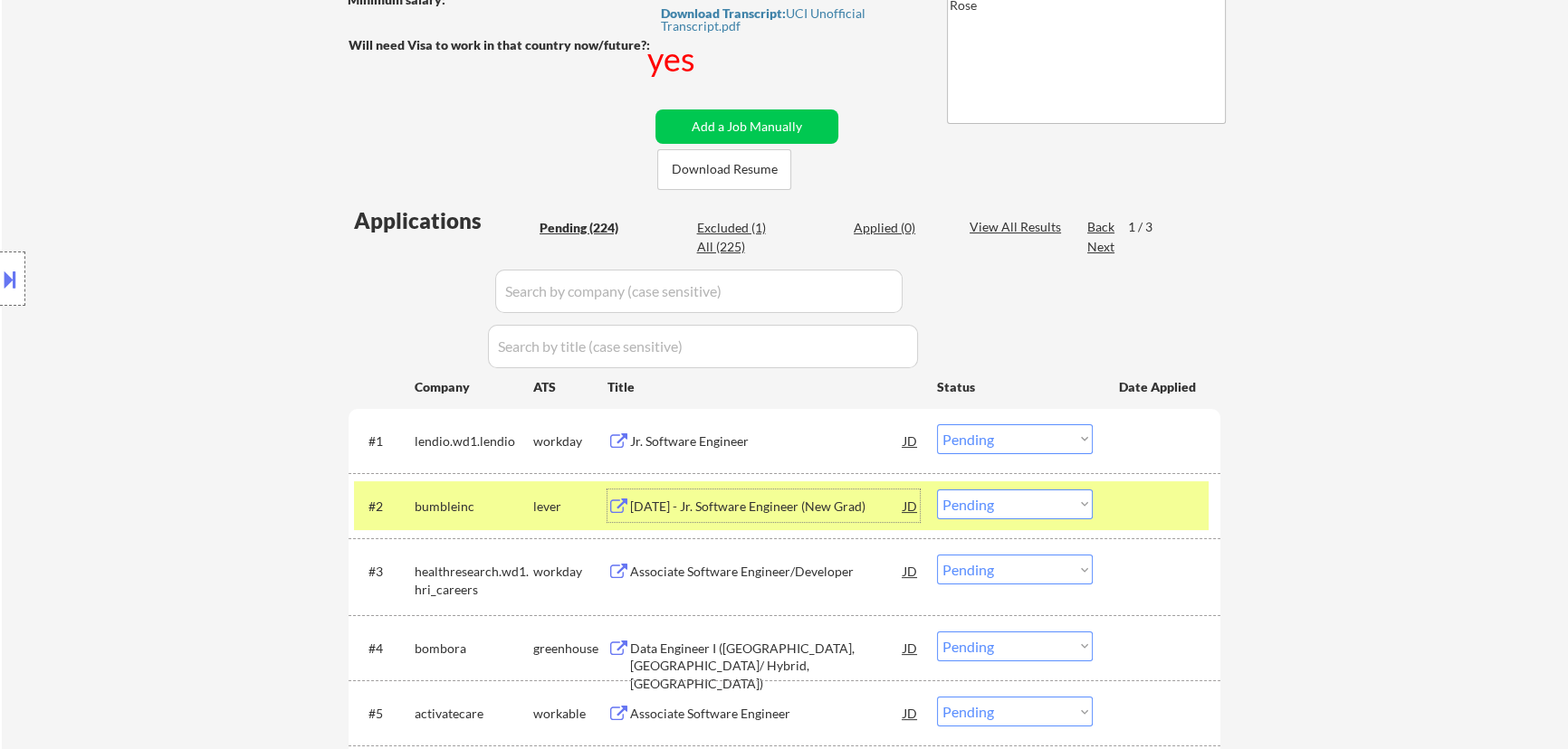
select select ""pending""
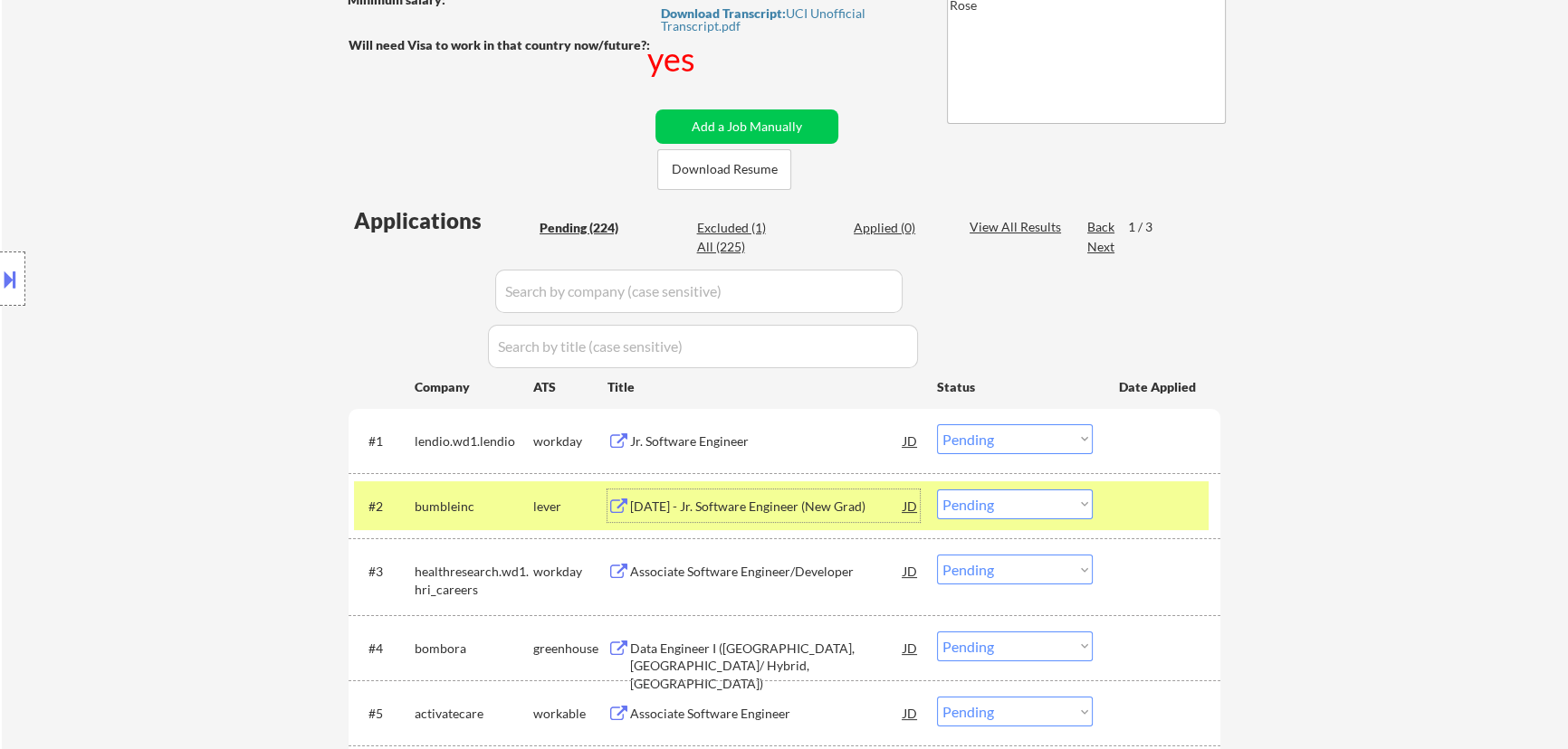
select select ""pending""
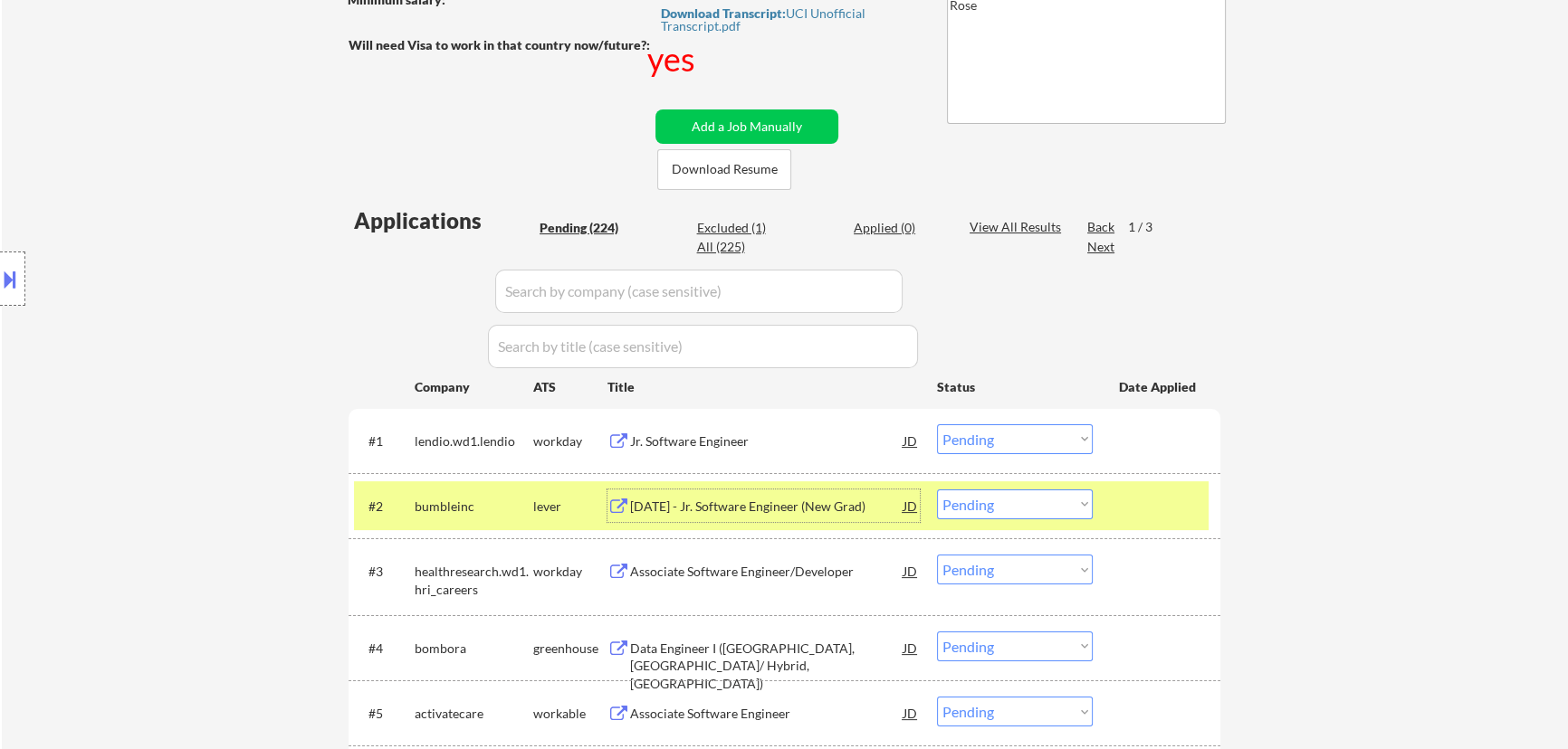
select select ""pending""
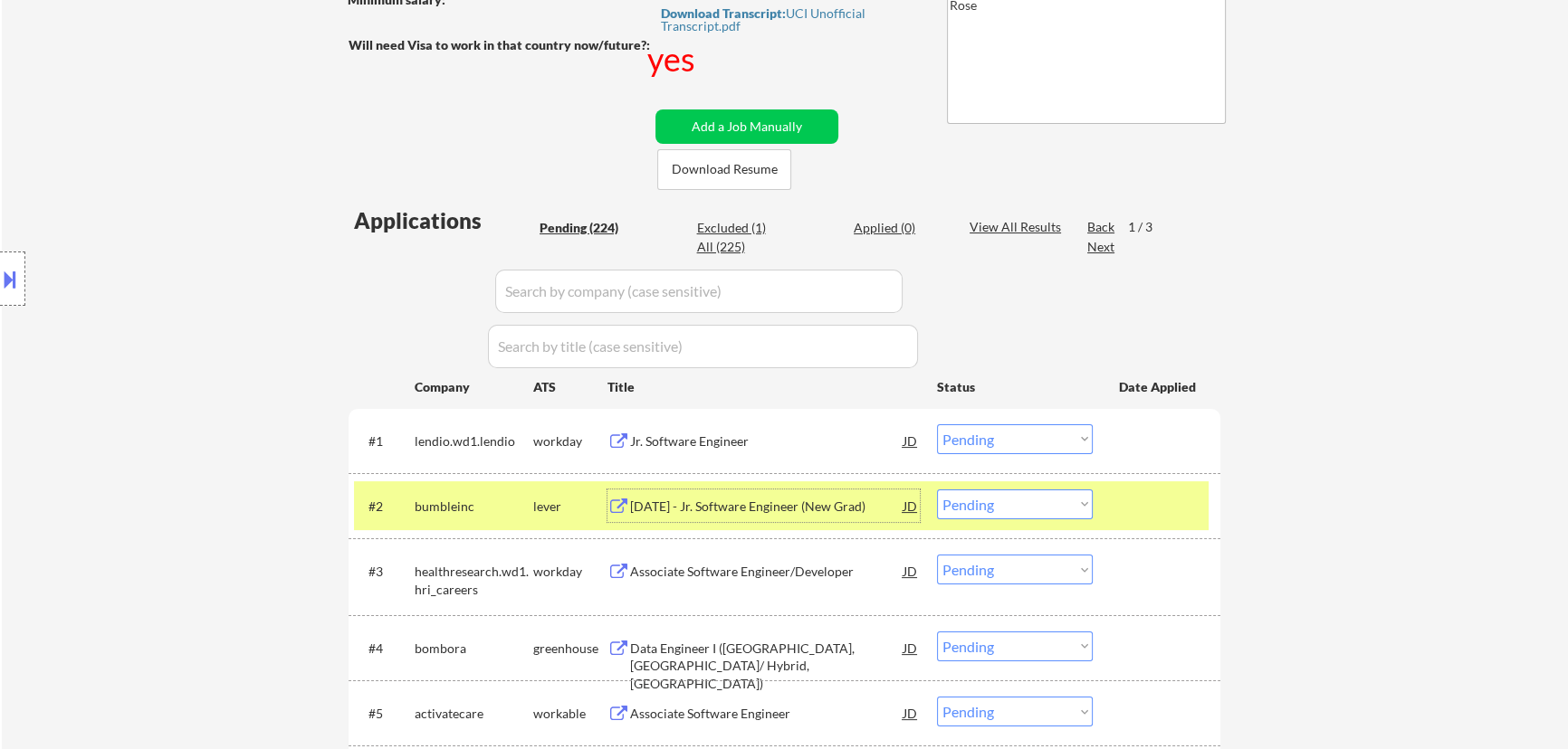
select select ""pending""
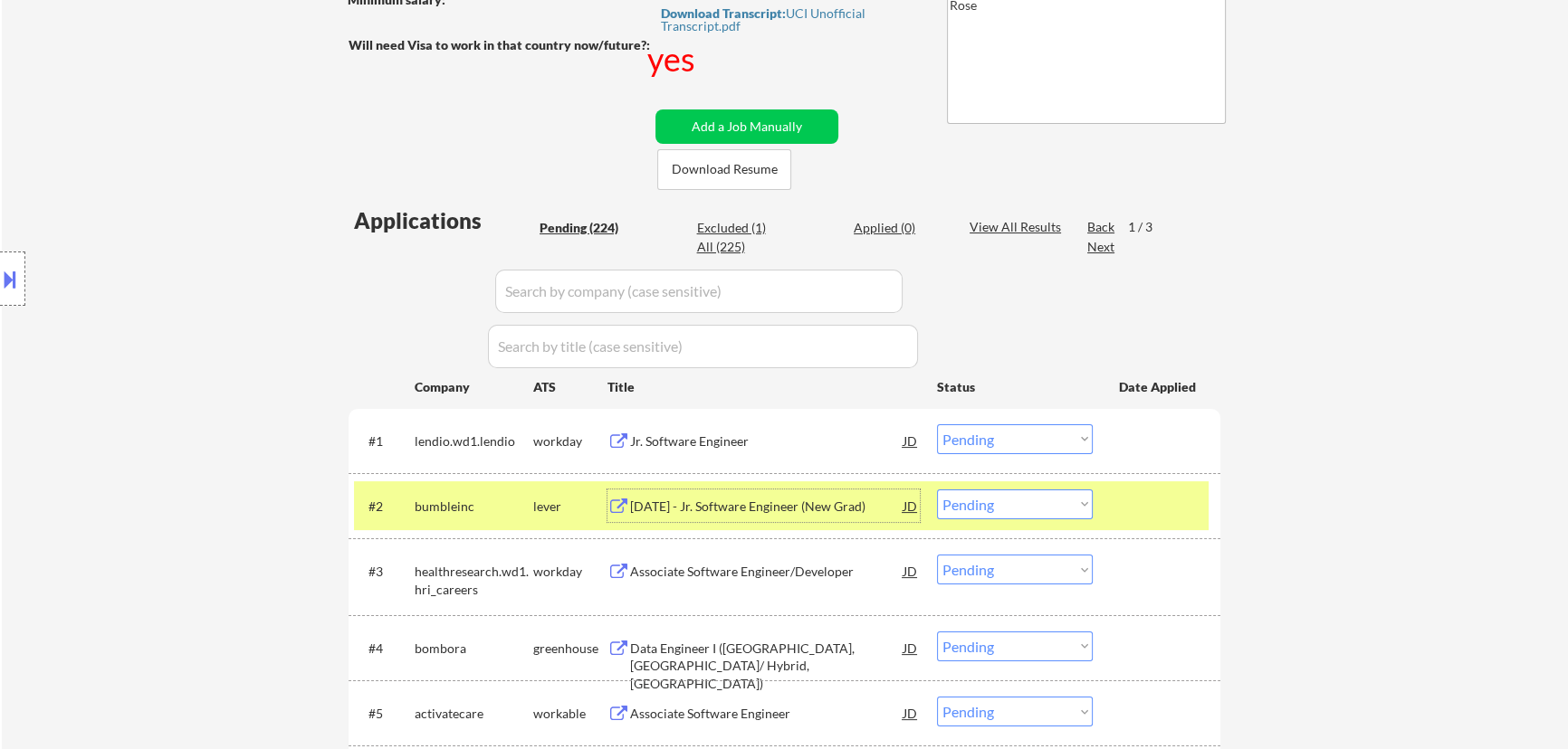
select select ""pending""
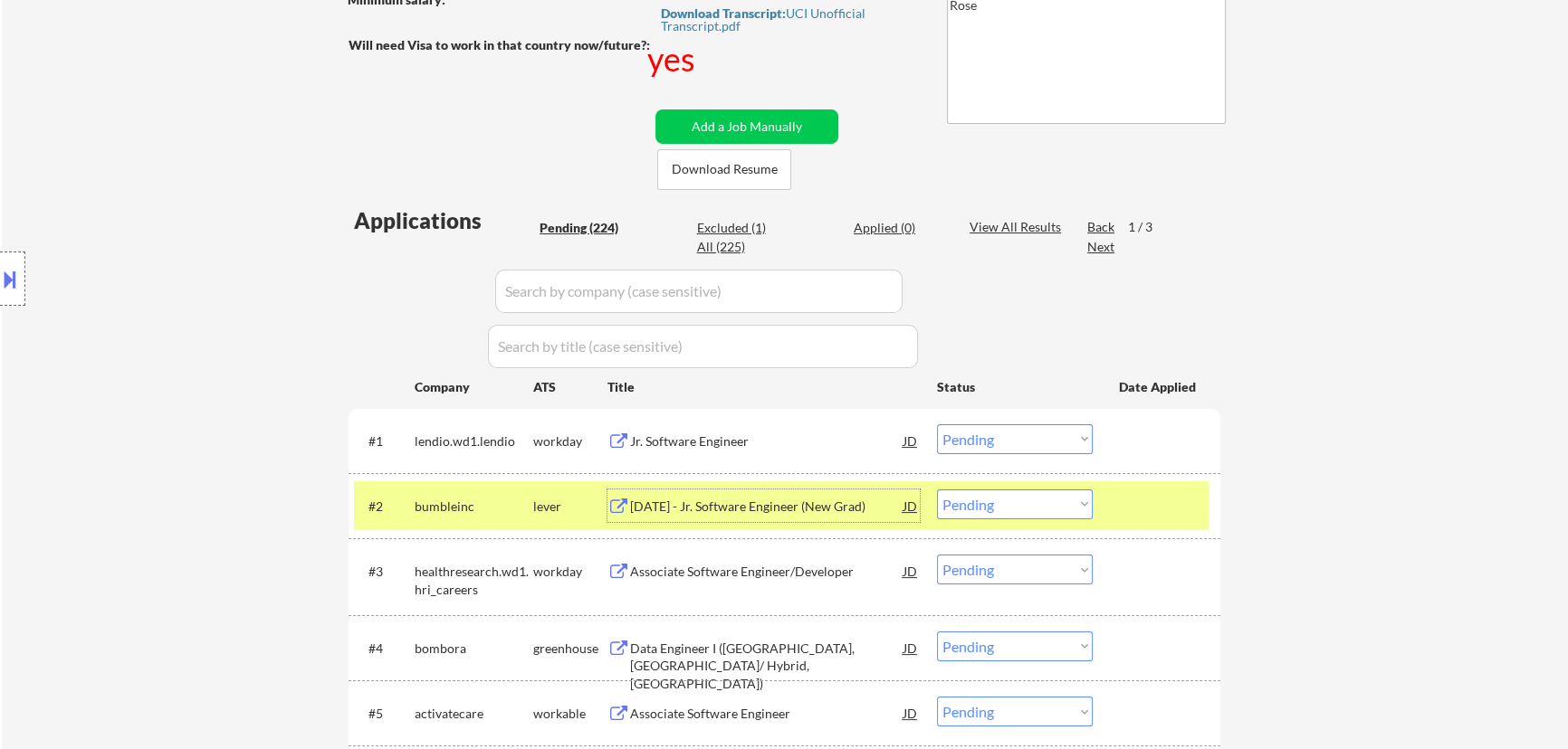
select select ""pending""
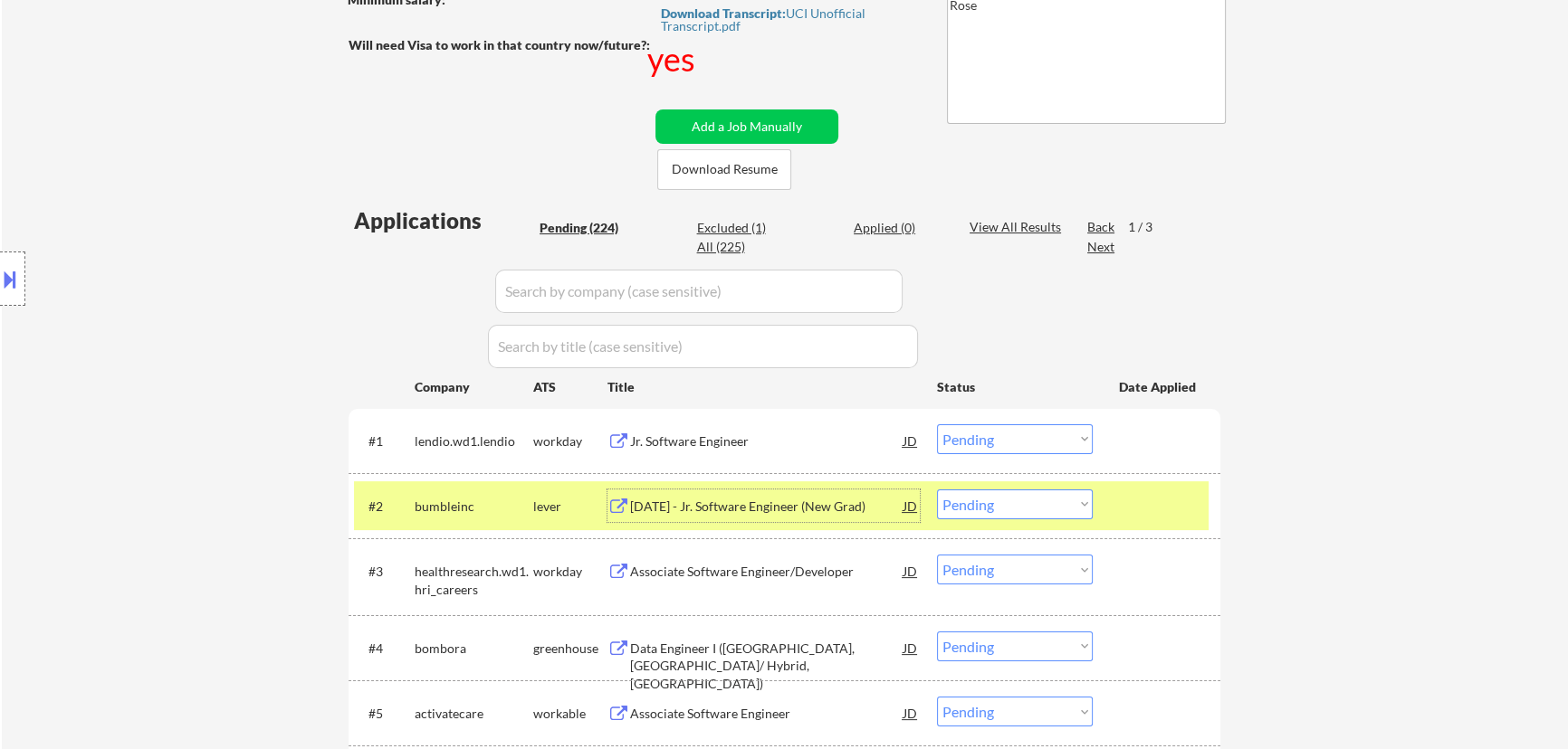
select select ""pending""
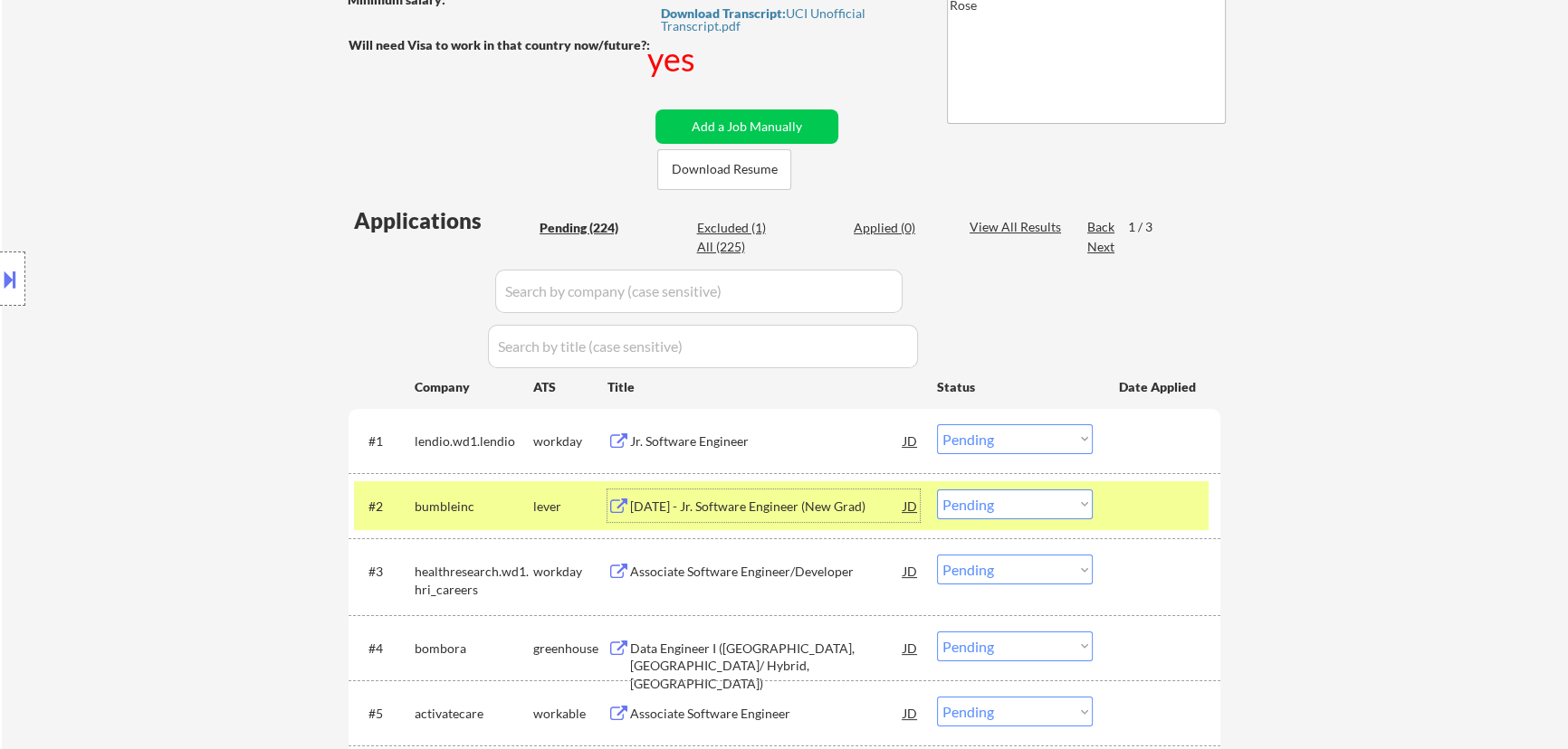
select select ""pending""
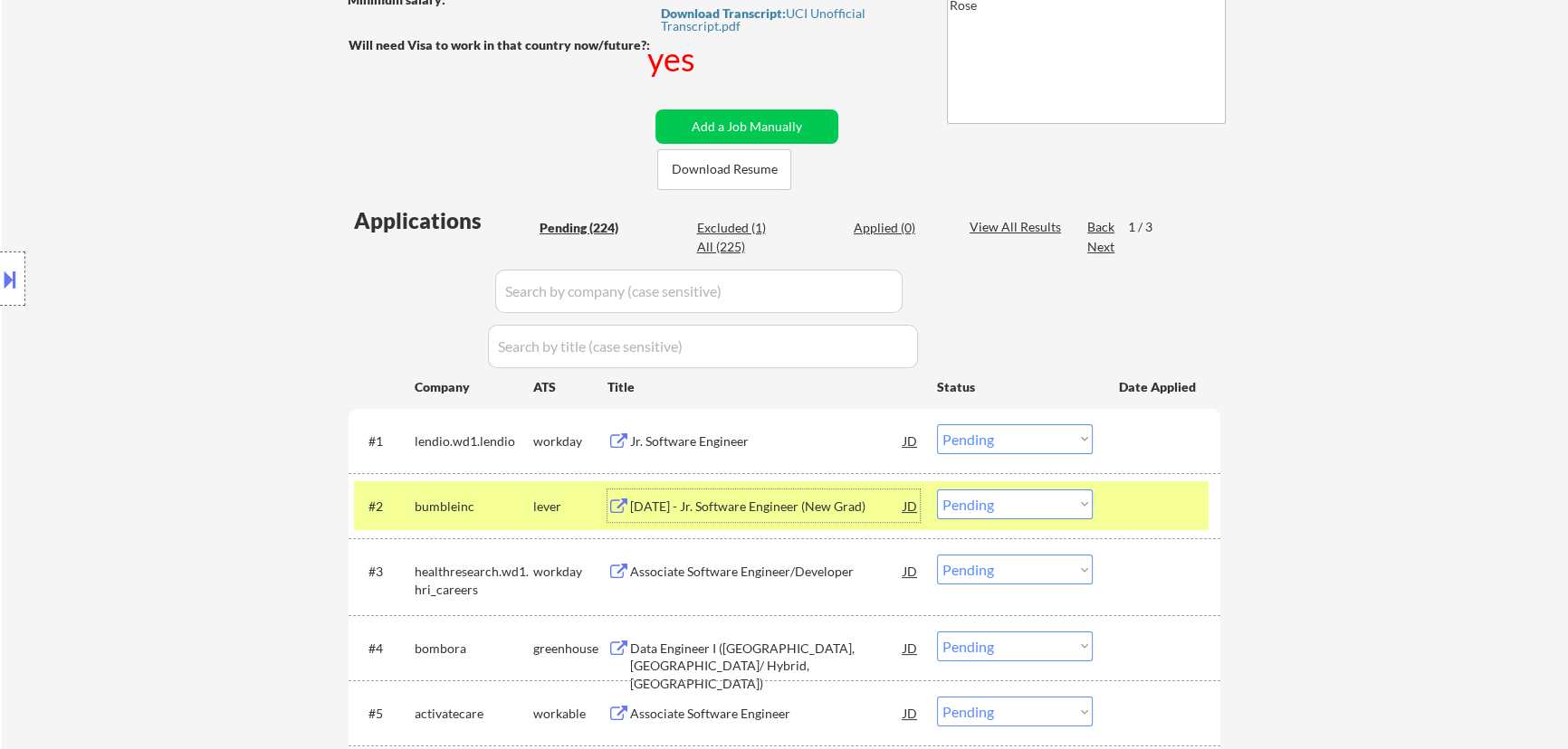
select select ""pending""
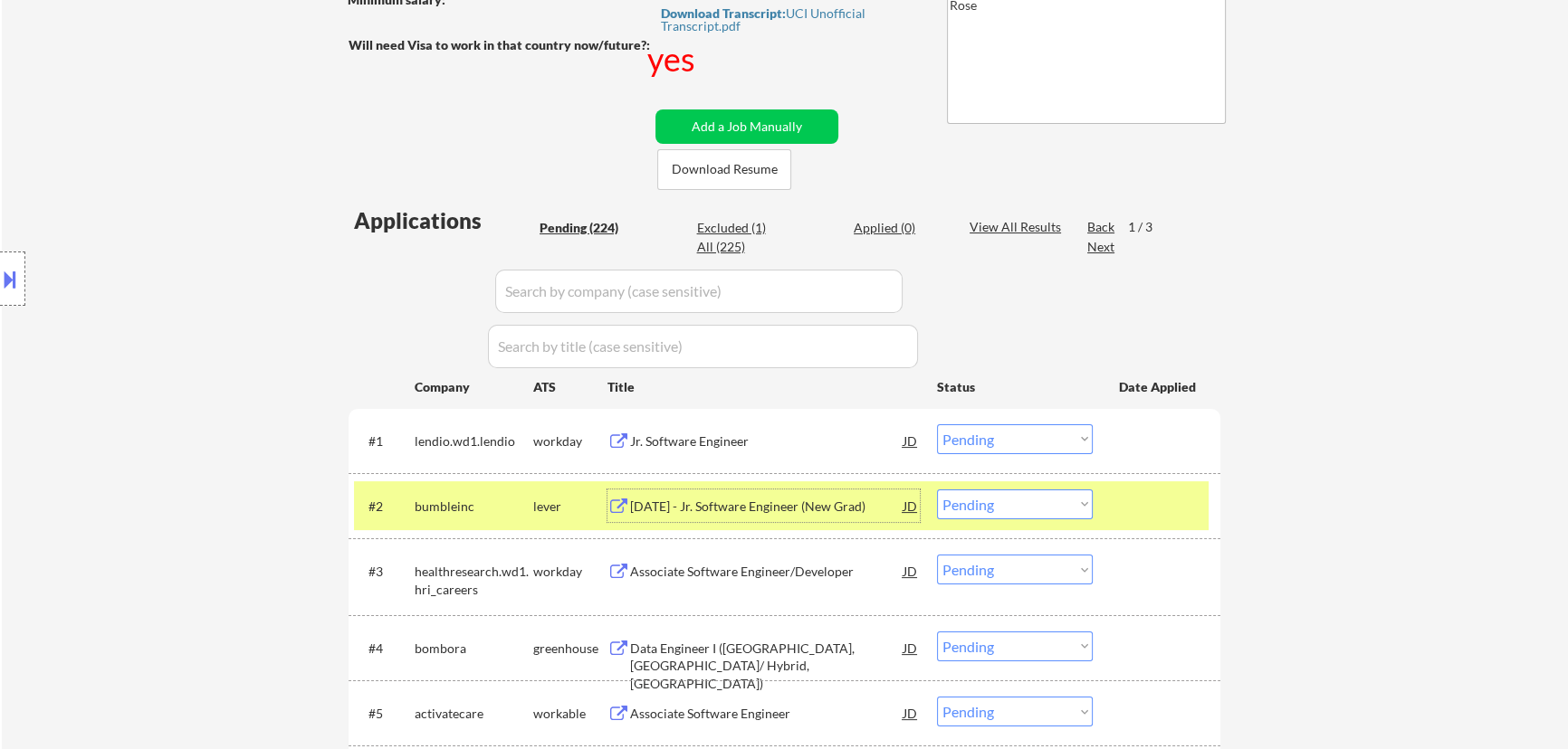
select select ""pending""
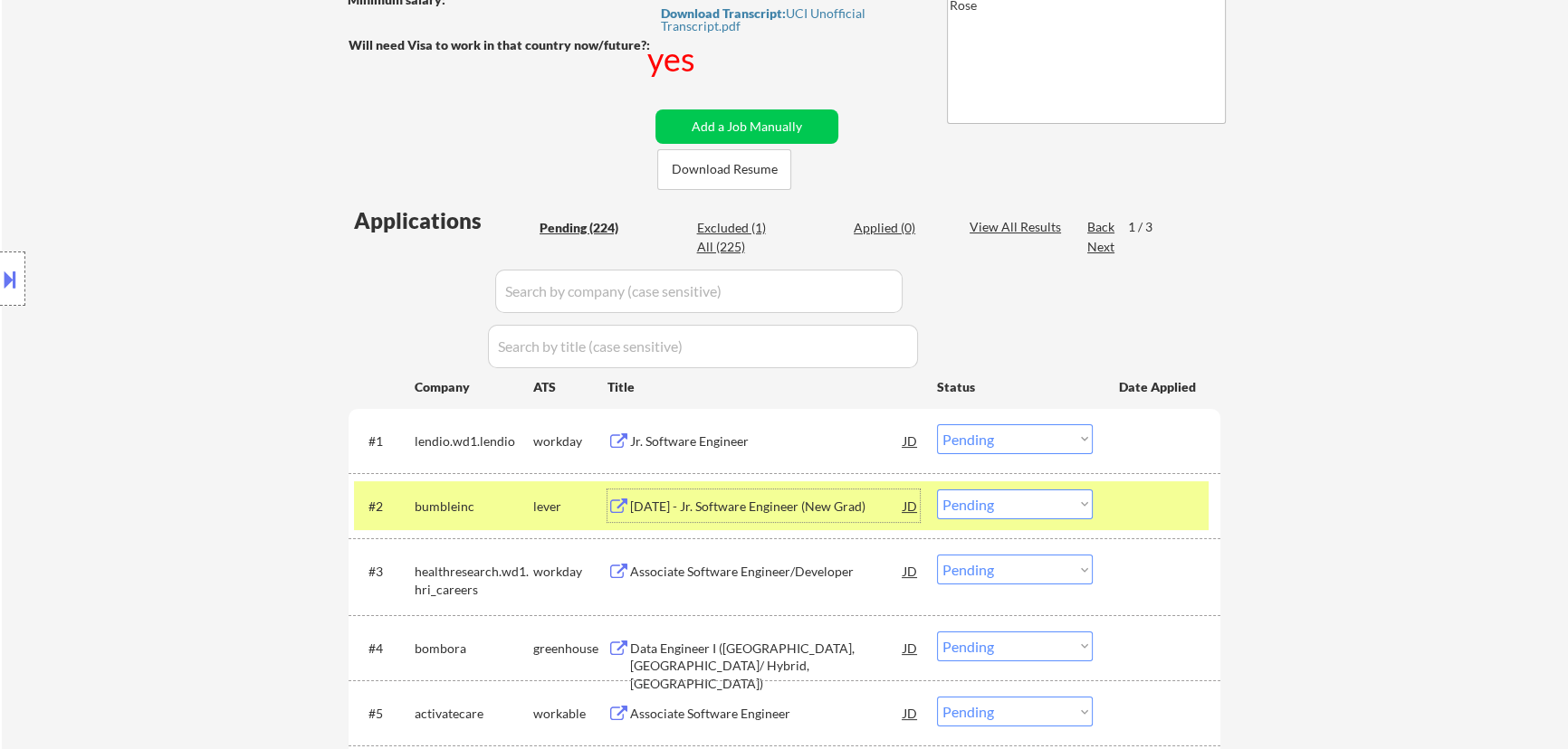
select select ""pending""
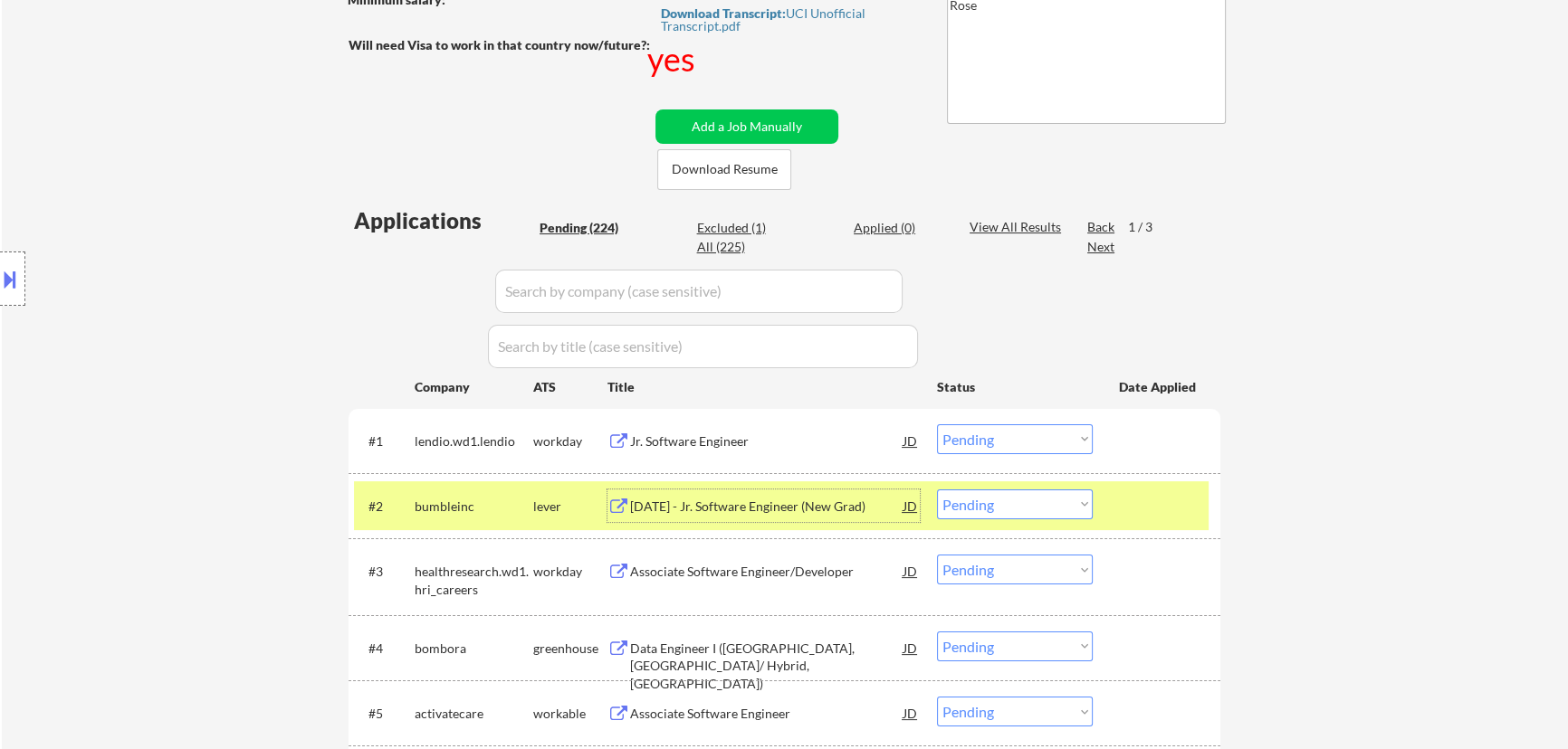
select select ""pending""
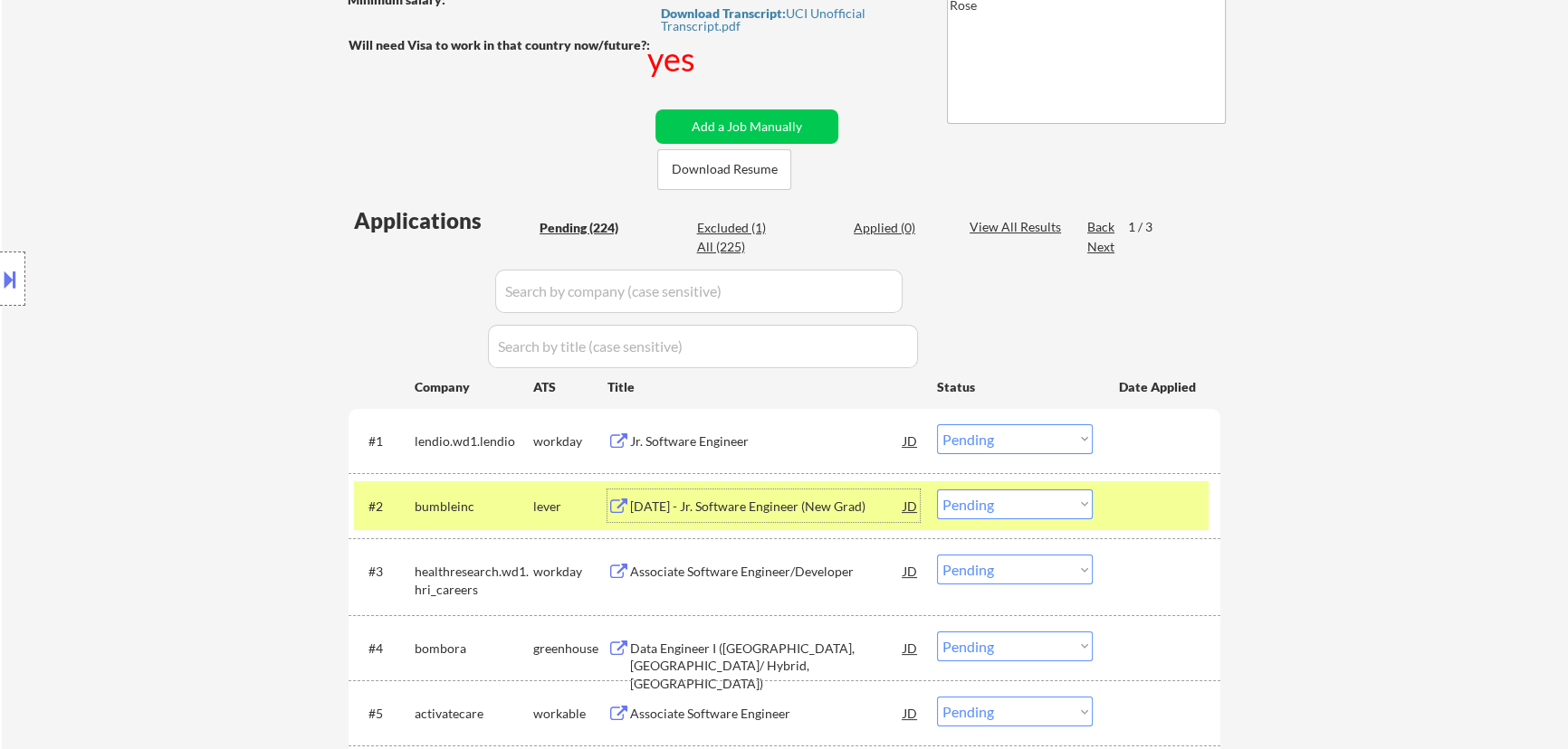
select select ""pending""
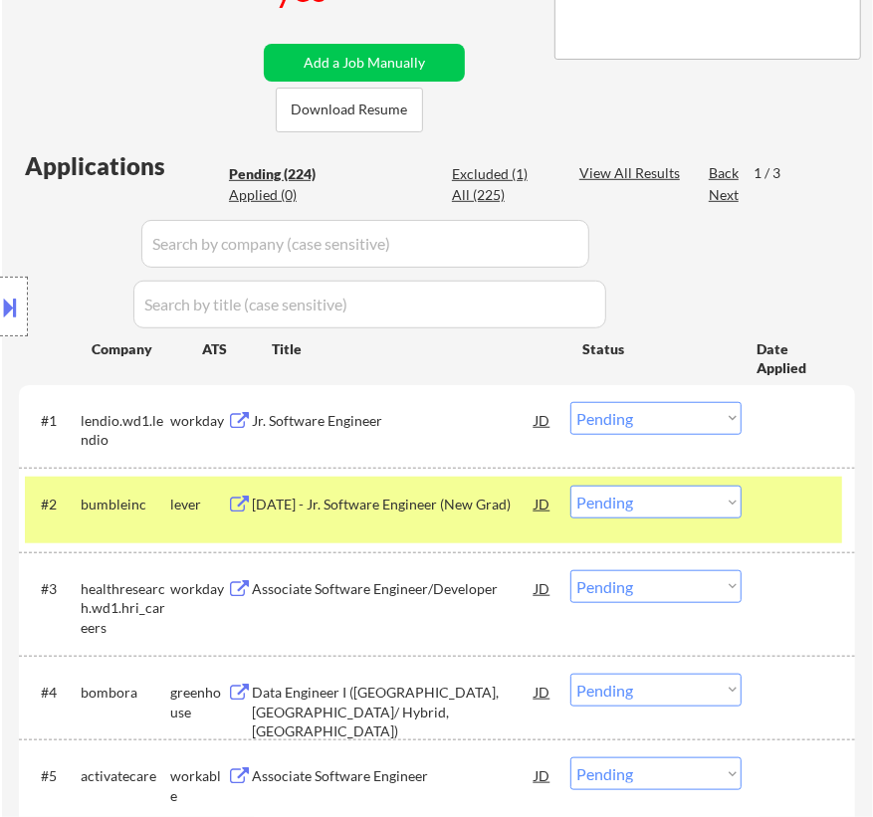
scroll to position [452, 0]
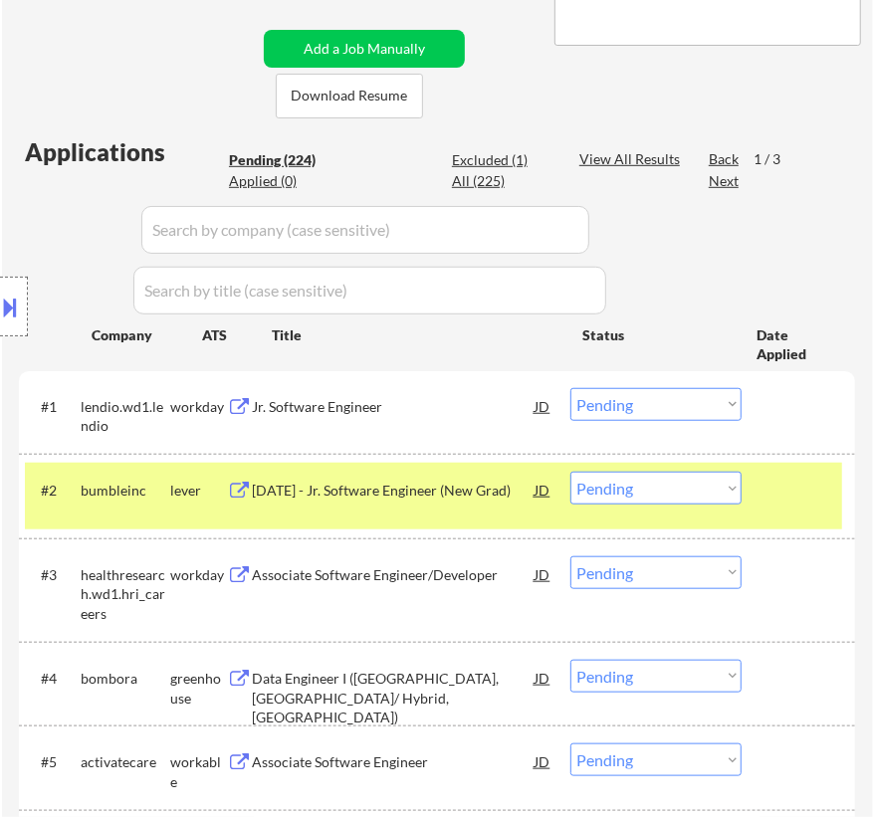
click at [656, 484] on select "Choose an option... Pending Applied Excluded (Questions) Excluded (Expired) Exc…" at bounding box center [655, 488] width 171 height 33
click at [570, 472] on select "Choose an option... Pending Applied Excluded (Questions) Excluded (Expired) Exc…" at bounding box center [655, 488] width 171 height 33
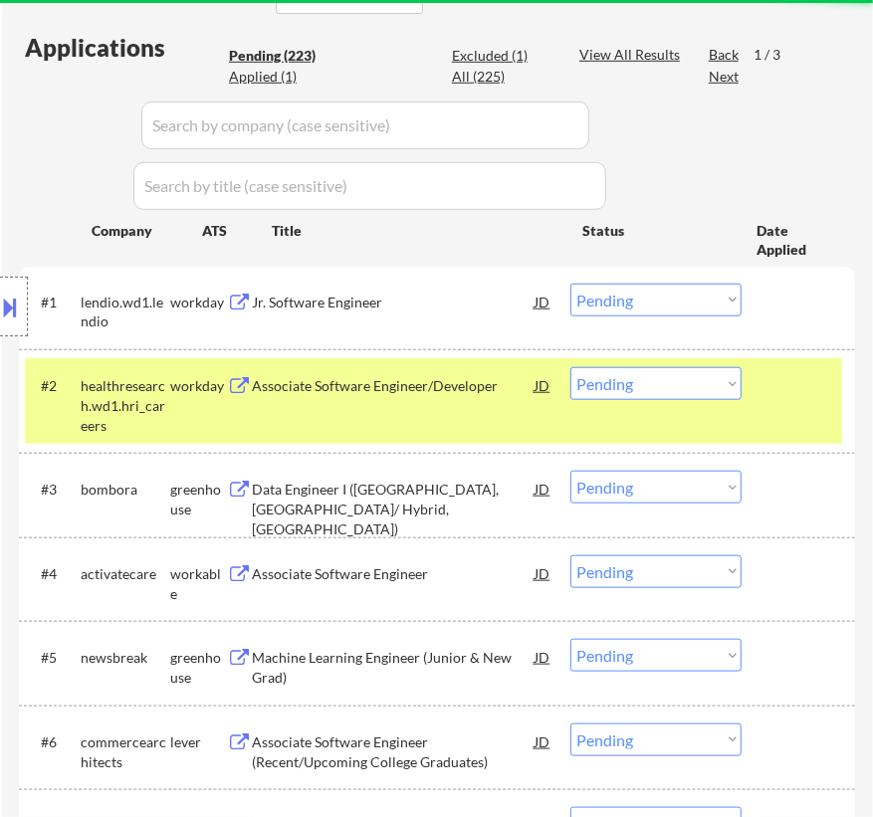
scroll to position [633, 0]
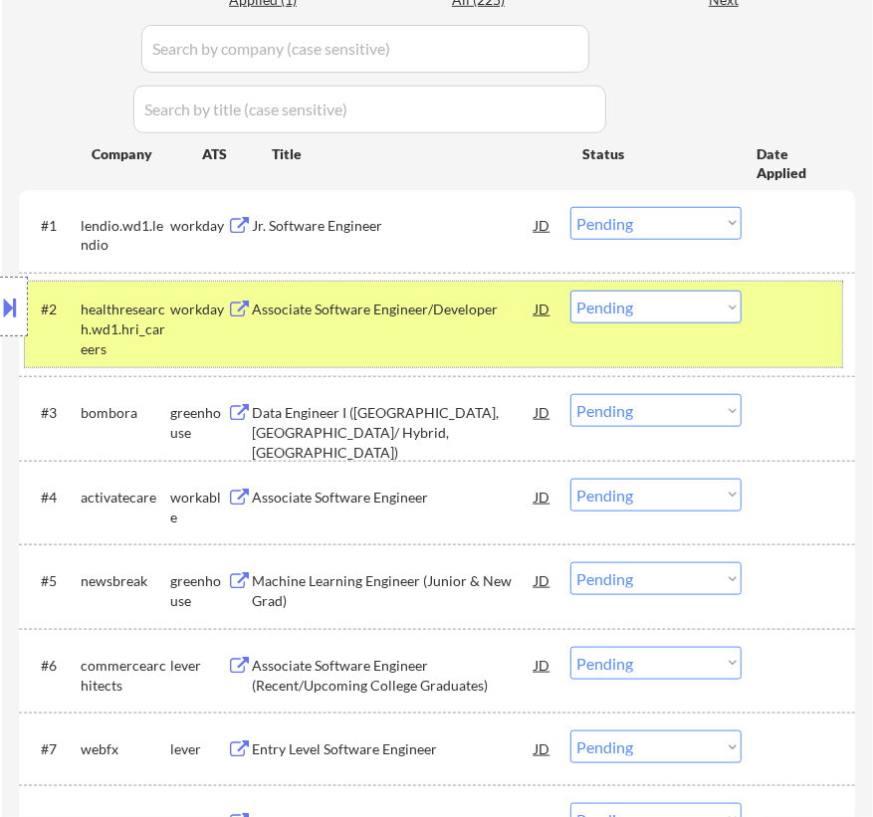
click at [838, 317] on div "#2 healthresearch.wd1.hri_careers workday Associate Software Engineer/Developer…" at bounding box center [433, 325] width 817 height 86
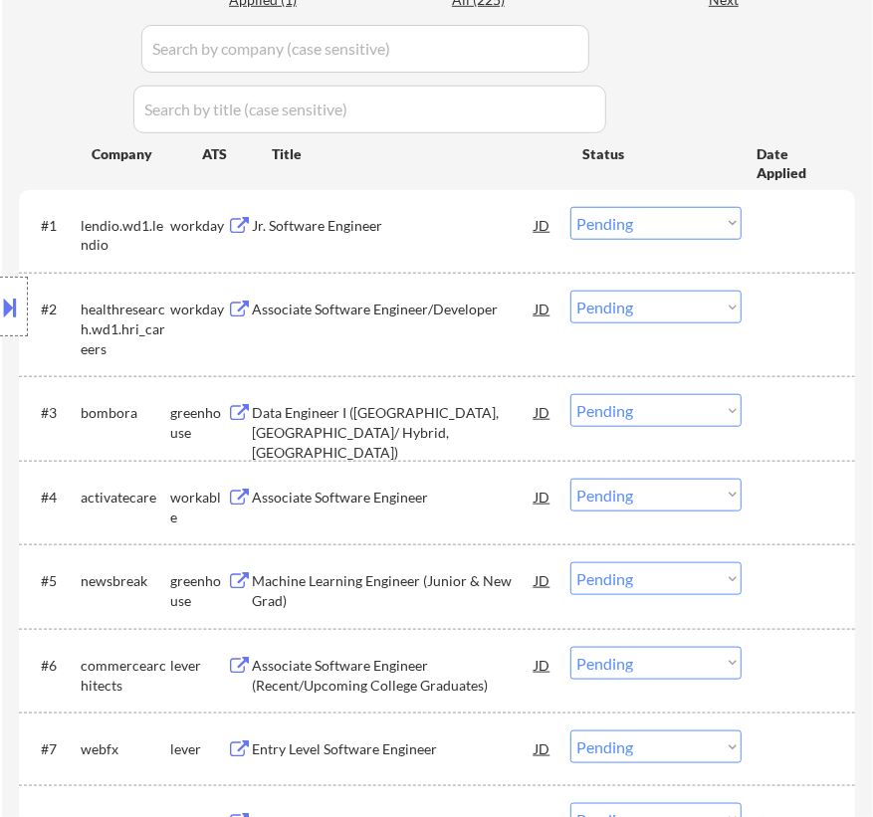
click at [462, 419] on div "Data Engineer I ([GEOGRAPHIC_DATA], [GEOGRAPHIC_DATA]/ Hybrid, [GEOGRAPHIC_DATA…" at bounding box center [393, 432] width 283 height 59
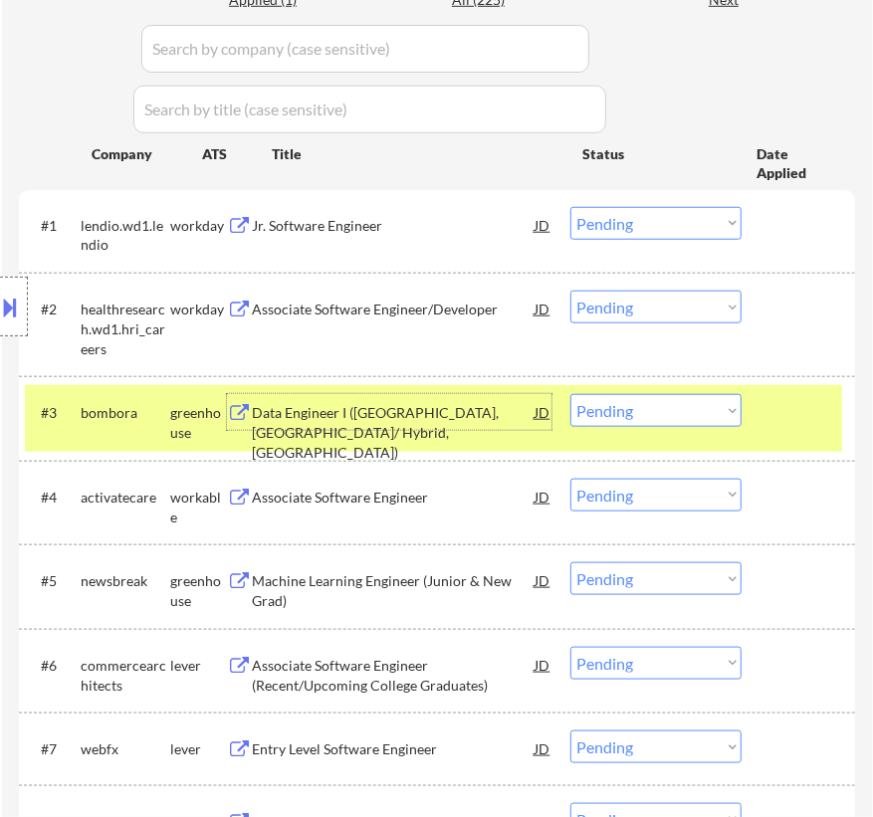
click at [665, 412] on select "Choose an option... Pending Applied Excluded (Questions) Excluded (Expired) Exc…" at bounding box center [655, 410] width 171 height 33
click at [570, 394] on select "Choose an option... Pending Applied Excluded (Questions) Excluded (Expired) Exc…" at bounding box center [655, 410] width 171 height 33
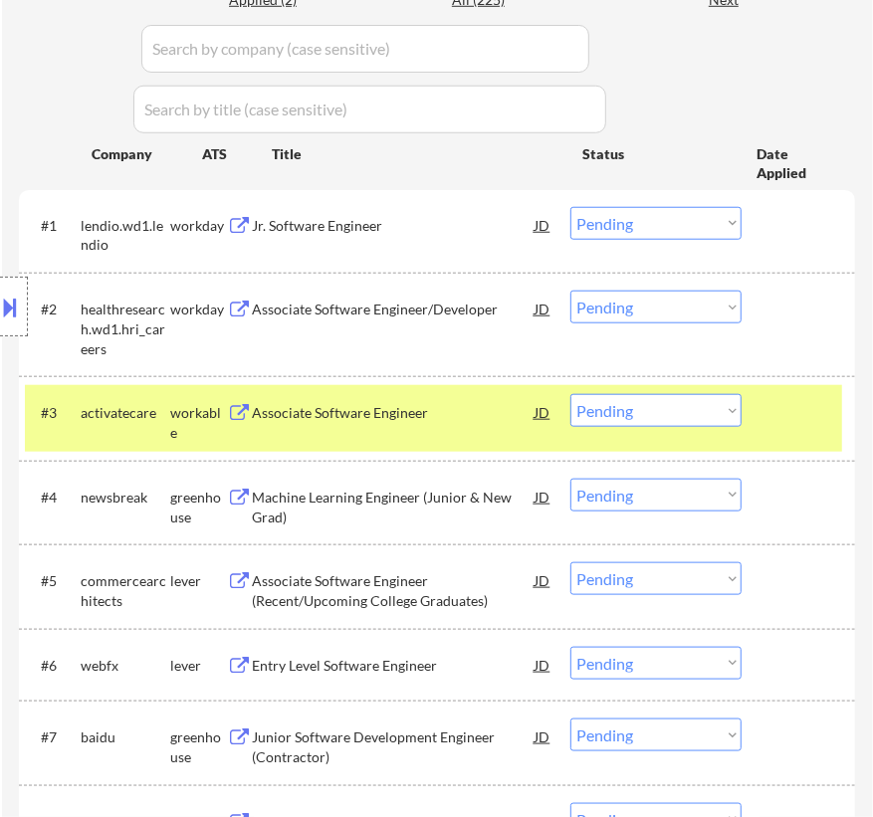
click at [449, 419] on div "Associate Software Engineer" at bounding box center [393, 413] width 283 height 20
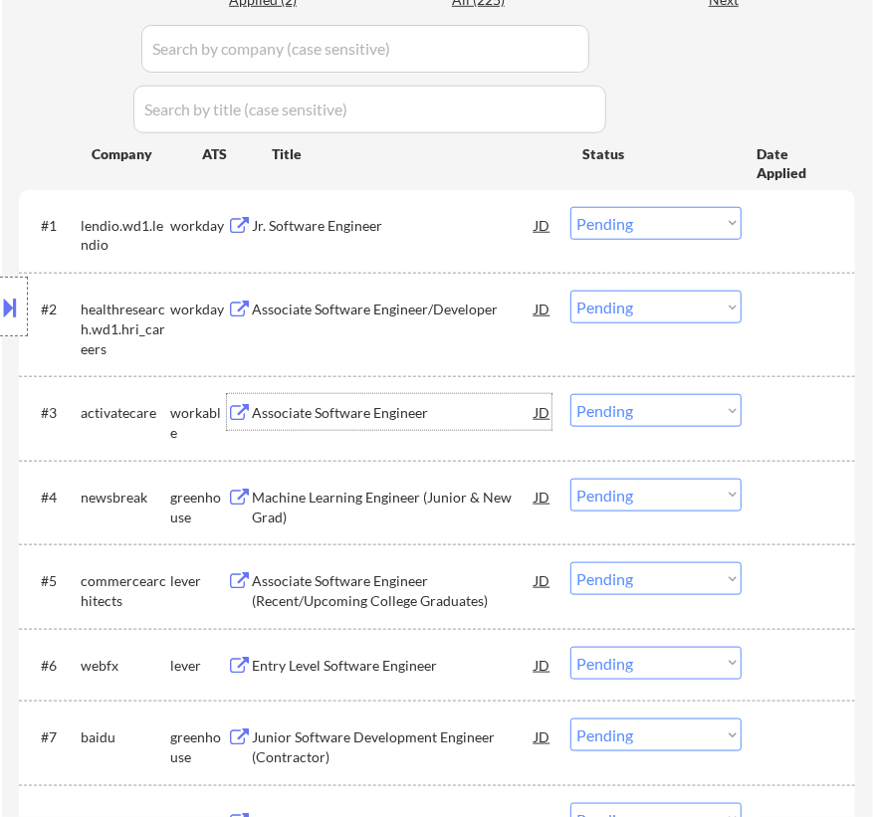
click at [655, 403] on select "Choose an option... Pending Applied Excluded (Questions) Excluded (Expired) Exc…" at bounding box center [655, 410] width 171 height 33
click at [570, 394] on select "Choose an option... Pending Applied Excluded (Questions) Excluded (Expired) Exc…" at bounding box center [655, 410] width 171 height 33
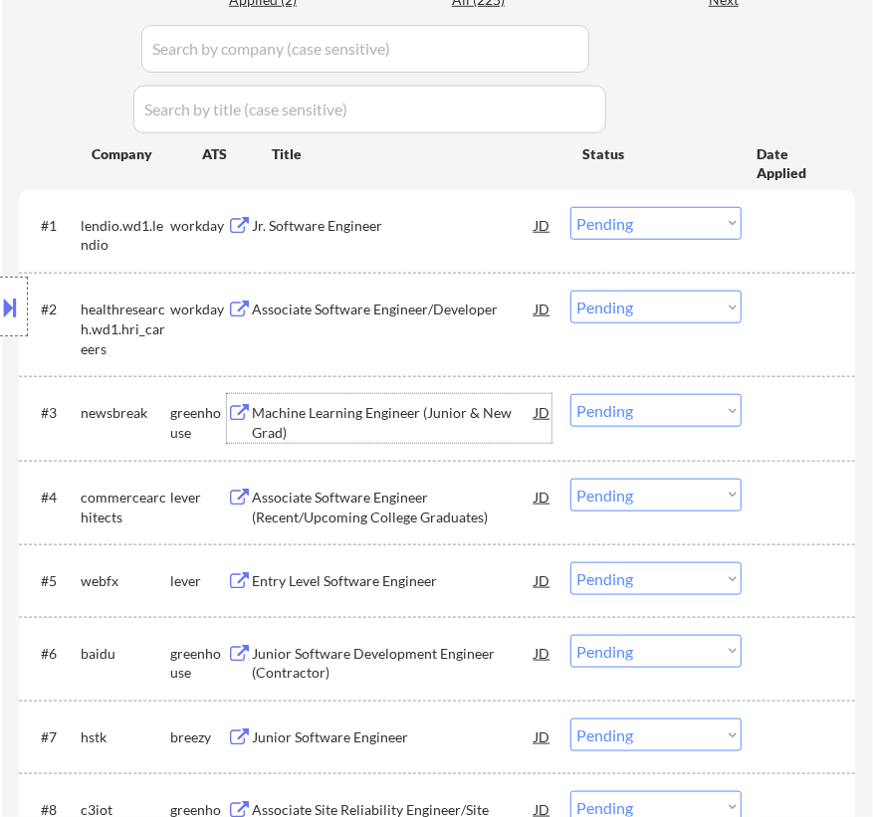
click at [435, 412] on div "Machine Learning Engineer (Junior & New Grad)" at bounding box center [393, 422] width 283 height 39
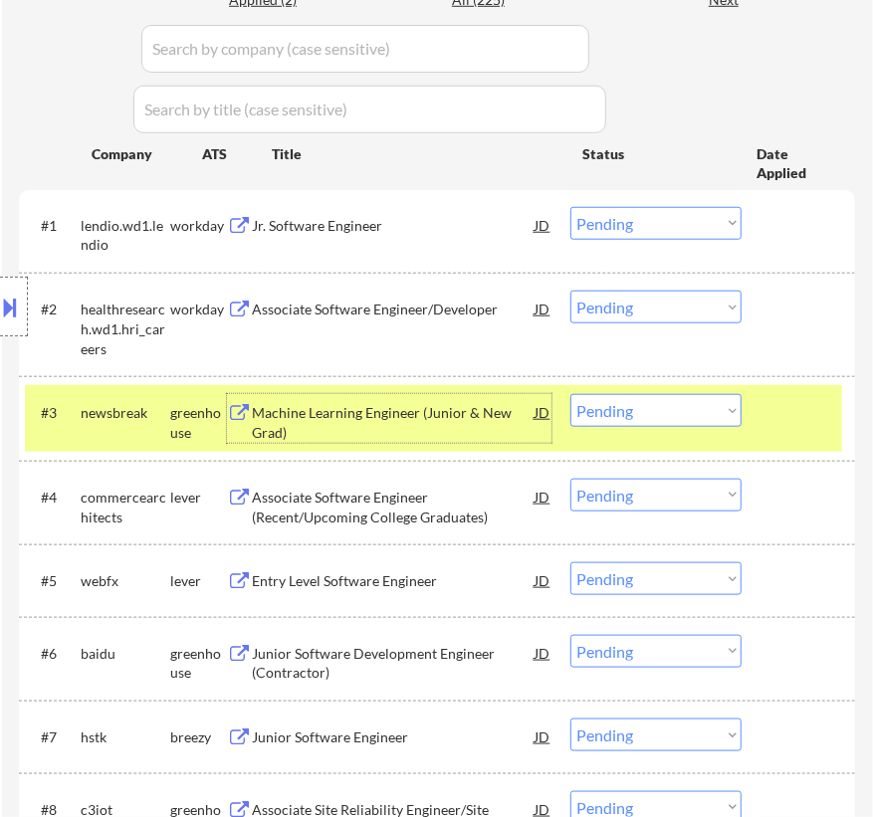
click at [652, 408] on select "Choose an option... Pending Applied Excluded (Questions) Excluded (Expired) Exc…" at bounding box center [655, 410] width 171 height 33
click at [570, 394] on select "Choose an option... Pending Applied Excluded (Questions) Excluded (Expired) Exc…" at bounding box center [655, 410] width 171 height 33
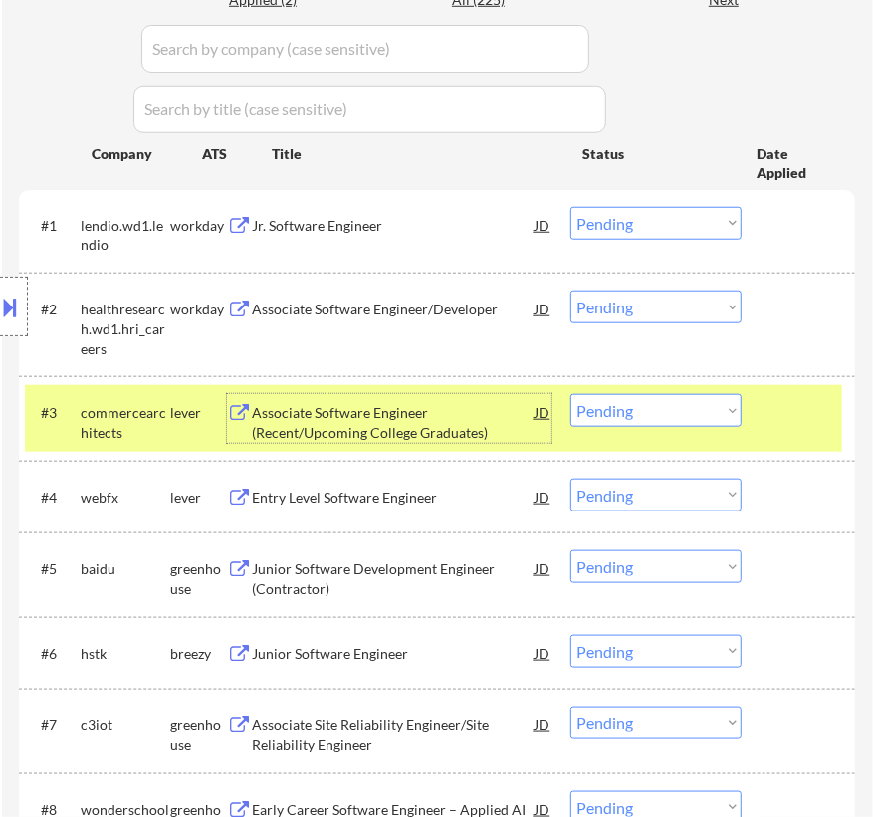
click at [445, 415] on div "Associate Software Engineer (Recent/Upcoming College Graduates)" at bounding box center [393, 422] width 283 height 39
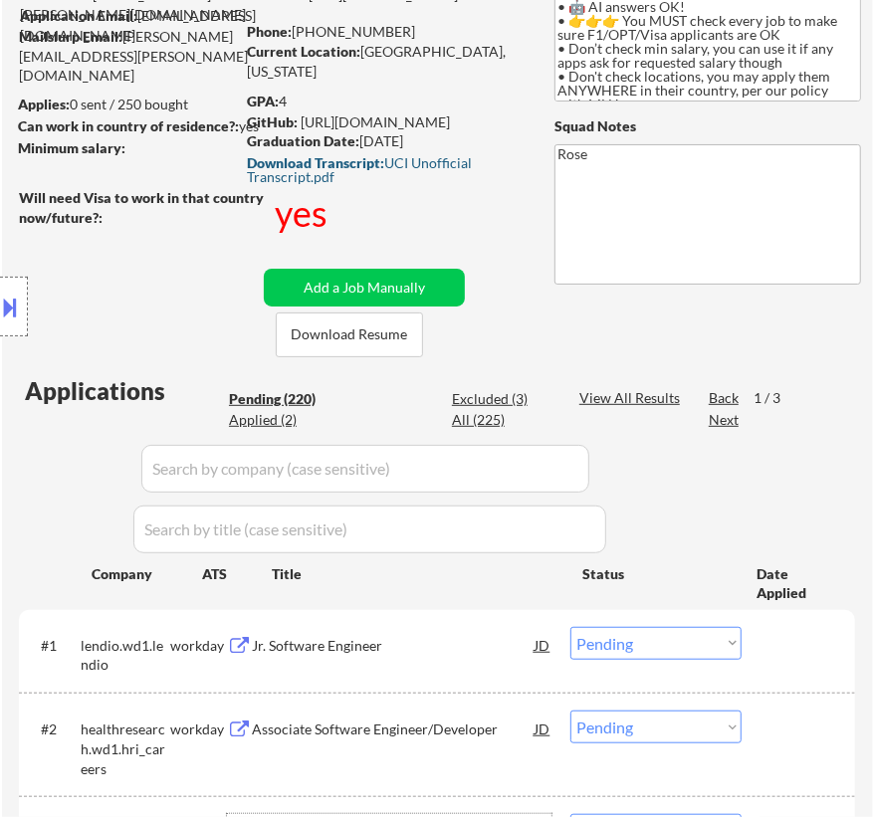
scroll to position [180, 0]
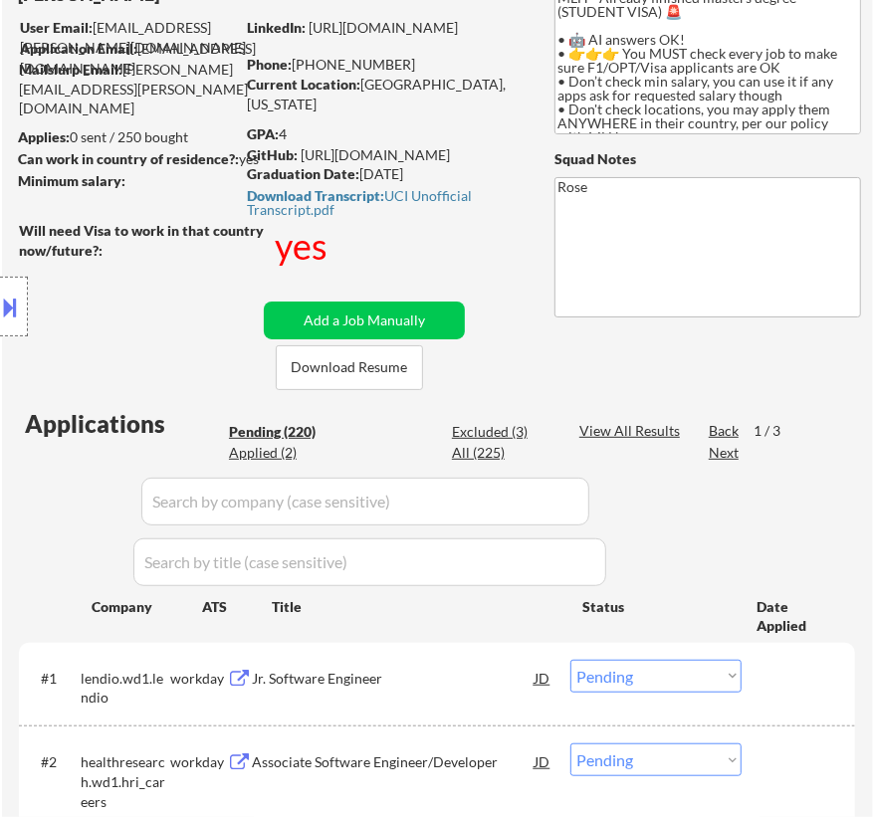
drag, startPoint x: 457, startPoint y: 174, endPoint x: 366, endPoint y: 169, distance: 90.7
click at [363, 169] on div "Graduation Date: [DATE]" at bounding box center [388, 174] width 282 height 20
copy div "[DATE]"
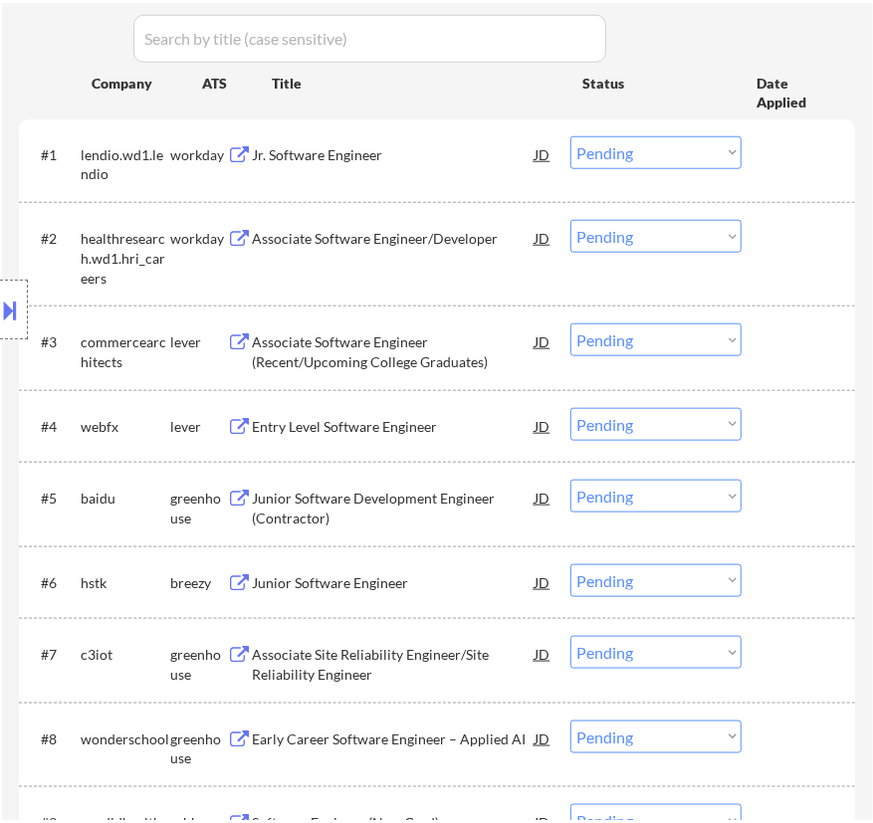
scroll to position [724, 0]
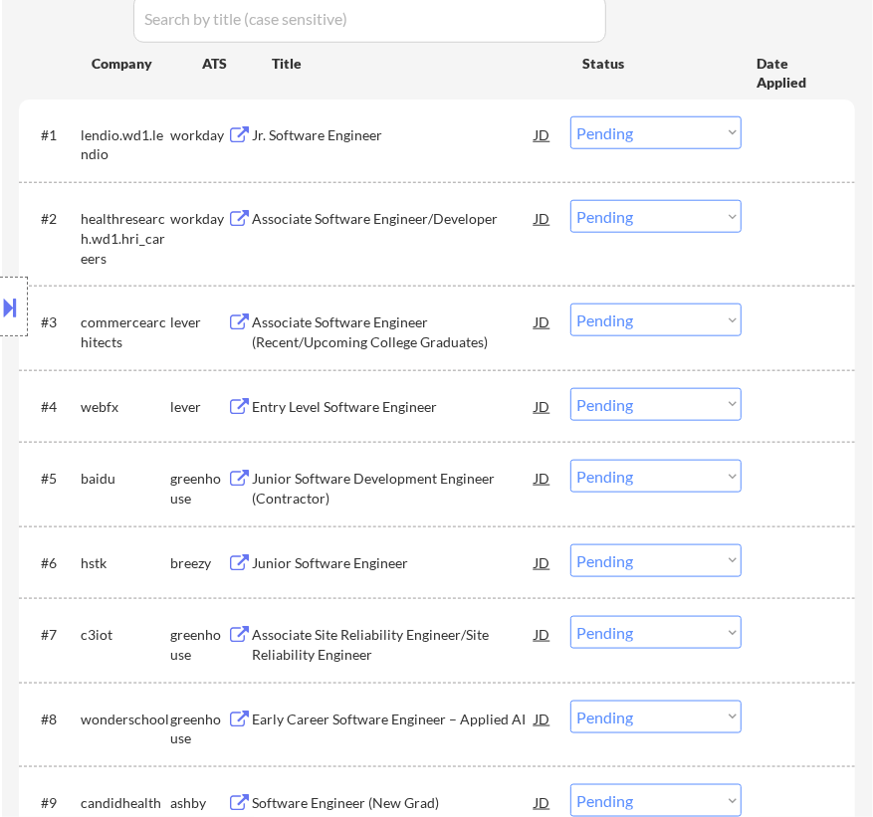
click at [608, 317] on select "Choose an option... Pending Applied Excluded (Questions) Excluded (Expired) Exc…" at bounding box center [655, 320] width 171 height 33
click at [570, 304] on select "Choose an option... Pending Applied Excluded (Questions) Excluded (Expired) Exc…" at bounding box center [655, 320] width 171 height 33
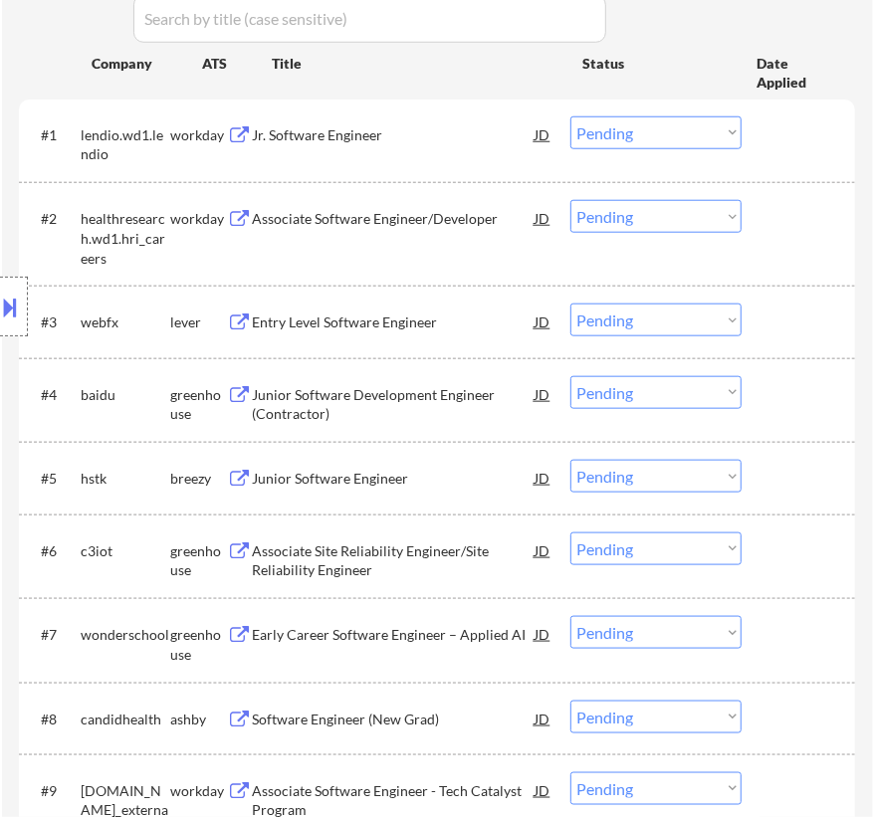
click at [421, 319] on div "Entry Level Software Engineer" at bounding box center [393, 323] width 283 height 20
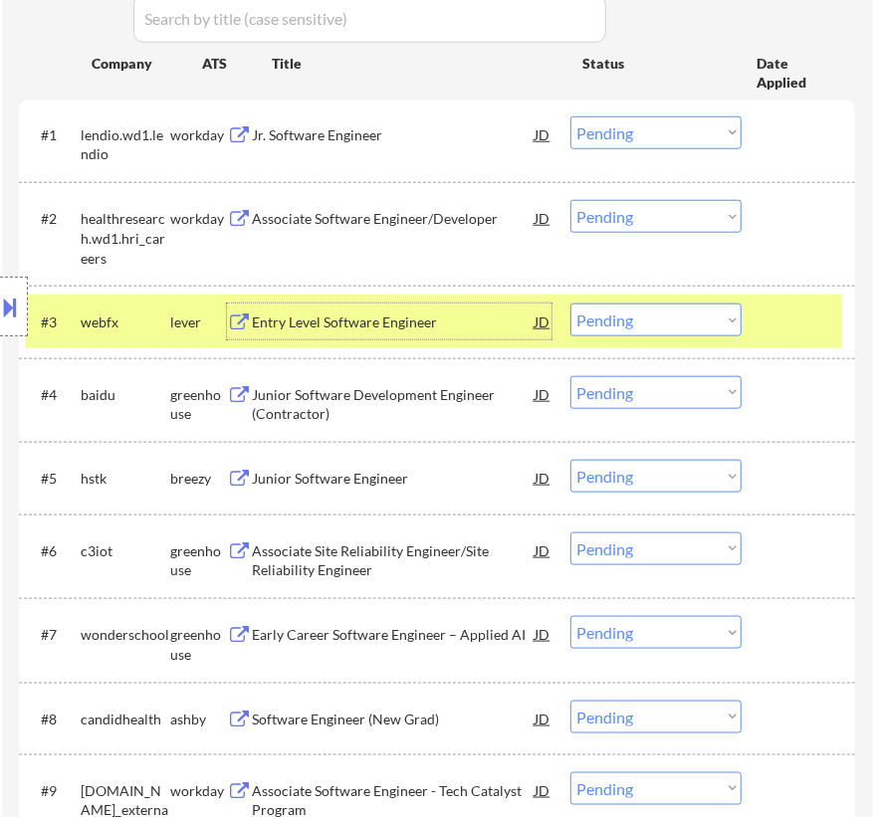
click at [703, 317] on select "Choose an option... Pending Applied Excluded (Questions) Excluded (Expired) Exc…" at bounding box center [655, 320] width 171 height 33
click at [570, 304] on select "Choose an option... Pending Applied Excluded (Questions) Excluded (Expired) Exc…" at bounding box center [655, 320] width 171 height 33
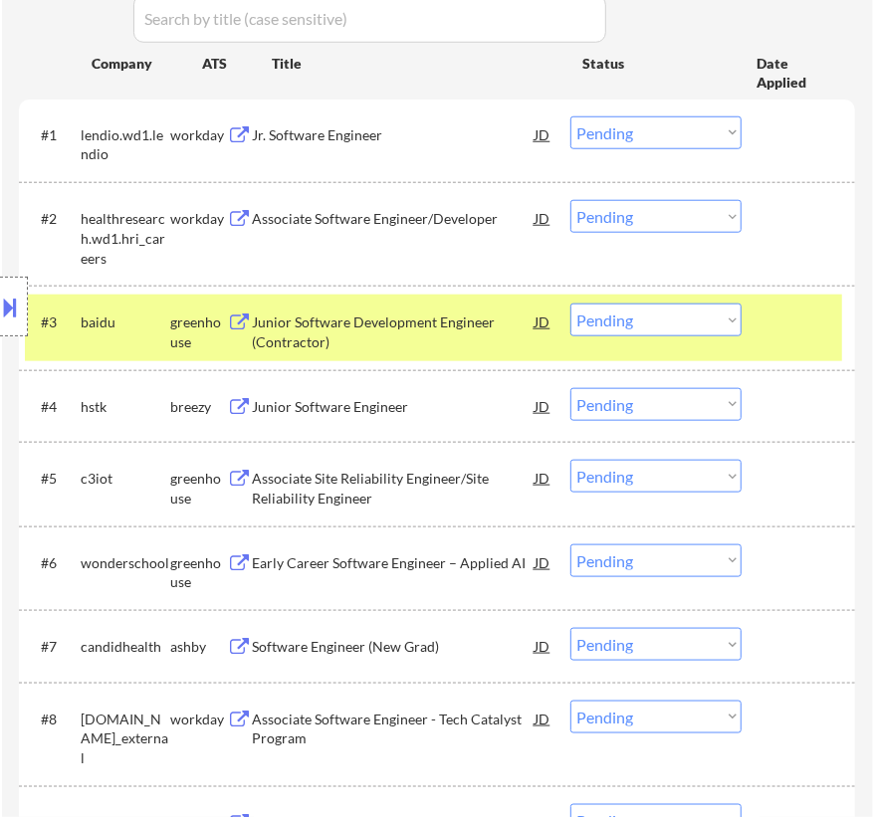
click at [457, 326] on div "Junior Software Development Engineer (Contractor)" at bounding box center [393, 332] width 283 height 39
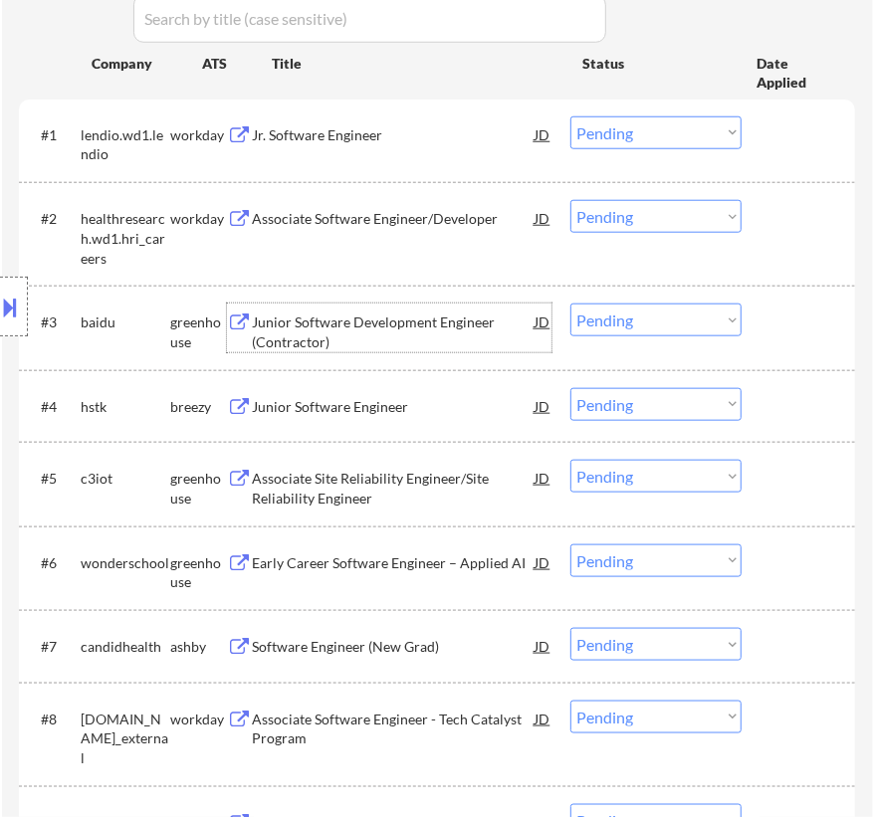
click at [645, 325] on select "Choose an option... Pending Applied Excluded (Questions) Excluded (Expired) Exc…" at bounding box center [655, 320] width 171 height 33
click at [570, 304] on select "Choose an option... Pending Applied Excluded (Questions) Excluded (Expired) Exc…" at bounding box center [655, 320] width 171 height 33
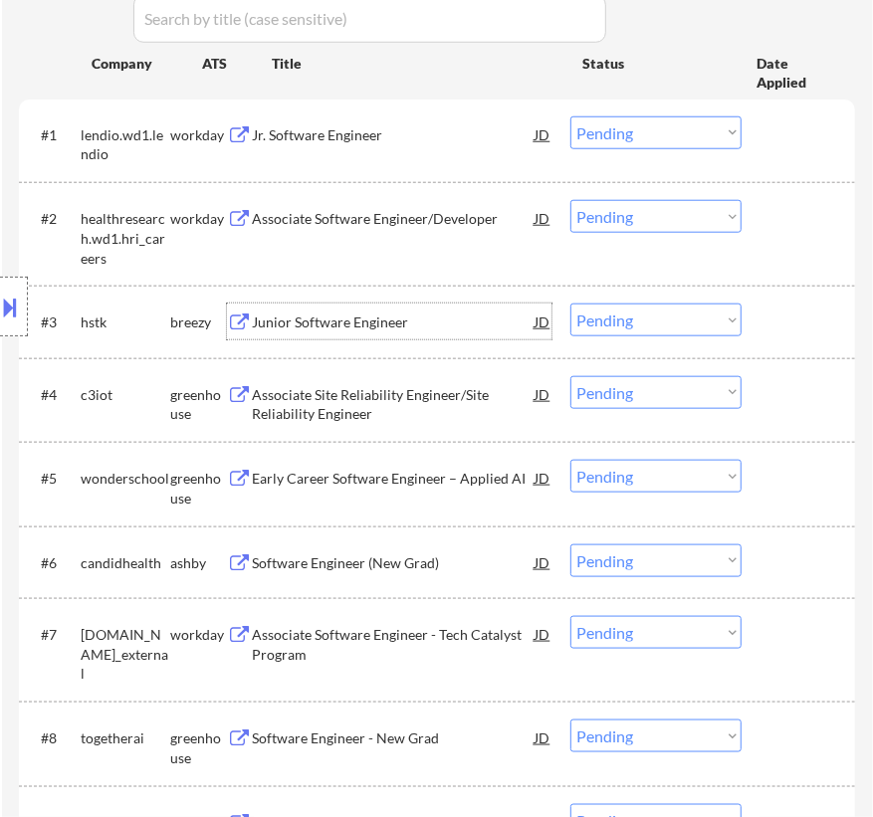
click at [467, 326] on div "Junior Software Engineer" at bounding box center [393, 323] width 283 height 20
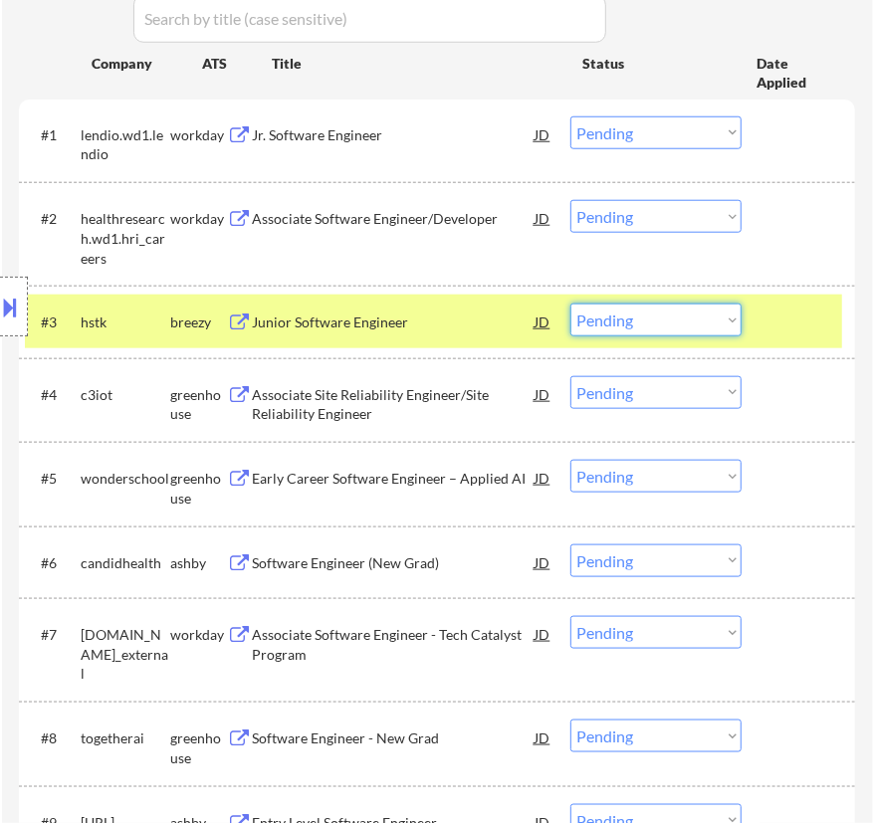
click at [649, 322] on select "Choose an option... Pending Applied Excluded (Questions) Excluded (Expired) Exc…" at bounding box center [655, 320] width 171 height 33
click at [570, 304] on select "Choose an option... Pending Applied Excluded (Questions) Excluded (Expired) Exc…" at bounding box center [655, 320] width 171 height 33
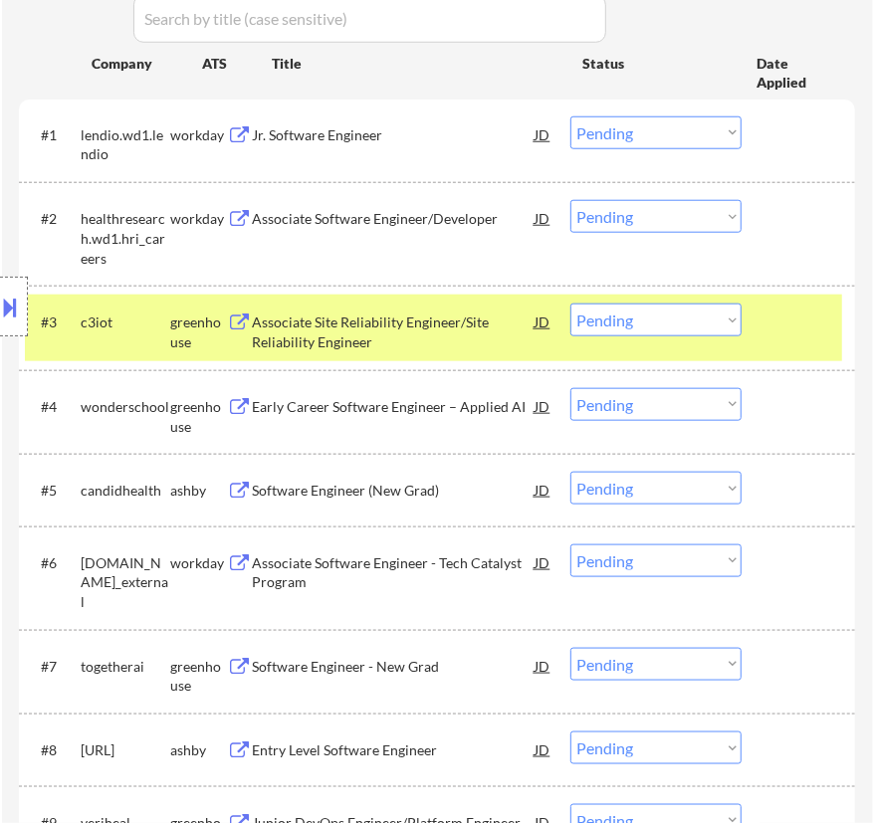
click at [460, 329] on div "Associate Site Reliability Engineer/Site Reliability Engineer" at bounding box center [393, 332] width 283 height 39
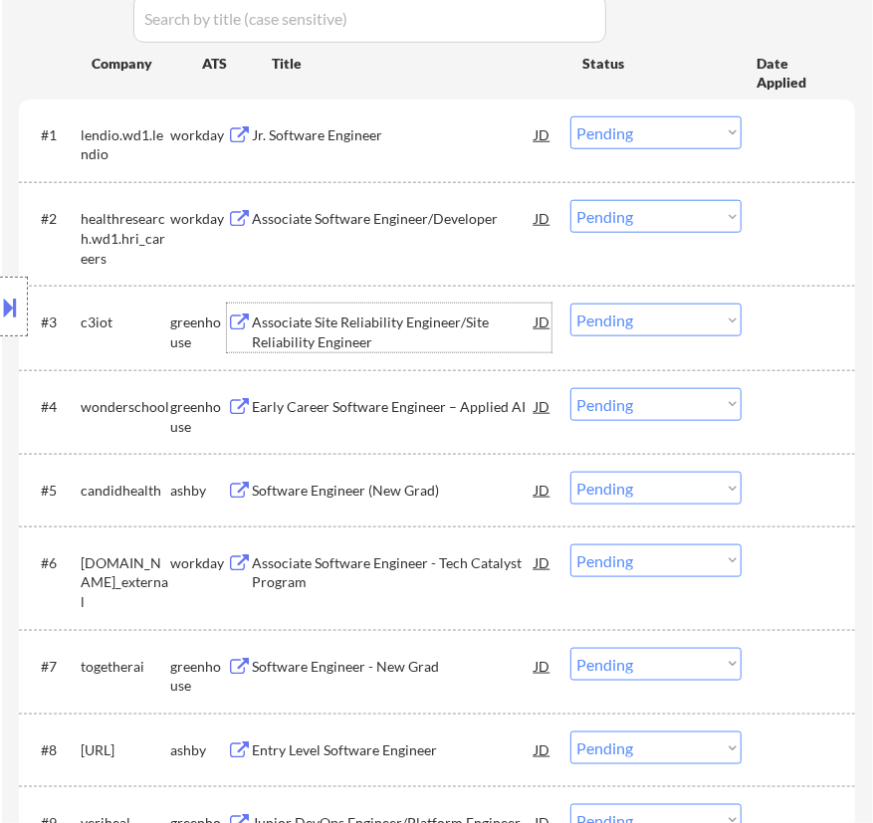
click at [664, 324] on select "Choose an option... Pending Applied Excluded (Questions) Excluded (Expired) Exc…" at bounding box center [655, 320] width 171 height 33
click at [570, 304] on select "Choose an option... Pending Applied Excluded (Questions) Excluded (Expired) Exc…" at bounding box center [655, 320] width 171 height 33
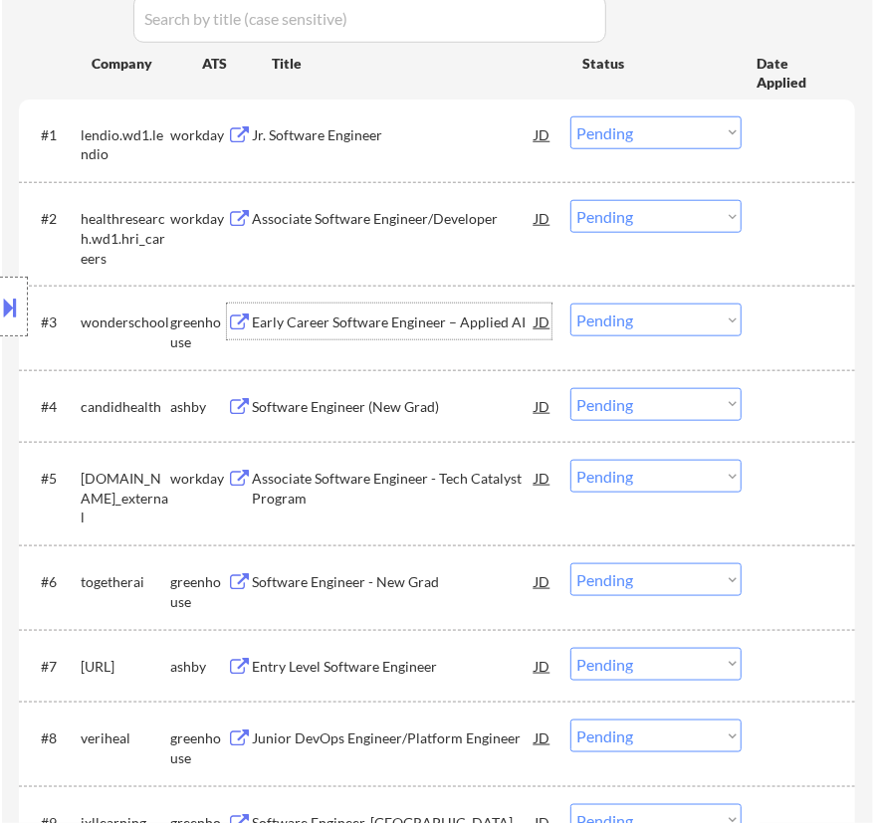
click at [477, 329] on div "Early Career Software Engineer – Applied AI" at bounding box center [393, 323] width 283 height 20
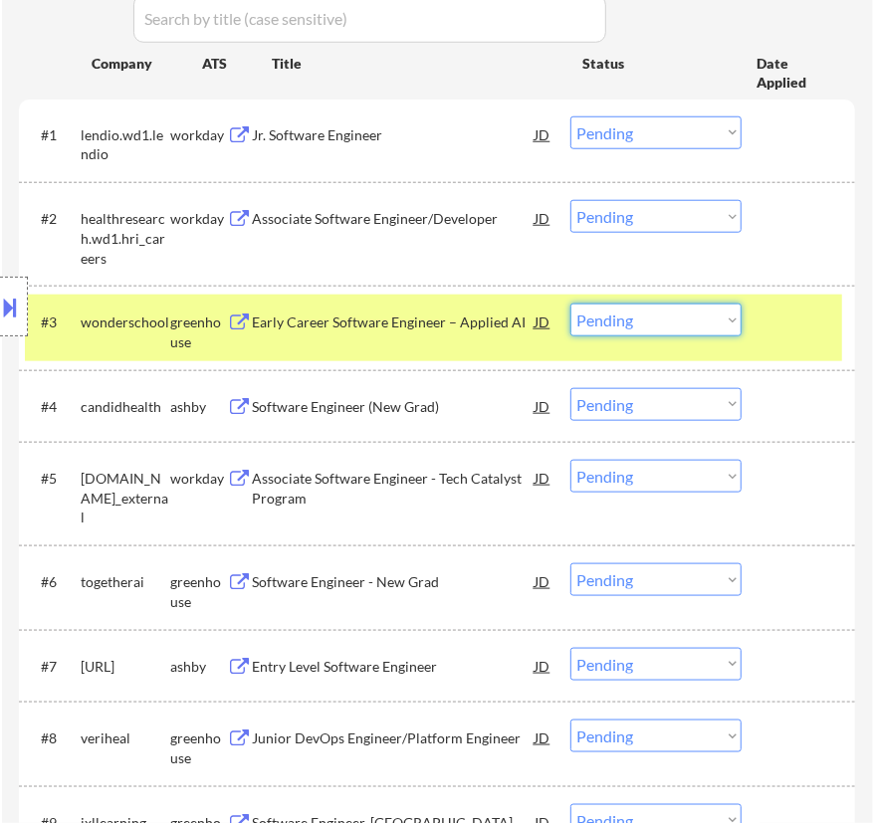
click at [650, 328] on select "Choose an option... Pending Applied Excluded (Questions) Excluded (Expired) Exc…" at bounding box center [655, 320] width 171 height 33
click at [570, 304] on select "Choose an option... Pending Applied Excluded (Questions) Excluded (Expired) Exc…" at bounding box center [655, 320] width 171 height 33
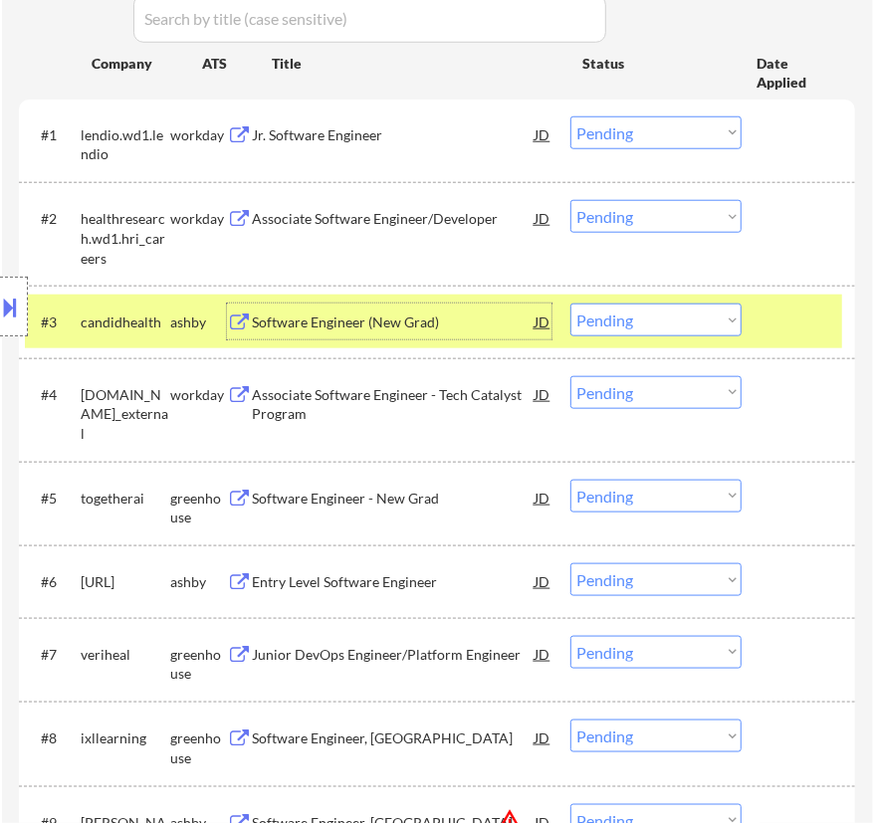
click at [461, 325] on div "Software Engineer (New Grad)" at bounding box center [393, 323] width 283 height 20
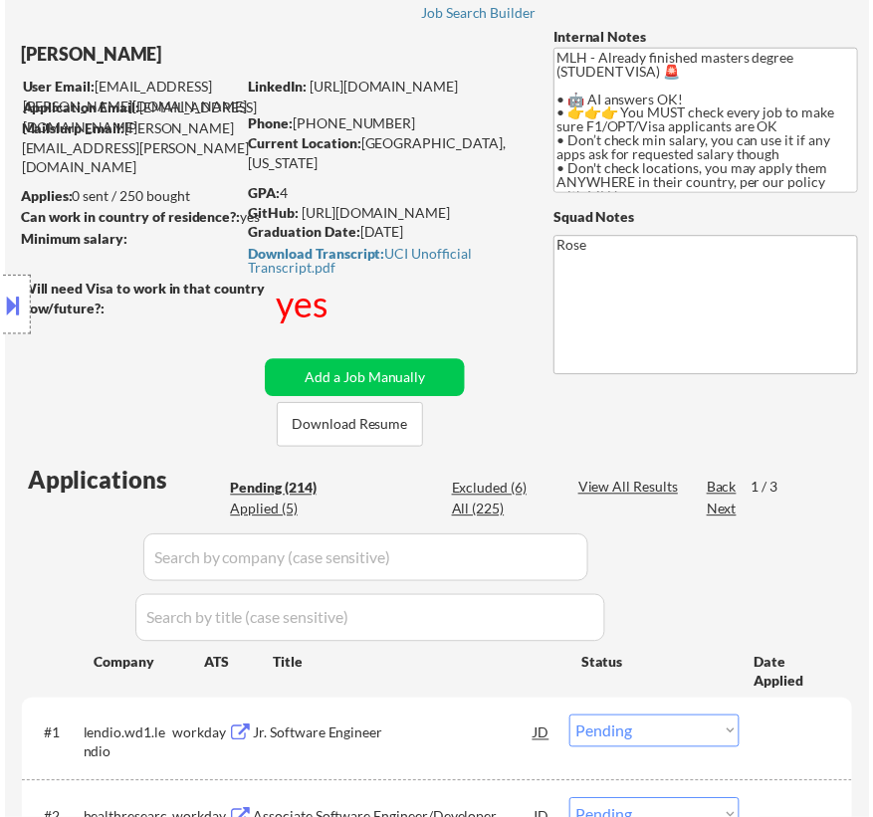
scroll to position [90, 0]
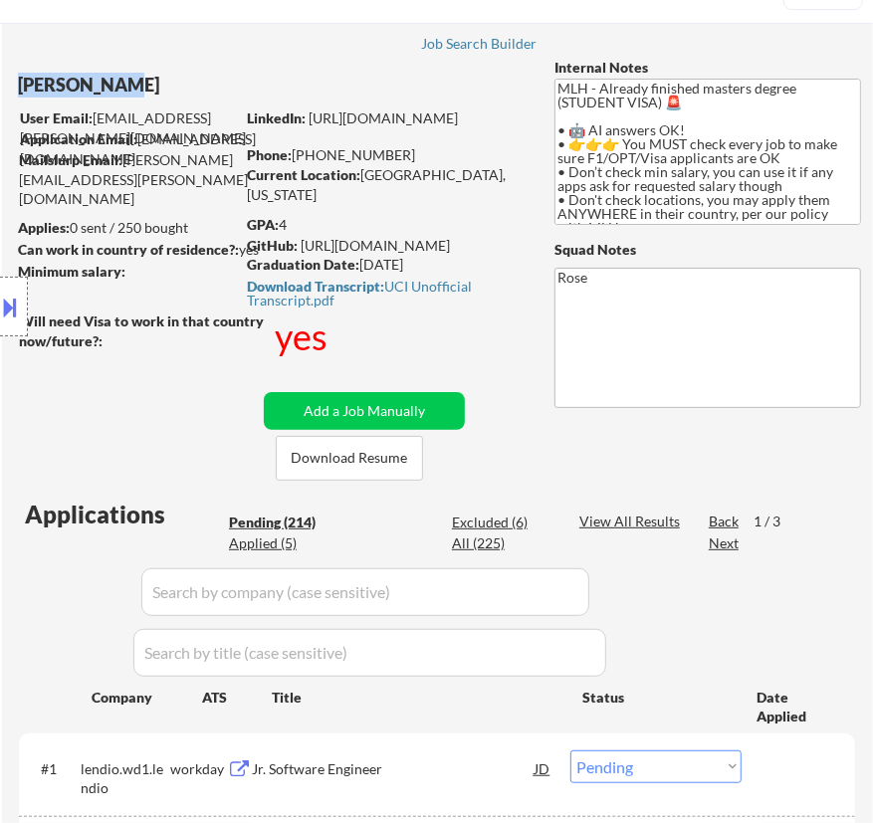
drag, startPoint x: 125, startPoint y: 85, endPoint x: 20, endPoint y: 85, distance: 105.5
click at [20, 85] on div "[PERSON_NAME]" at bounding box center [222, 85] width 409 height 25
copy div "[PERSON_NAME]"
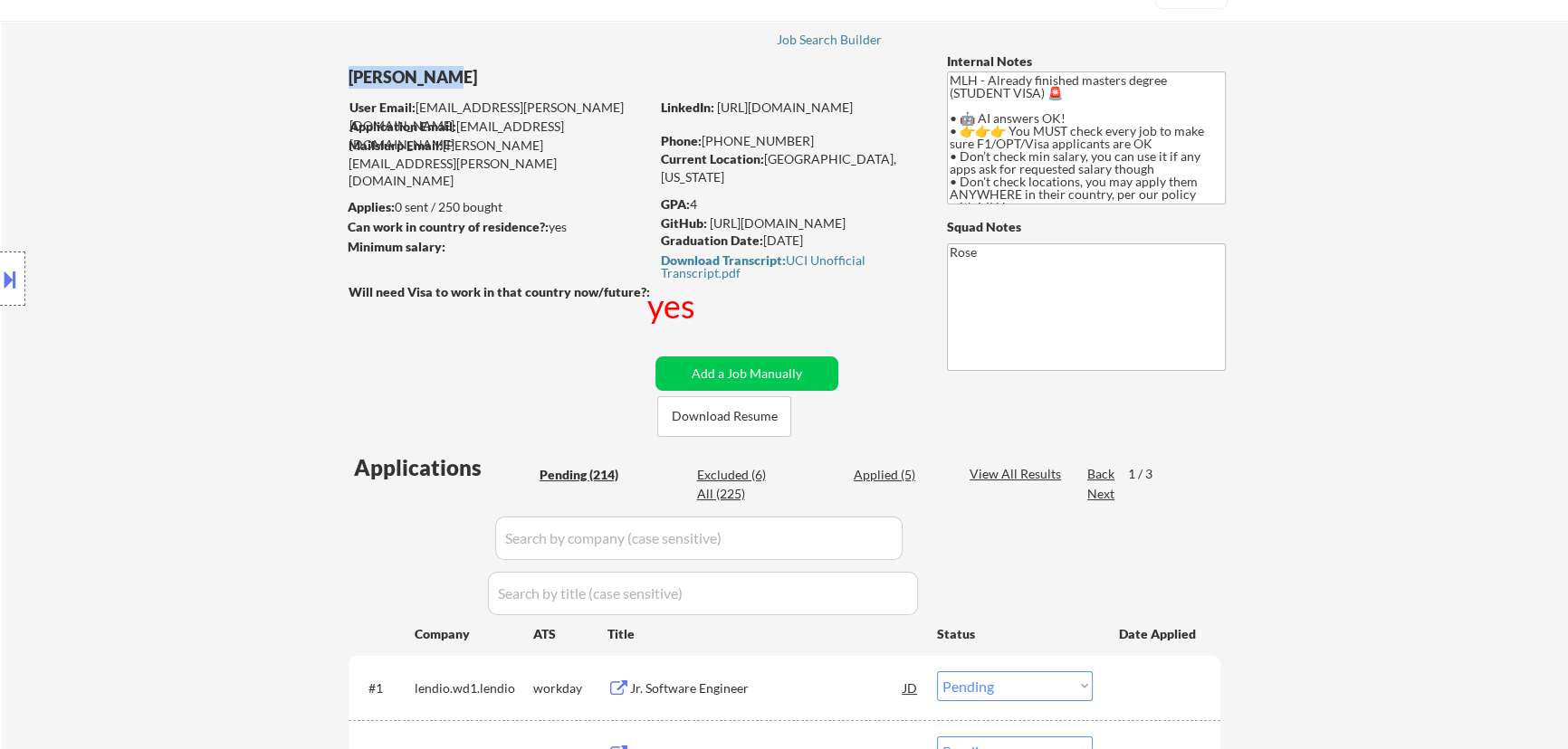
drag, startPoint x: 436, startPoint y: 77, endPoint x: 331, endPoint y: 82, distance: 105.1
copy div "[PERSON_NAME]"
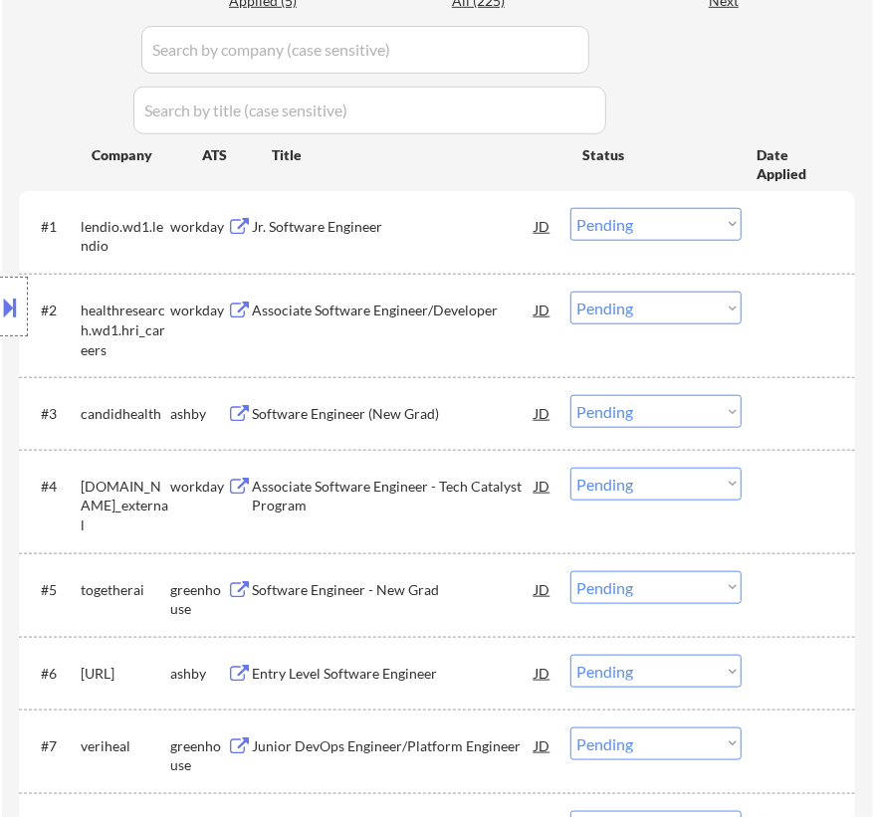
scroll to position [633, 0]
click at [674, 413] on select "Choose an option... Pending Applied Excluded (Questions) Excluded (Expired) Exc…" at bounding box center [655, 410] width 171 height 33
click at [570, 394] on select "Choose an option... Pending Applied Excluded (Questions) Excluded (Expired) Exc…" at bounding box center [655, 410] width 171 height 33
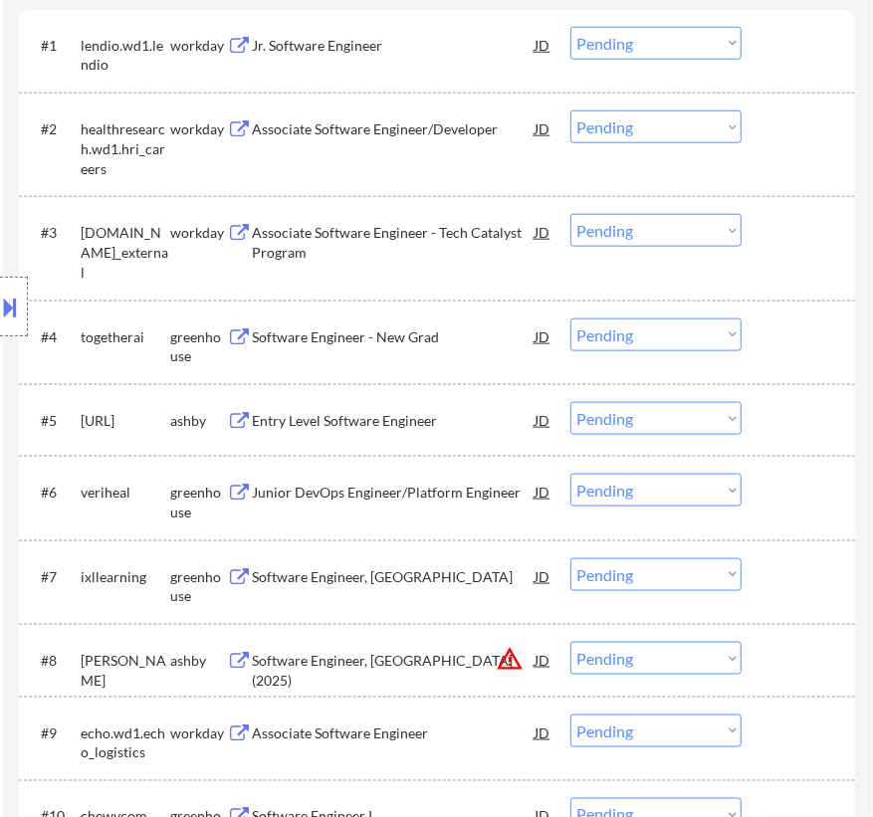
scroll to position [814, 0]
click at [421, 357] on div "#4 togetherai greenhouse Software Engineer - New Grad JD Choose an option... Pe…" at bounding box center [433, 342] width 817 height 66
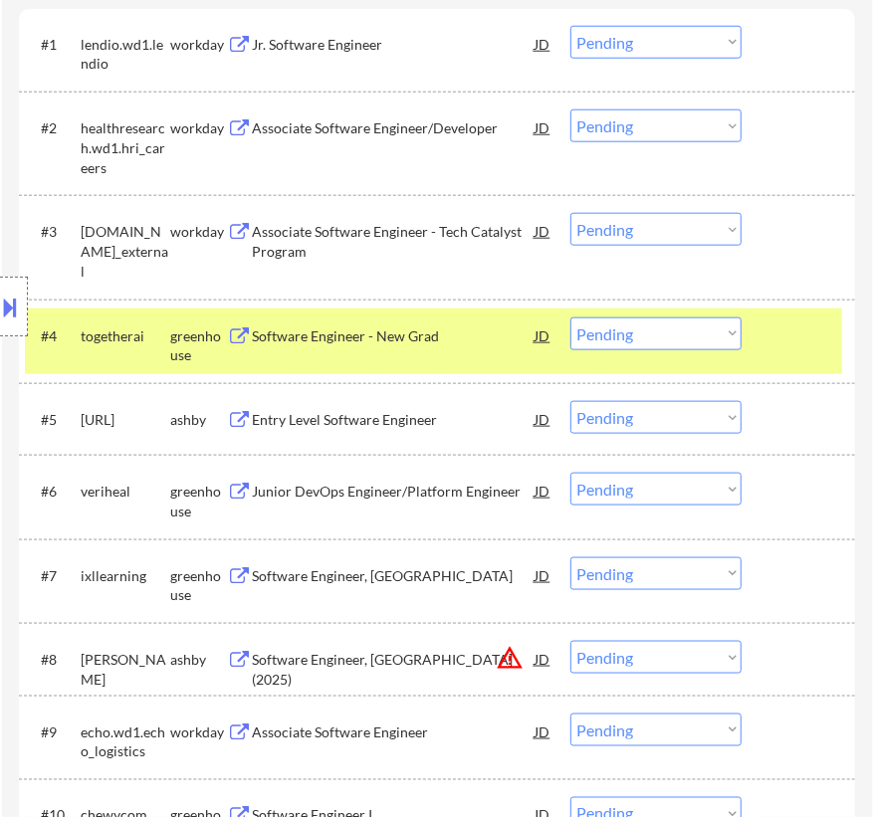
click at [450, 337] on div "Software Engineer - New Grad" at bounding box center [393, 337] width 283 height 20
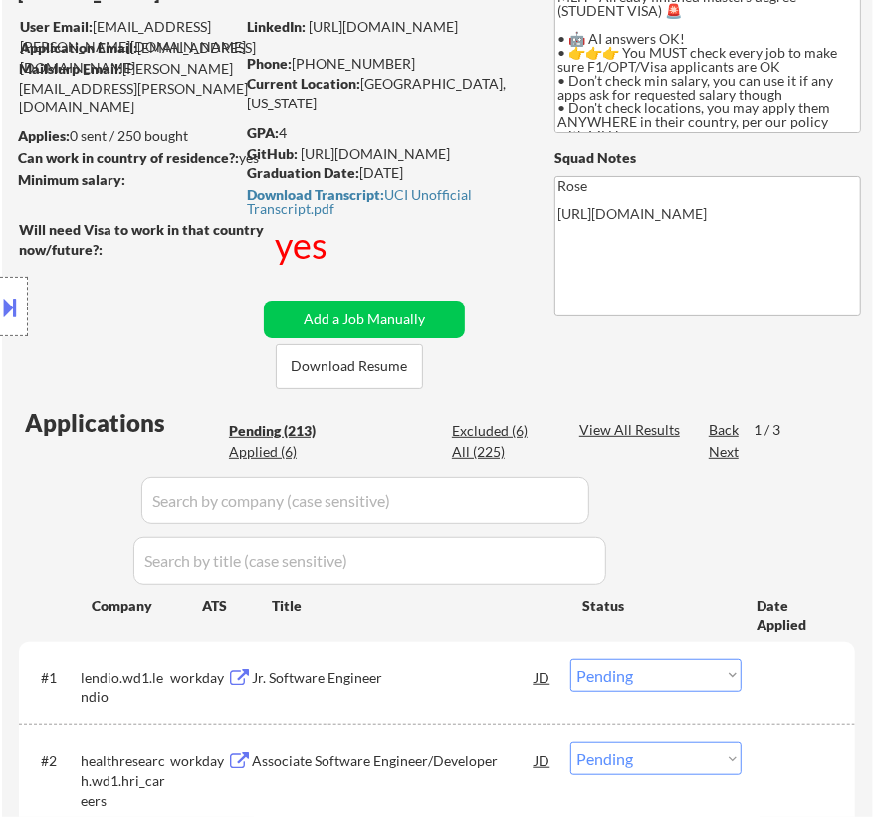
scroll to position [180, 0]
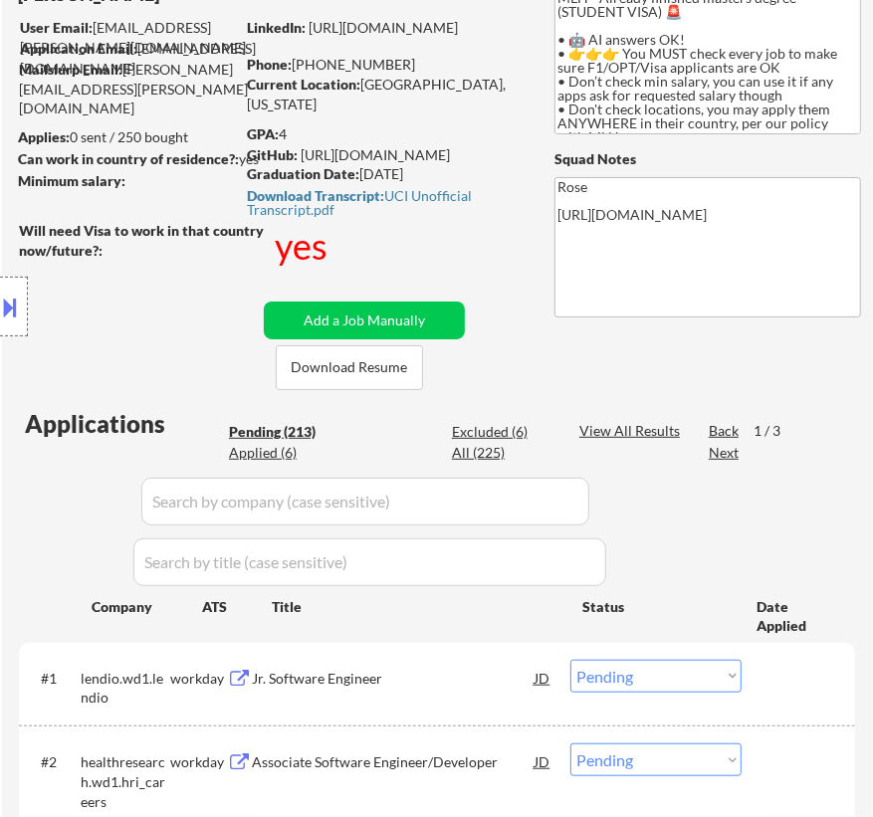
drag, startPoint x: 457, startPoint y: 170, endPoint x: 361, endPoint y: 170, distance: 95.6
click at [361, 170] on div "Graduation Date: [DATE]" at bounding box center [388, 174] width 282 height 20
copy div "[DATE]"
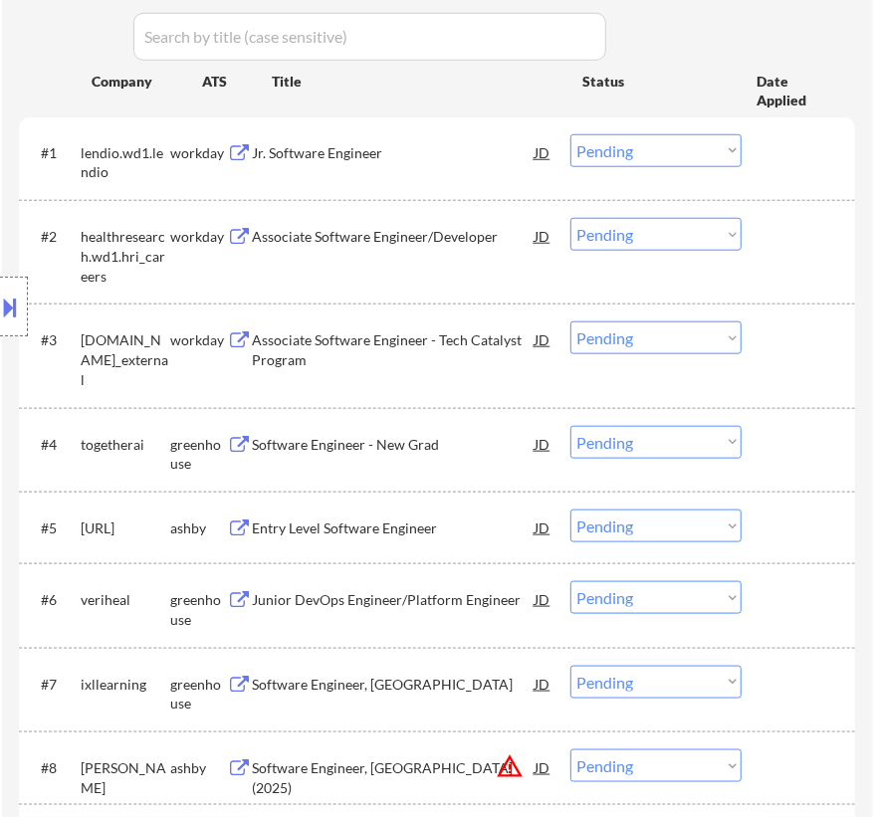
scroll to position [814, 0]
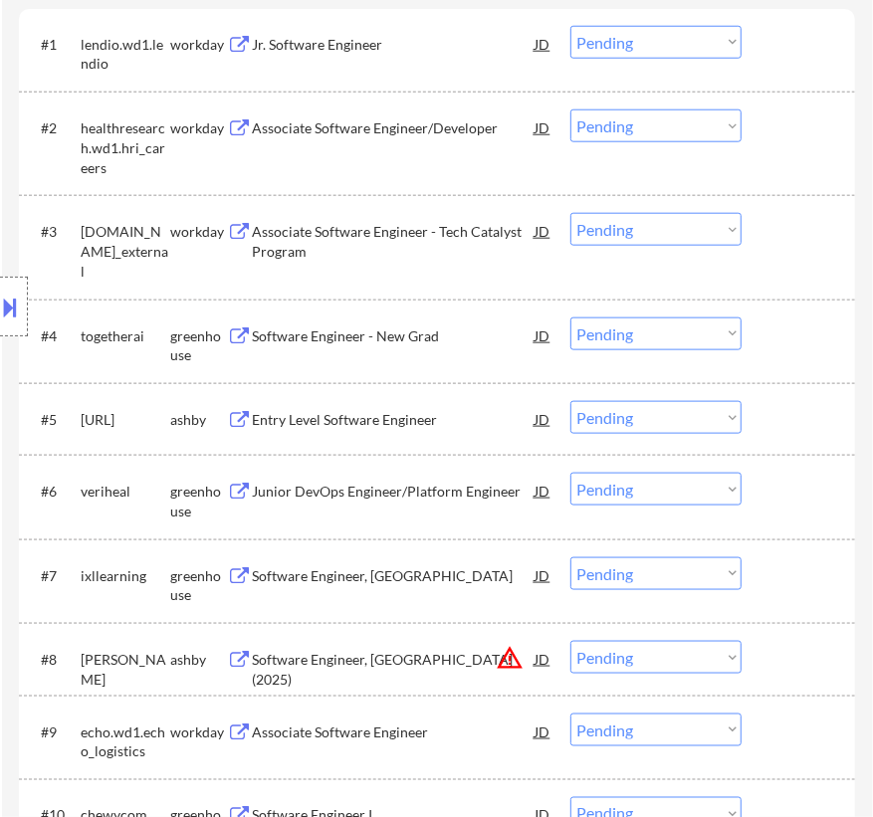
click at [657, 333] on select "Choose an option... Pending Applied Excluded (Questions) Excluded (Expired) Exc…" at bounding box center [655, 334] width 171 height 33
click at [570, 318] on select "Choose an option... Pending Applied Excluded (Questions) Excluded (Expired) Exc…" at bounding box center [655, 334] width 171 height 33
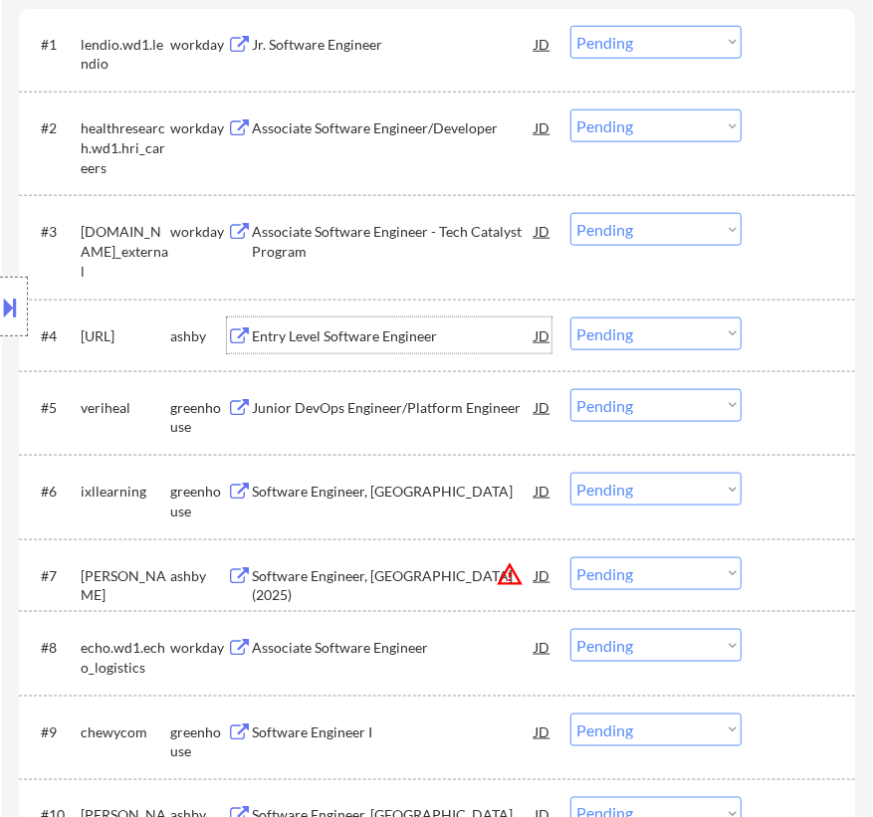
click at [427, 339] on div "Entry Level Software Engineer" at bounding box center [393, 337] width 283 height 20
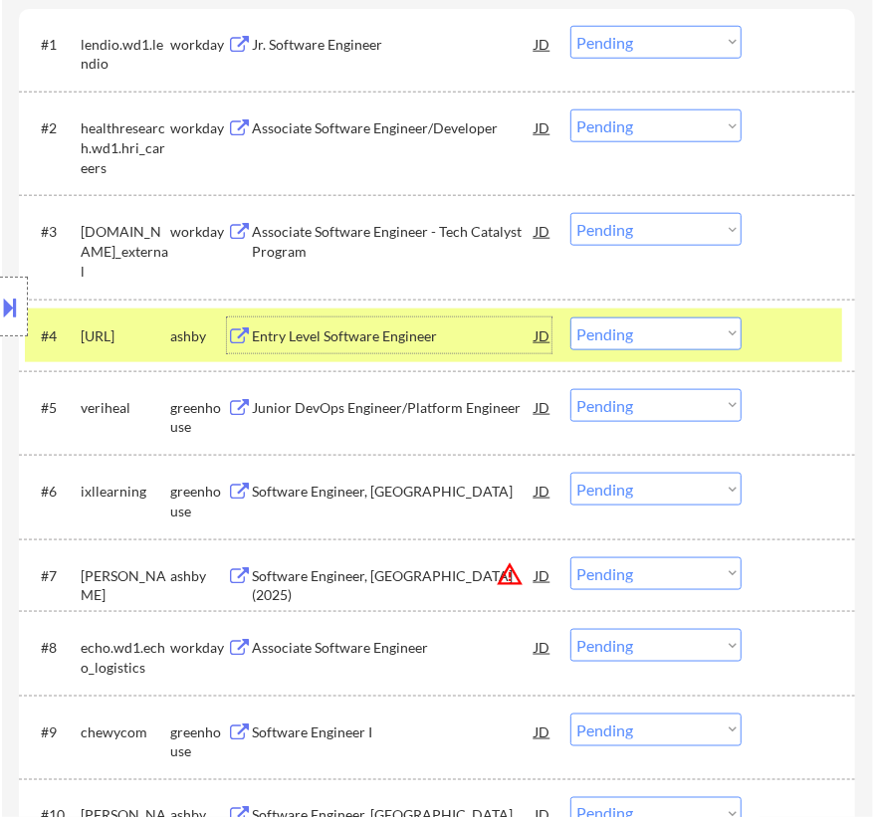
click at [617, 329] on select "Choose an option... Pending Applied Excluded (Questions) Excluded (Expired) Exc…" at bounding box center [655, 334] width 171 height 33
click at [570, 318] on select "Choose an option... Pending Applied Excluded (Questions) Excluded (Expired) Exc…" at bounding box center [655, 334] width 171 height 33
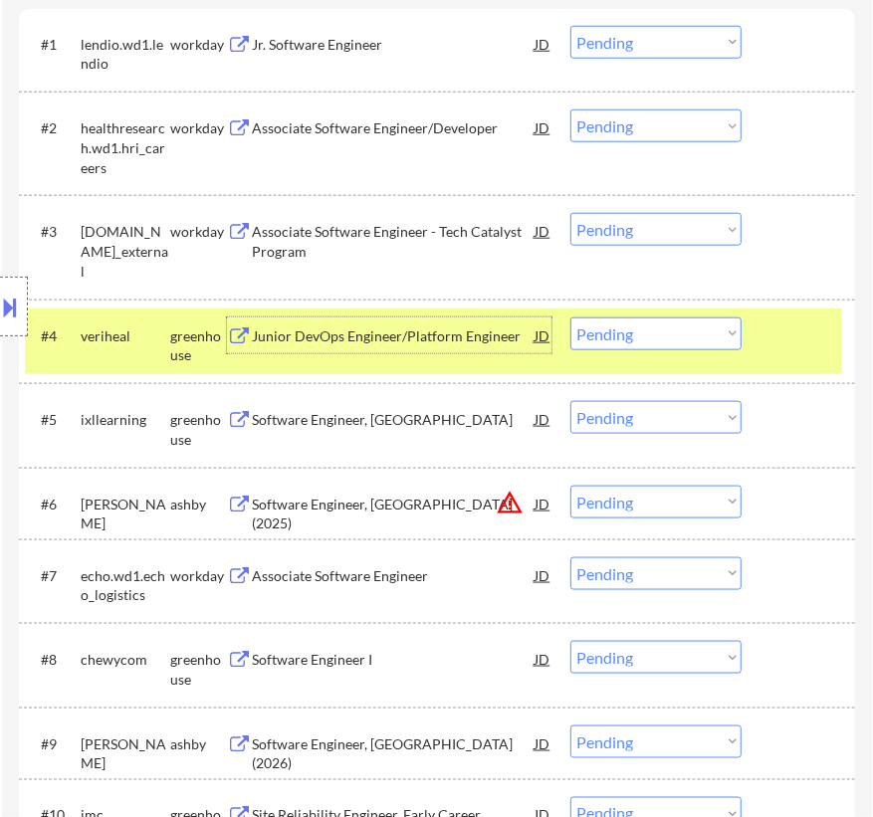
click at [505, 334] on div "Junior DevOps Engineer/Platform Engineer" at bounding box center [393, 337] width 283 height 20
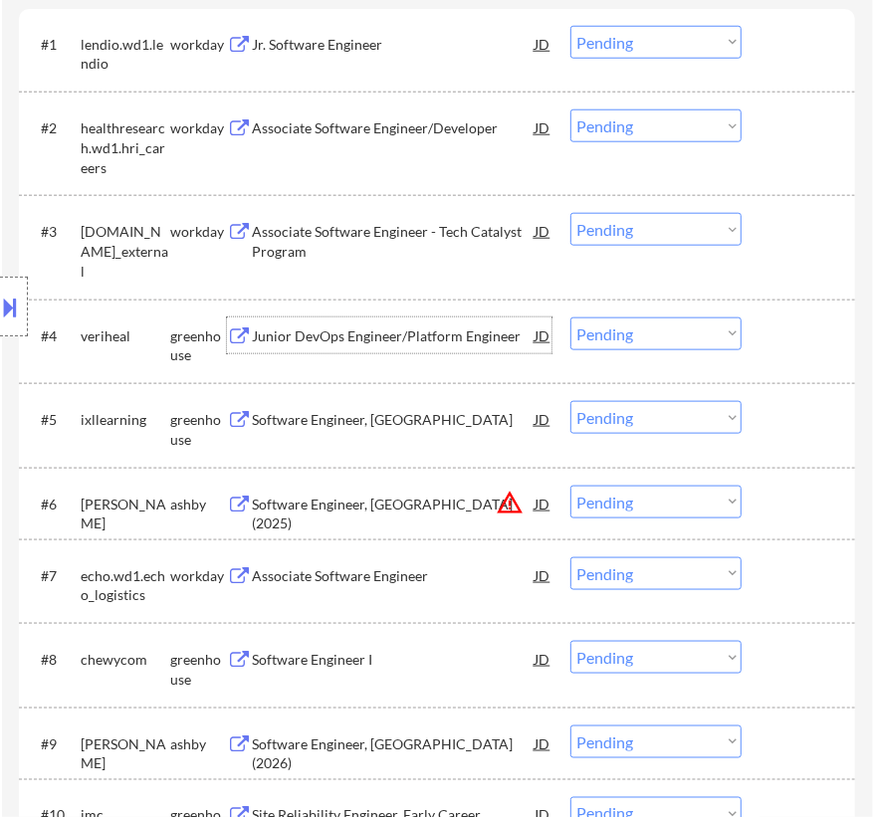
click at [650, 330] on select "Choose an option... Pending Applied Excluded (Questions) Excluded (Expired) Exc…" at bounding box center [655, 334] width 171 height 33
click at [570, 318] on select "Choose an option... Pending Applied Excluded (Questions) Excluded (Expired) Exc…" at bounding box center [655, 334] width 171 height 33
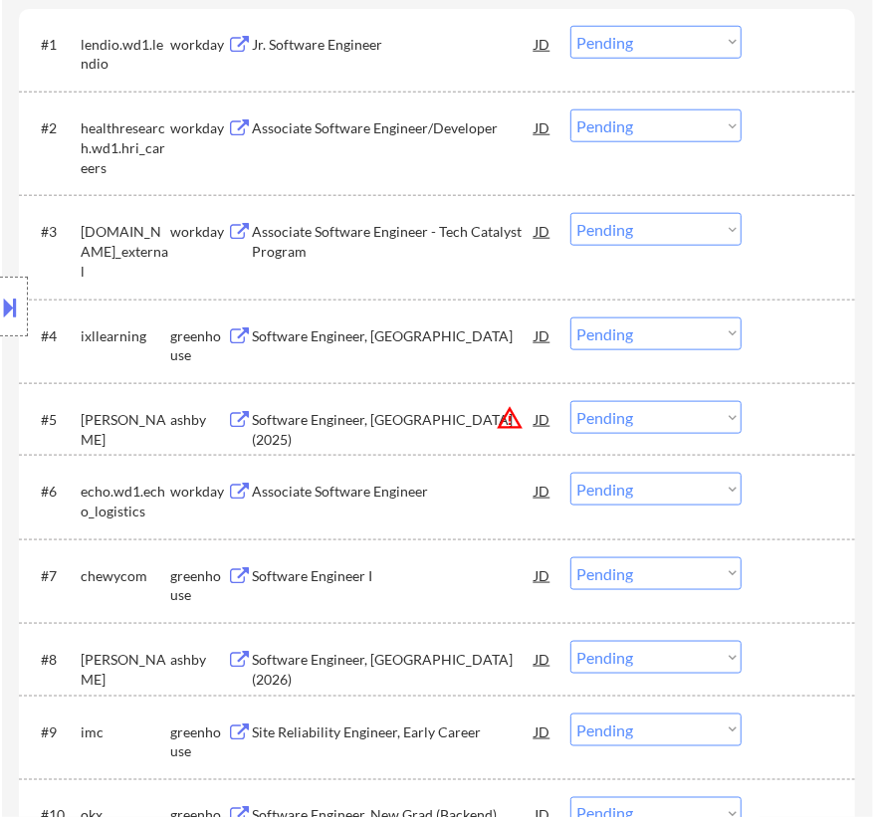
click at [497, 332] on div "Software Engineer, [GEOGRAPHIC_DATA]" at bounding box center [393, 337] width 283 height 20
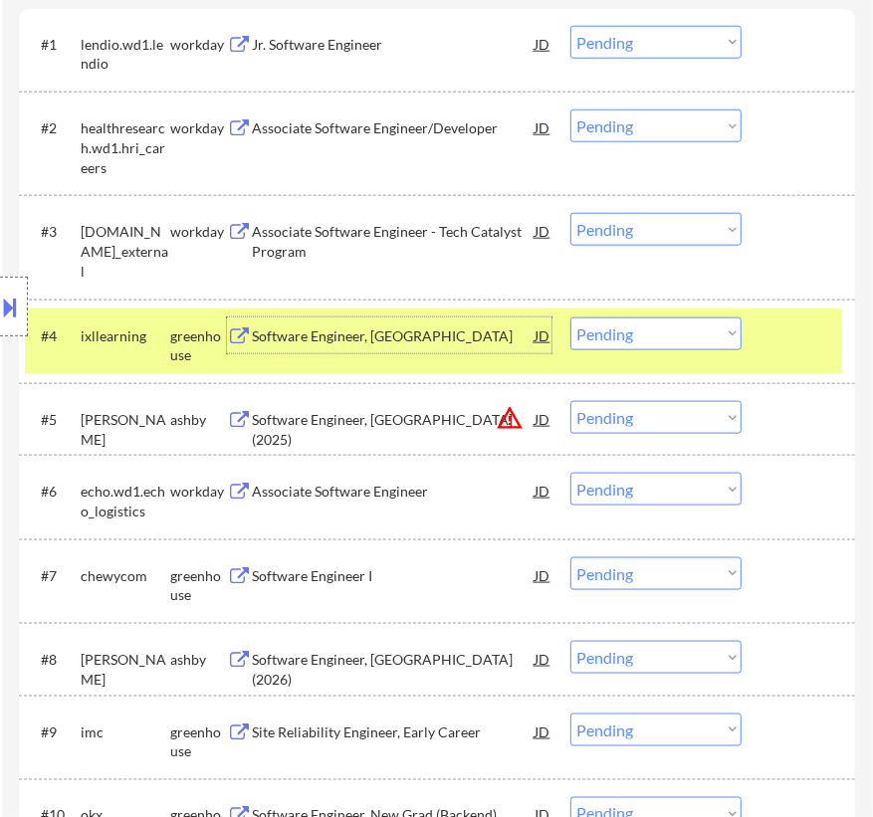
click at [647, 329] on select "Choose an option... Pending Applied Excluded (Questions) Excluded (Expired) Exc…" at bounding box center [655, 334] width 171 height 33
click at [570, 318] on select "Choose an option... Pending Applied Excluded (Questions) Excluded (Expired) Exc…" at bounding box center [655, 334] width 171 height 33
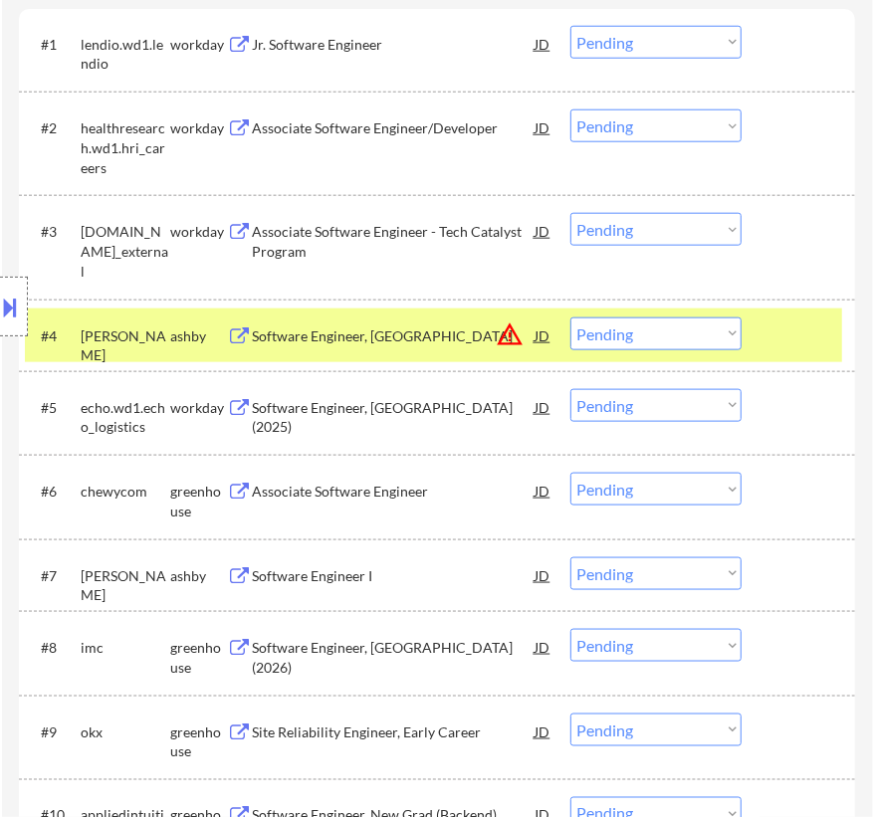
click at [484, 331] on div "Software Engineer, [GEOGRAPHIC_DATA]" at bounding box center [393, 337] width 283 height 20
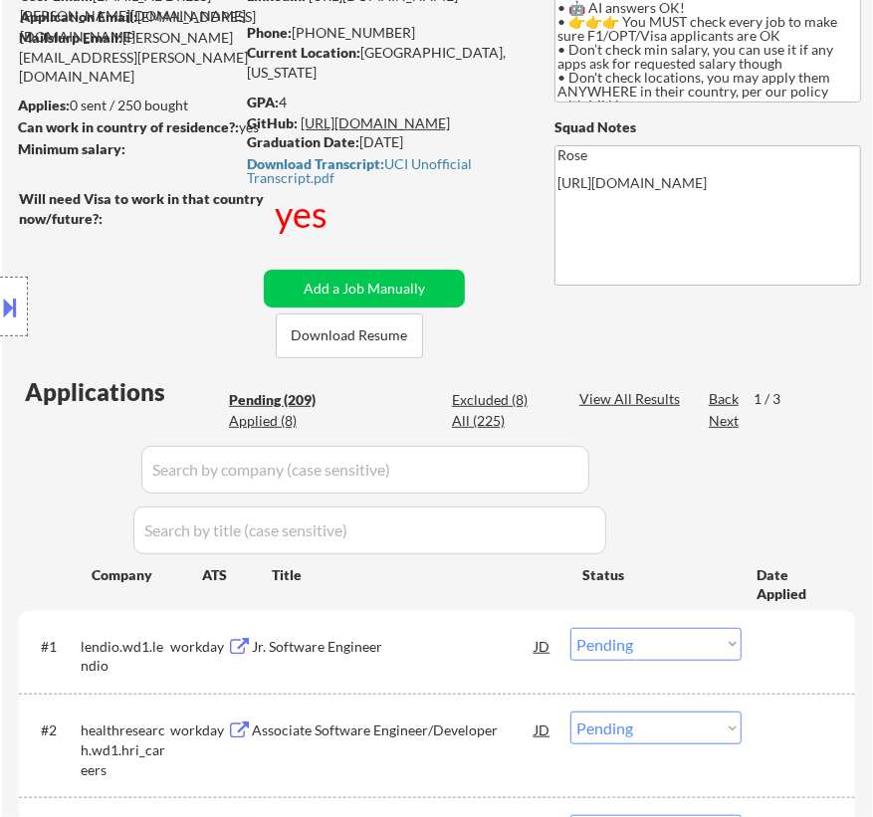
scroll to position [180, 0]
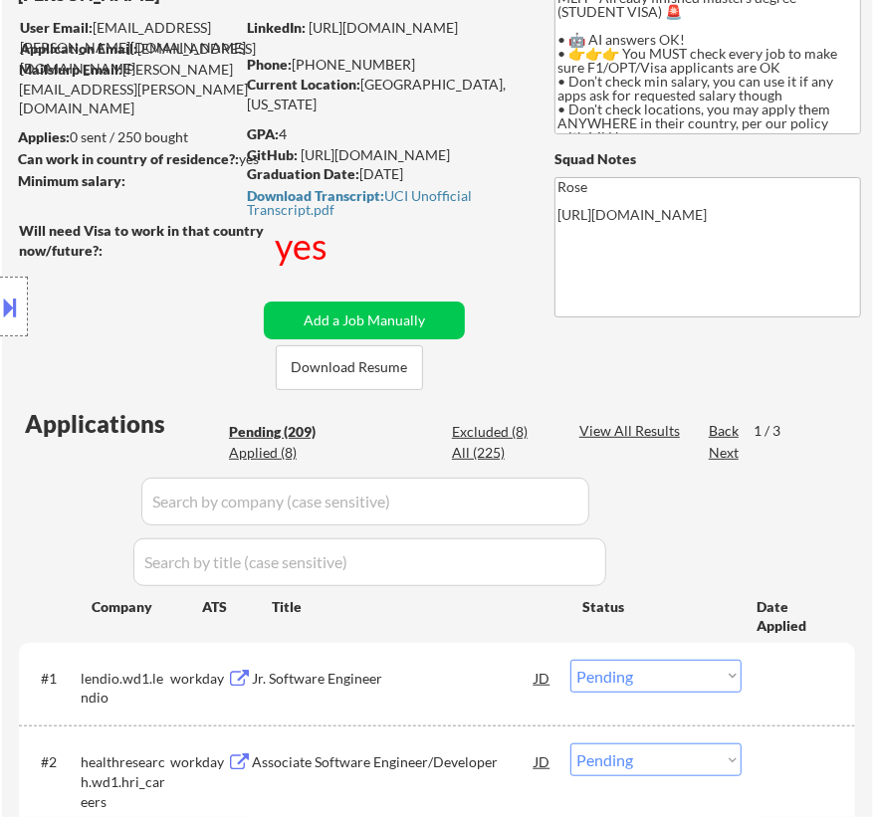
drag, startPoint x: 460, startPoint y: 174, endPoint x: 356, endPoint y: 178, distance: 103.6
click at [356, 178] on div "Graduation Date: [DATE]" at bounding box center [388, 174] width 282 height 20
copy div "[DATE]"
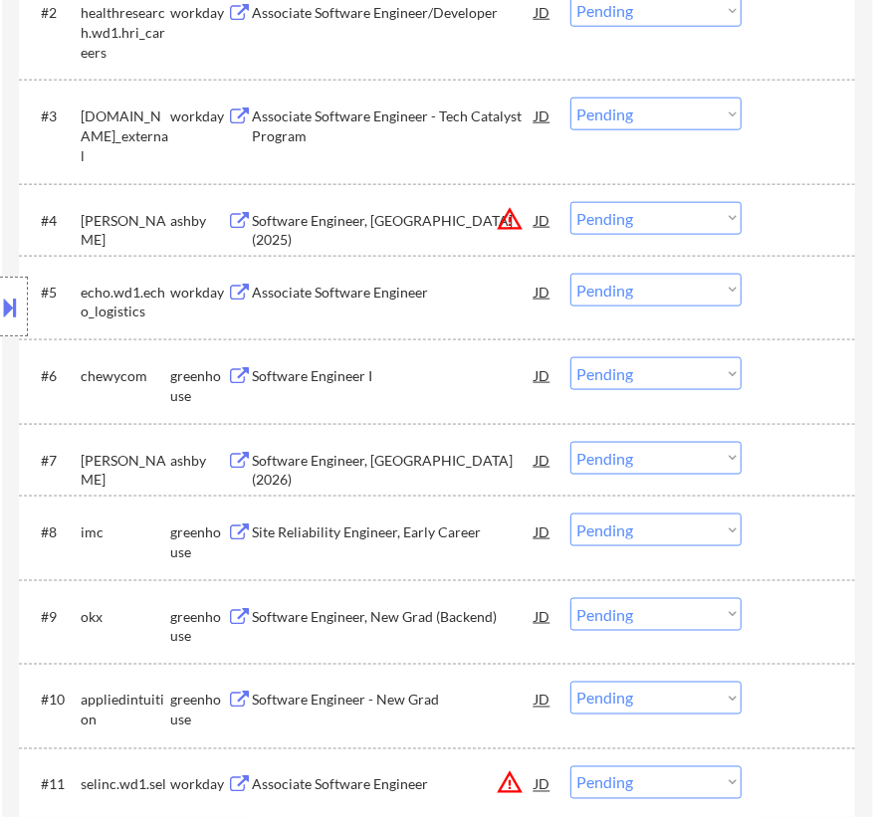
scroll to position [995, 0]
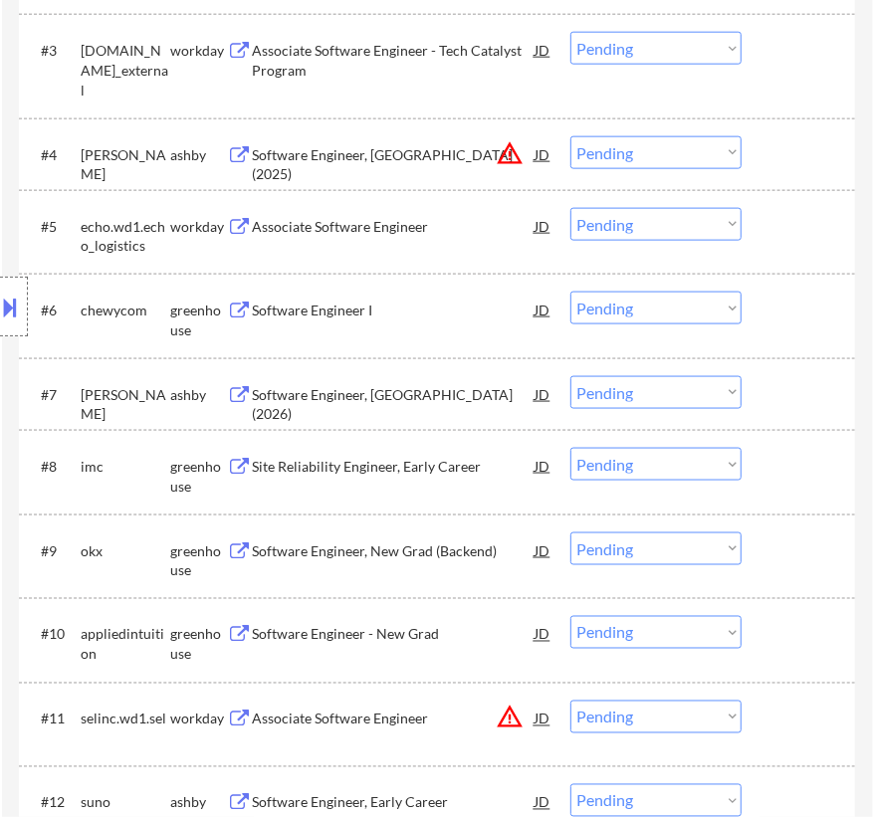
click at [709, 396] on select "Choose an option... Pending Applied Excluded (Questions) Excluded (Expired) Exc…" at bounding box center [655, 392] width 171 height 33
click at [570, 376] on select "Choose an option... Pending Applied Excluded (Questions) Excluded (Expired) Exc…" at bounding box center [655, 392] width 171 height 33
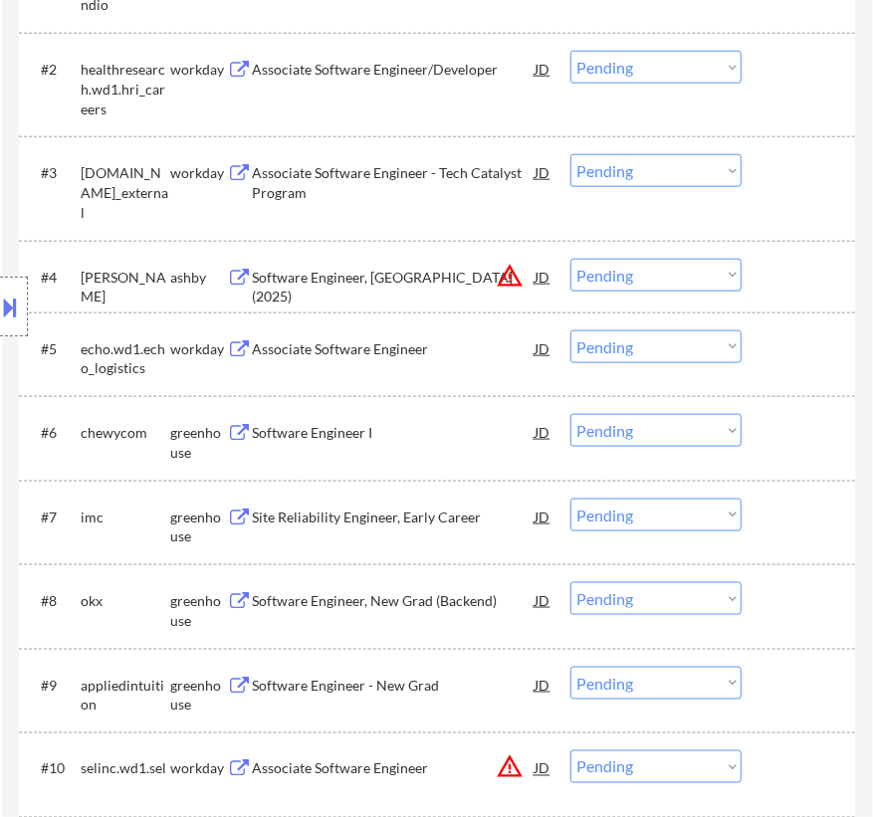
scroll to position [905, 0]
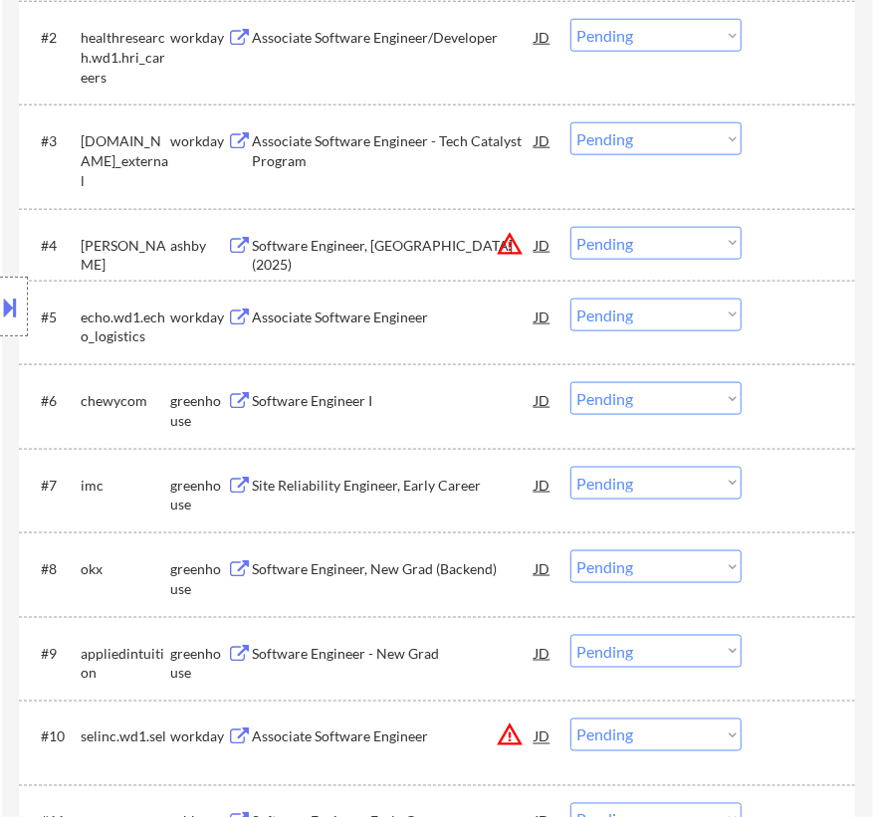
click at [406, 241] on div "Software Engineer, [GEOGRAPHIC_DATA] (2025)" at bounding box center [393, 255] width 283 height 39
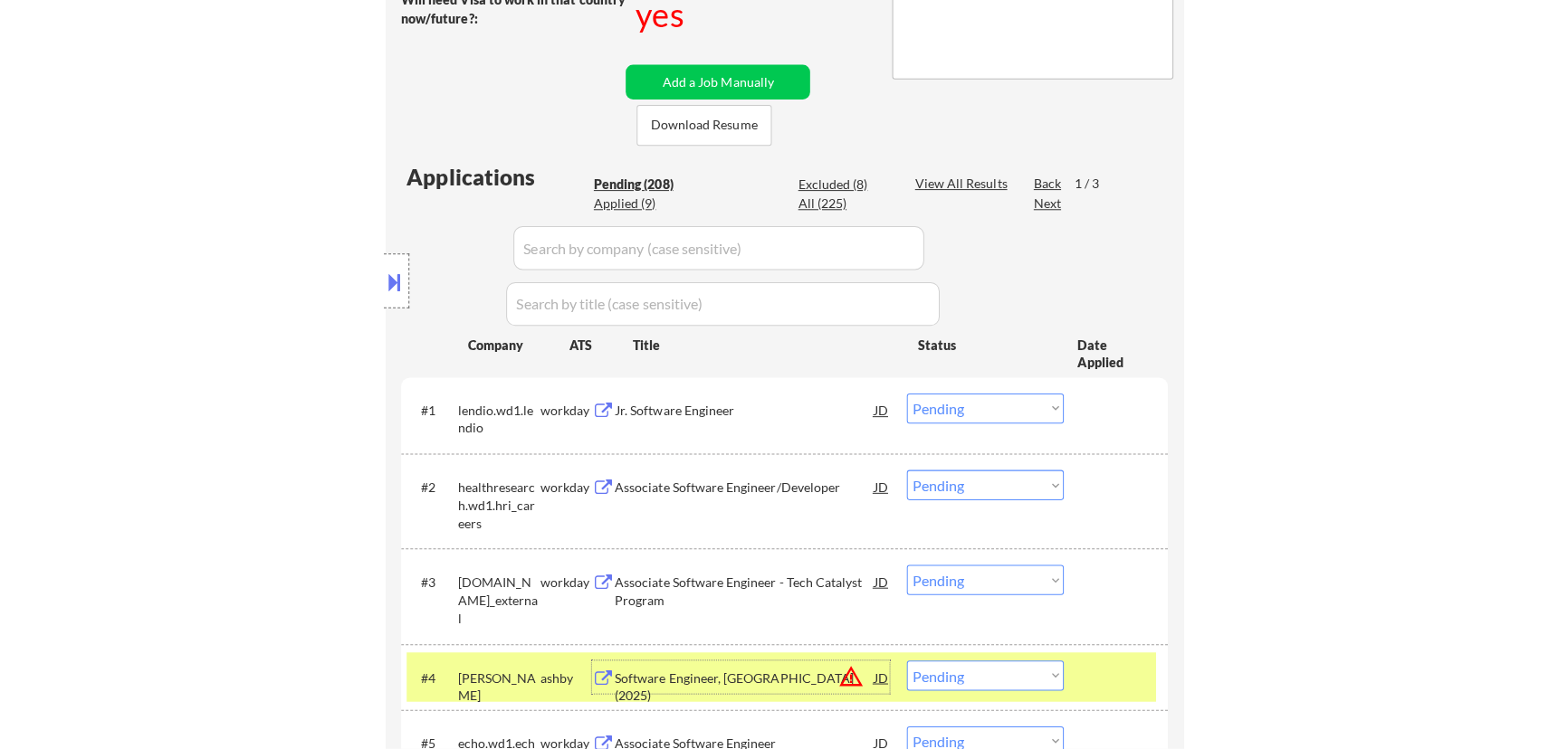
scroll to position [411, 0]
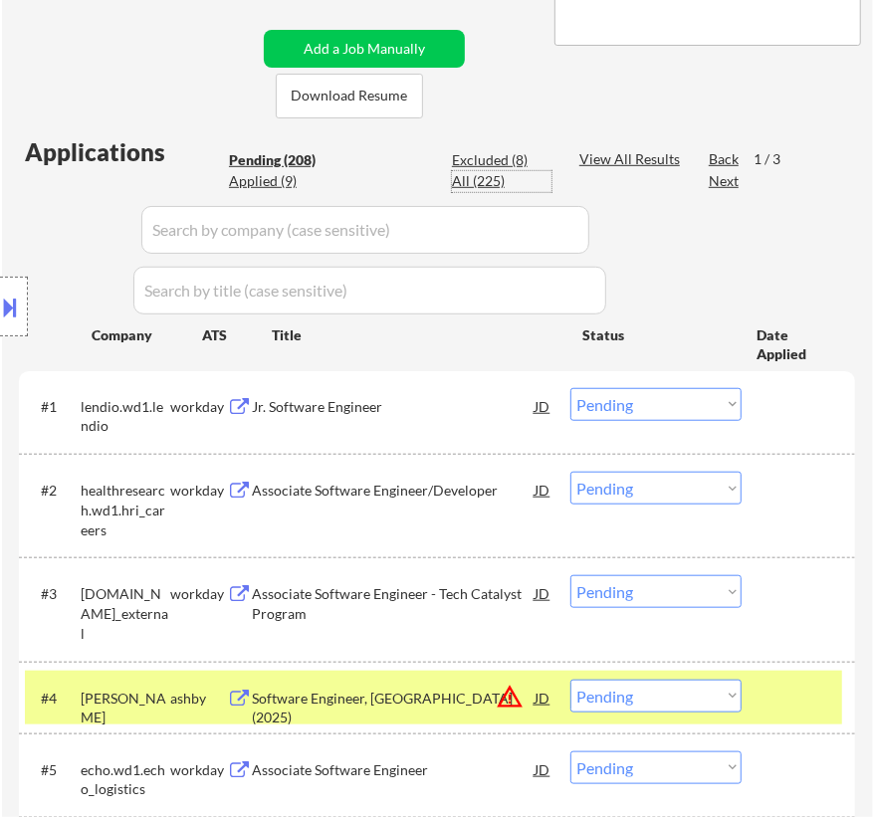
click at [472, 181] on div "All (225)" at bounding box center [502, 181] width 100 height 20
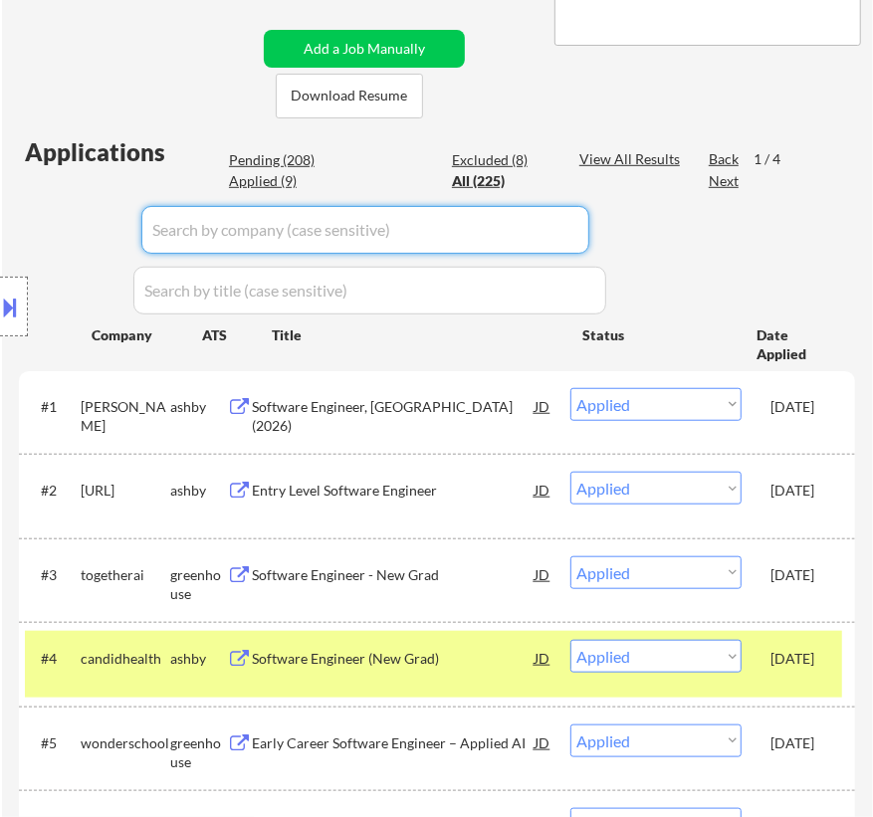
click at [557, 227] on input "input" at bounding box center [365, 230] width 448 height 48
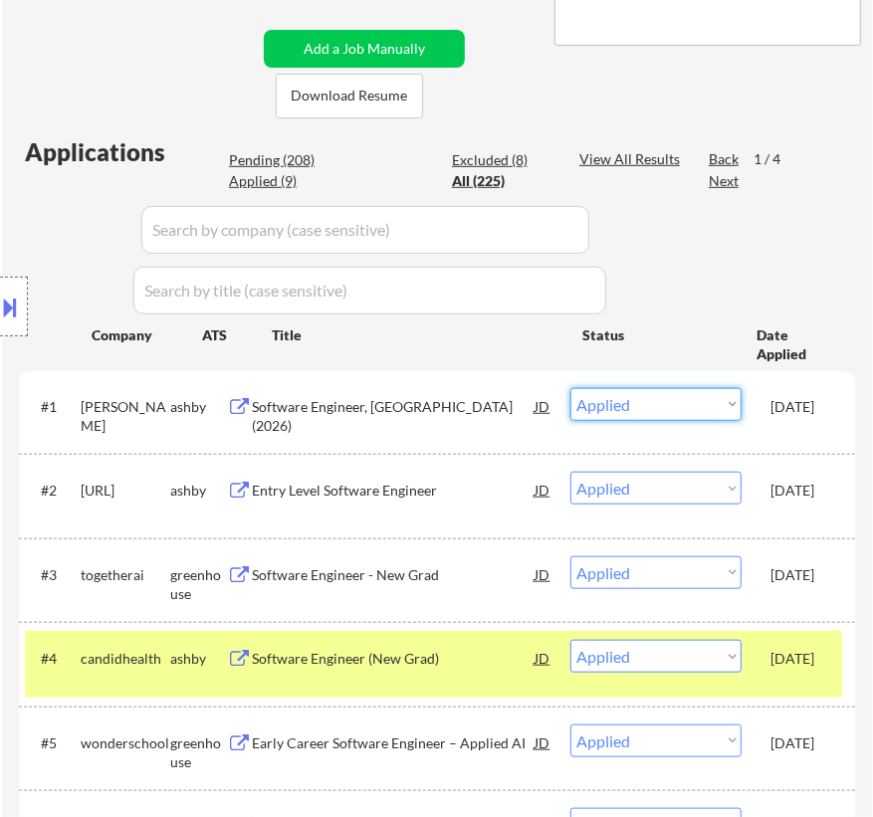
click at [715, 401] on select "Choose an option... Pending Applied Excluded (Questions) Excluded (Expired) Exc…" at bounding box center [655, 404] width 171 height 33
click at [570, 388] on select "Choose an option... Pending Applied Excluded (Questions) Excluded (Expired) Exc…" at bounding box center [655, 404] width 171 height 33
click at [271, 160] on div "Location Inclusions: country:[GEOGRAPHIC_DATA]" at bounding box center [178, 306] width 356 height 369
click at [305, 153] on div "Location Inclusions: country:[GEOGRAPHIC_DATA]" at bounding box center [178, 306] width 356 height 369
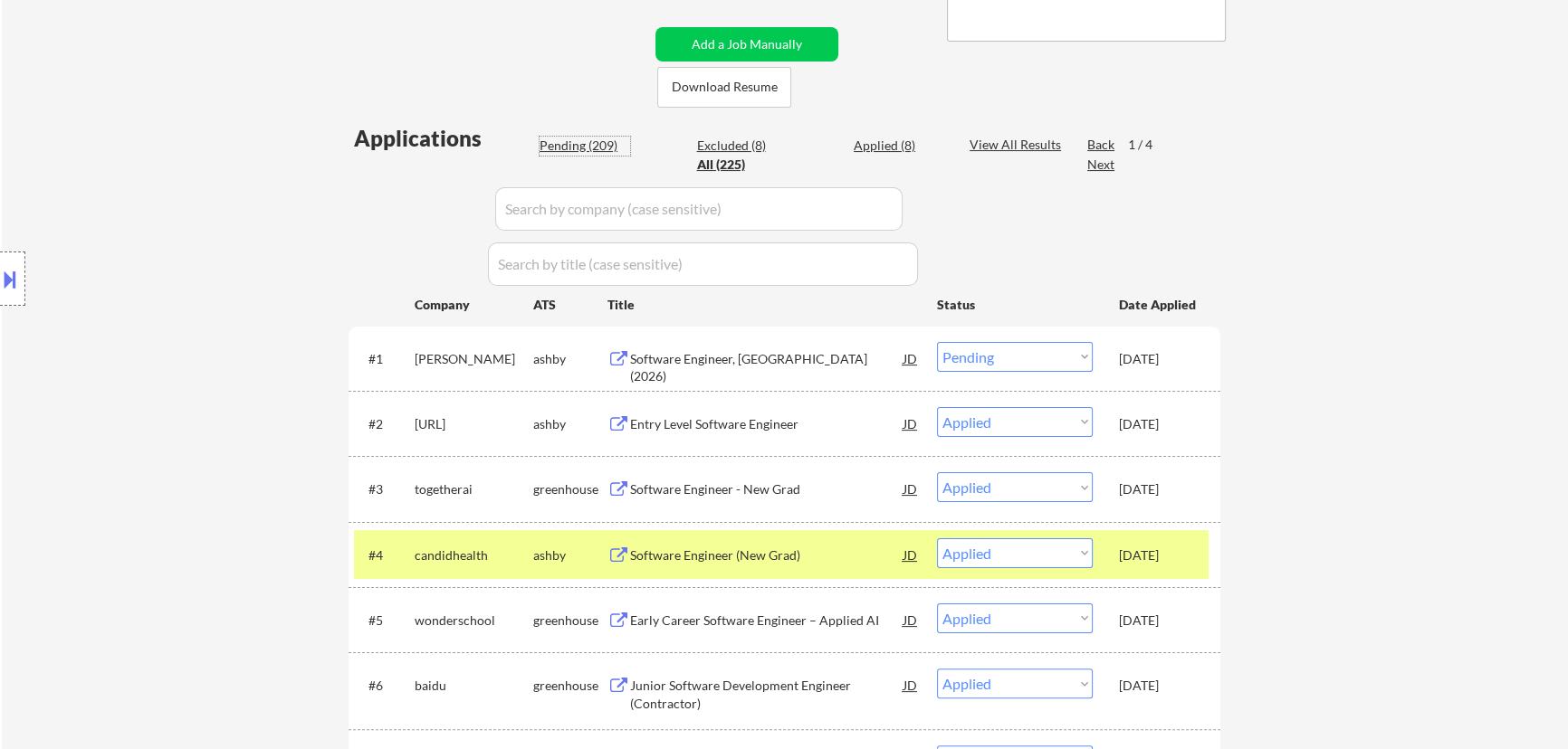
click at [576, 142] on div "Pending (209)" at bounding box center [585, 145] width 91 height 18
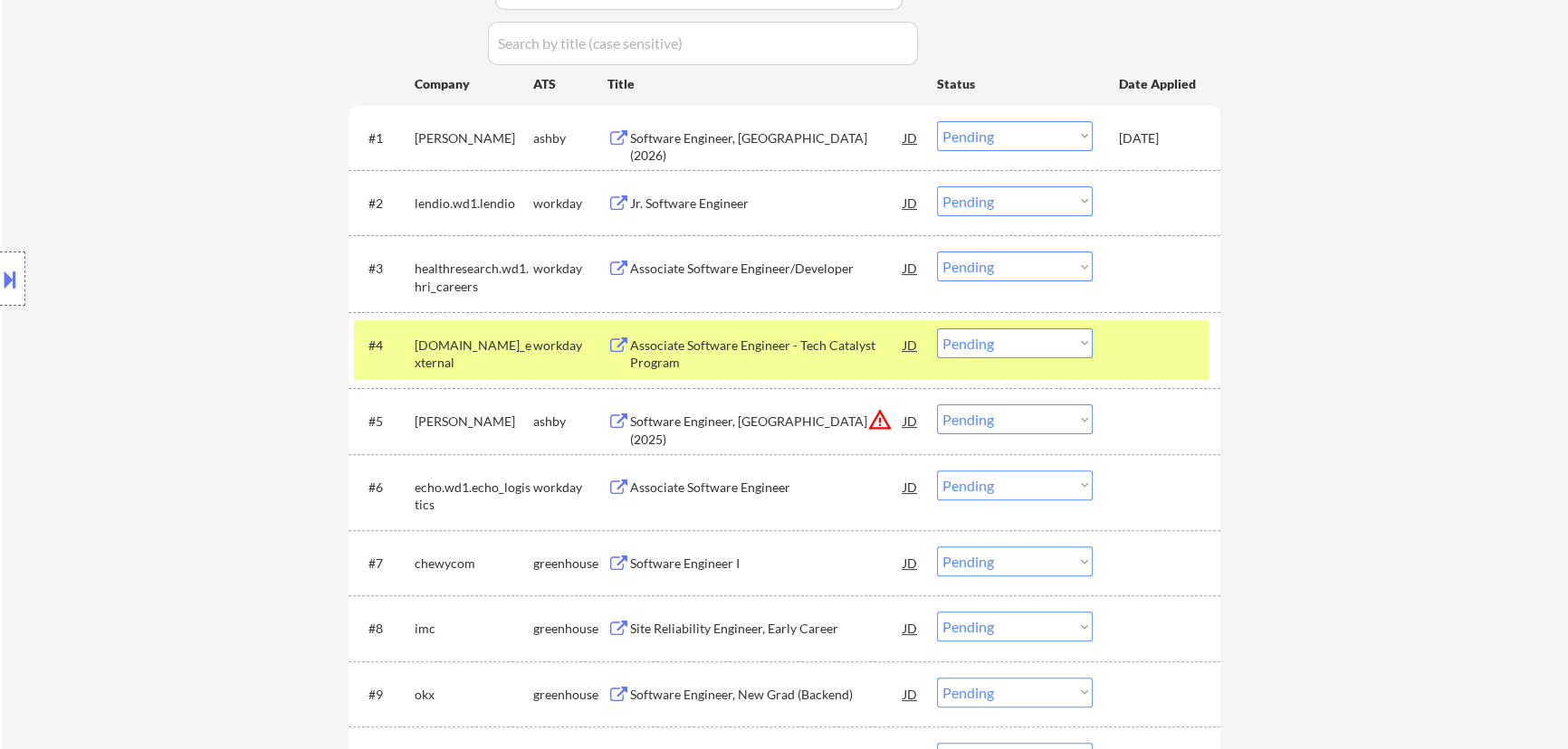
scroll to position [658, 0]
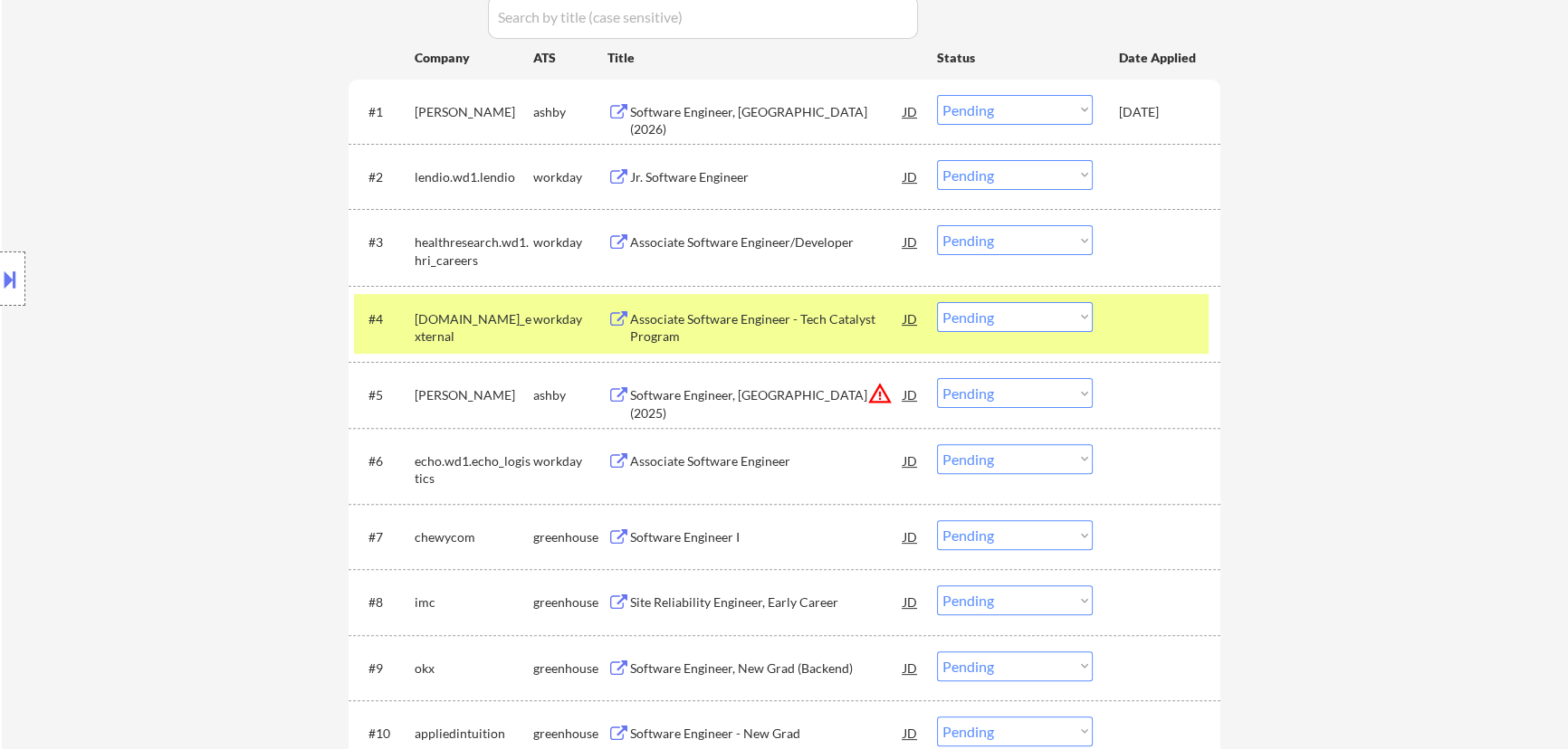
click at [1059, 399] on select "Choose an option... Pending Applied Excluded (Questions) Excluded (Expired) Exc…" at bounding box center [1014, 393] width 156 height 30
click at [937, 378] on select "Choose an option... Pending Applied Excluded (Questions) Excluded (Expired) Exc…" at bounding box center [1014, 393] width 156 height 30
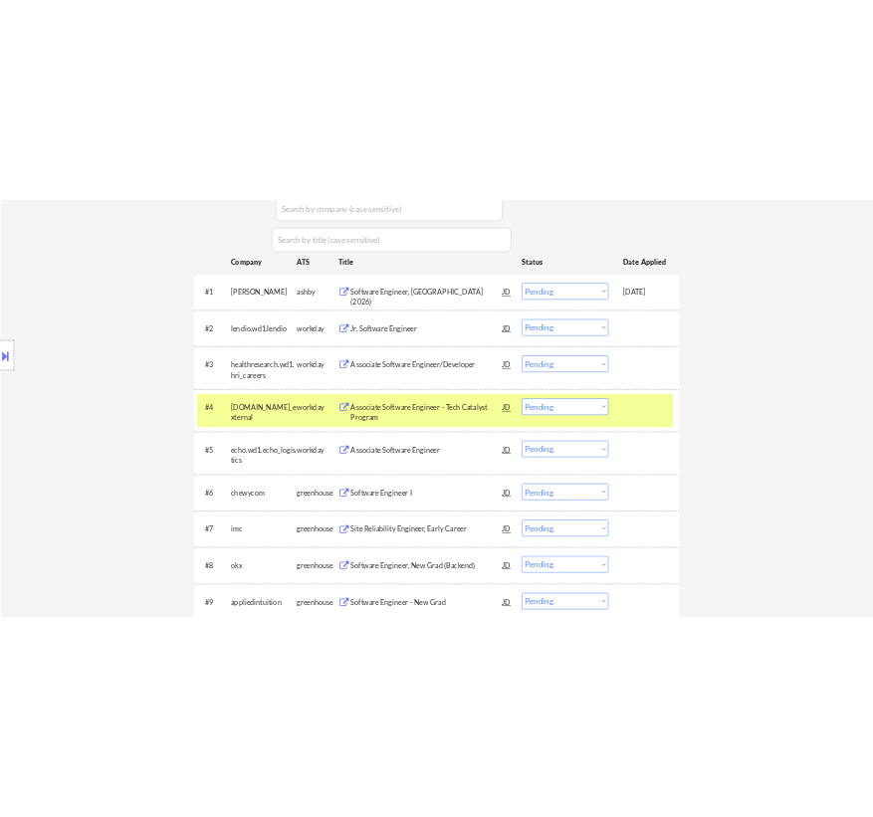
scroll to position [633, 0]
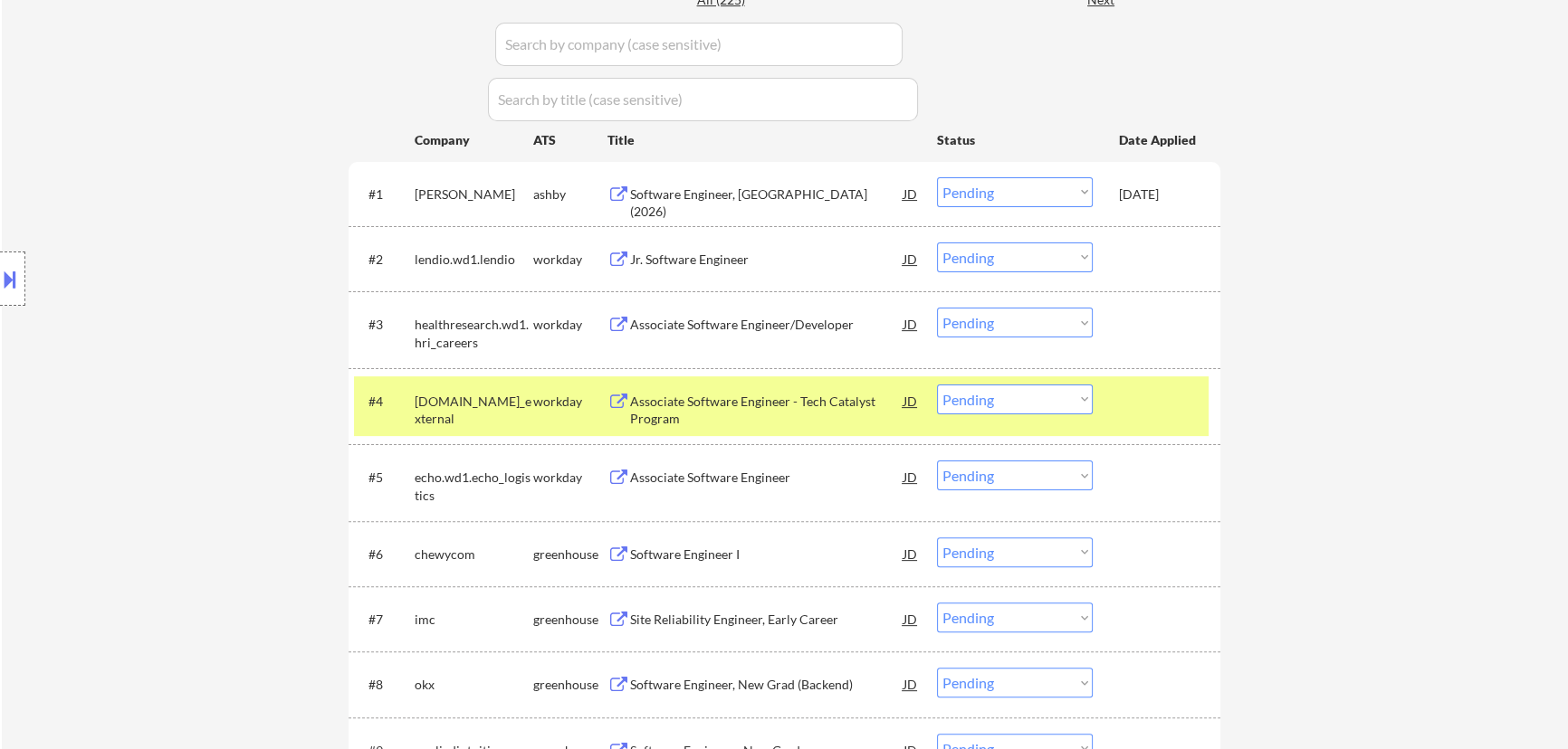
click at [802, 195] on div "Software Engineer, [GEOGRAPHIC_DATA] (2026)" at bounding box center [767, 203] width 274 height 35
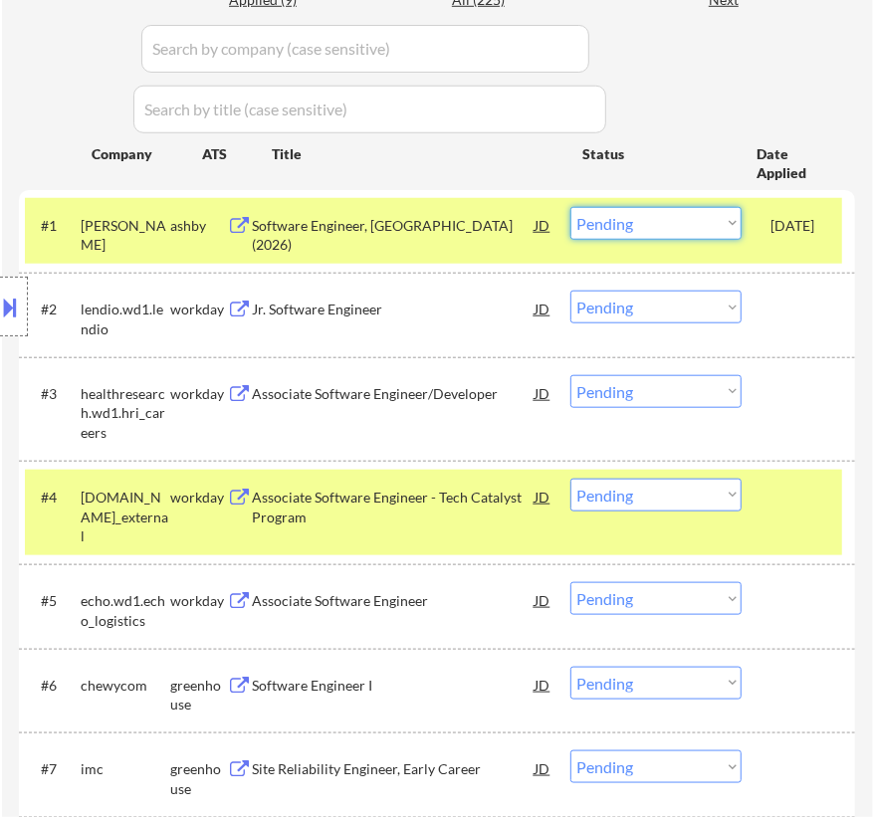
drag, startPoint x: 680, startPoint y: 225, endPoint x: 677, endPoint y: 235, distance: 10.4
click at [680, 225] on select "Choose an option... Pending Applied Excluded (Questions) Excluded (Expired) Exc…" at bounding box center [655, 223] width 171 height 33
click at [570, 207] on select "Choose an option... Pending Applied Excluded (Questions) Excluded (Expired) Exc…" at bounding box center [655, 223] width 171 height 33
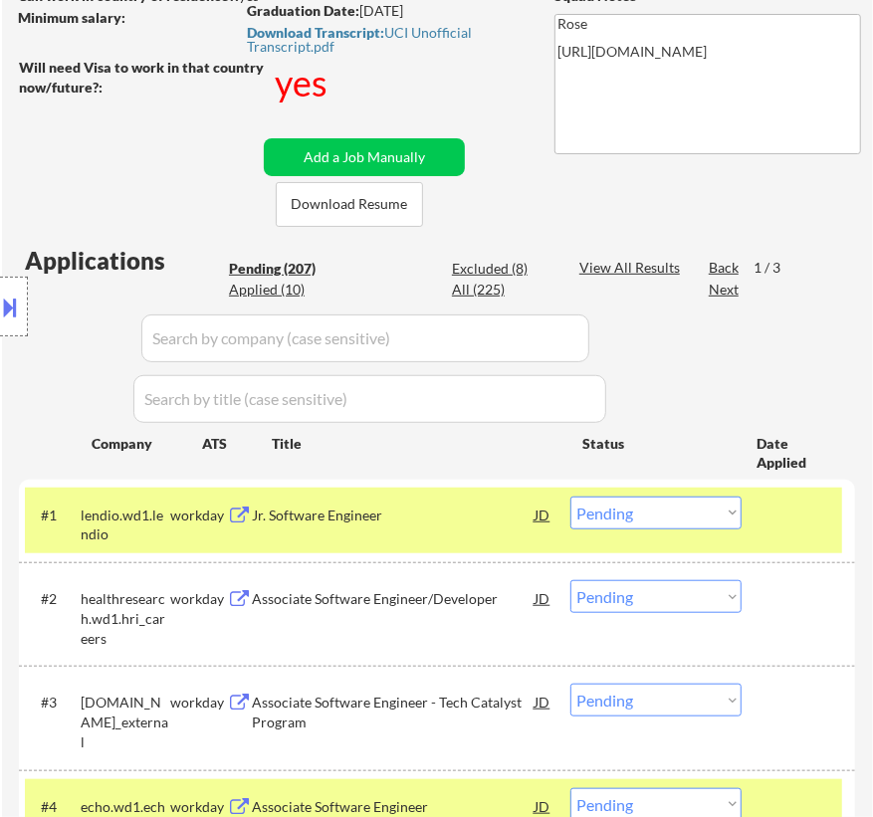
scroll to position [361, 0]
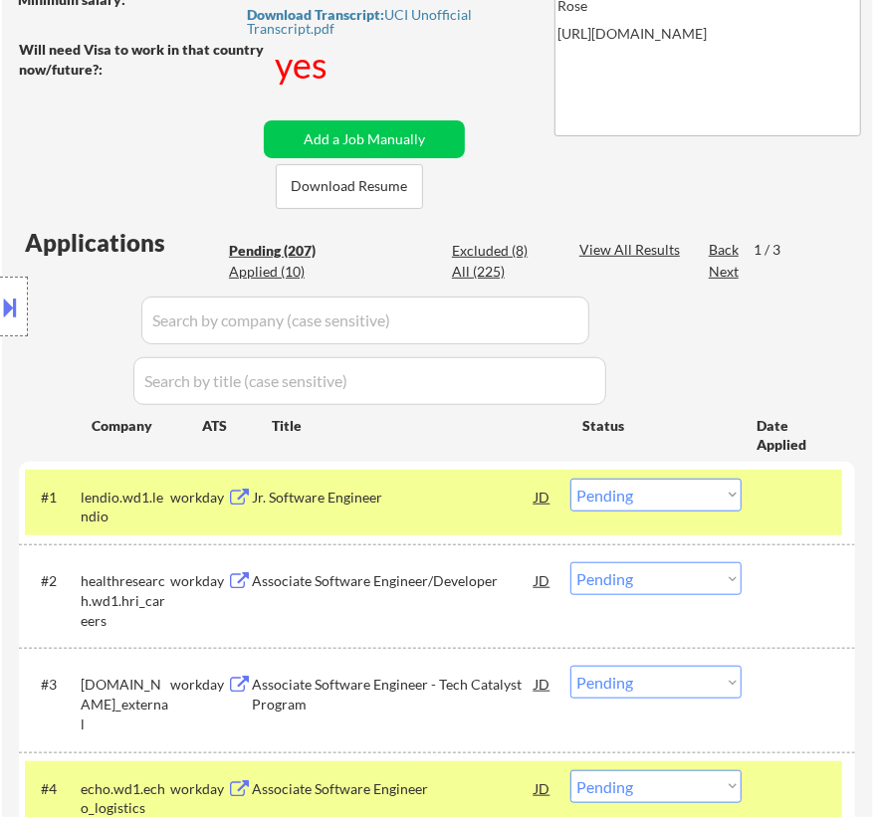
click at [800, 488] on div at bounding box center [800, 497] width 61 height 36
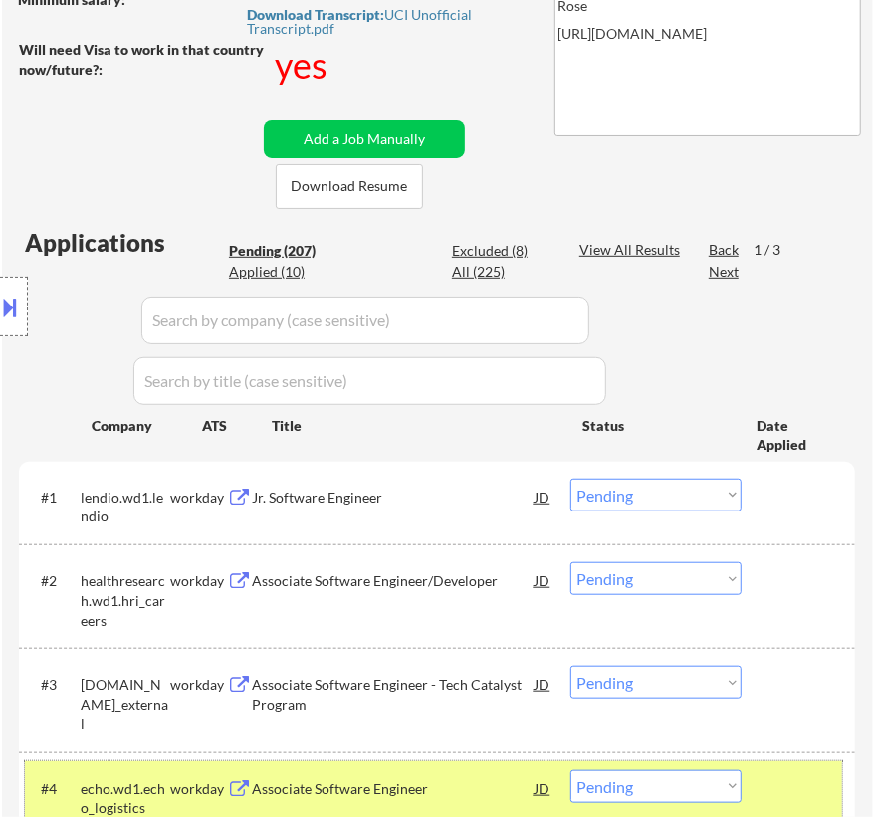
drag, startPoint x: 797, startPoint y: 770, endPoint x: 811, endPoint y: 697, distance: 75.0
click at [801, 768] on div "#4 echo.wd1.echo_logistics workday Associate Software Engineer JD warning_amber…" at bounding box center [433, 795] width 817 height 66
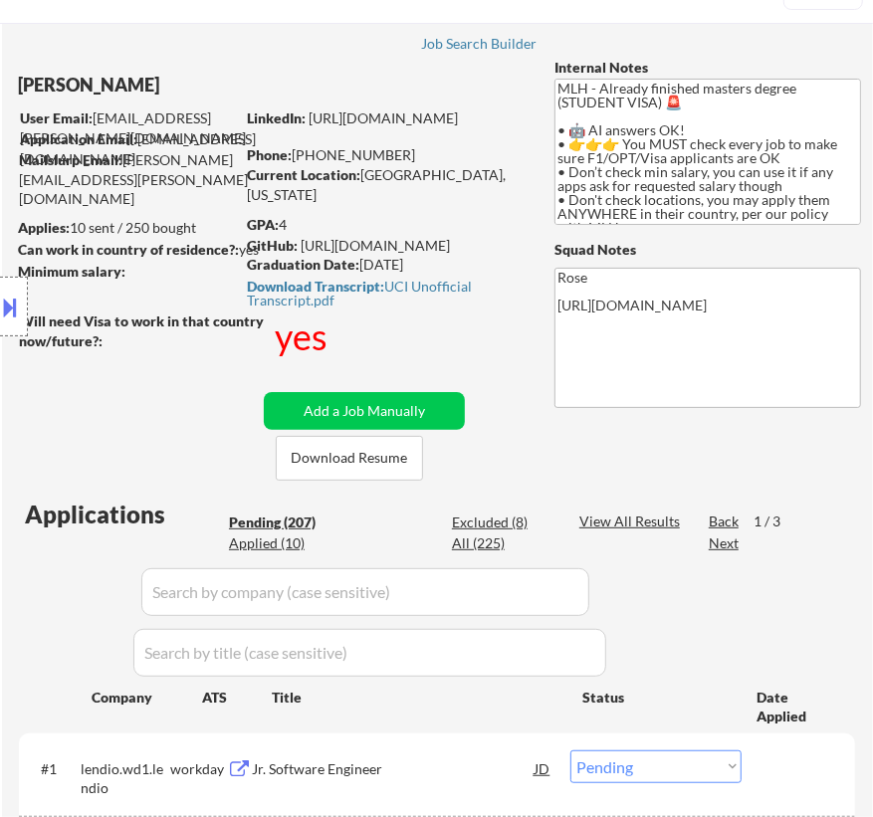
scroll to position [0, 0]
